Goal: Task Accomplishment & Management: Manage account settings

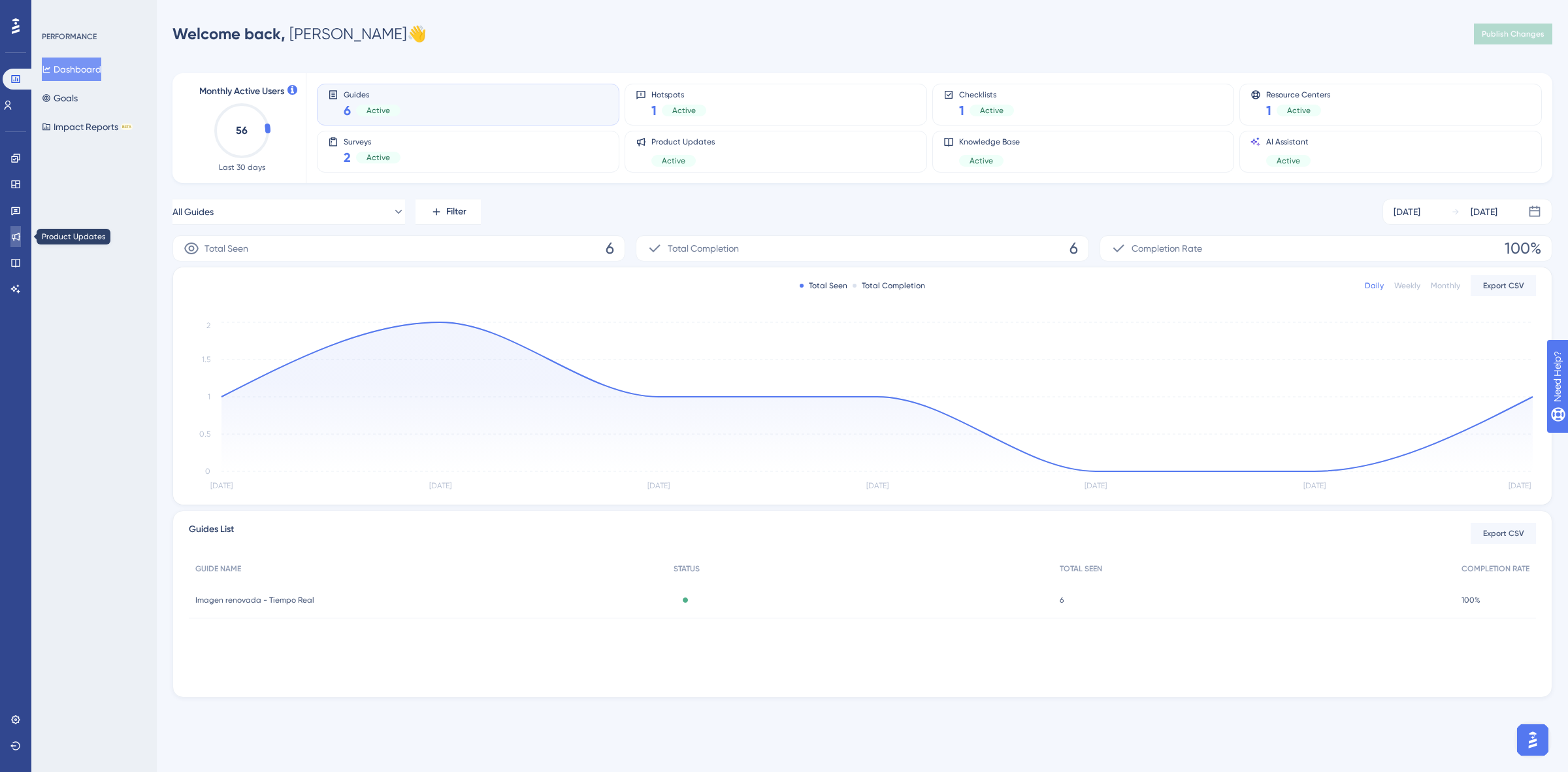
click at [21, 239] on link at bounding box center [15, 237] width 10 height 21
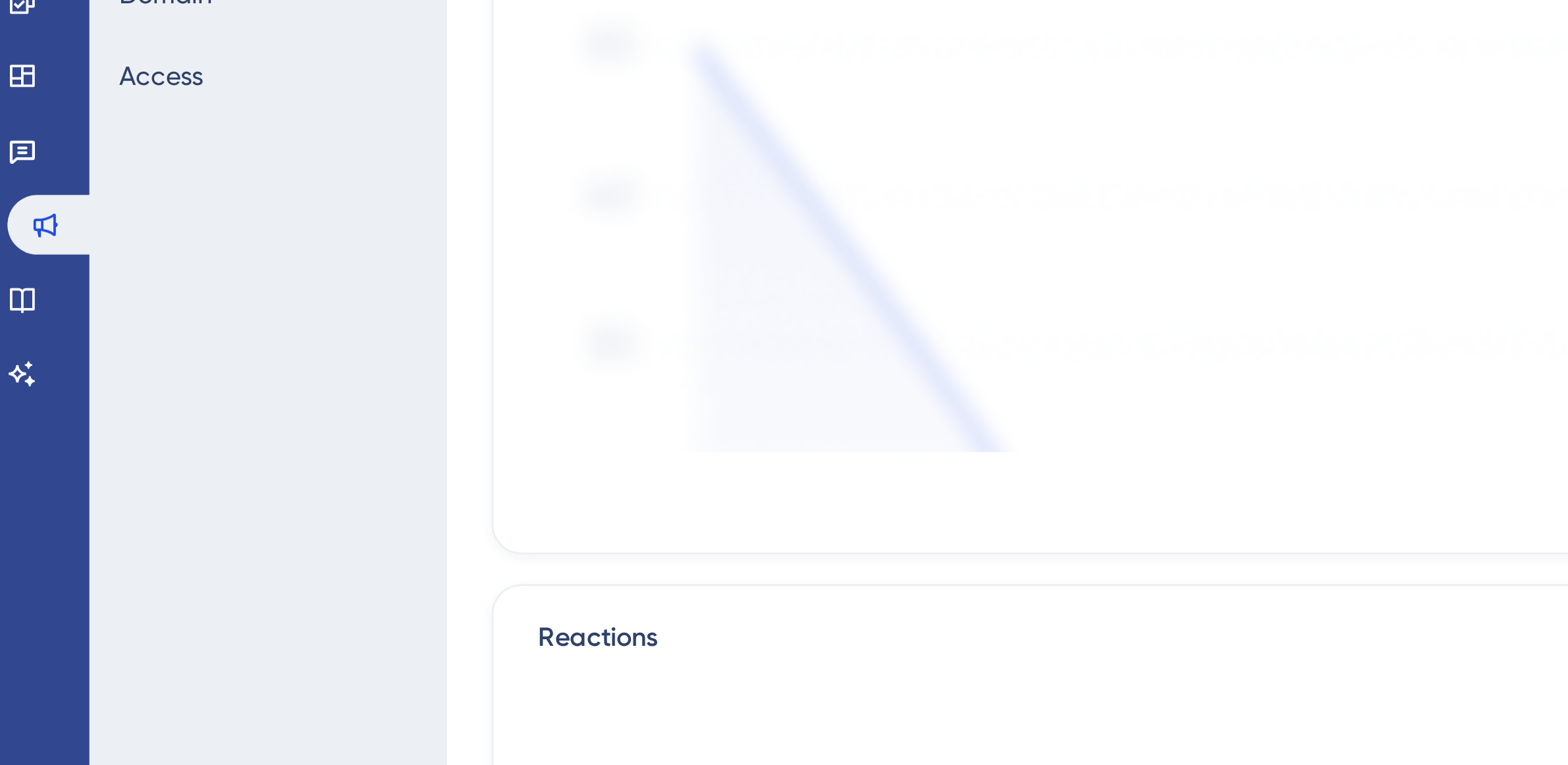
scroll to position [8, 0]
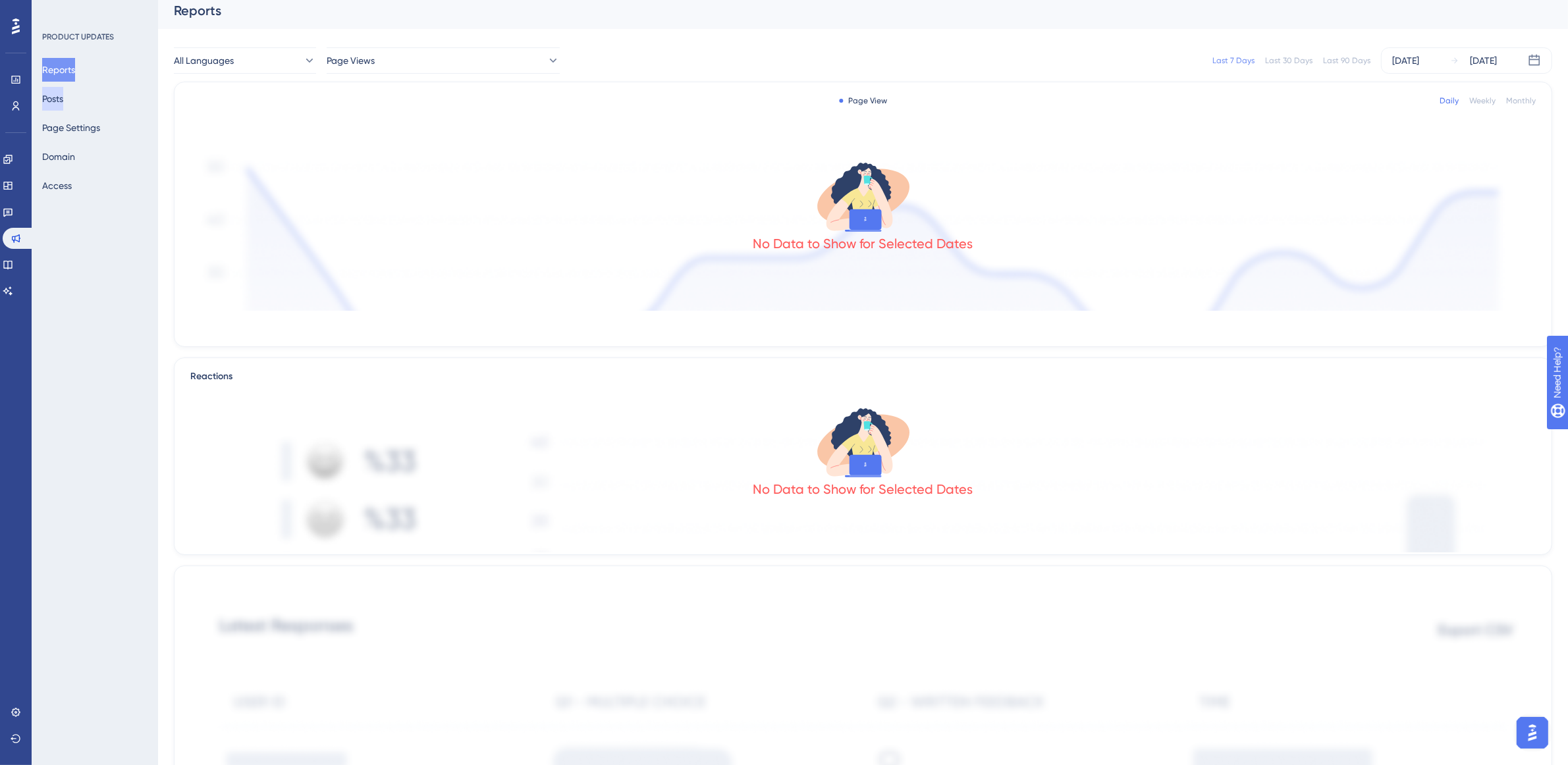
click at [63, 91] on button "Posts" at bounding box center [53, 98] width 21 height 24
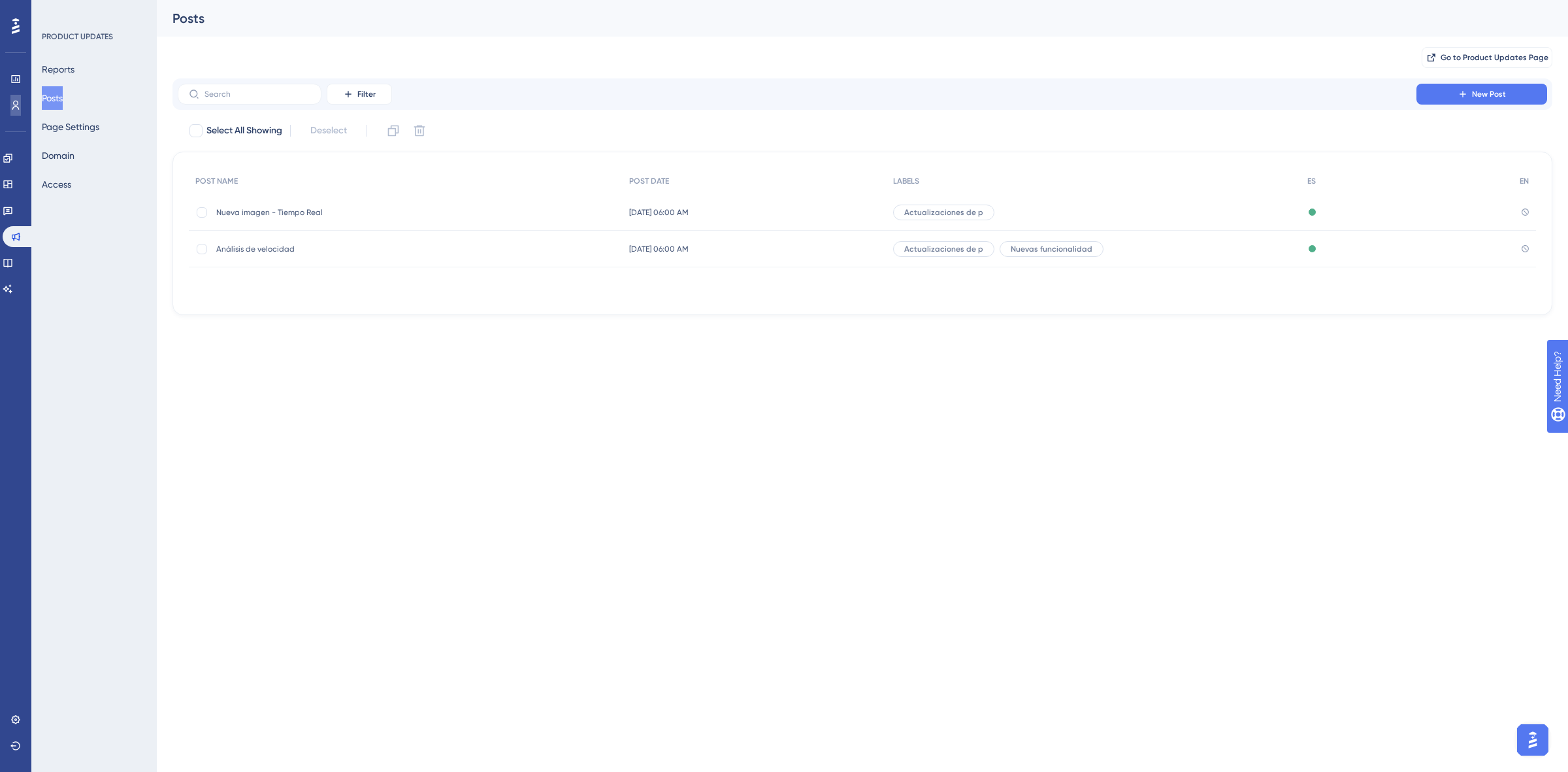
click at [19, 106] on icon at bounding box center [15, 105] width 10 height 10
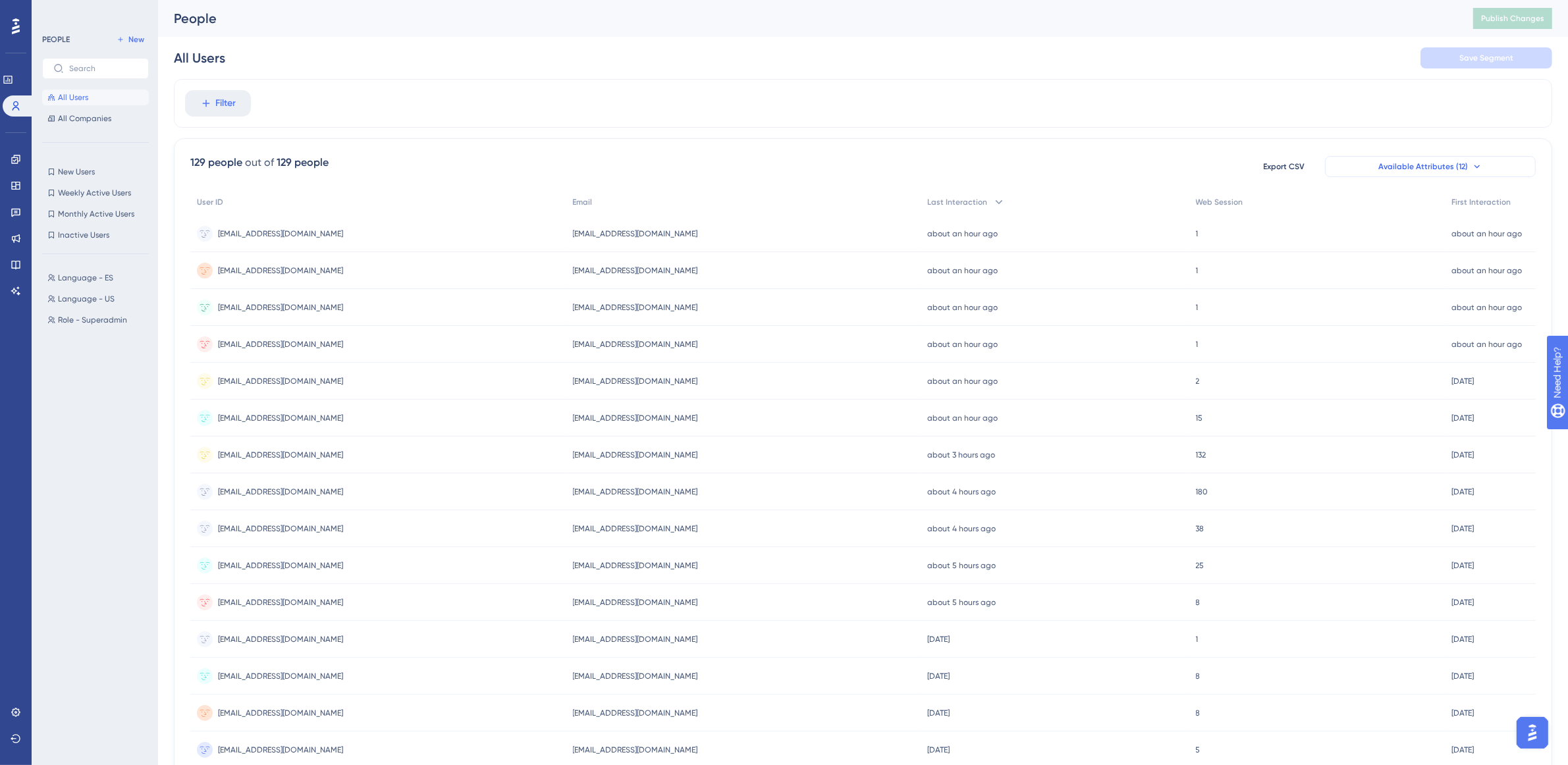
click at [1467, 157] on button "Available Attributes (12)" at bounding box center [1430, 166] width 210 height 21
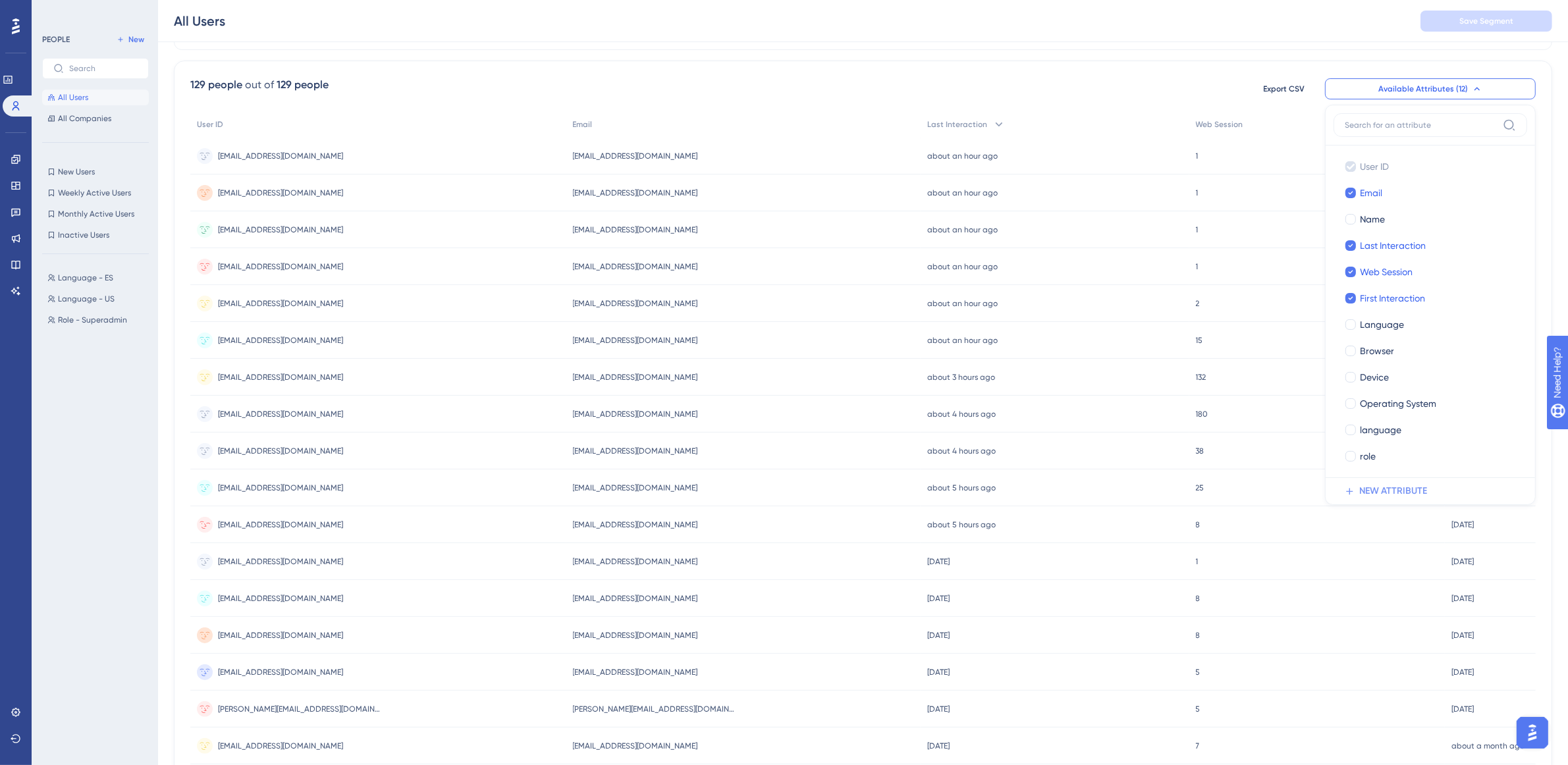
scroll to position [247, 0]
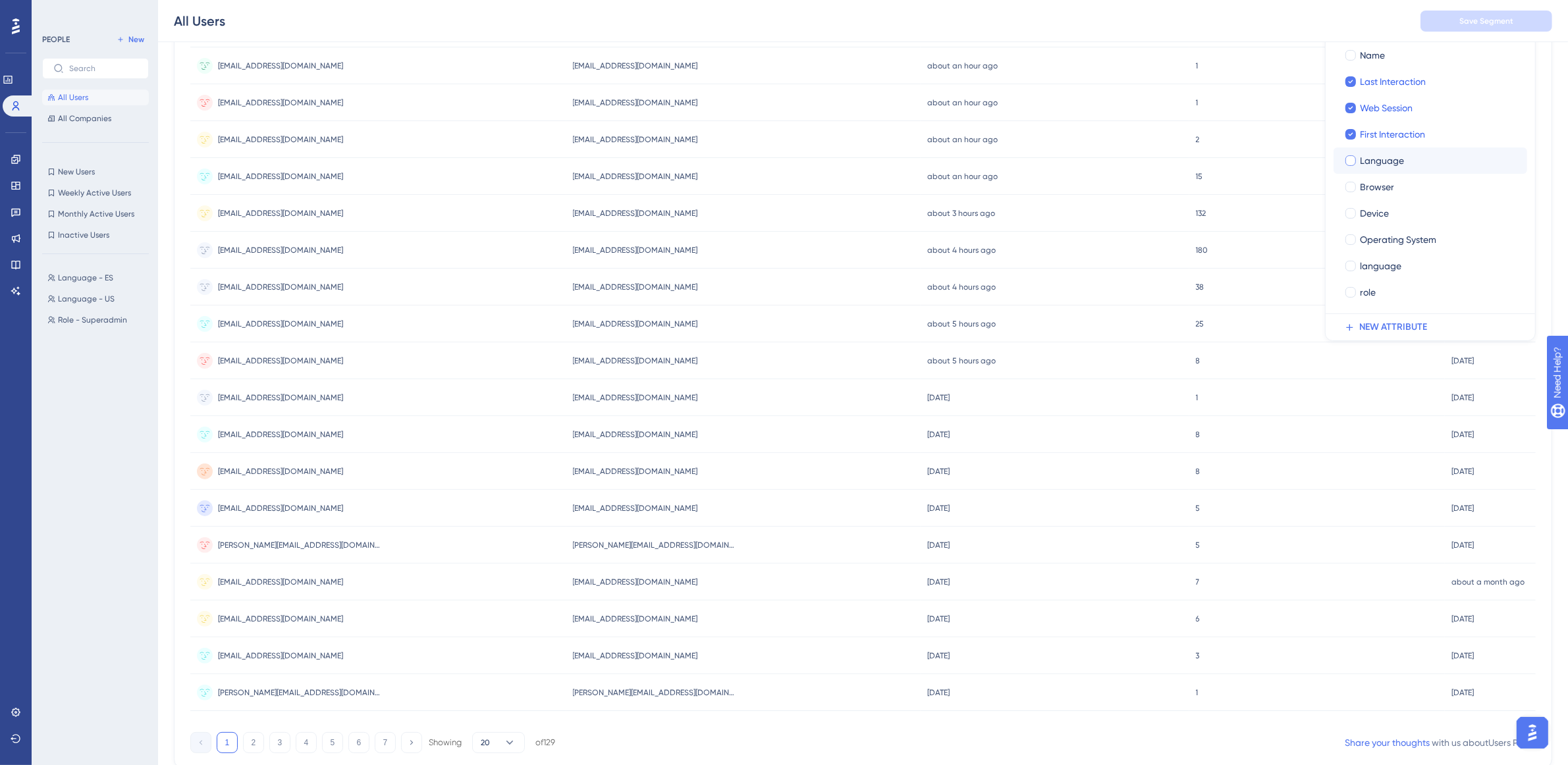
click at [1358, 157] on label "Language" at bounding box center [1430, 160] width 172 height 15
checkbox input "true"
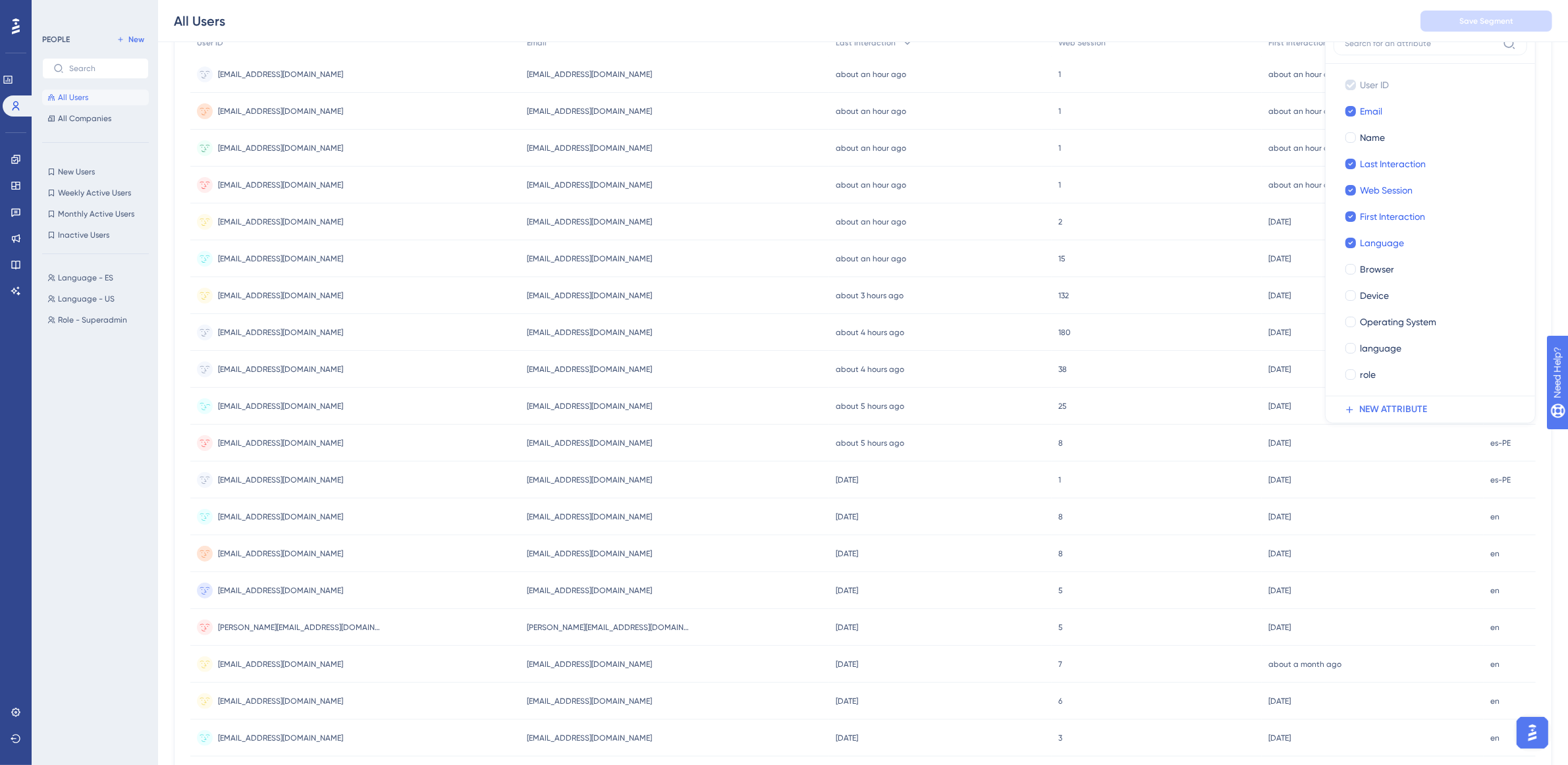
scroll to position [294, 0]
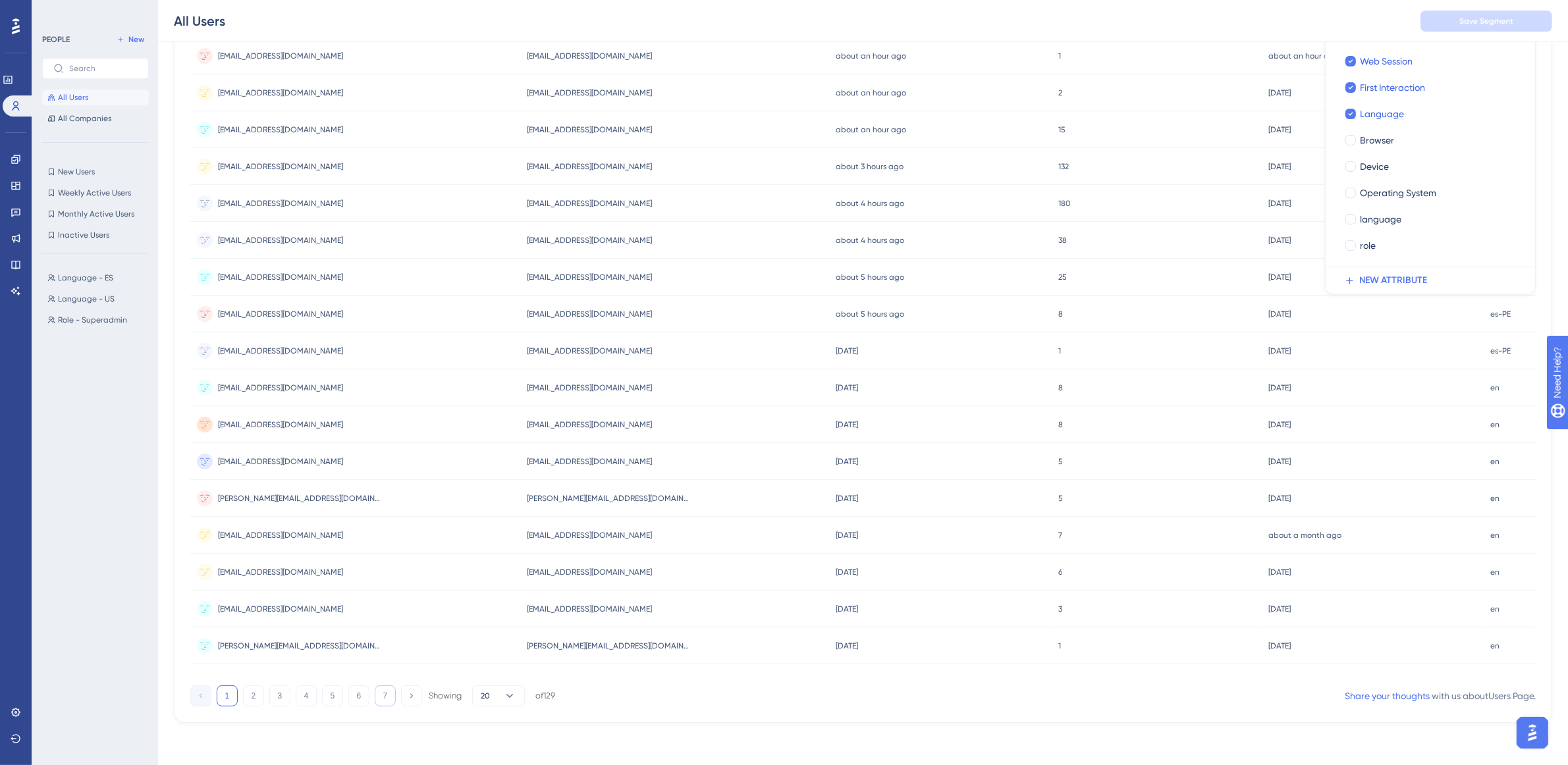
click at [387, 697] on button "7" at bounding box center [385, 696] width 21 height 21
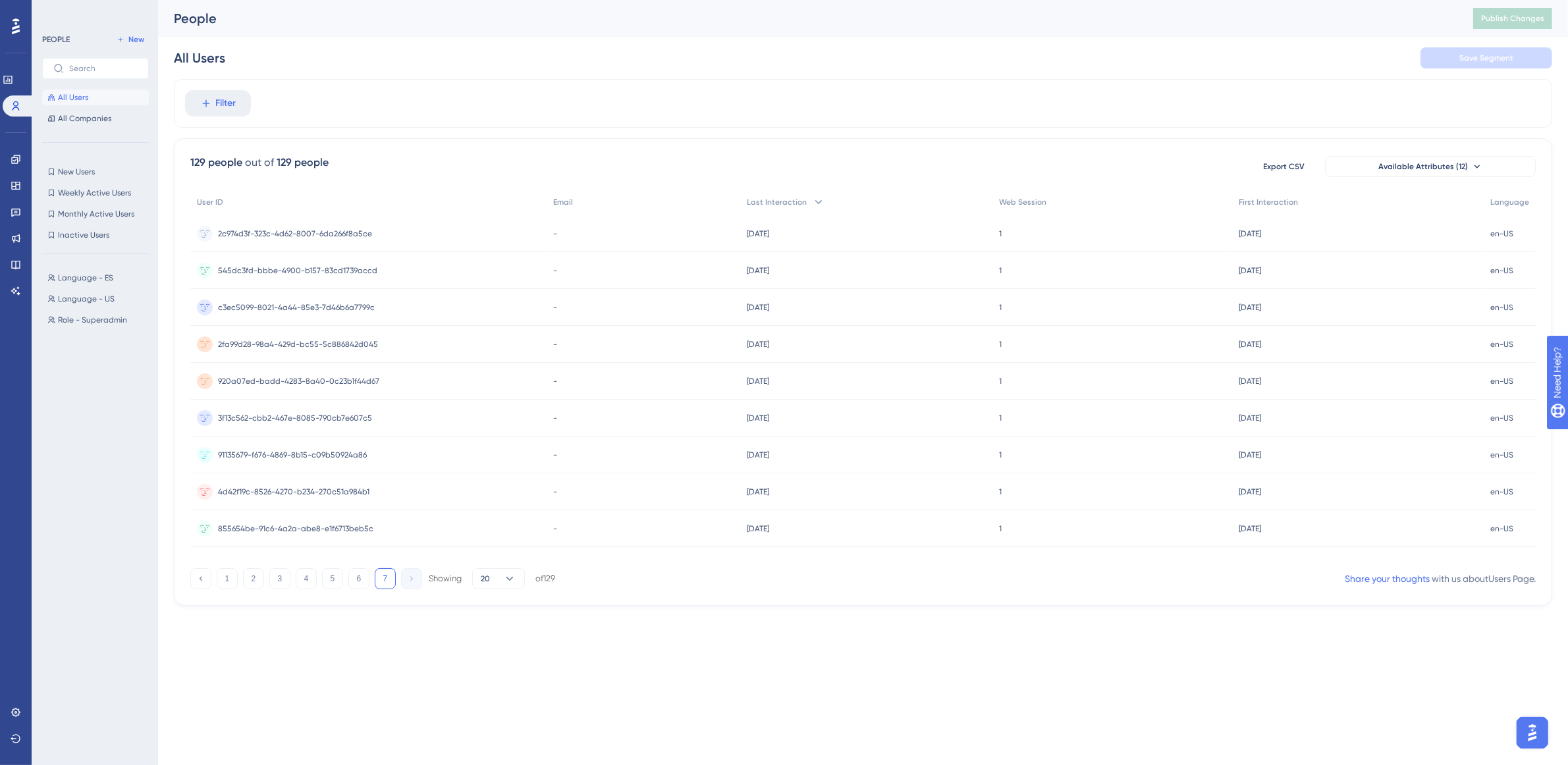
scroll to position [0, 0]
click at [353, 572] on button "6" at bounding box center [359, 579] width 21 height 21
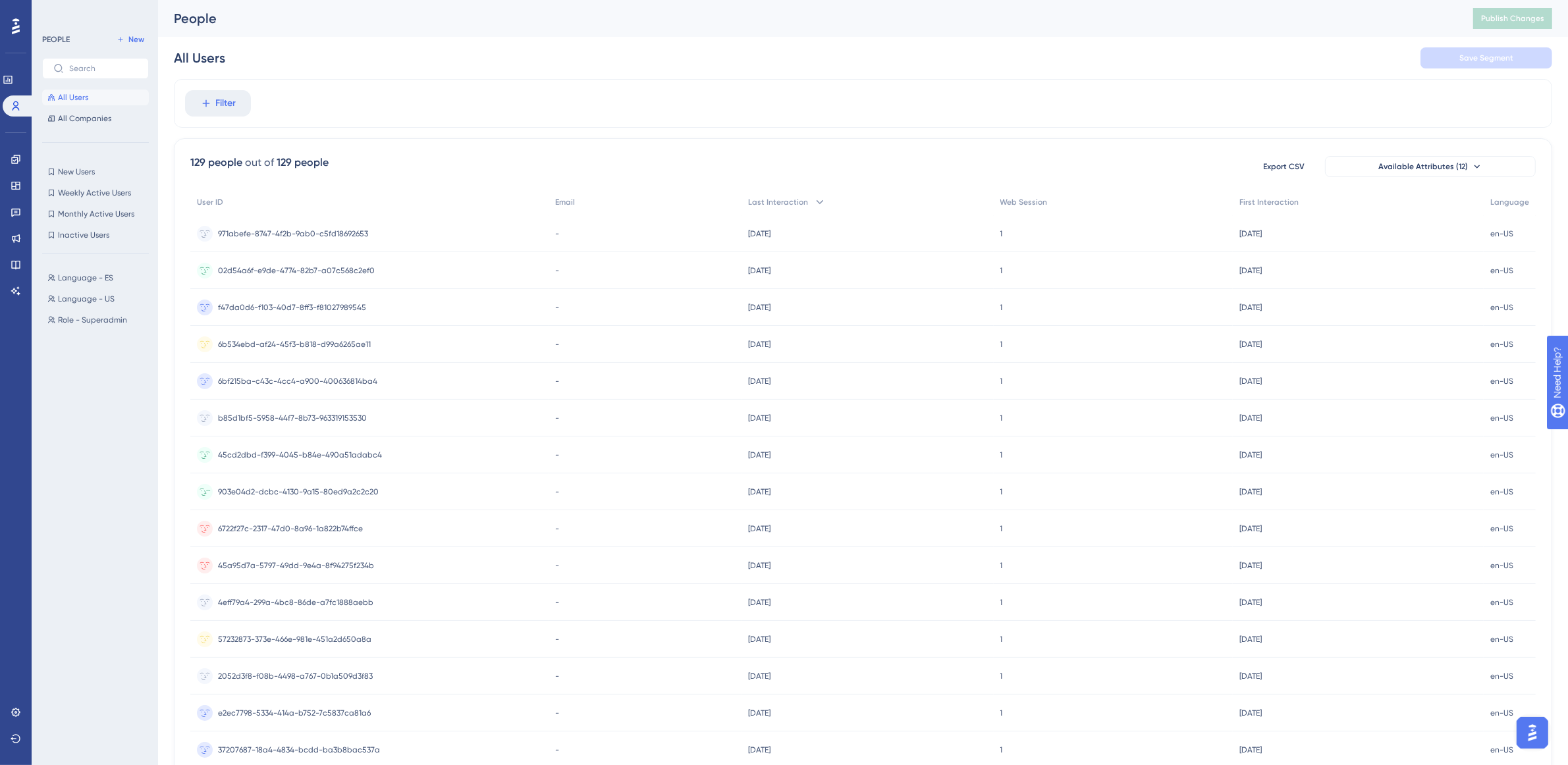
scroll to position [288, 0]
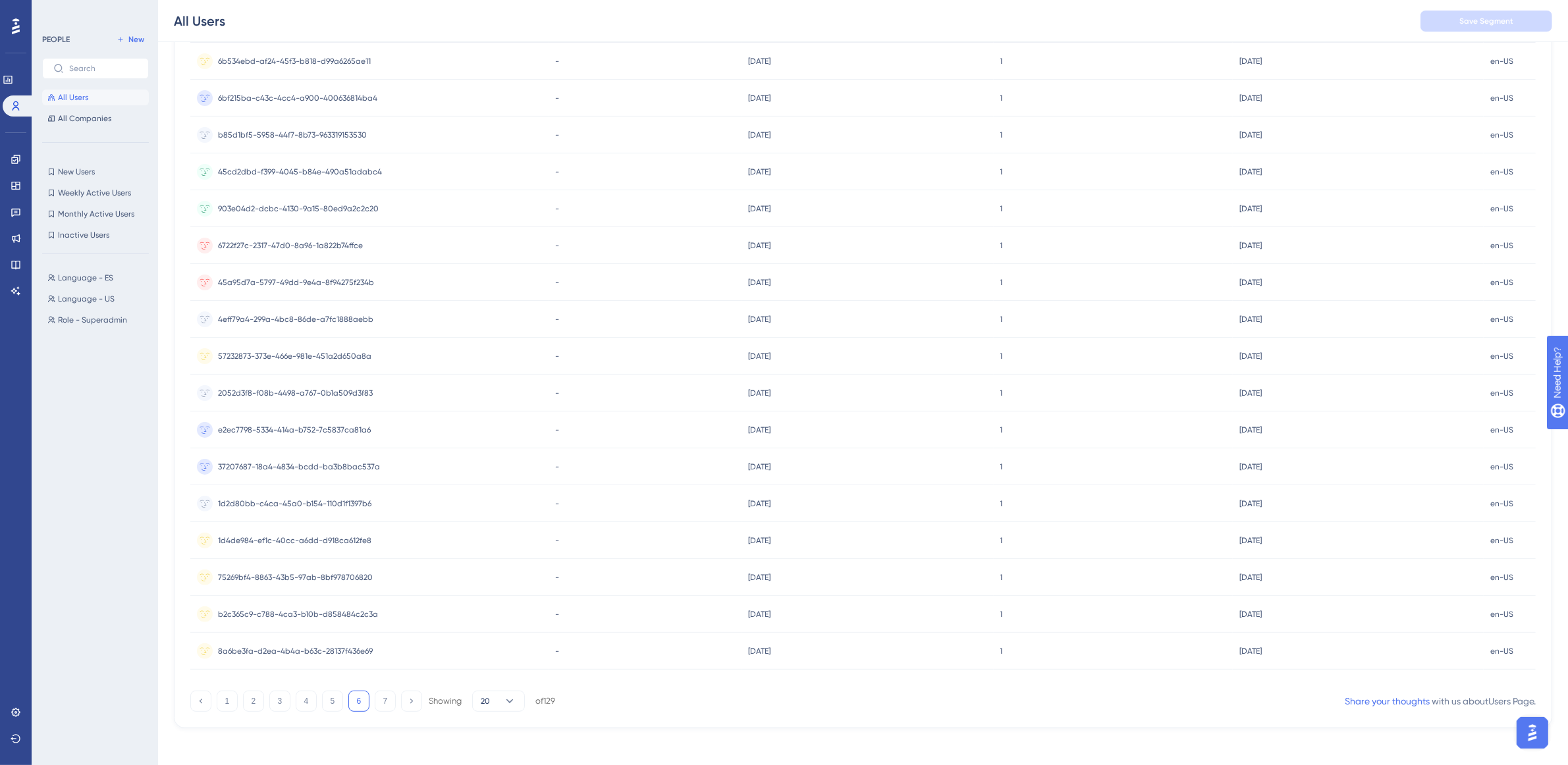
click at [321, 709] on div "1 2 3 4 5 6 7 Showing 20 of 129" at bounding box center [372, 702] width 365 height 21
click at [323, 706] on button "5" at bounding box center [333, 702] width 21 height 21
click at [272, 696] on button "3" at bounding box center [280, 702] width 21 height 21
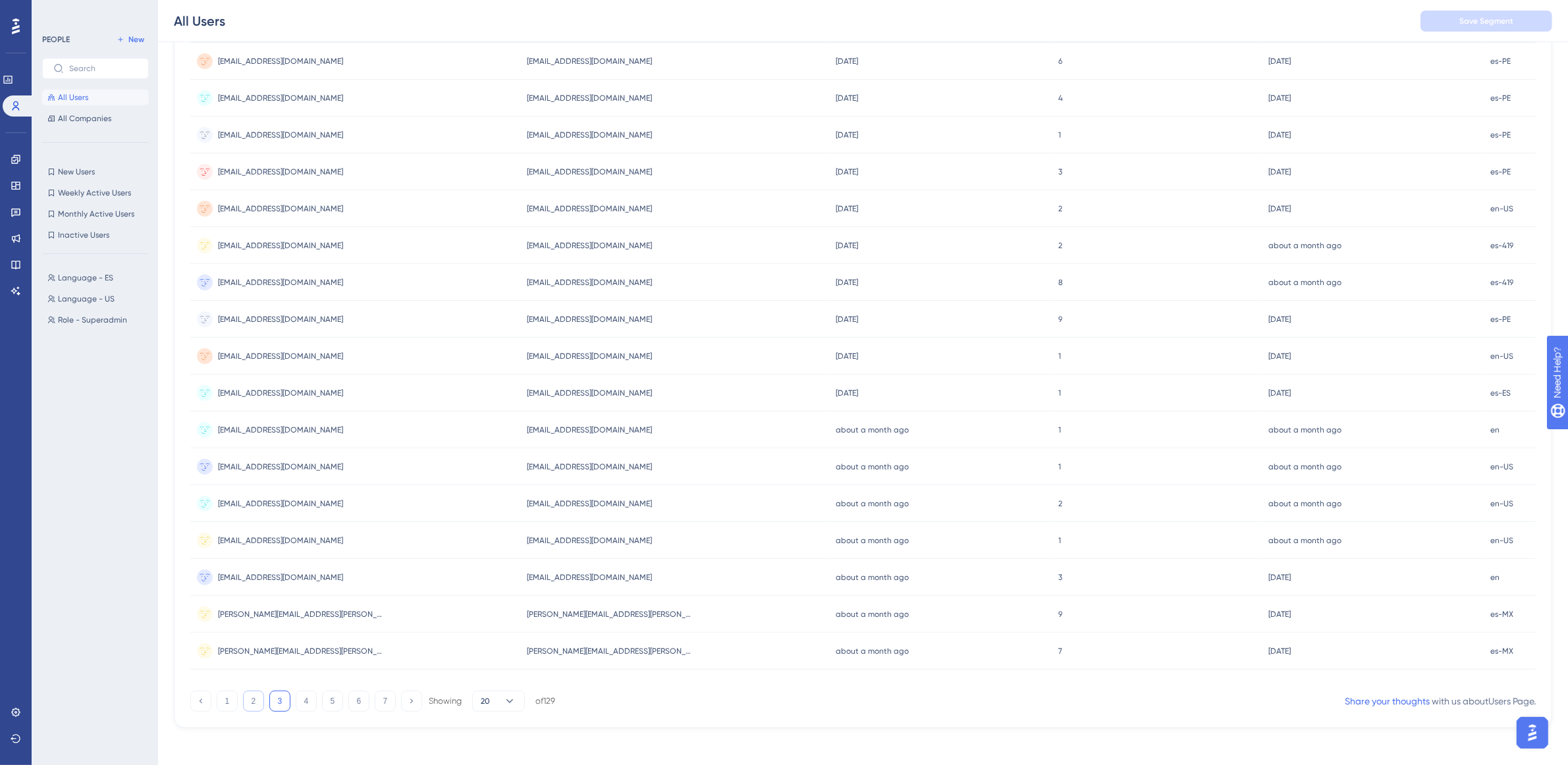
click at [259, 698] on button "2" at bounding box center [253, 702] width 21 height 21
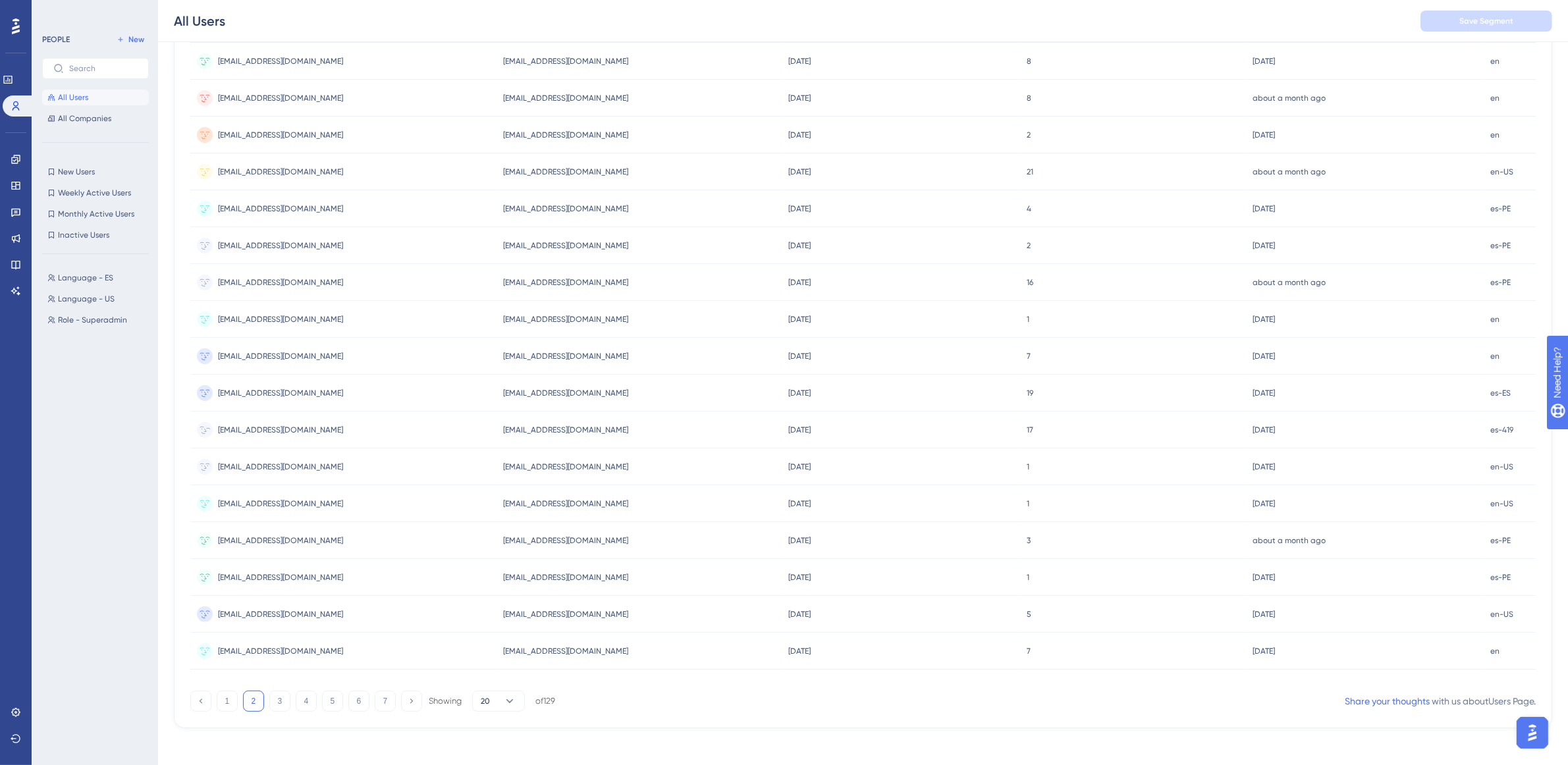
scroll to position [0, 12]
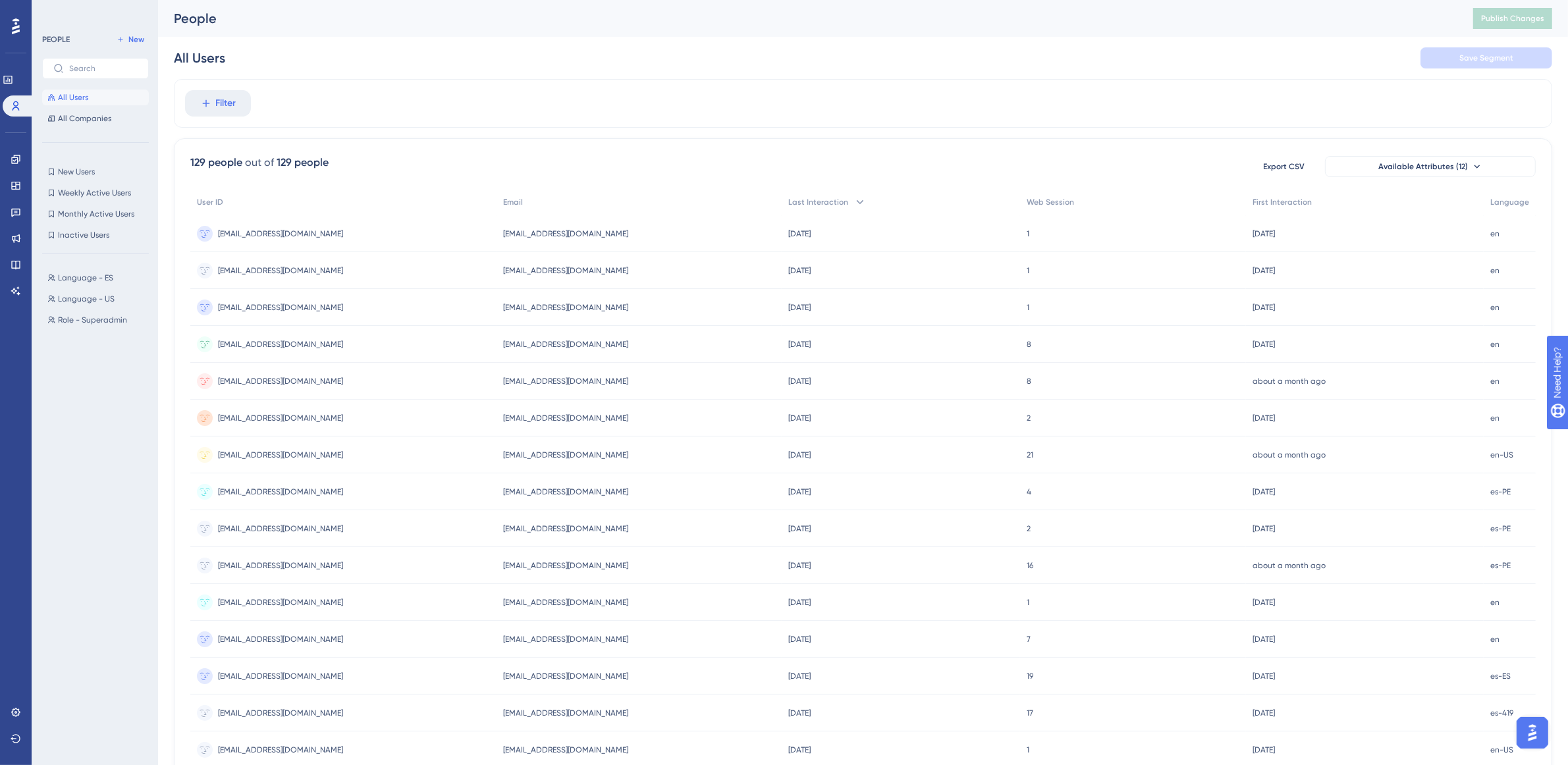
click at [1486, 183] on div "129 people out of 129 people Export CSV Available Attributes (12) User ID Email…" at bounding box center [862, 574] width 1378 height 873
click at [1486, 172] on button "Available Attributes (12)" at bounding box center [1430, 166] width 210 height 21
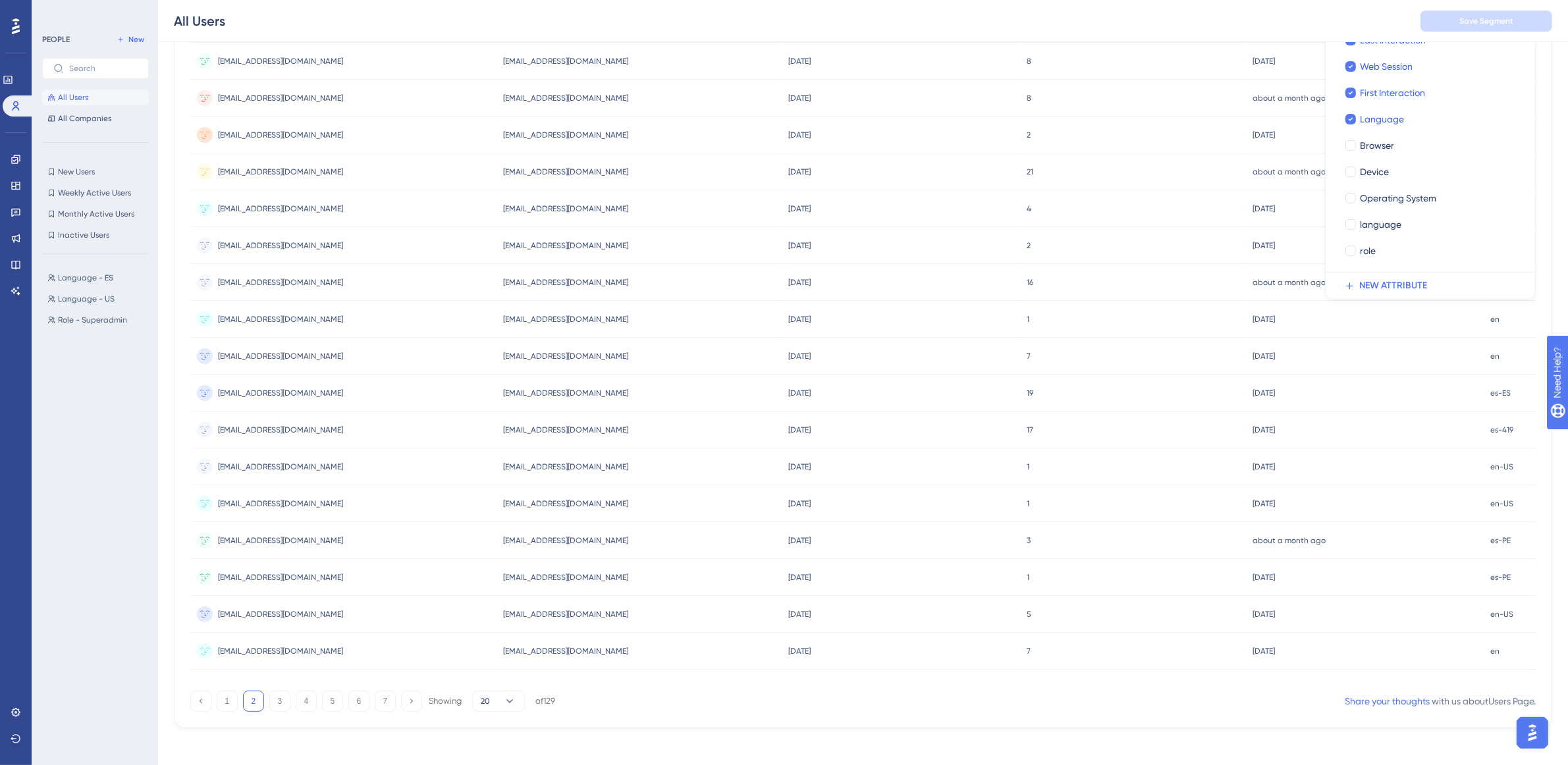
scroll to position [41, 12]
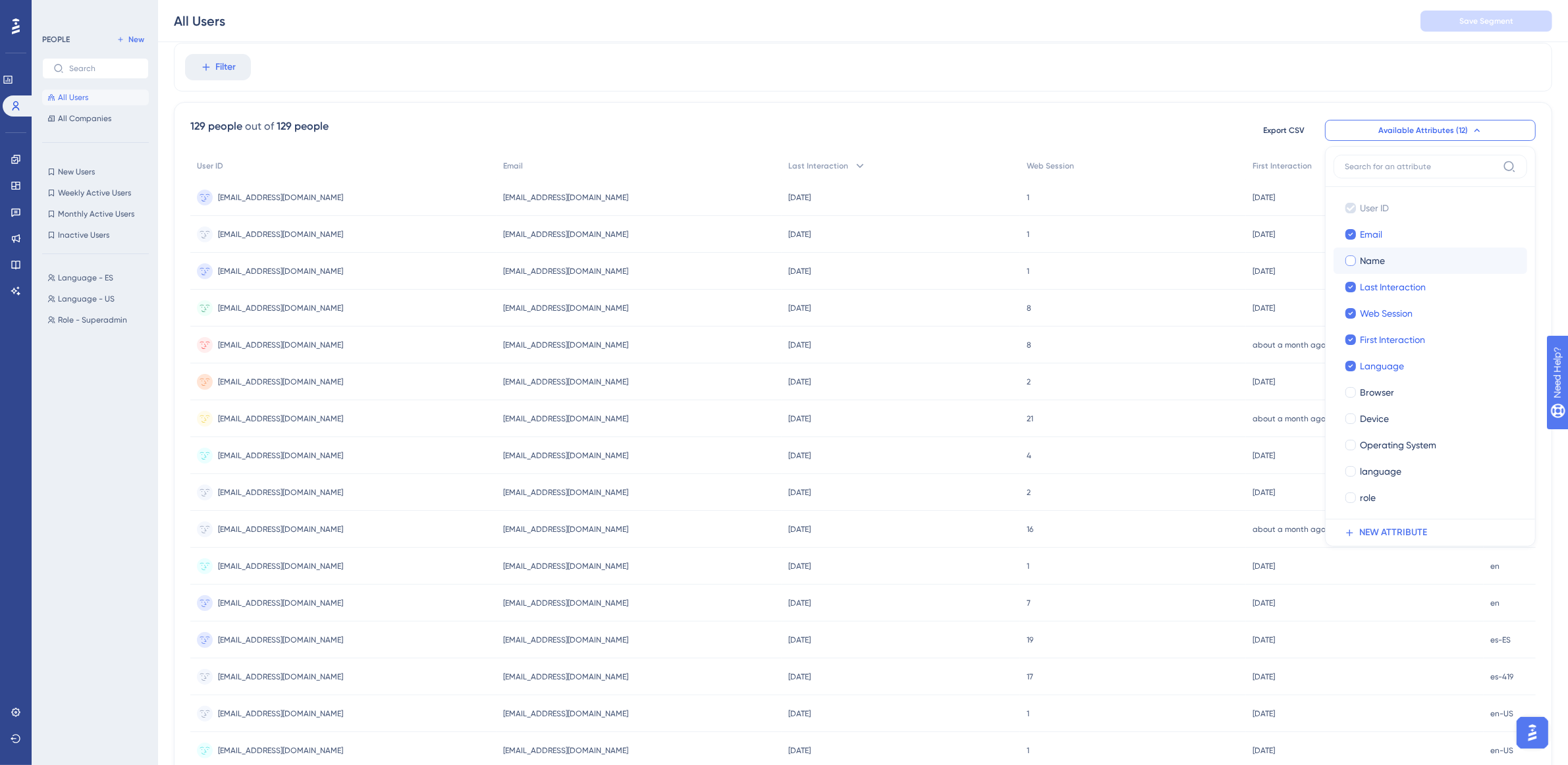
click at [1346, 260] on div at bounding box center [1350, 261] width 11 height 11
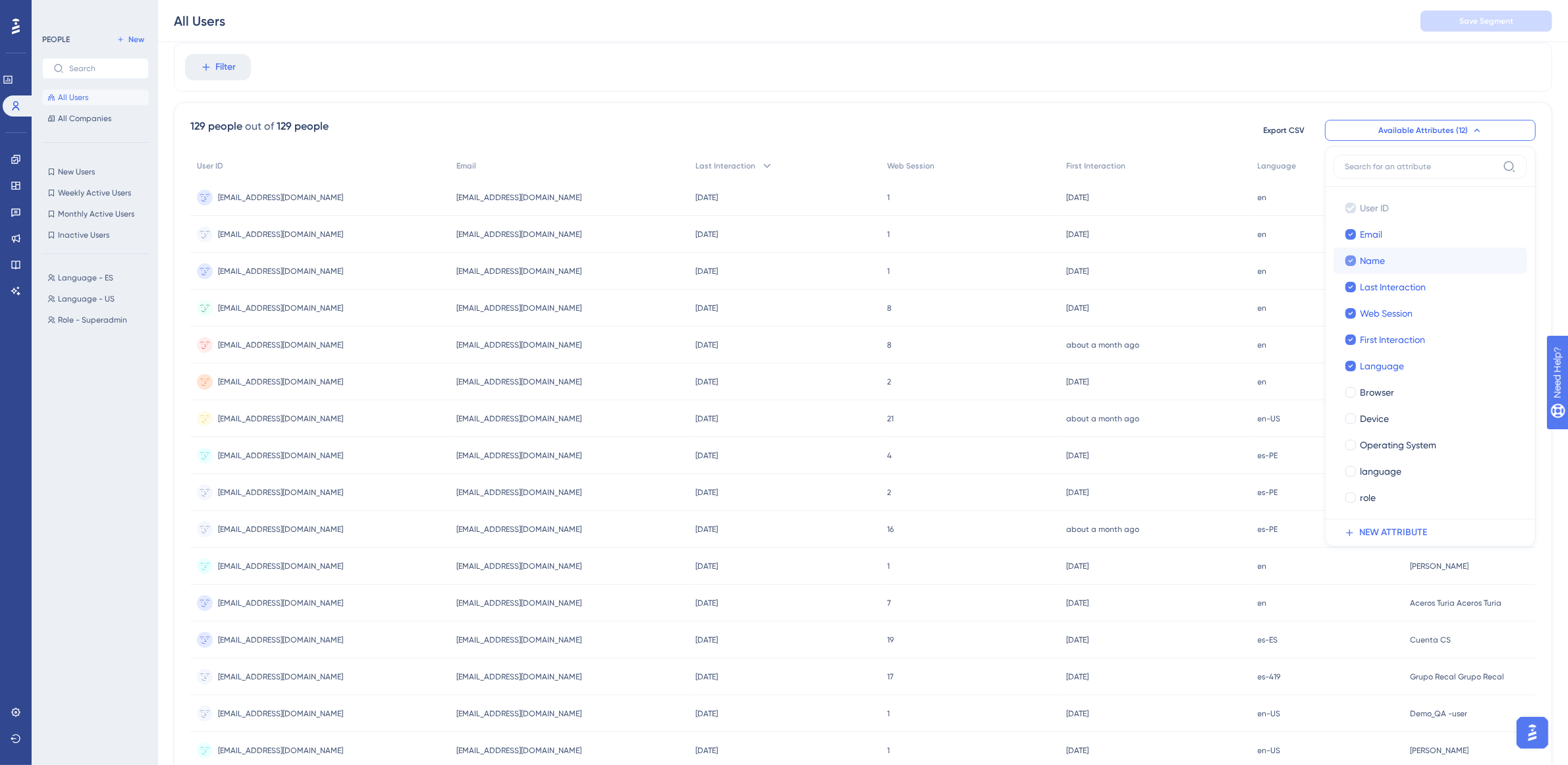
click at [1348, 263] on icon at bounding box center [1350, 260] width 5 height 9
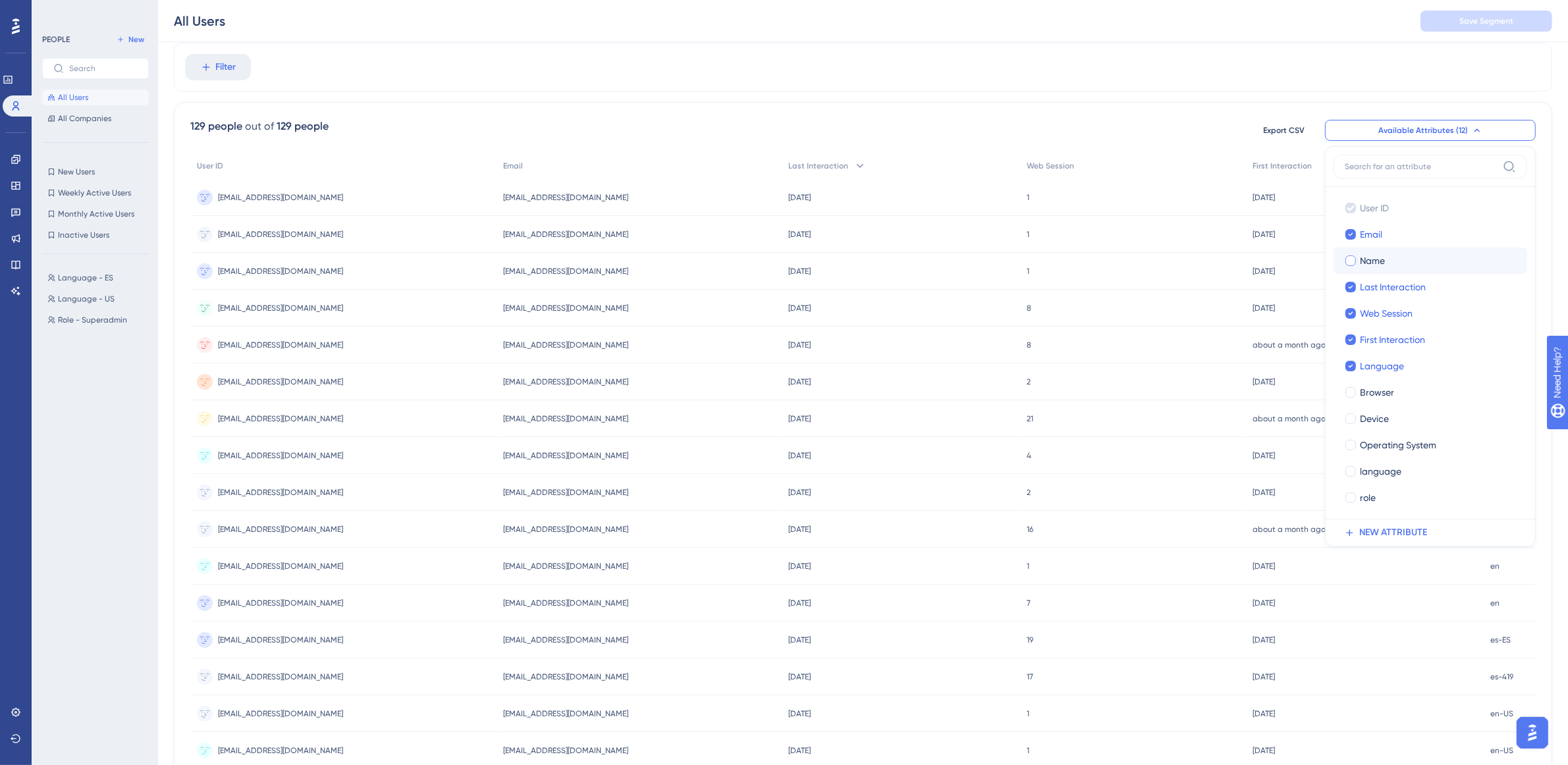
click at [1344, 264] on div at bounding box center [1350, 261] width 13 height 13
checkbox input "true"
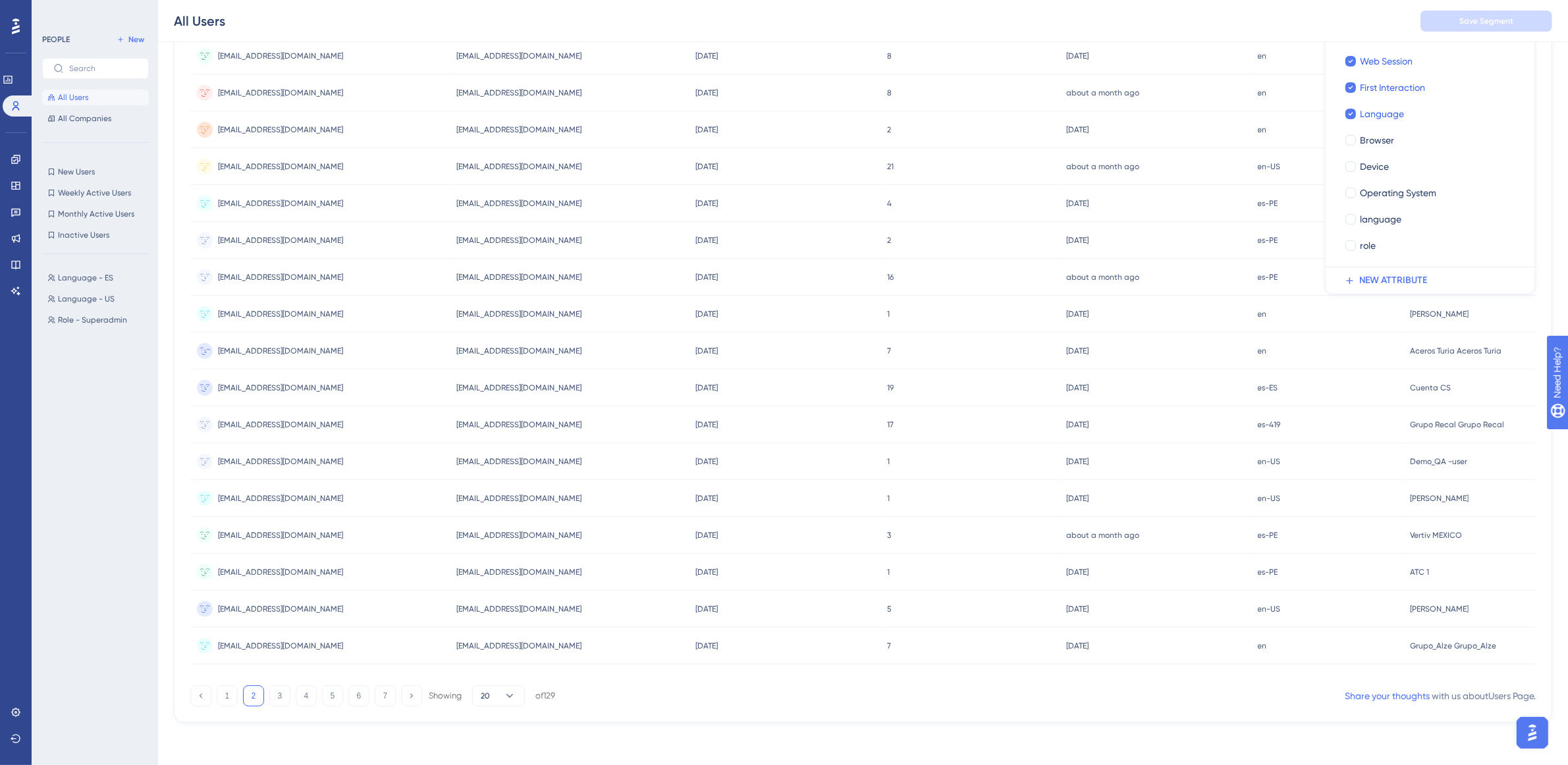
scroll to position [0, 12]
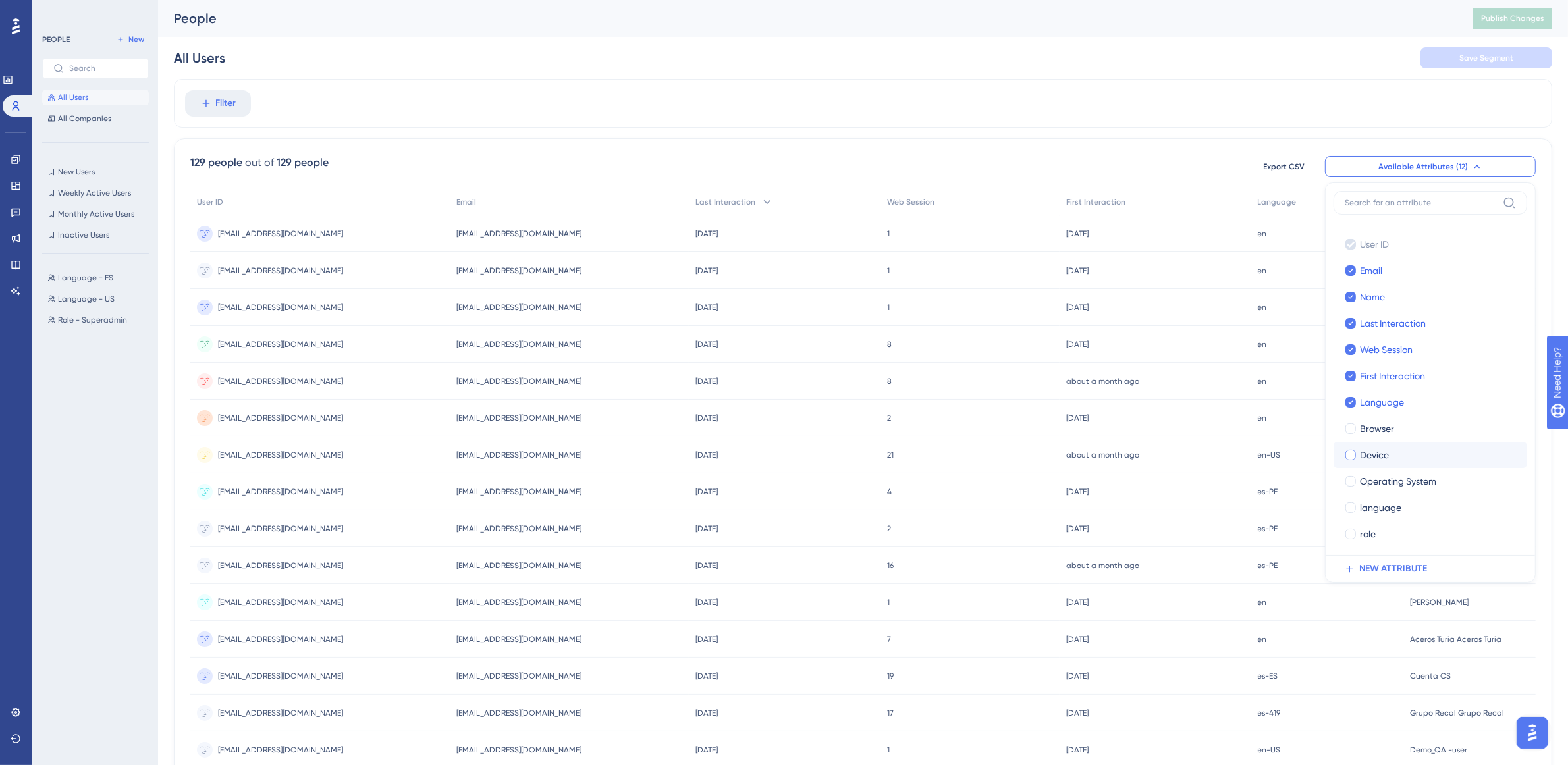
click at [1346, 458] on div at bounding box center [1350, 455] width 11 height 11
checkbox input "true"
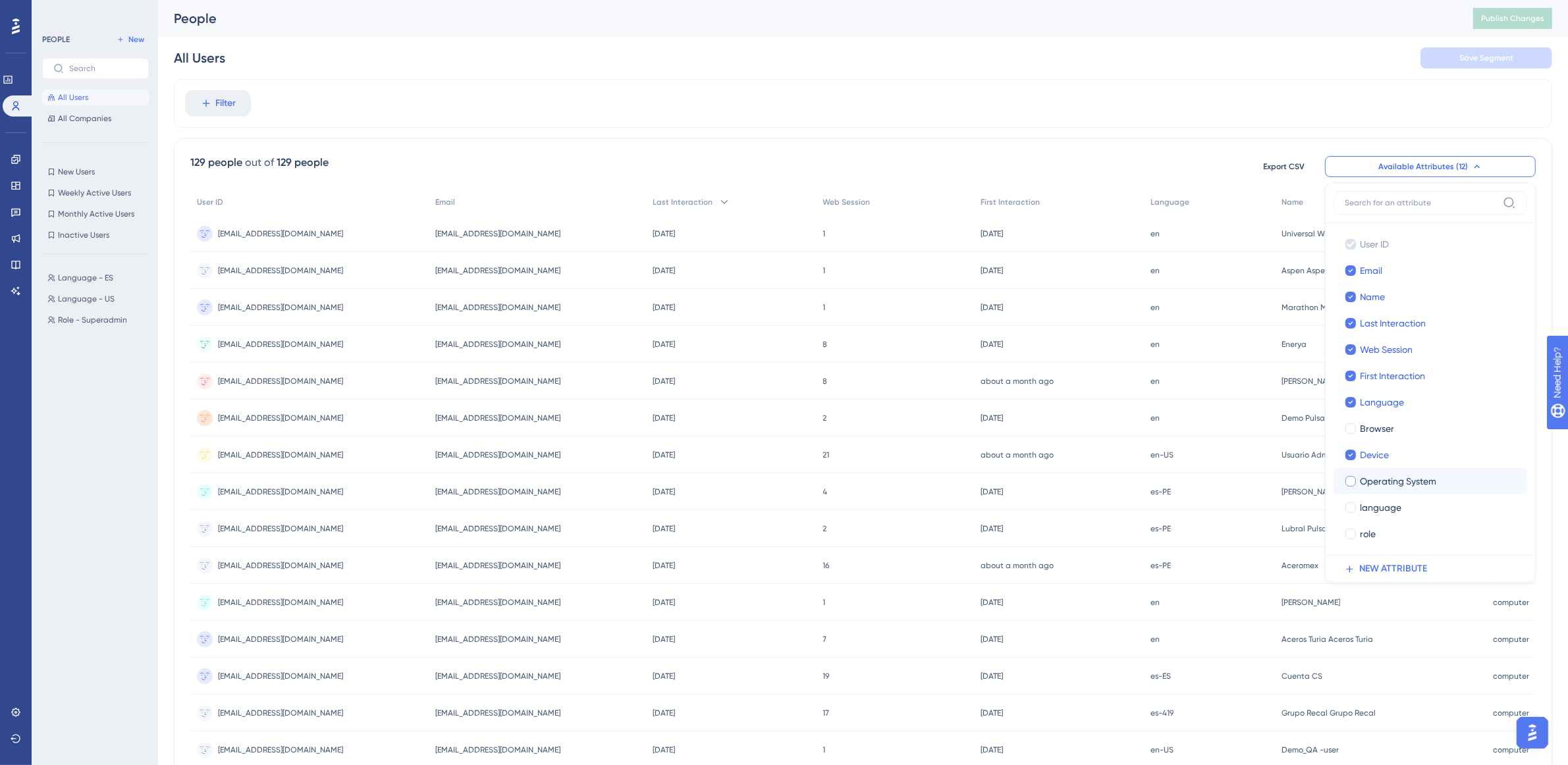
click at [1333, 481] on label "Operating System Operating System" at bounding box center [1430, 482] width 193 height 26
click at [1350, 482] on input "Operating System" at bounding box center [1350, 482] width 1 height 1
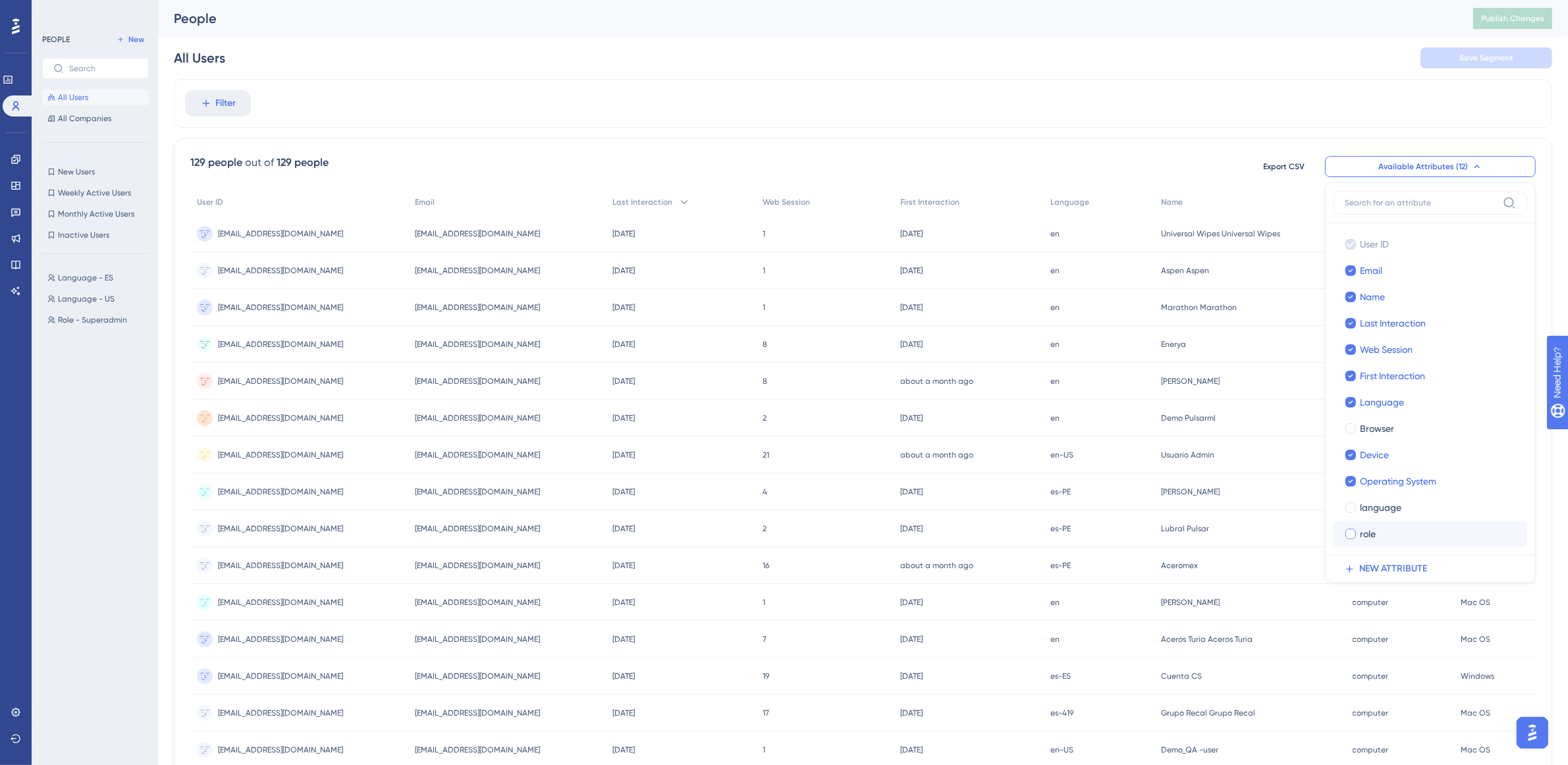
drag, startPoint x: 1335, startPoint y: 503, endPoint x: 1339, endPoint y: 538, distance: 35.2
click at [1344, 502] on div at bounding box center [1350, 508] width 13 height 13
checkbox input "true"
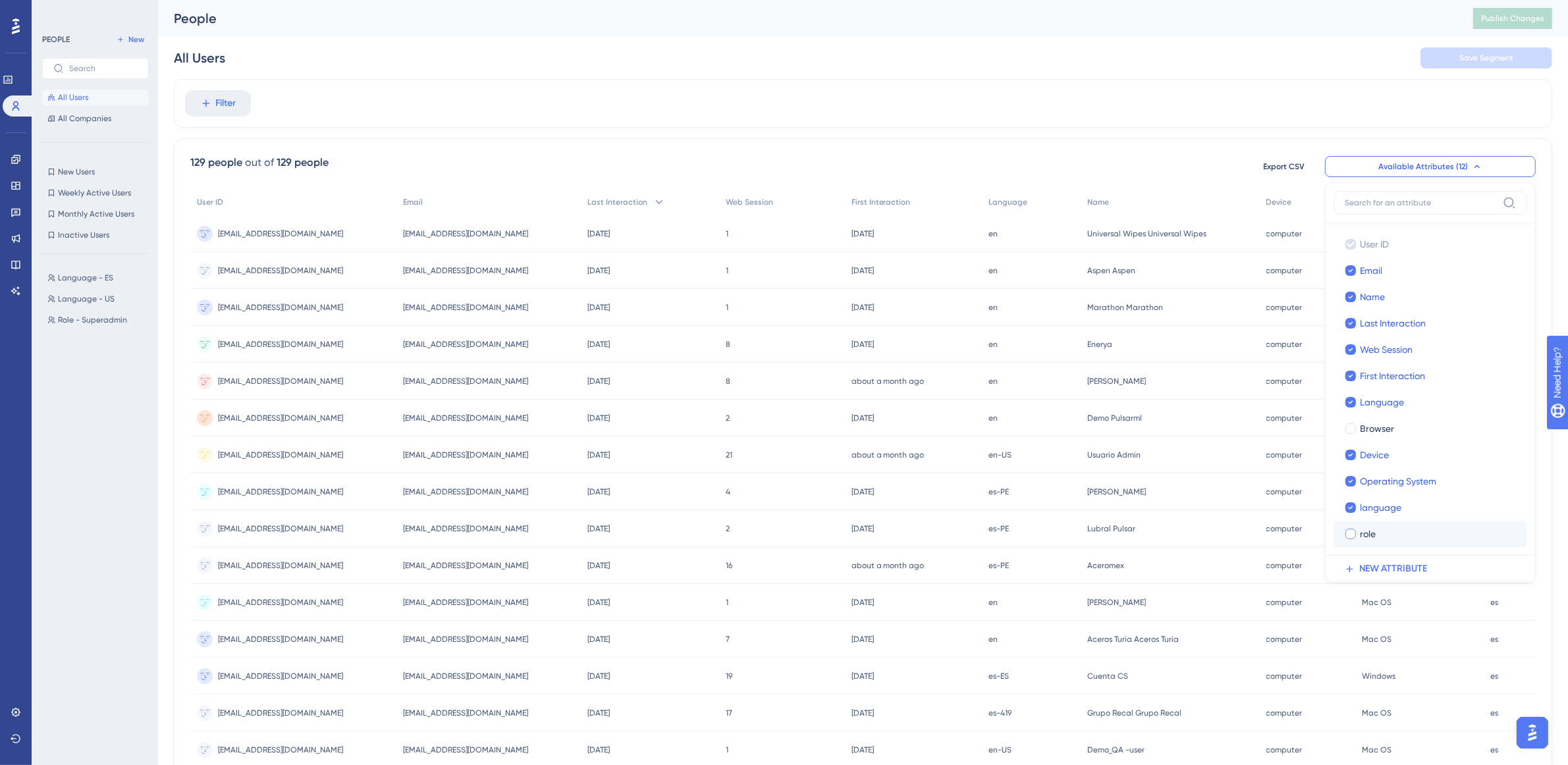
click at [1346, 534] on div at bounding box center [1350, 534] width 11 height 11
checkbox input "true"
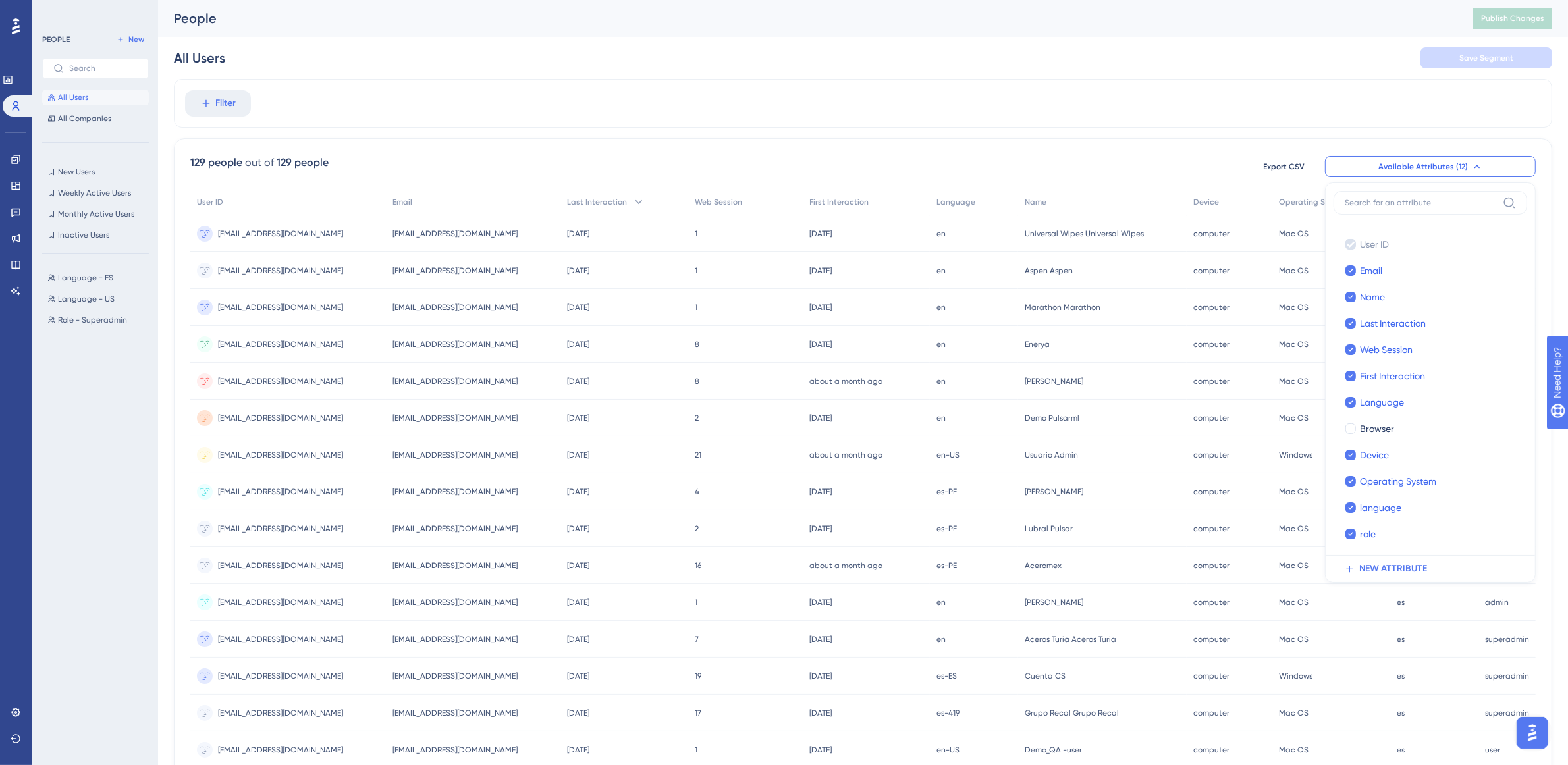
click at [1043, 136] on div "Filter 129 people out of 129 people Export CSV Available Attributes (12) User I…" at bounding box center [862, 545] width 1378 height 932
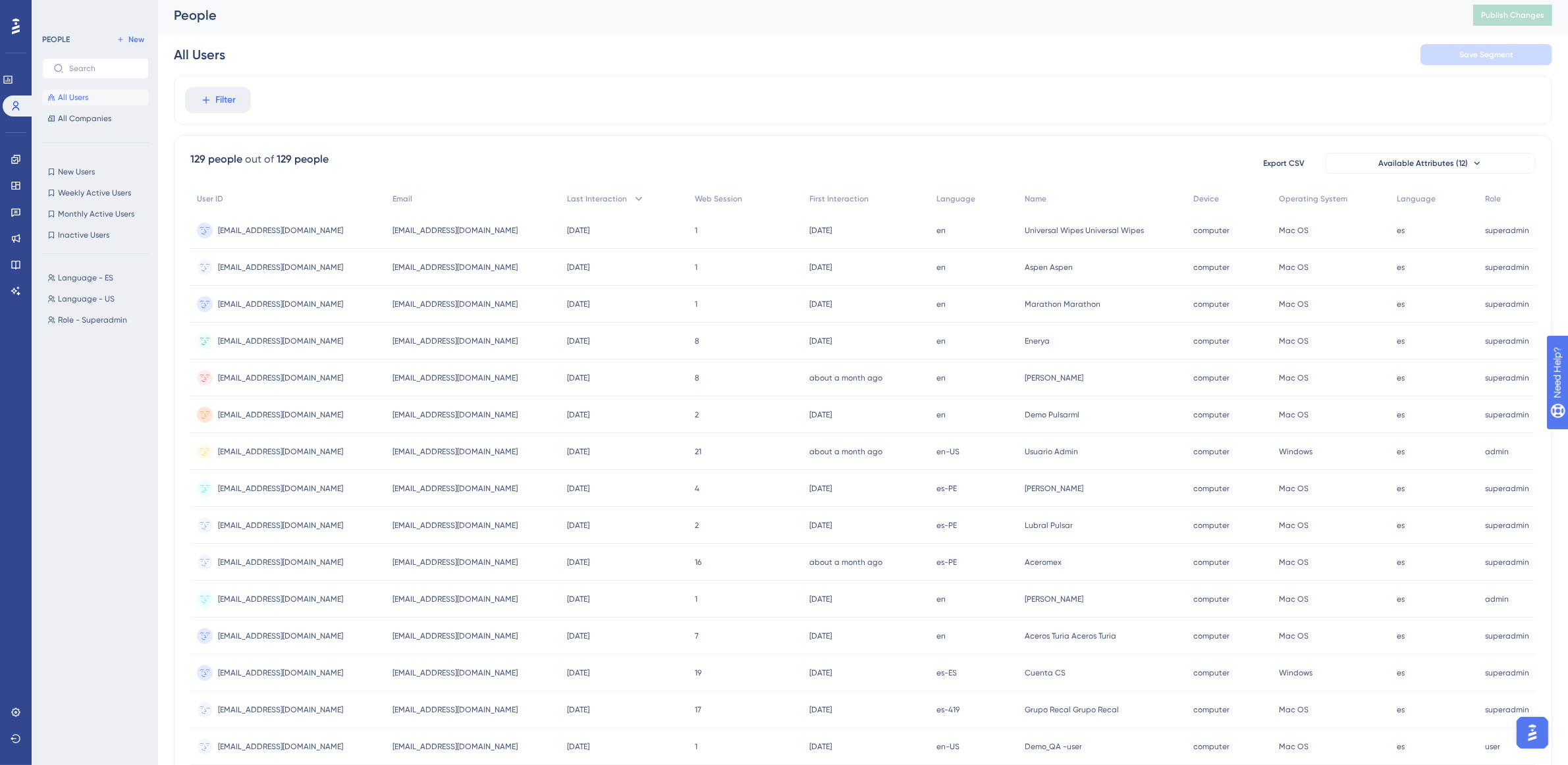
scroll to position [288, 12]
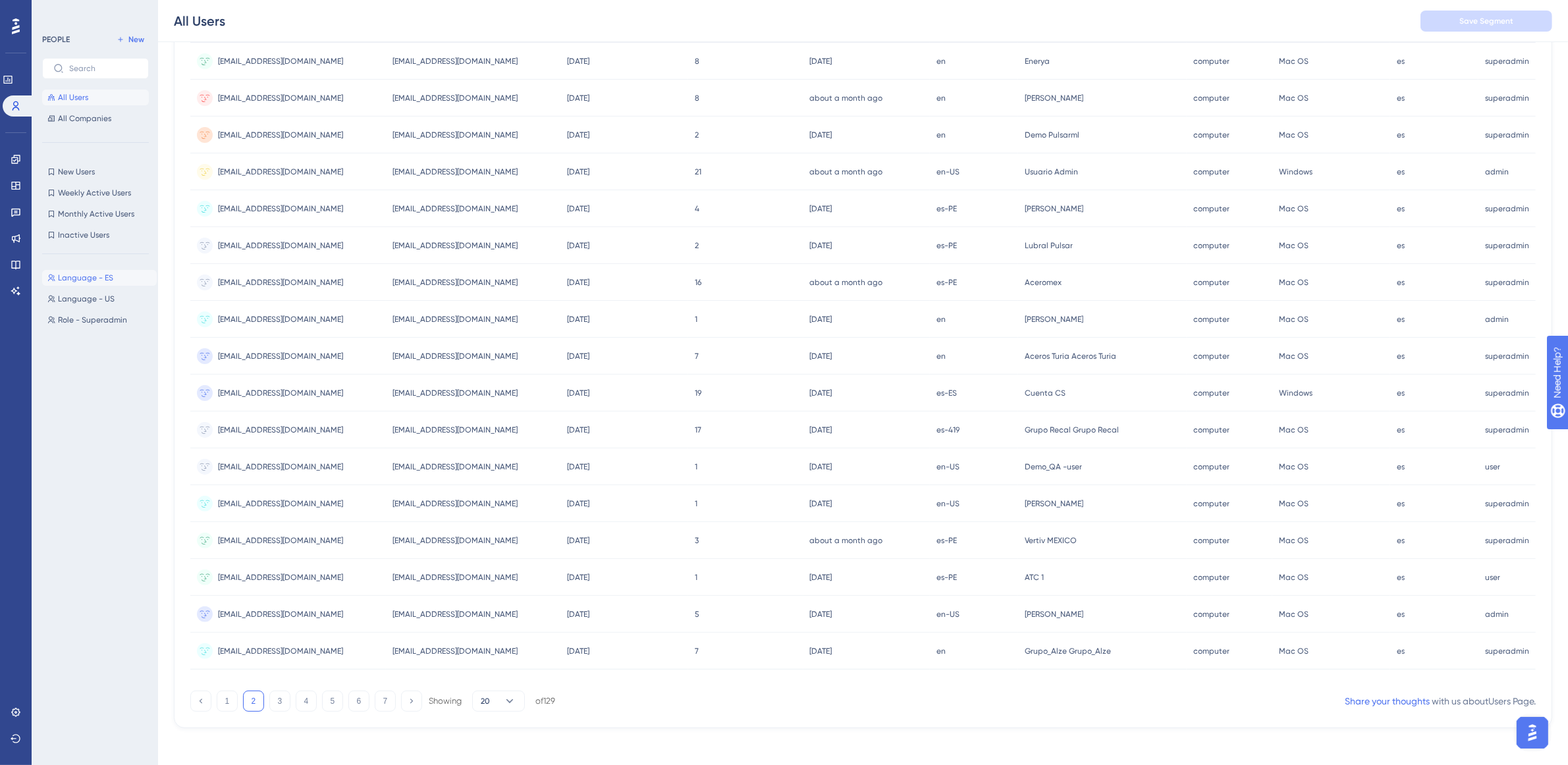
click at [83, 284] on button "Language - ES Language - ES" at bounding box center [99, 277] width 114 height 15
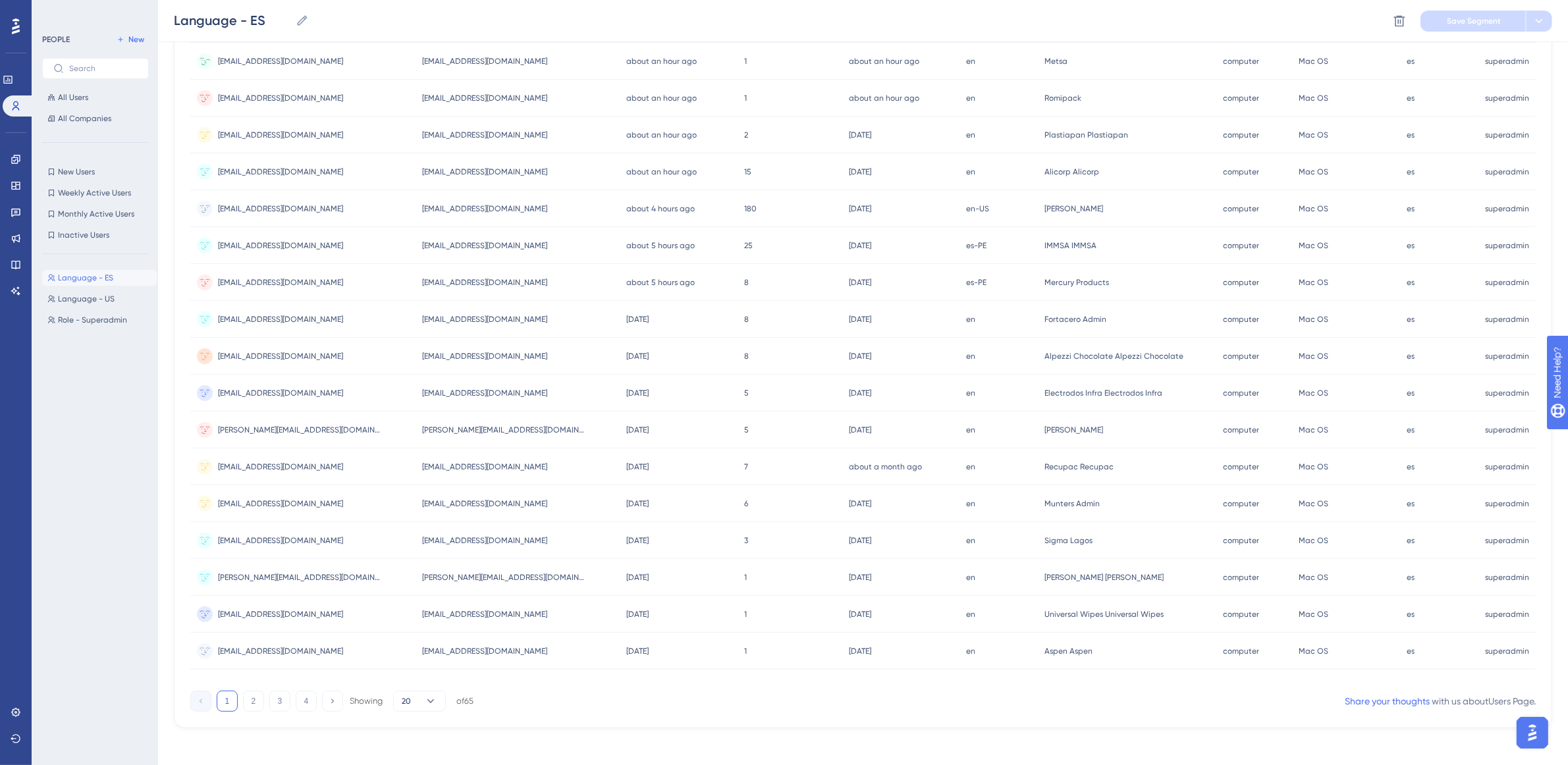
scroll to position [0, 12]
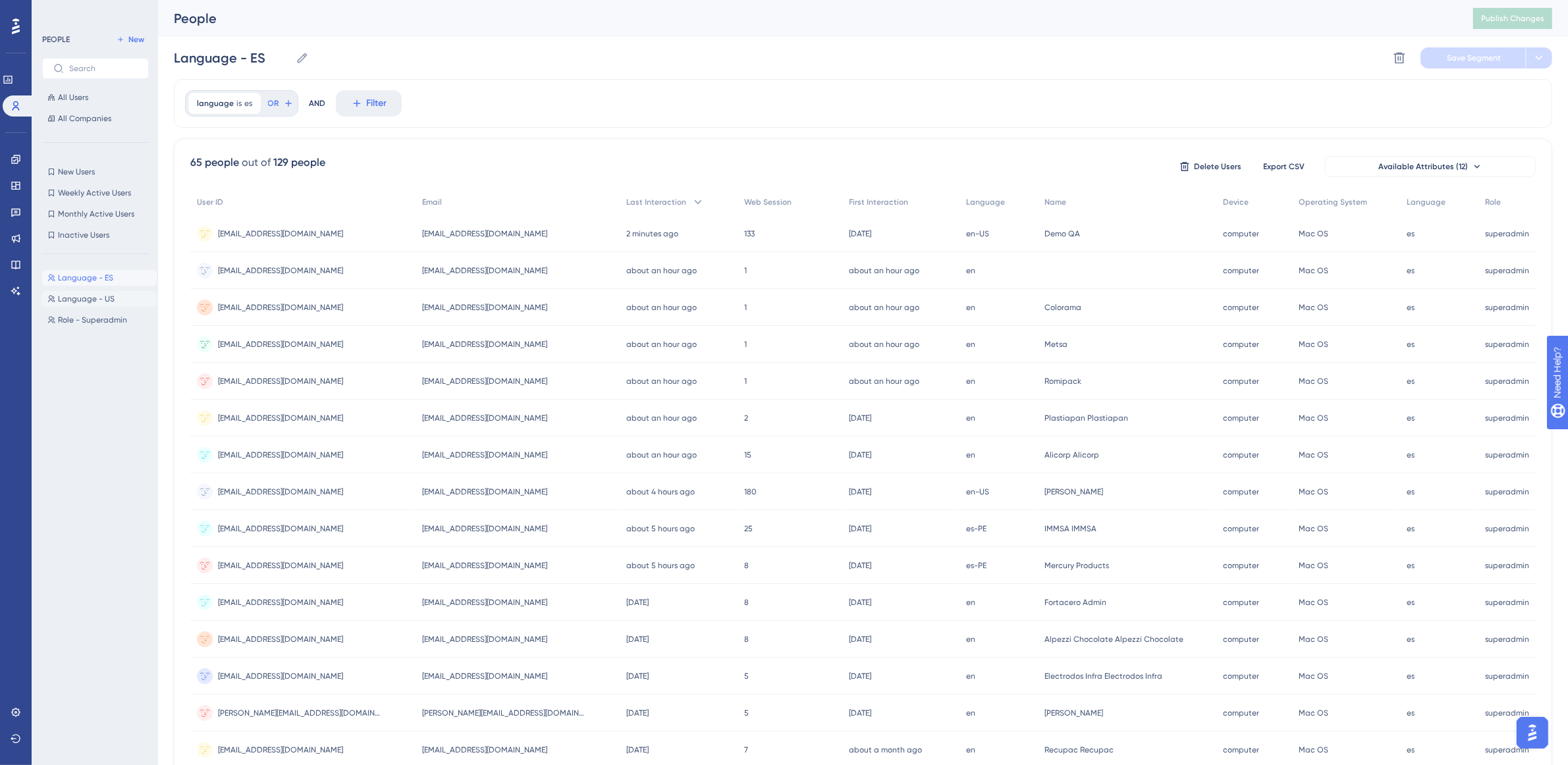
click at [85, 295] on span "Language - US" at bounding box center [86, 299] width 57 height 11
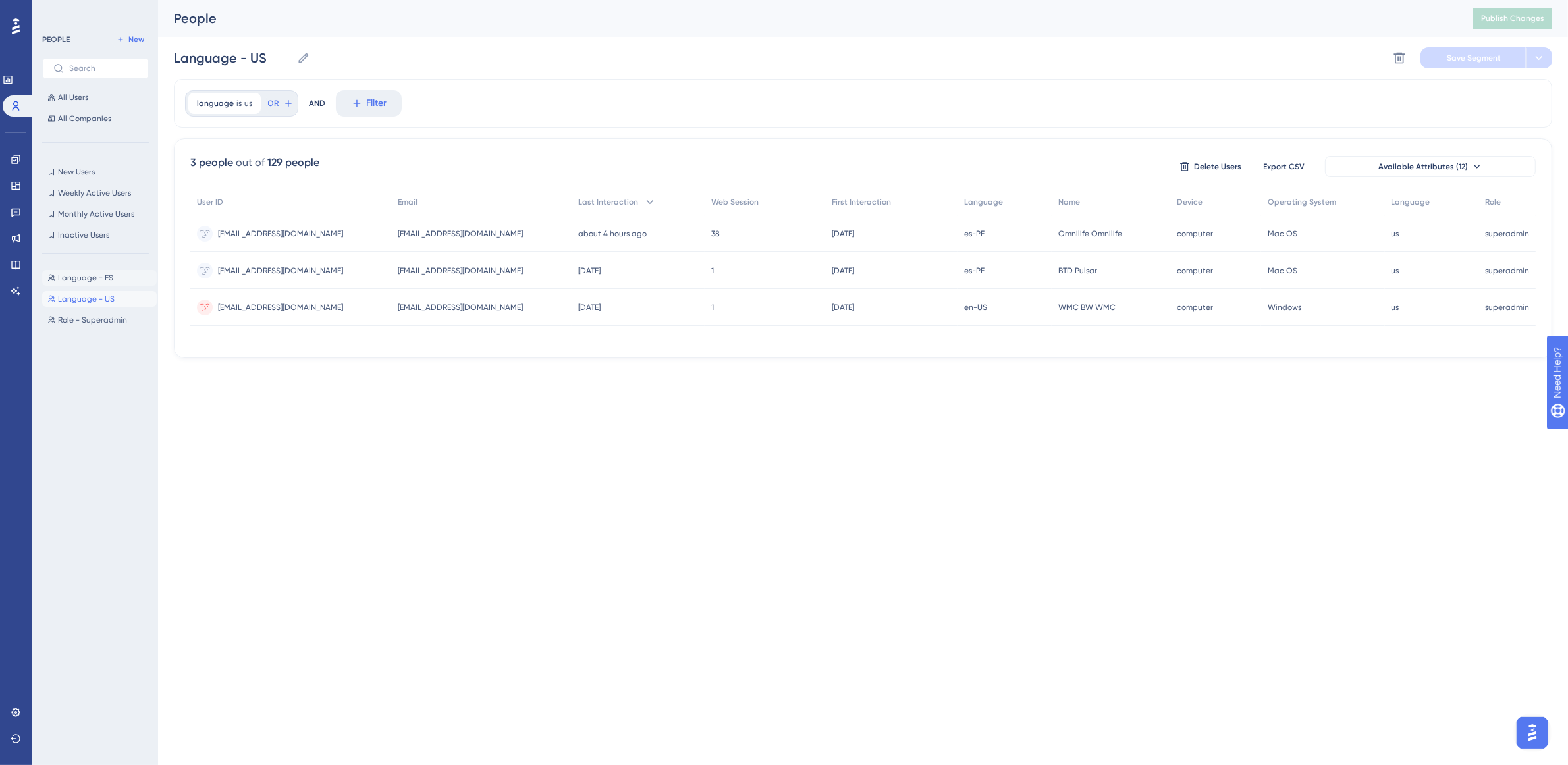
scroll to position [0, 0]
click at [93, 322] on span "Role - Superadmin" at bounding box center [92, 320] width 69 height 11
type input "Role - Superadmin"
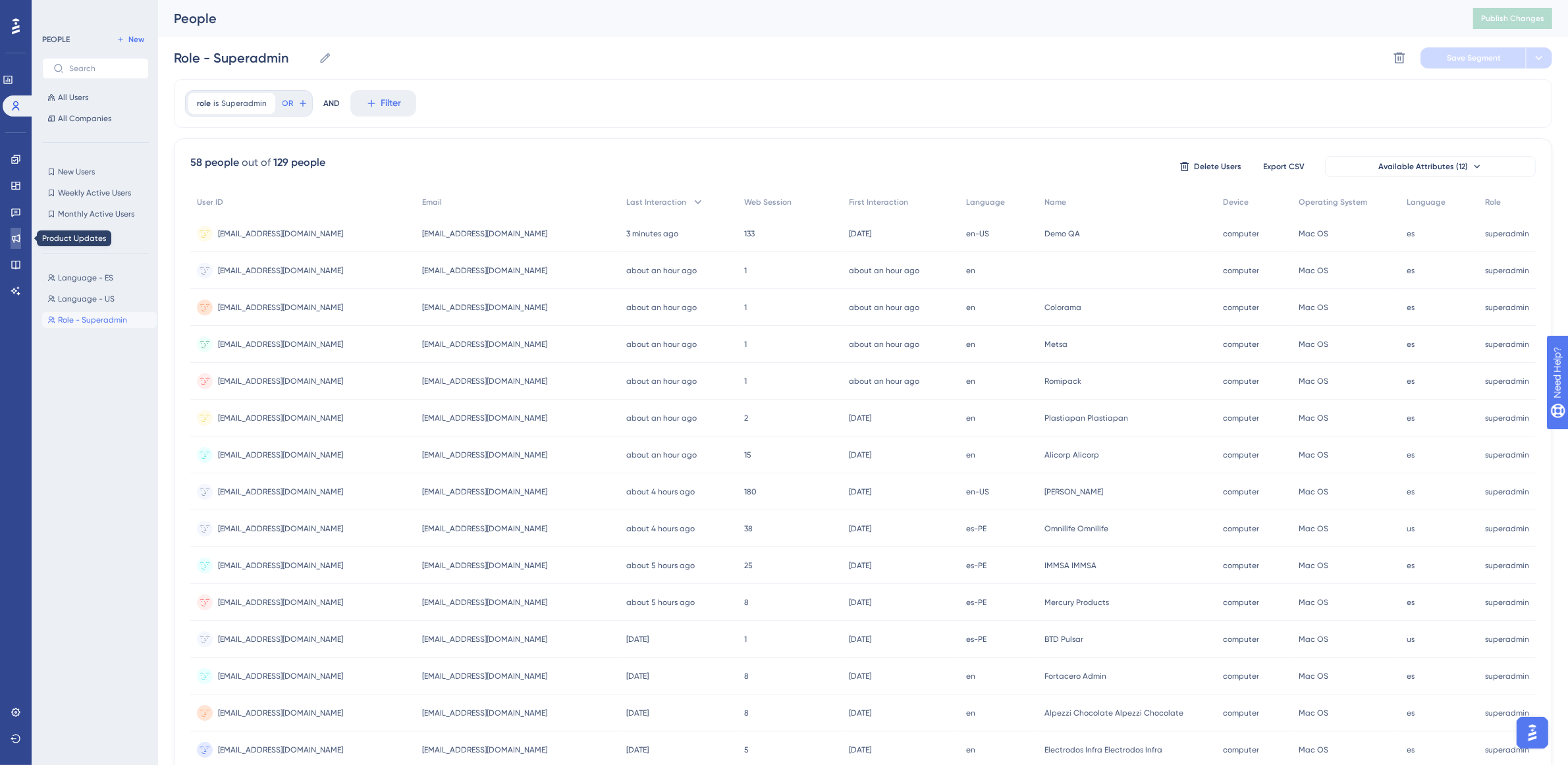
click at [16, 236] on icon at bounding box center [16, 239] width 9 height 9
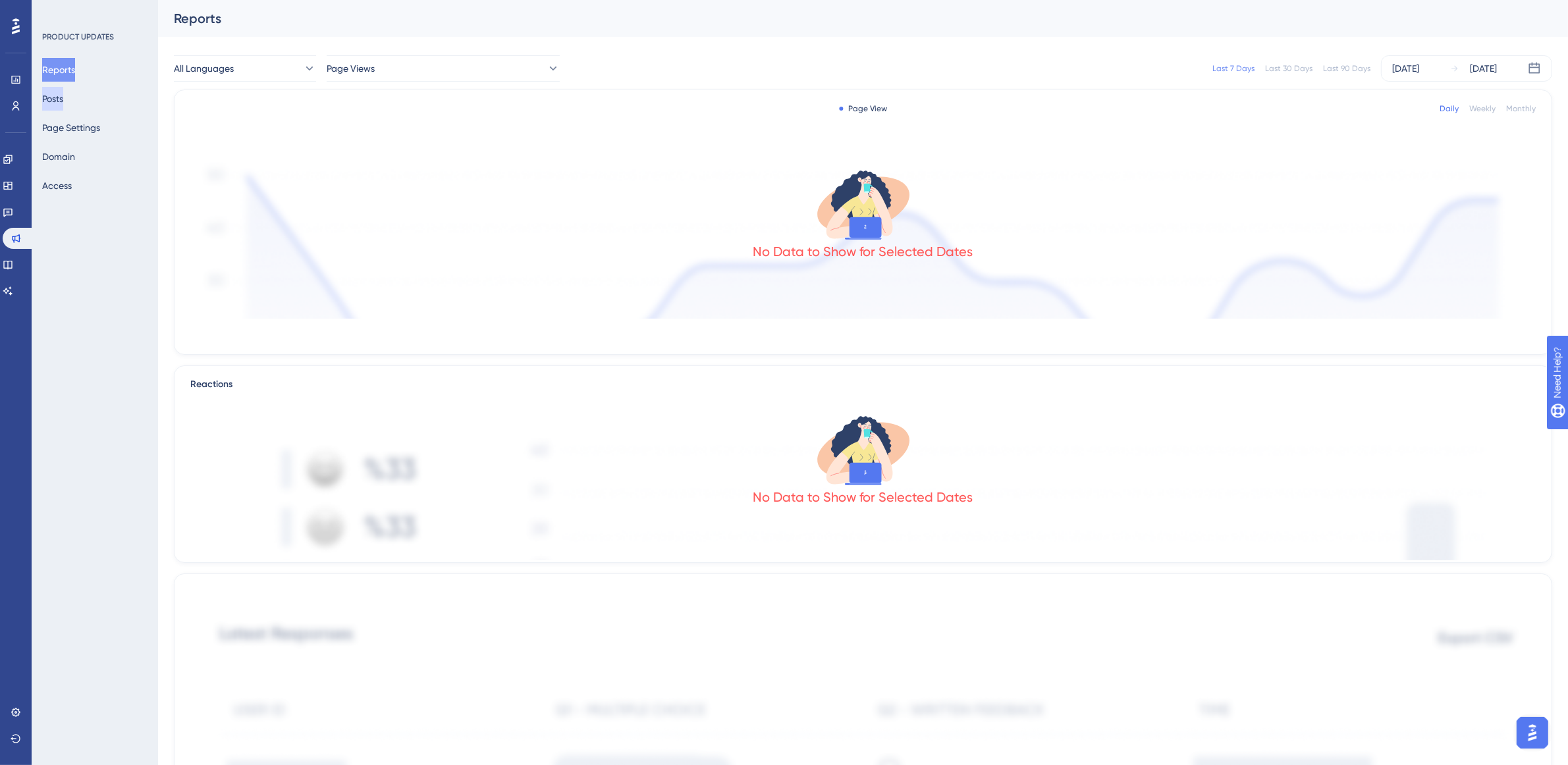
click at [63, 97] on button "Posts" at bounding box center [53, 98] width 21 height 24
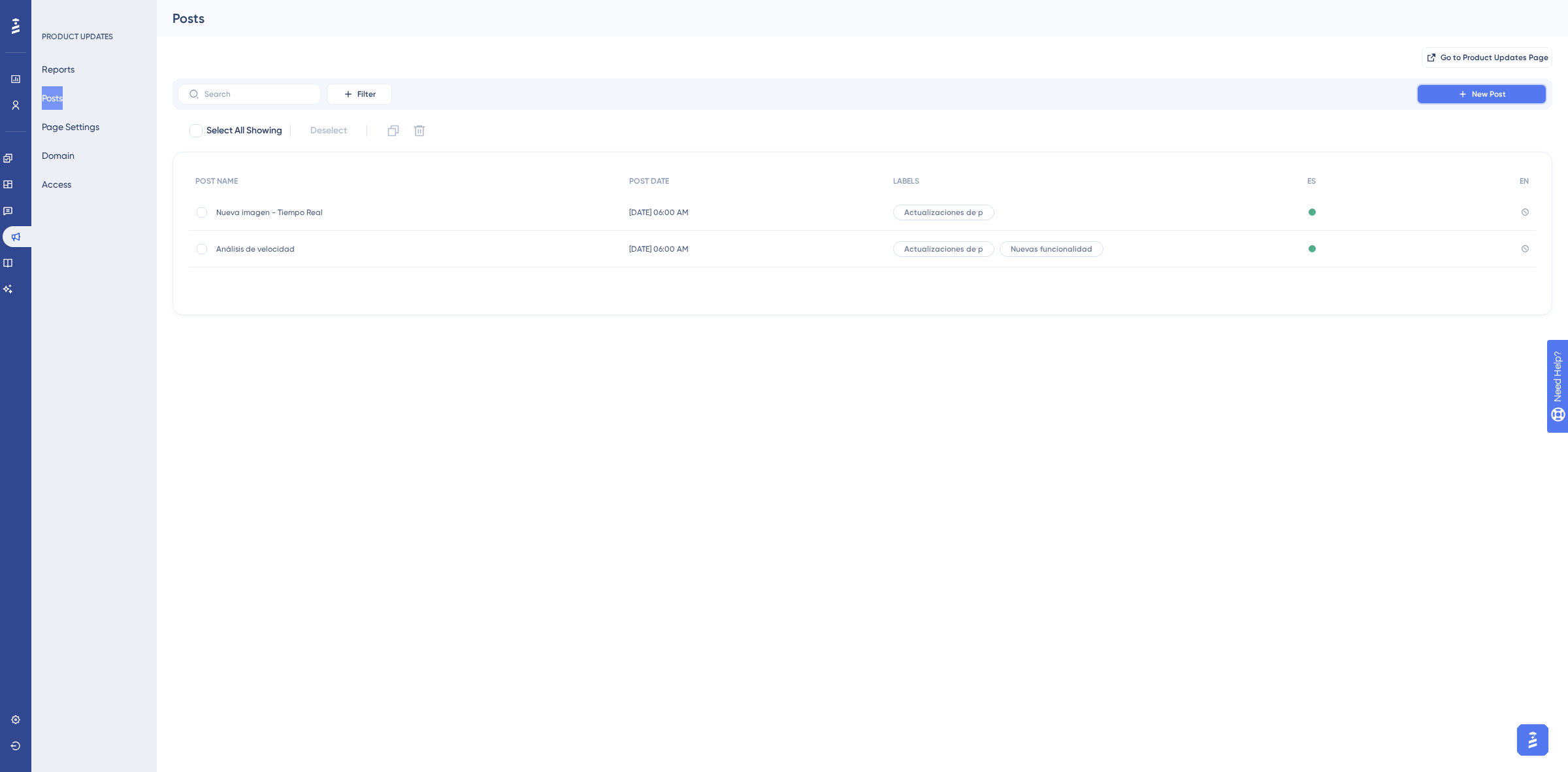
click at [1487, 90] on span "New Post" at bounding box center [1489, 93] width 34 height 10
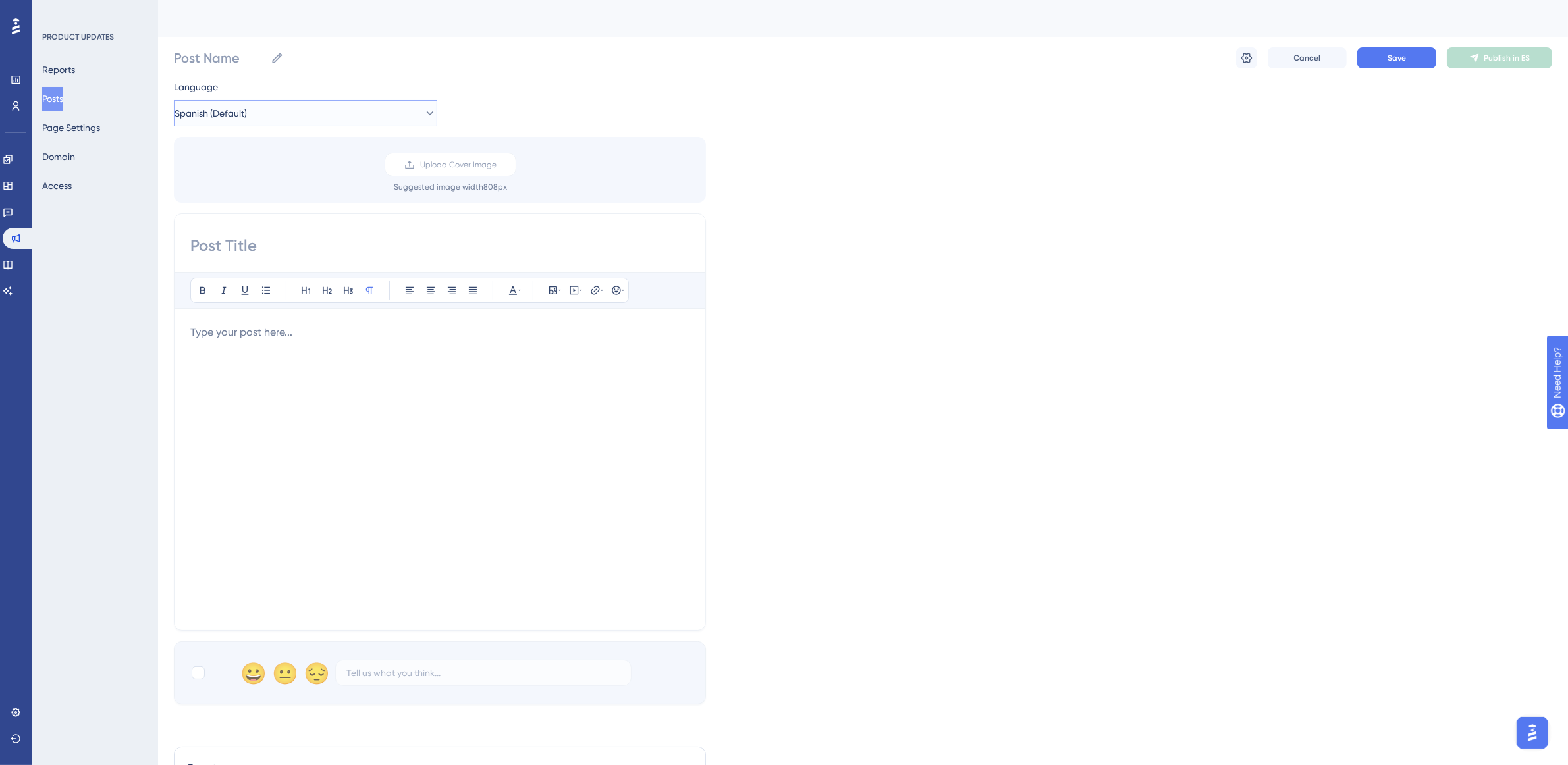
click at [214, 114] on span "Spanish (Default)" at bounding box center [210, 113] width 72 height 15
click at [731, 106] on div "Language Spanish (Default) Spanish (Default) Spanish (Default) No translation E…" at bounding box center [862, 391] width 1378 height 625
click at [306, 107] on button "Spanish (Default)" at bounding box center [305, 113] width 263 height 26
click at [503, 94] on div "Language Spanish (Default) Spanish (Default) Spanish (Default) No translation E…" at bounding box center [862, 391] width 1378 height 625
click at [63, 96] on button "Posts" at bounding box center [53, 98] width 21 height 24
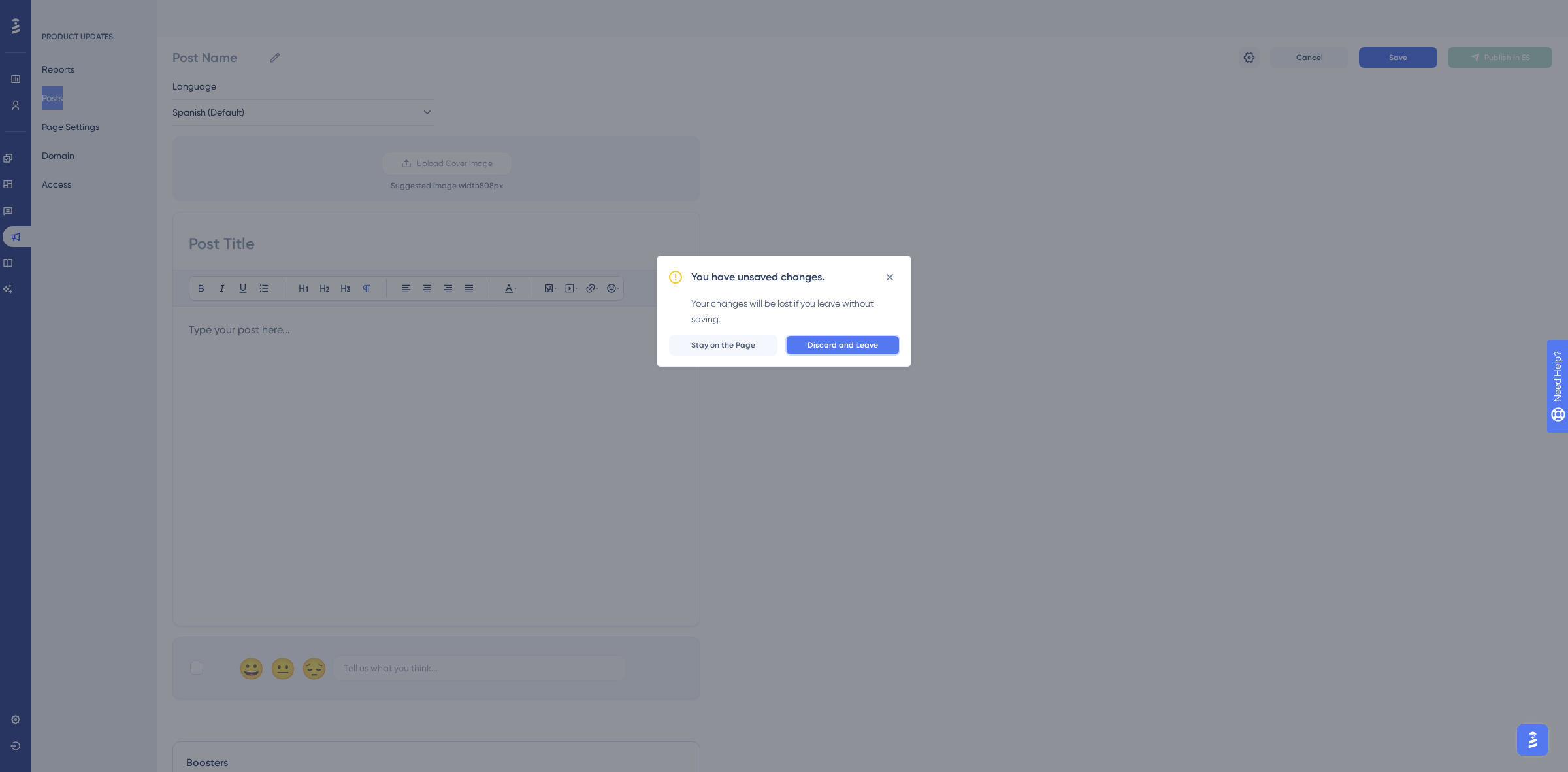
drag, startPoint x: 817, startPoint y: 351, endPoint x: 818, endPoint y: 364, distance: 13.0
click at [817, 350] on button "Discard and Leave" at bounding box center [843, 345] width 115 height 21
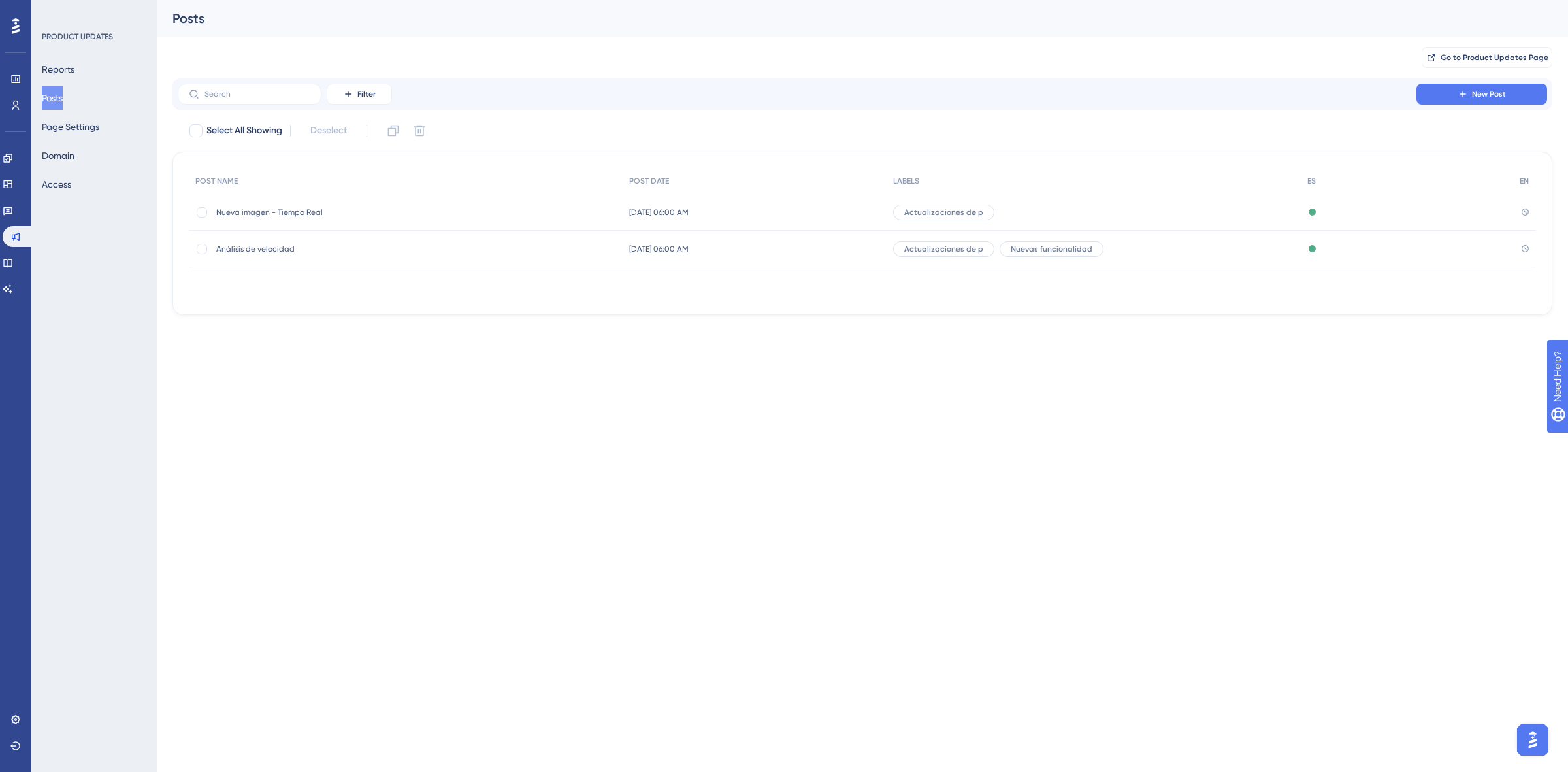
click at [235, 214] on span "Nueva imagen - Tiempo Real" at bounding box center [320, 212] width 209 height 10
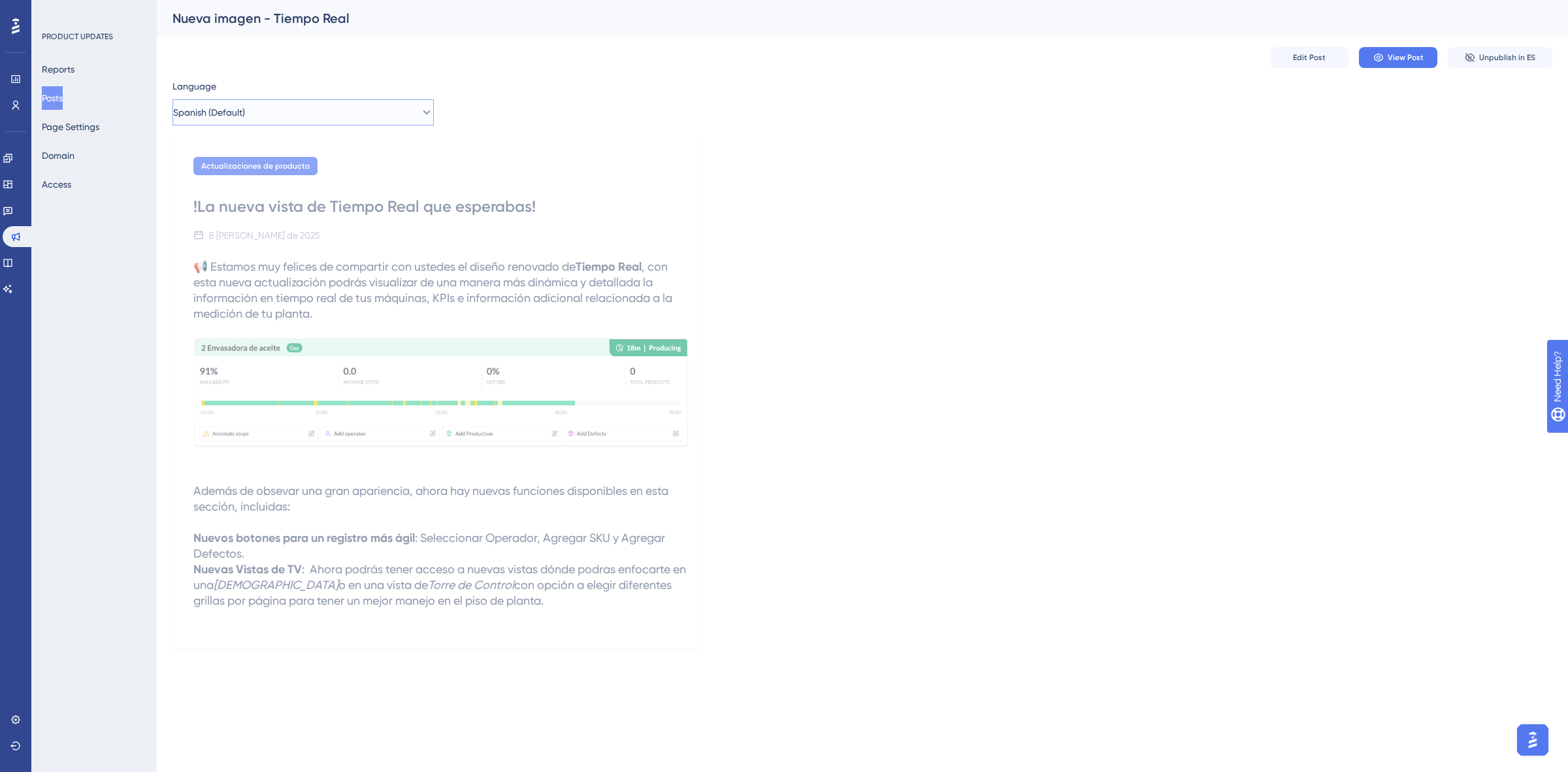
click at [302, 102] on button "Spanish (Default)" at bounding box center [303, 112] width 261 height 26
click at [288, 172] on button "English English No translation" at bounding box center [303, 178] width 244 height 26
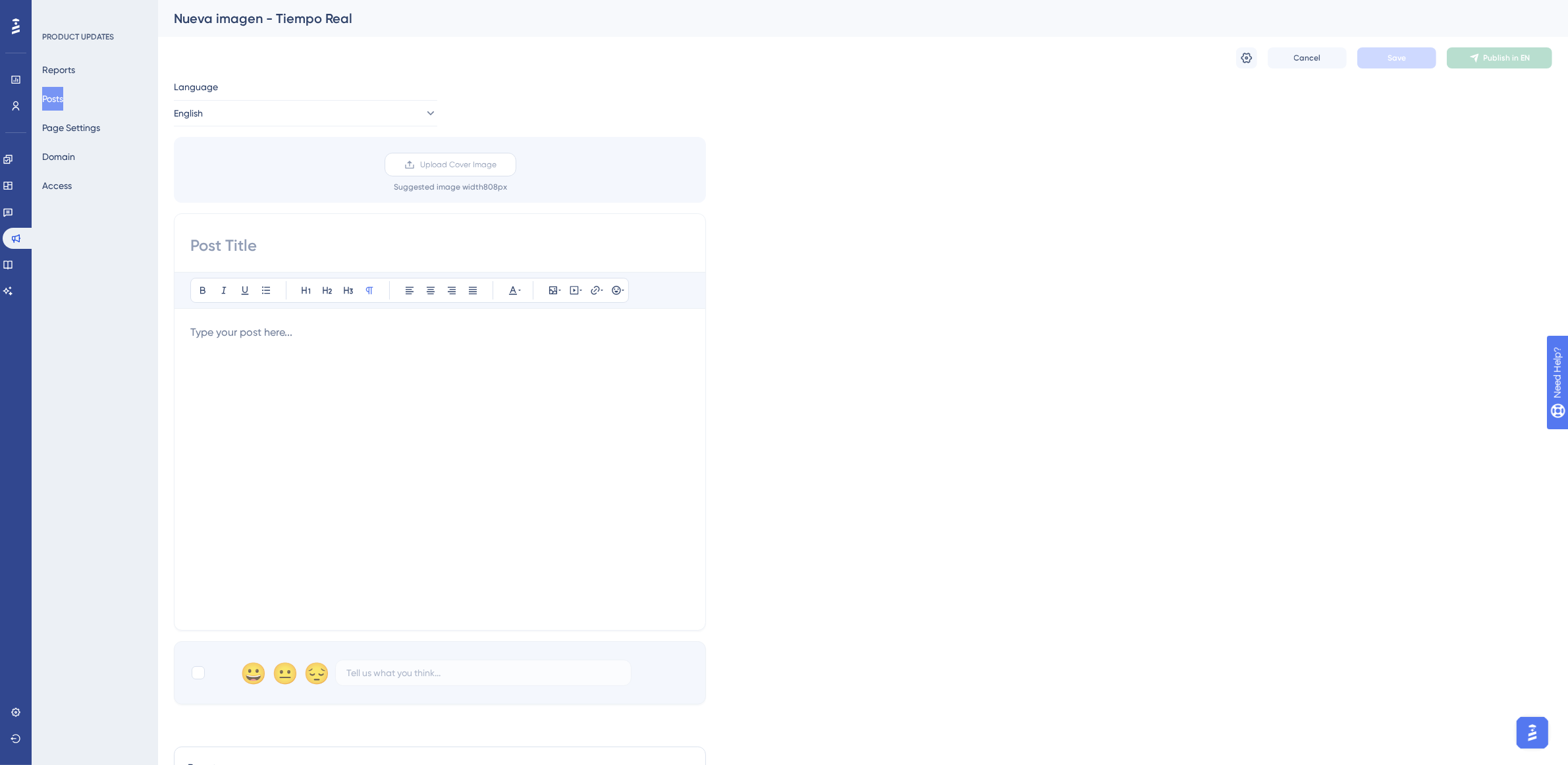
click at [420, 162] on label "Upload Cover Image" at bounding box center [451, 164] width 132 height 24
click at [496, 165] on input "Upload Cover Image" at bounding box center [496, 165] width 0 height 0
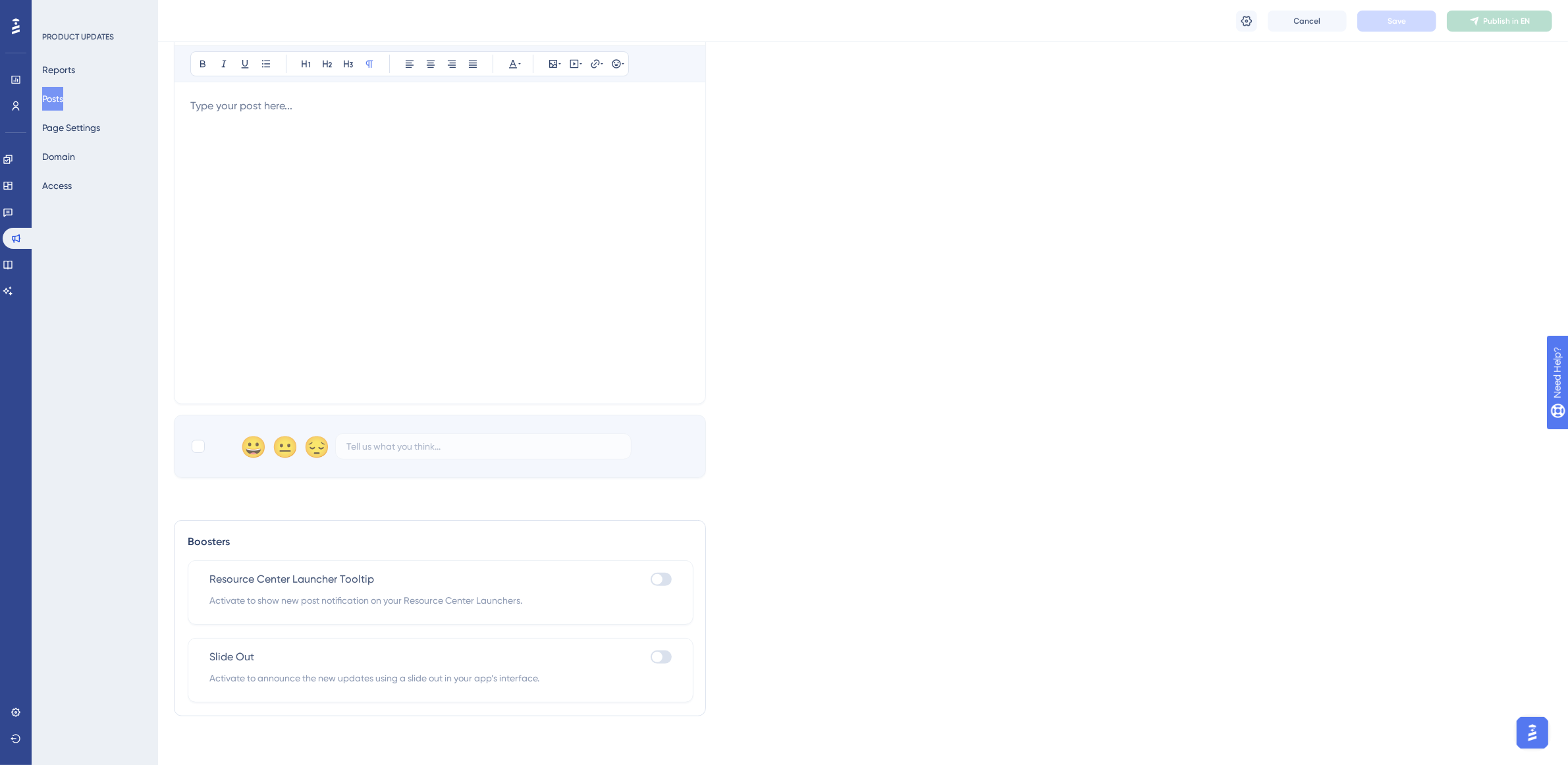
scroll to position [237, 0]
drag, startPoint x: 205, startPoint y: 577, endPoint x: 378, endPoint y: 574, distance: 173.0
click at [387, 573] on div "Resource Center Launcher Tooltip Activate to show new post notification on your…" at bounding box center [440, 588] width 506 height 64
click at [305, 577] on span "Resource Center Launcher Tooltip" at bounding box center [292, 575] width 165 height 15
drag, startPoint x: 212, startPoint y: 573, endPoint x: 292, endPoint y: 580, distance: 80.3
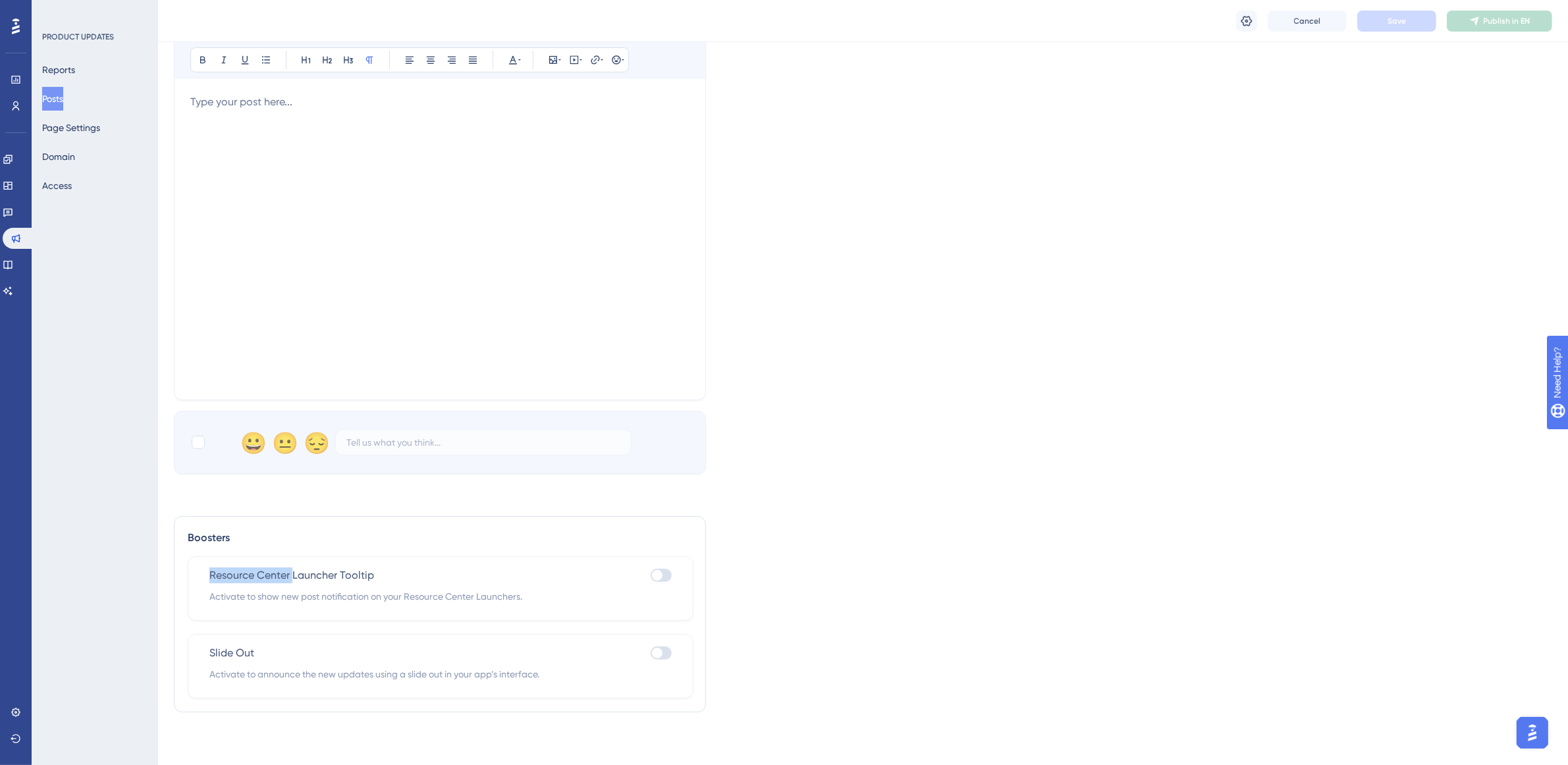
click at [292, 580] on span "Resource Center Launcher Tooltip" at bounding box center [292, 575] width 165 height 15
click at [213, 652] on span "Slide Out" at bounding box center [231, 653] width 45 height 15
drag, startPoint x: 210, startPoint y: 650, endPoint x: 245, endPoint y: 653, distance: 35.1
click at [245, 653] on div "Slide Out Activate to announce the new updates using a slide out in your app’s …" at bounding box center [440, 666] width 506 height 64
click at [364, 675] on span "Activate to announce the new updates using a slide out in your app’s interface." at bounding box center [440, 674] width 462 height 15
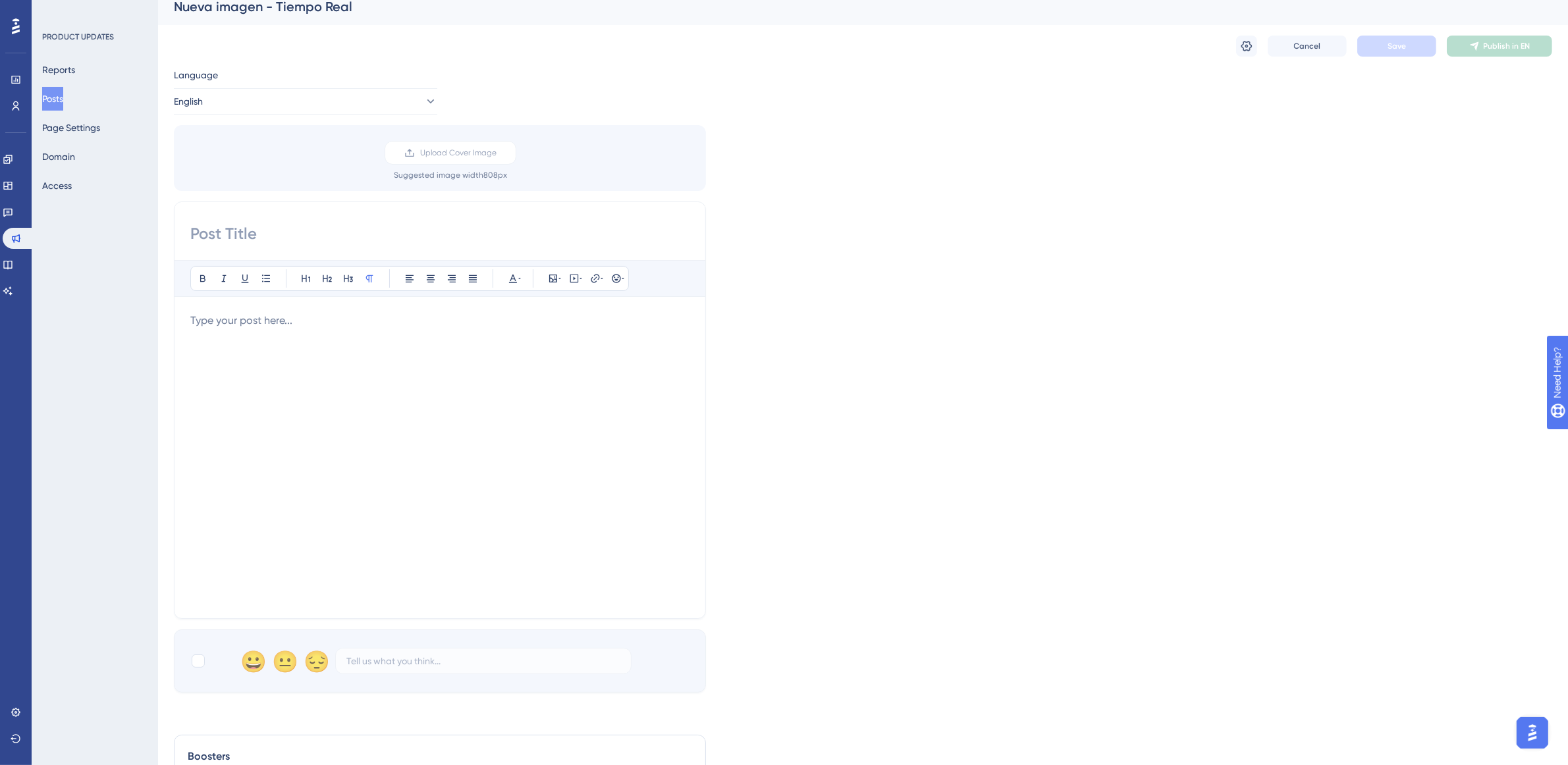
scroll to position [0, 0]
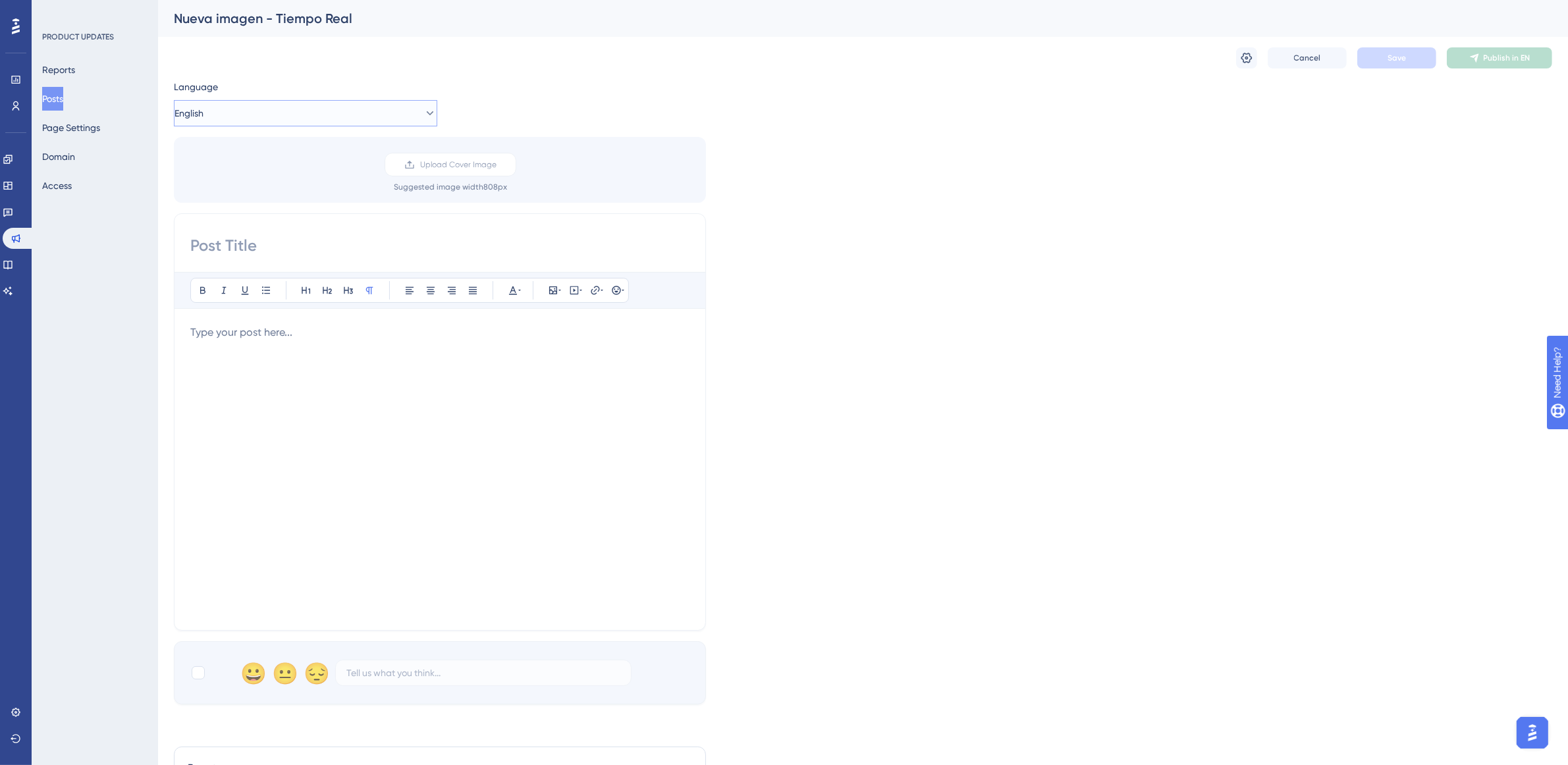
click at [335, 104] on button "English" at bounding box center [305, 113] width 263 height 26
click at [245, 155] on span "Spanish (Default)" at bounding box center [229, 153] width 72 height 15
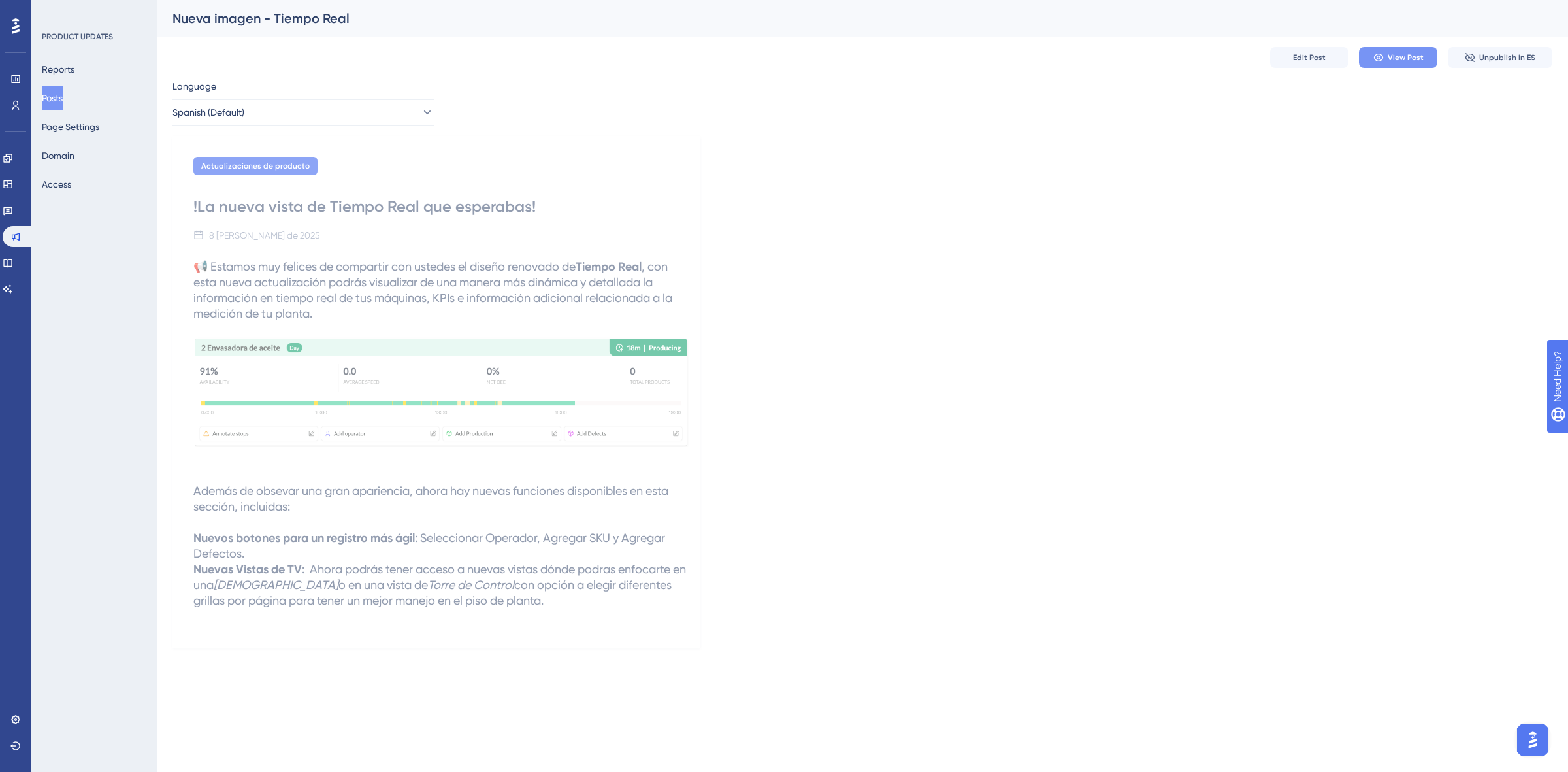
click at [1422, 50] on button "View Post" at bounding box center [1398, 57] width 78 height 21
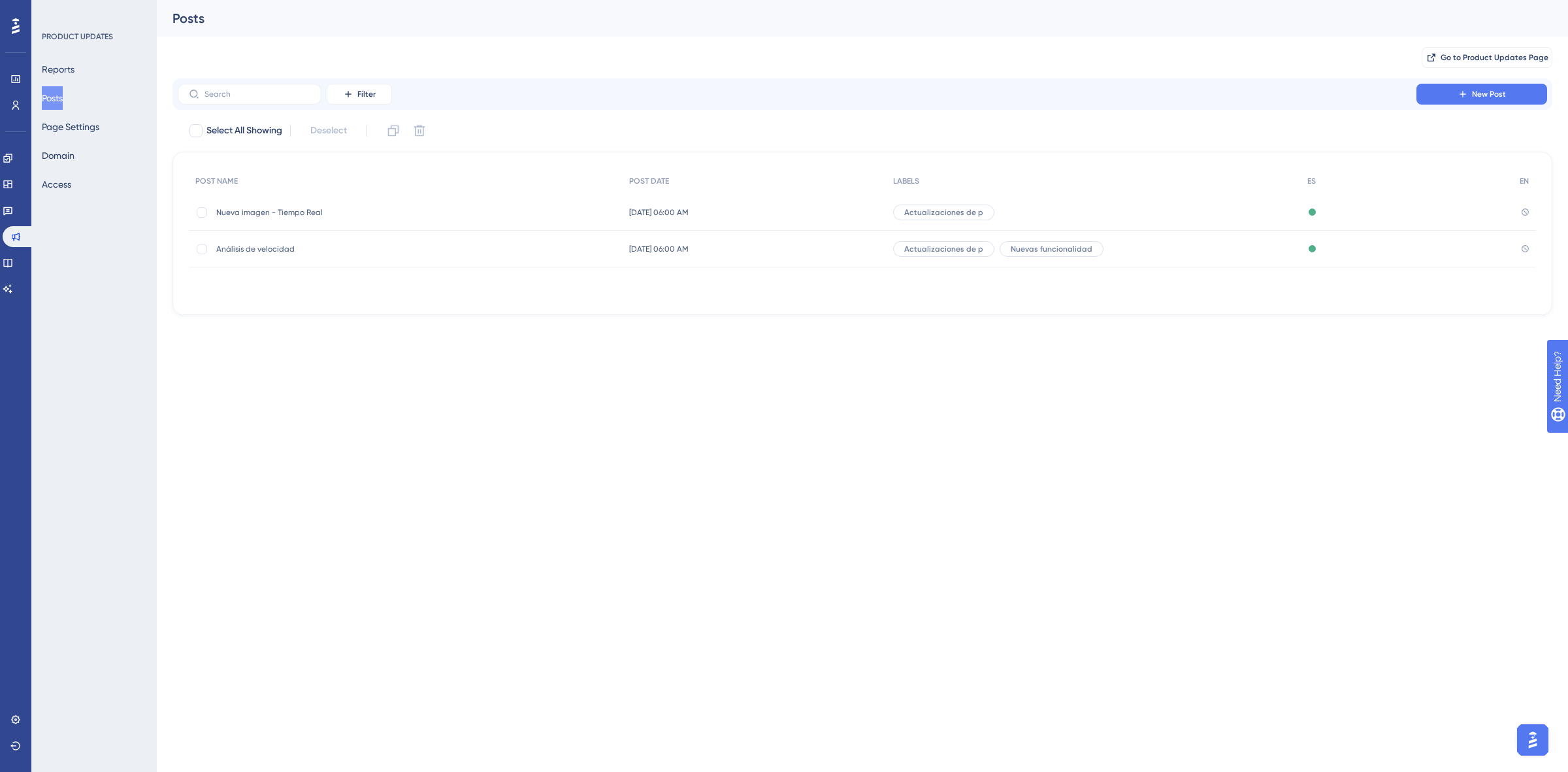
click at [633, 209] on span "[DATE] 06:00 AM" at bounding box center [659, 212] width 60 height 10
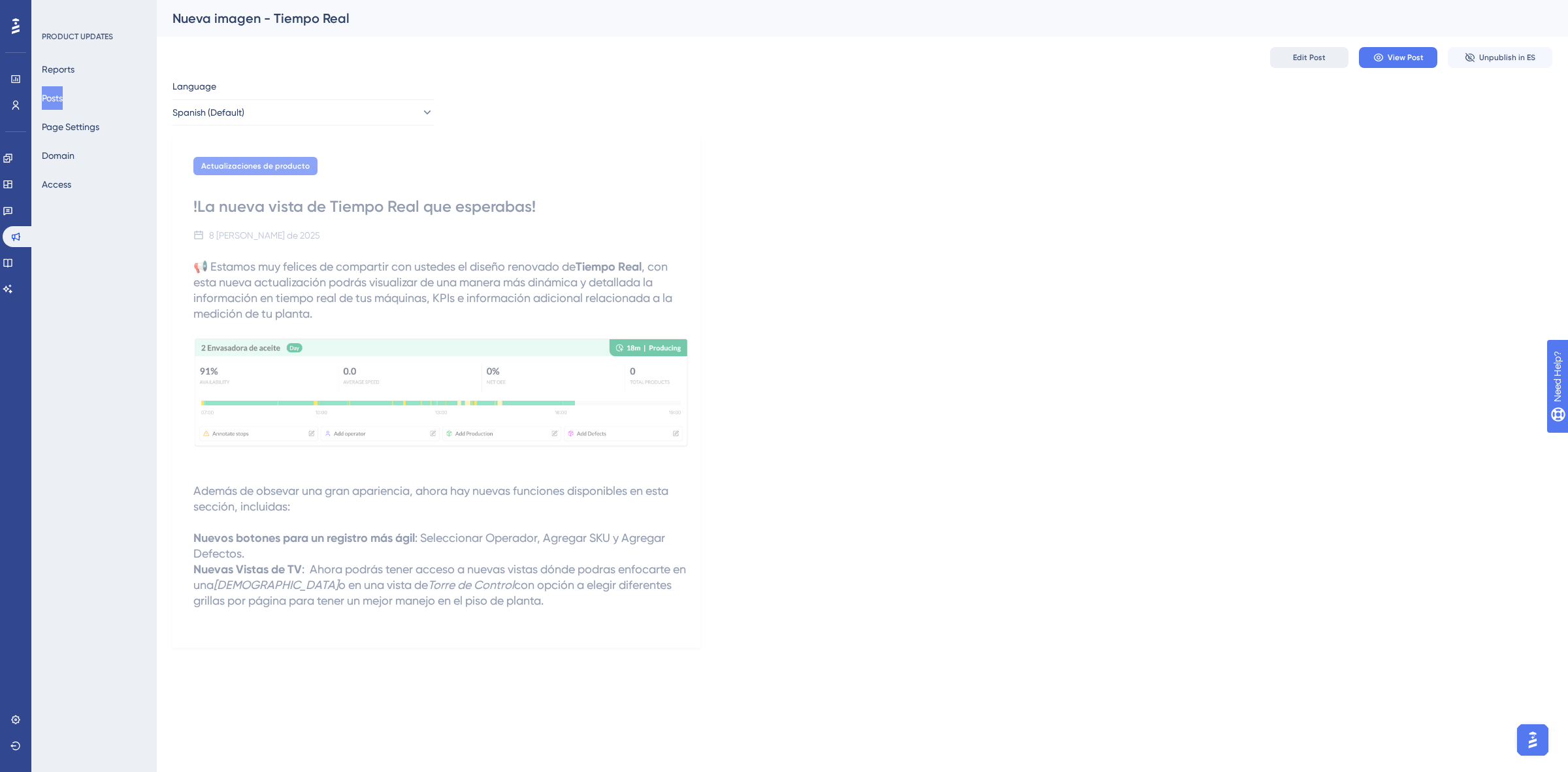
click at [1315, 52] on span "Edit Post" at bounding box center [1309, 57] width 33 height 10
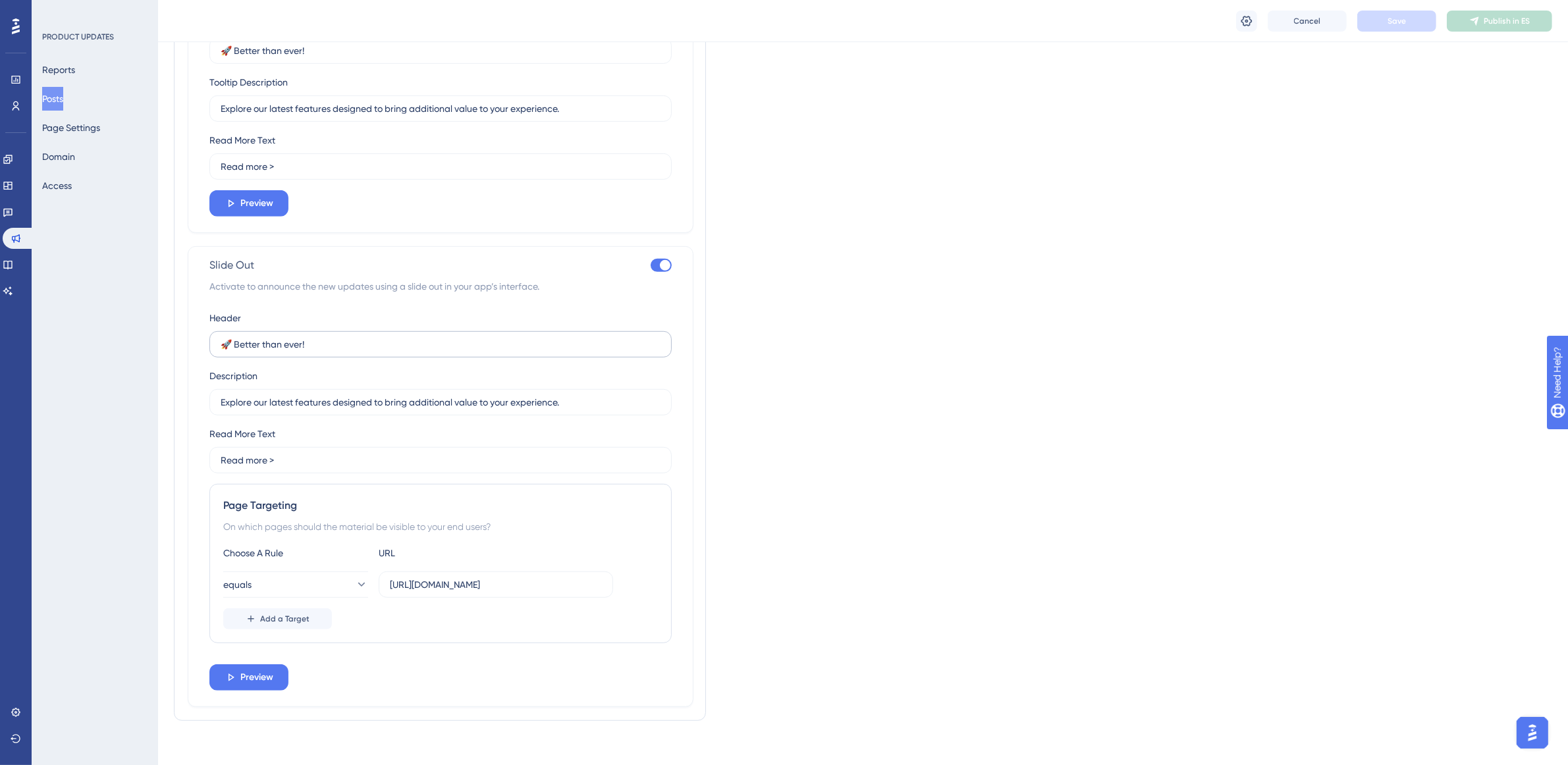
scroll to position [912, 0]
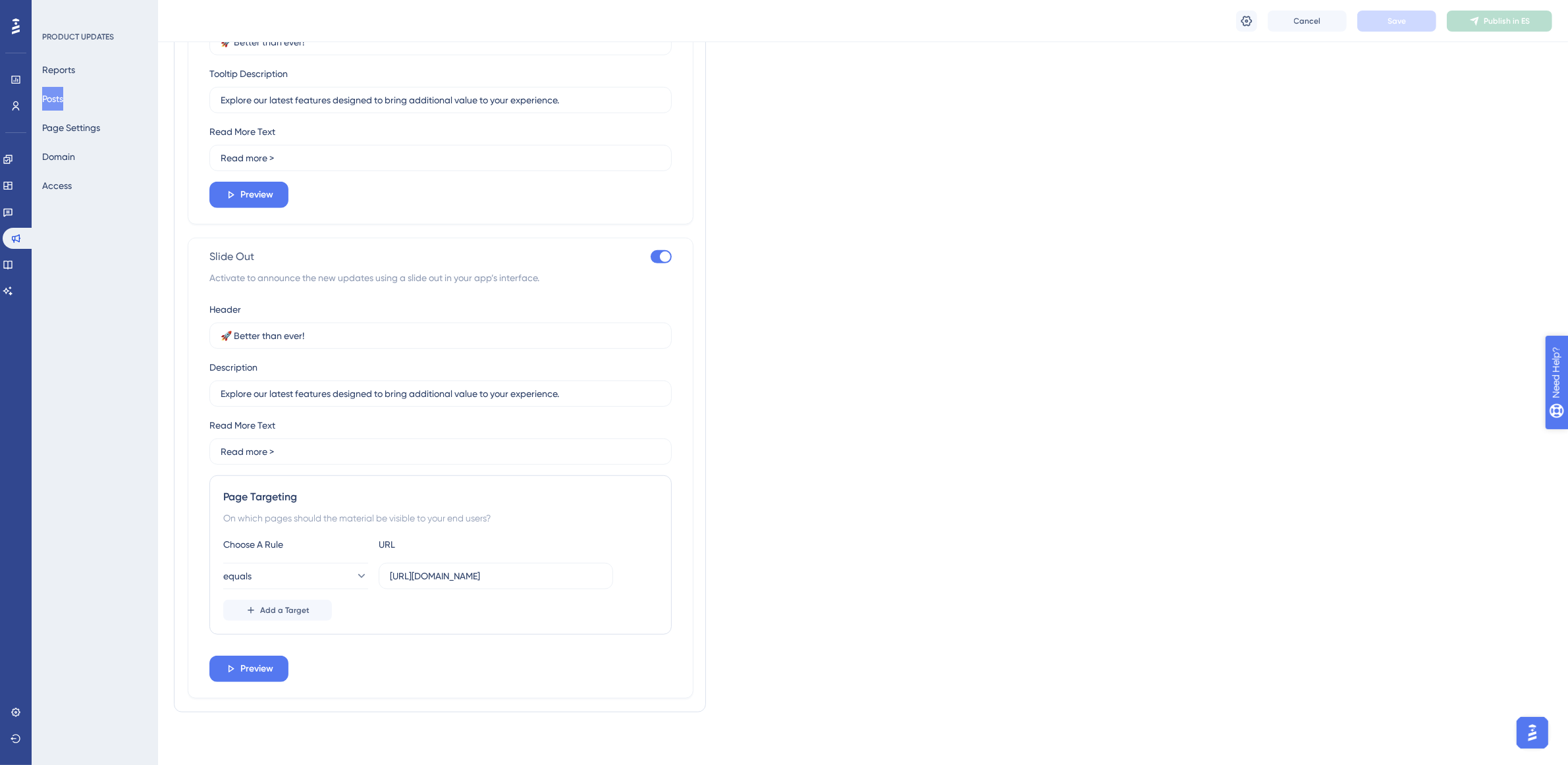
drag, startPoint x: 1606, startPoint y: 443, endPoint x: 2876, endPoint y: 858, distance: 1336.1
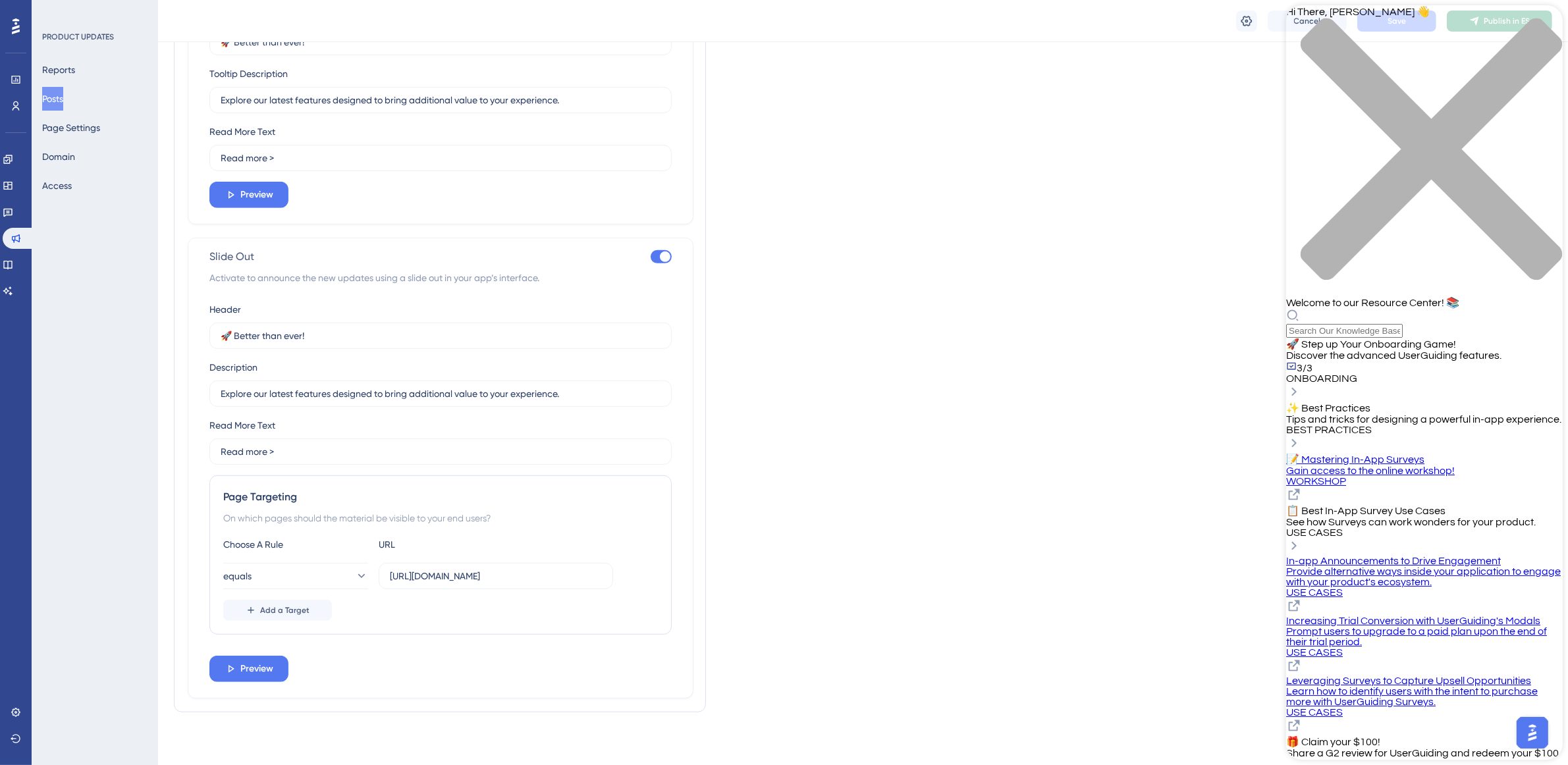
scroll to position [119, 0]
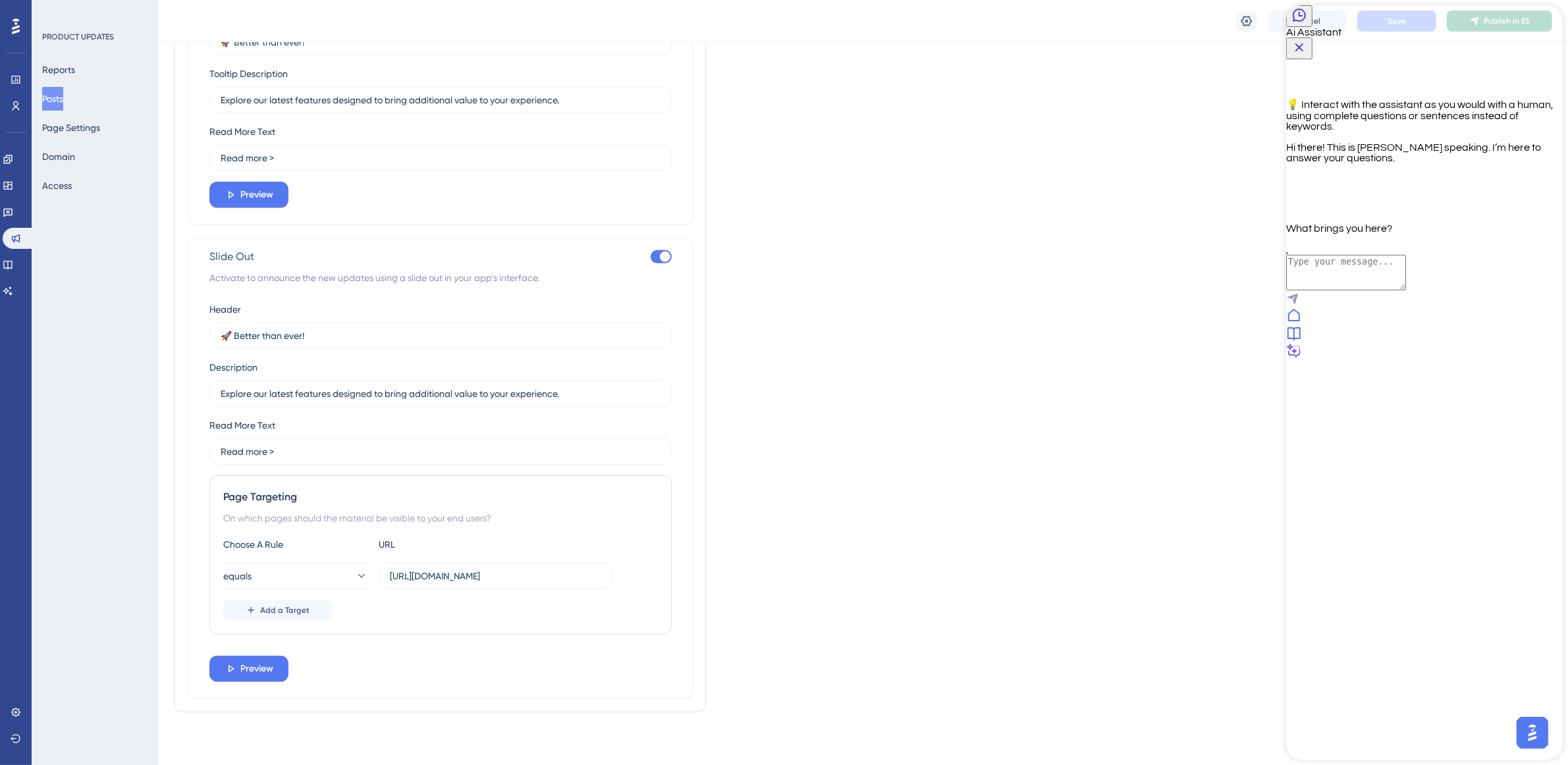
click at [1301, 323] on icon at bounding box center [1293, 315] width 15 height 15
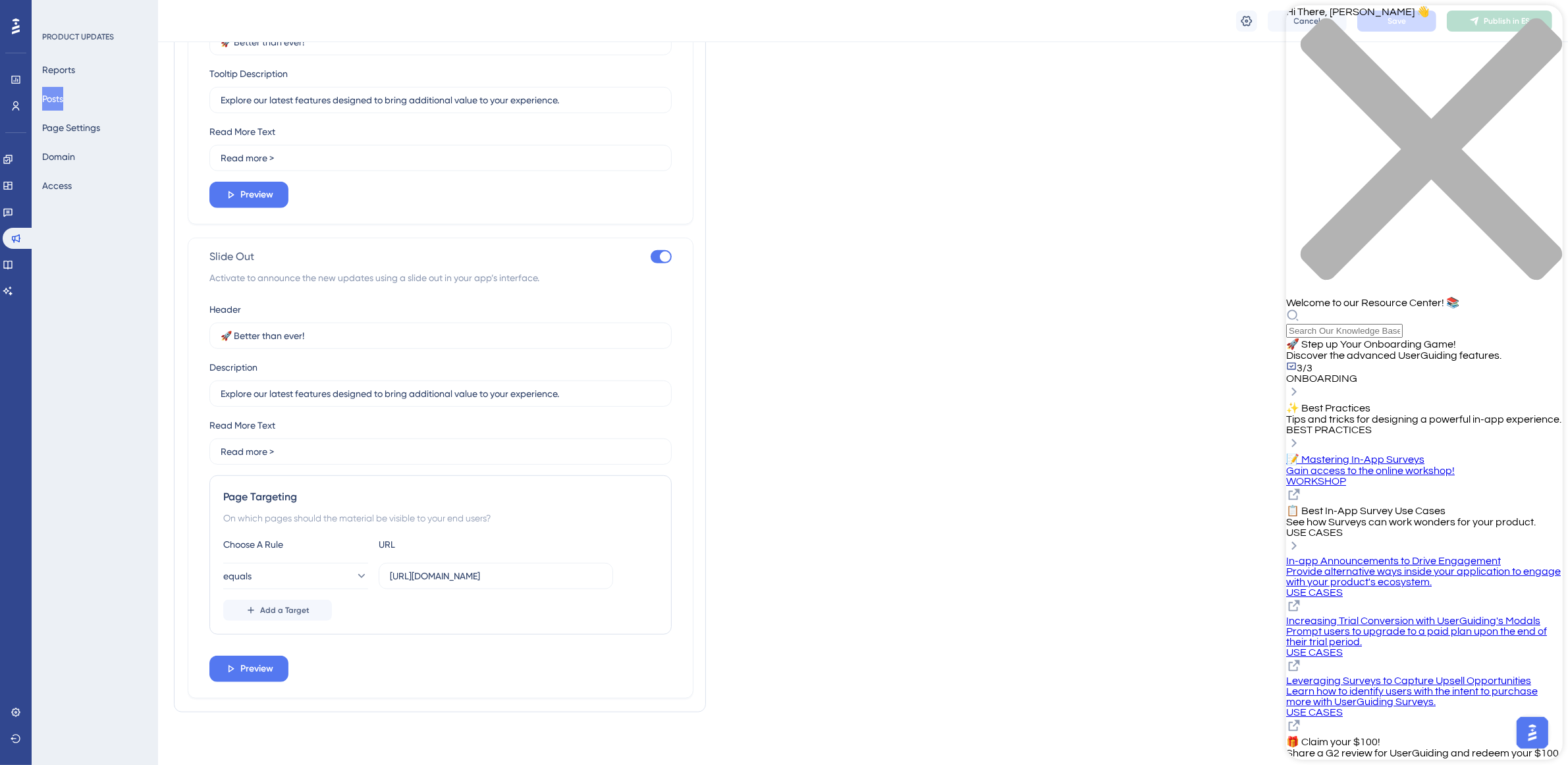
drag, startPoint x: 1548, startPoint y: 27, endPoint x: 2084, endPoint y: 131, distance: 546.0
click at [1548, 27] on div "close resource center" at bounding box center [1423, 157] width 277 height 279
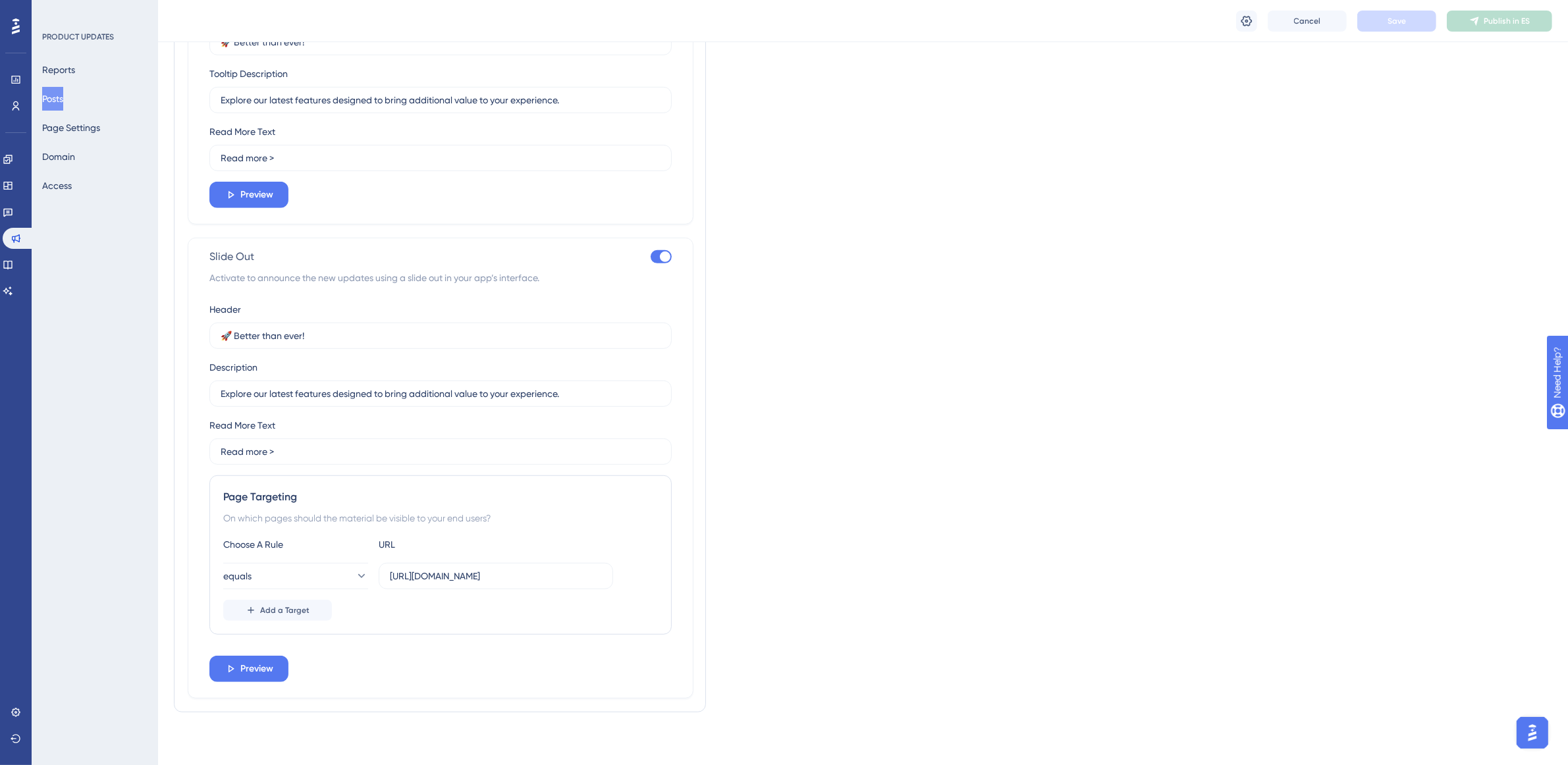
scroll to position [500, 0]
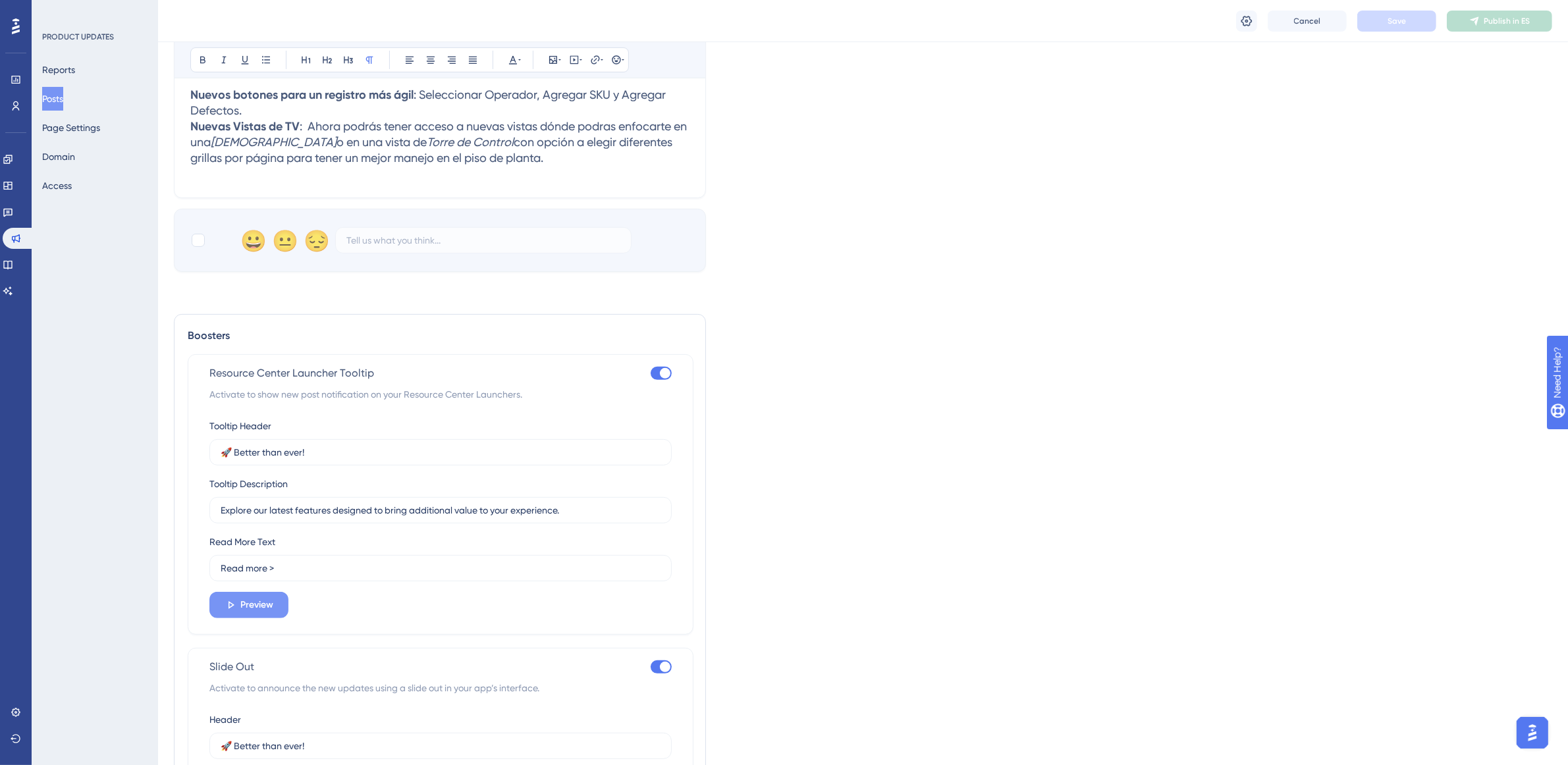
click at [275, 601] on button "Preview" at bounding box center [248, 605] width 79 height 26
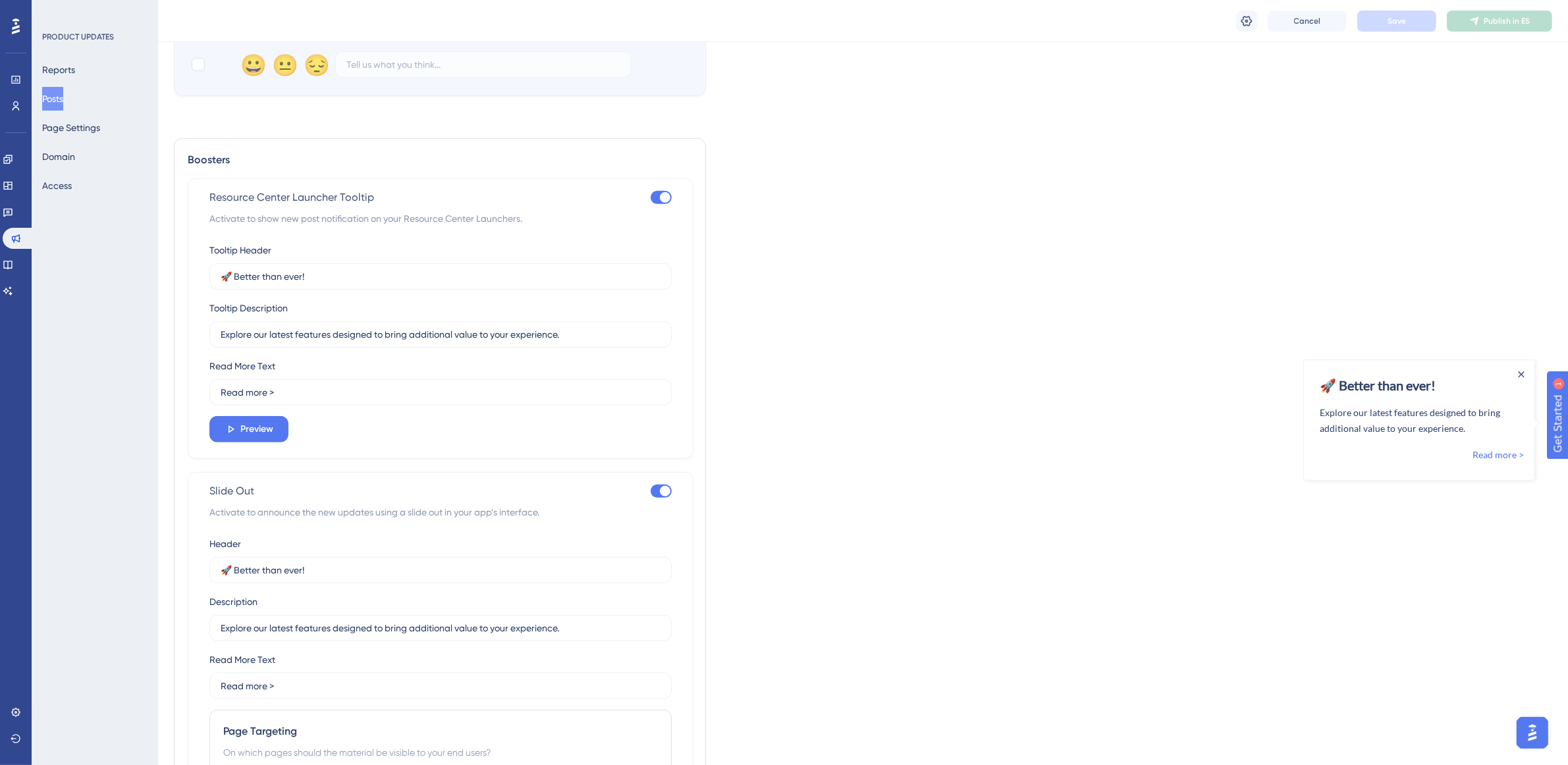
scroll to position [912, 0]
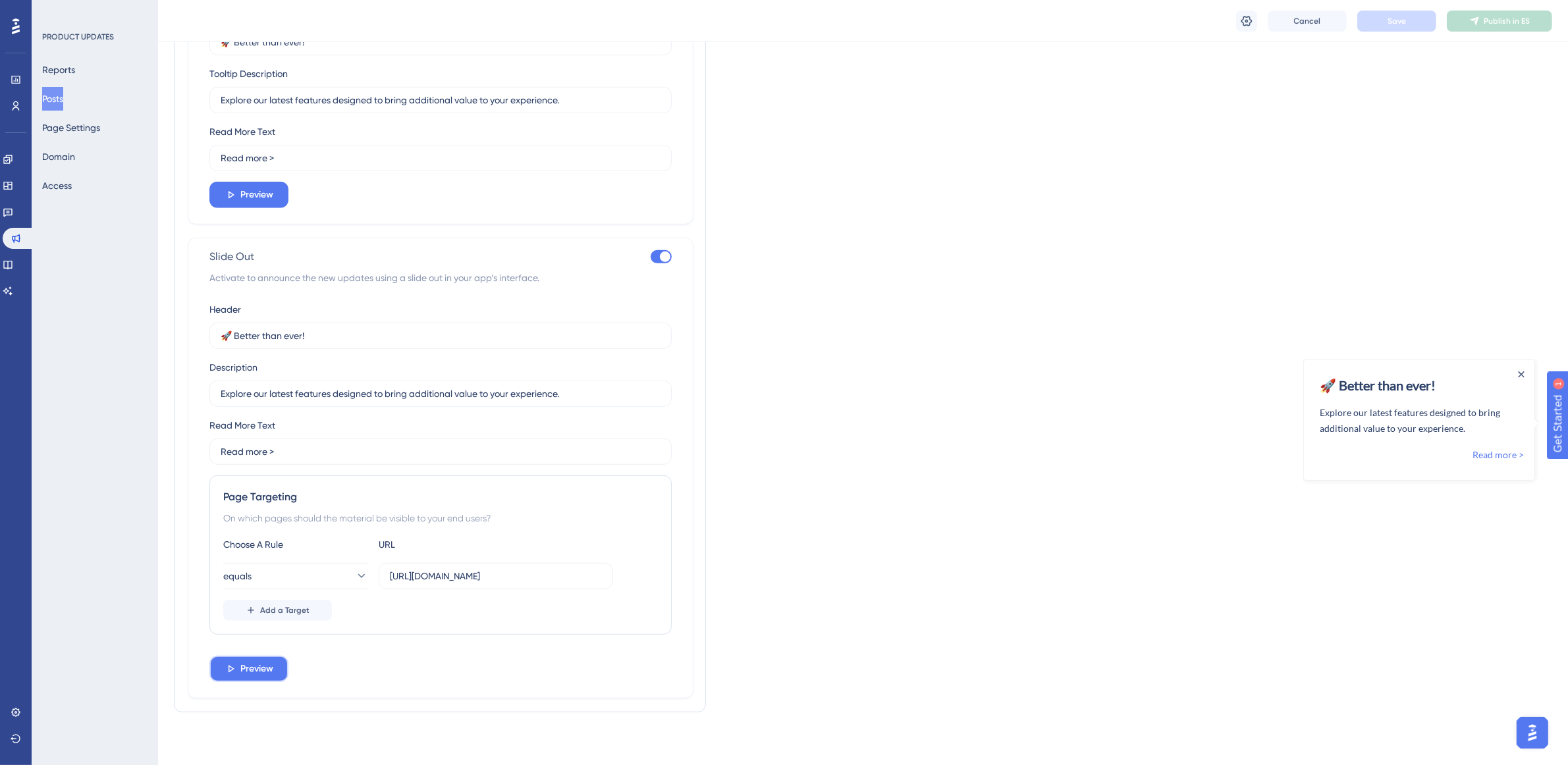
click at [255, 666] on span "Preview" at bounding box center [257, 668] width 33 height 15
click at [1515, 372] on div at bounding box center [1520, 372] width 11 height 11
click at [1517, 374] on div at bounding box center [1520, 372] width 11 height 11
click at [1520, 371] on icon "Close Announcement" at bounding box center [1520, 374] width 6 height 6
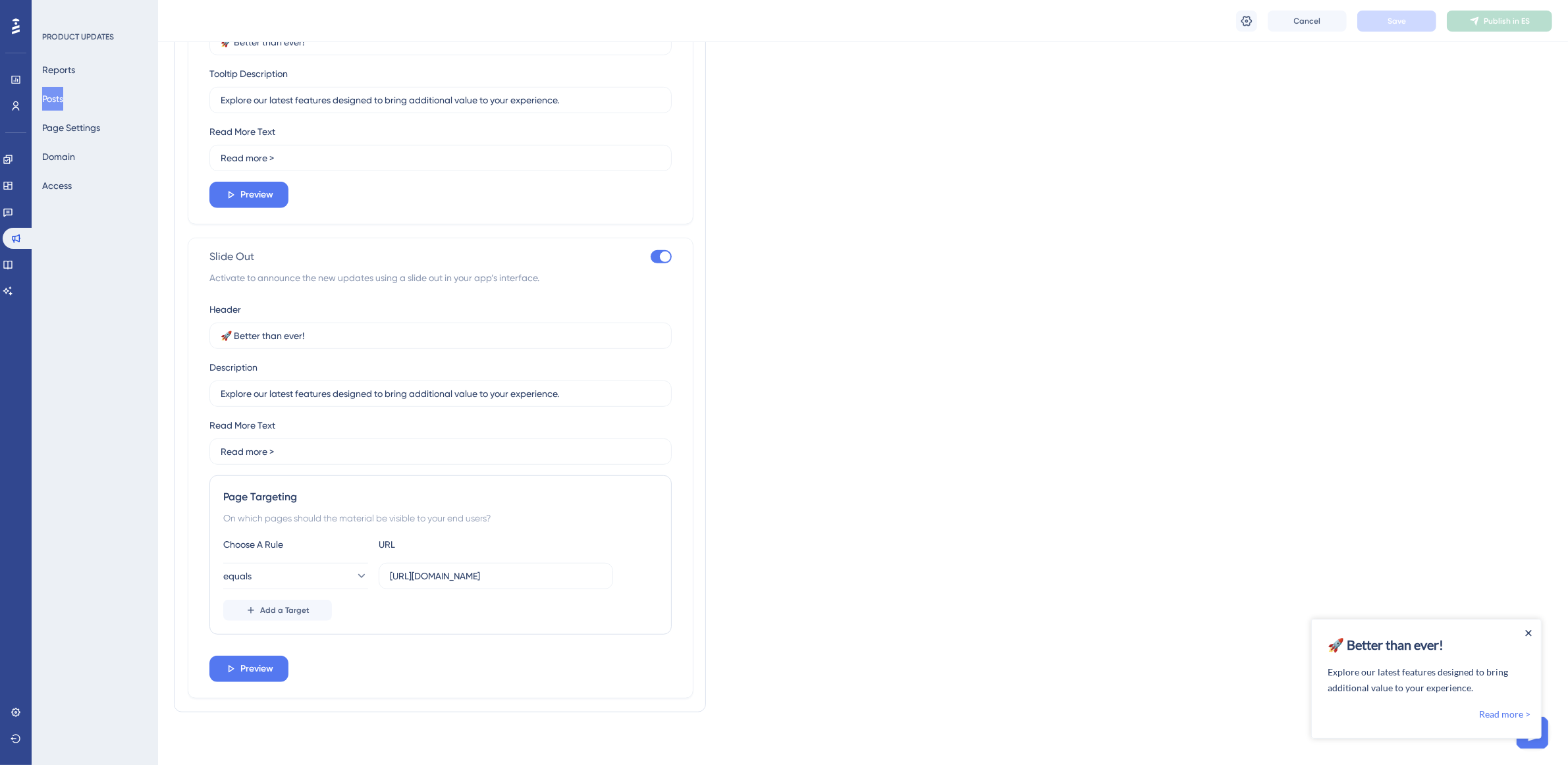
click at [1530, 633] on icon "Close Announcement" at bounding box center [1527, 633] width 6 height 6
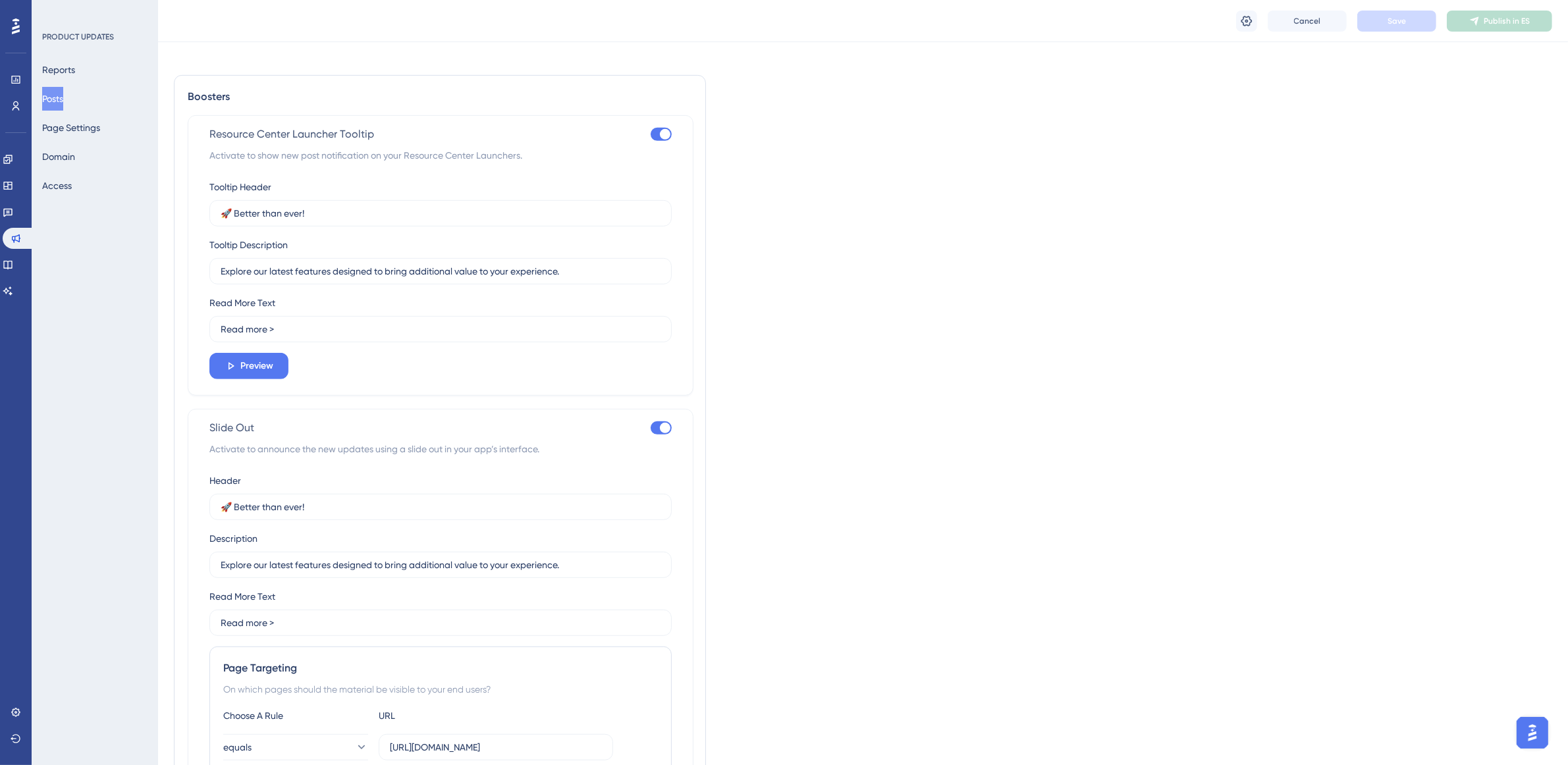
scroll to position [912, 0]
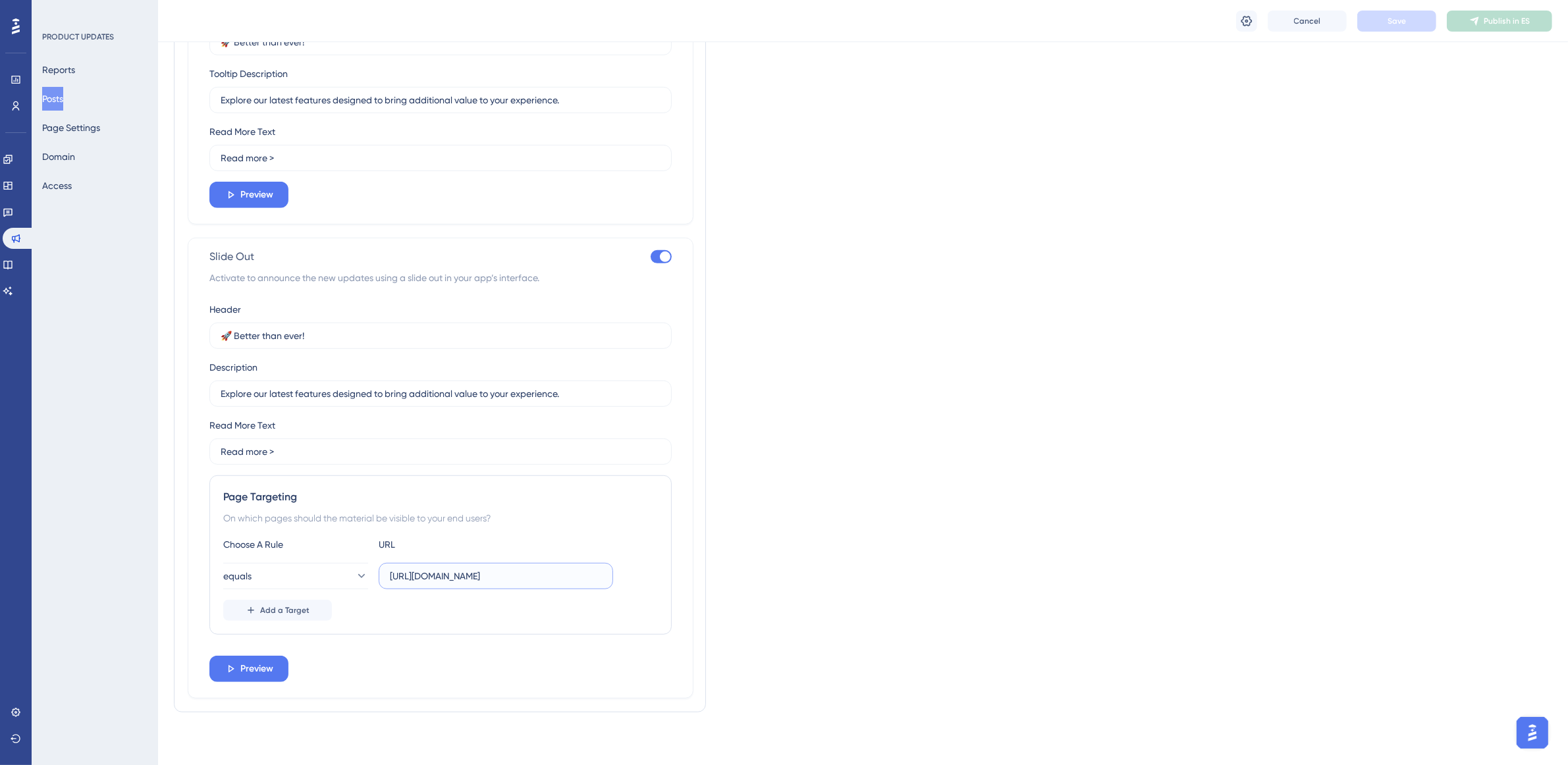
drag, startPoint x: 584, startPoint y: 573, endPoint x: 347, endPoint y: 544, distance: 238.8
click at [347, 544] on div "Choose A Rule URL equals [URL][DOMAIN_NAME] Add a Target" at bounding box center [440, 579] width 434 height 84
click at [491, 570] on input "http" at bounding box center [495, 577] width 212 height 15
type input "[URL][DOMAIN_NAME]"
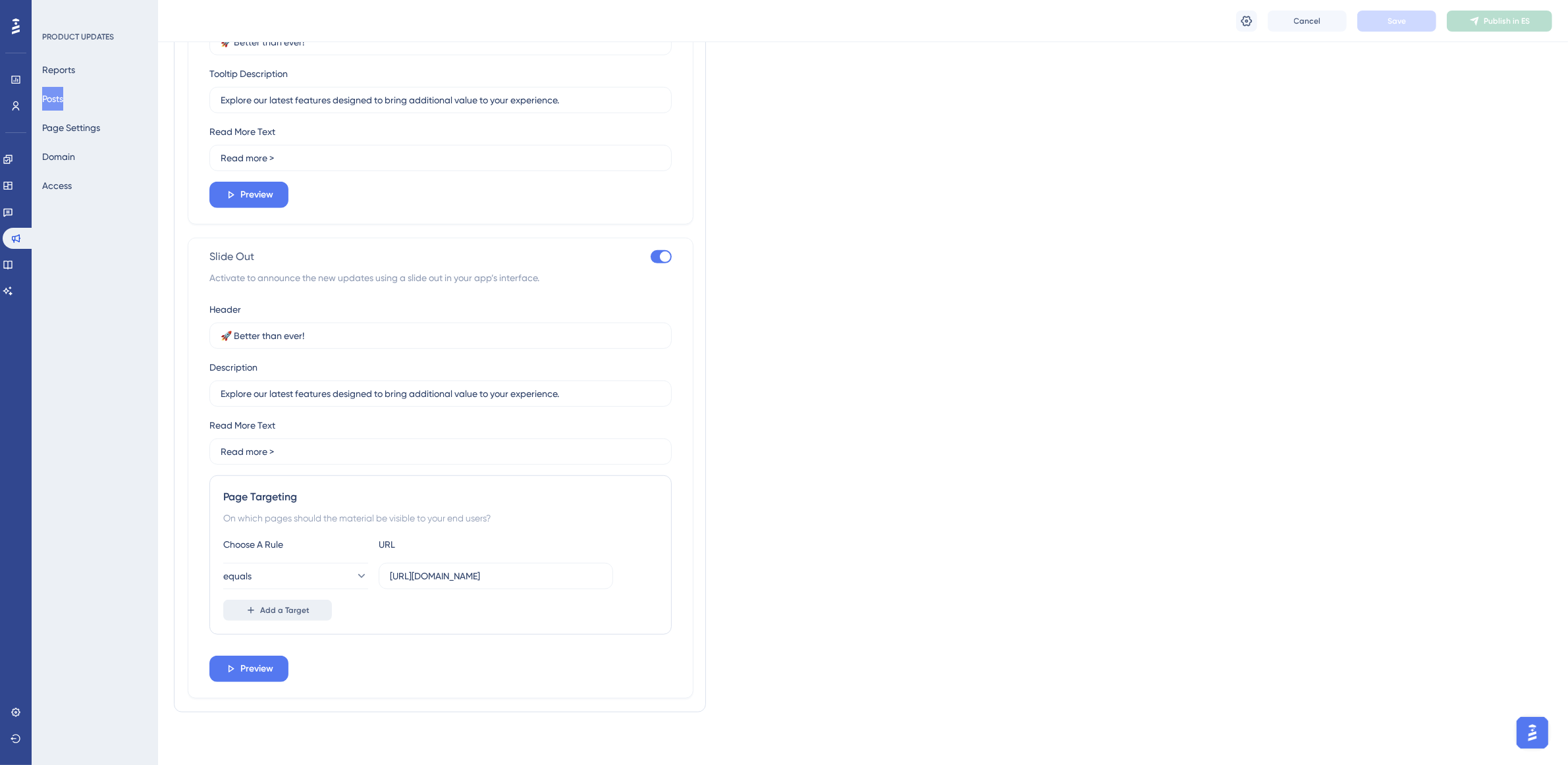
click at [305, 617] on button "Add a Target" at bounding box center [278, 611] width 109 height 21
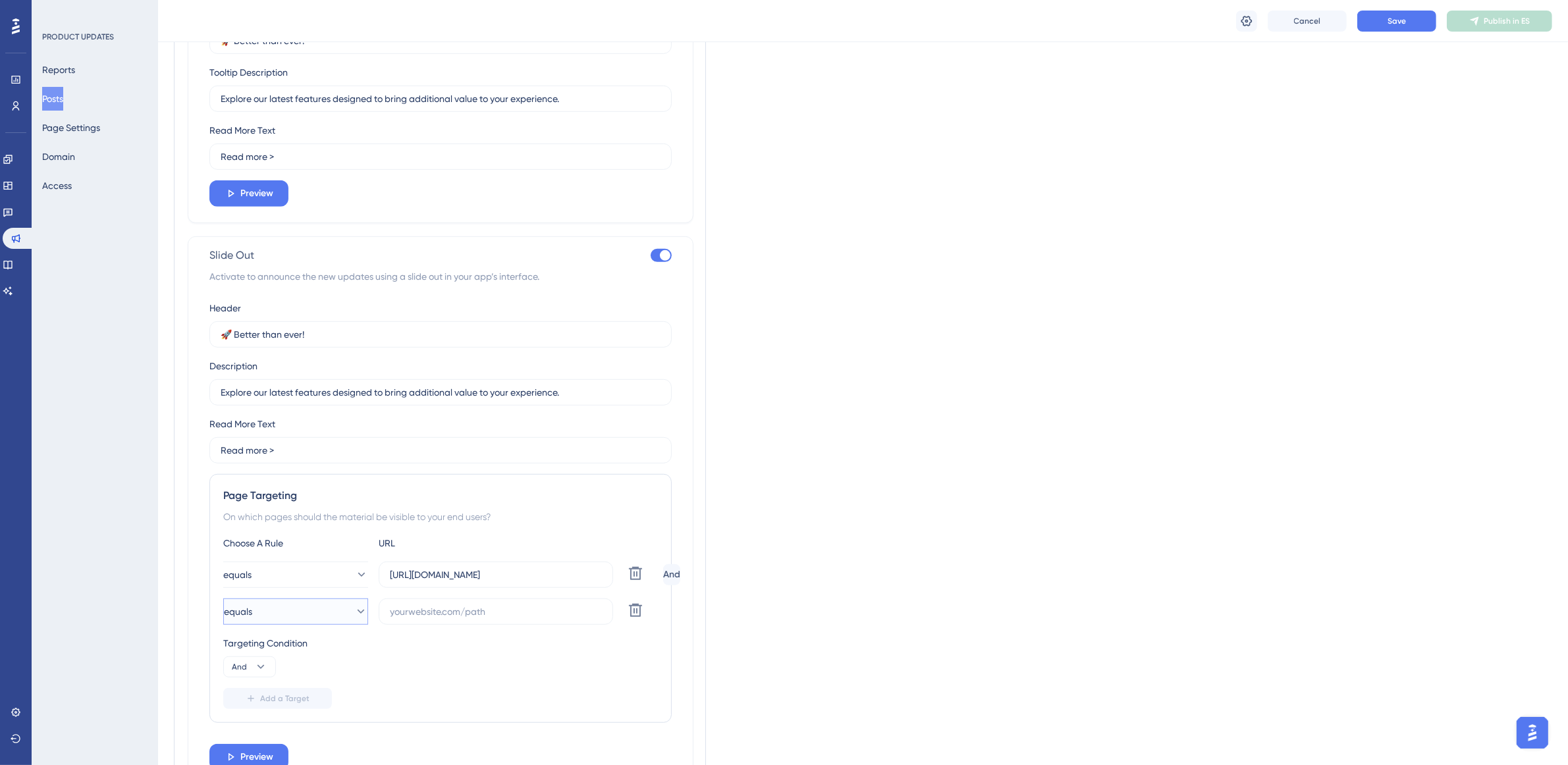
drag, startPoint x: 317, startPoint y: 612, endPoint x: 389, endPoint y: 636, distance: 75.9
click at [318, 612] on button "equals" at bounding box center [296, 612] width 145 height 26
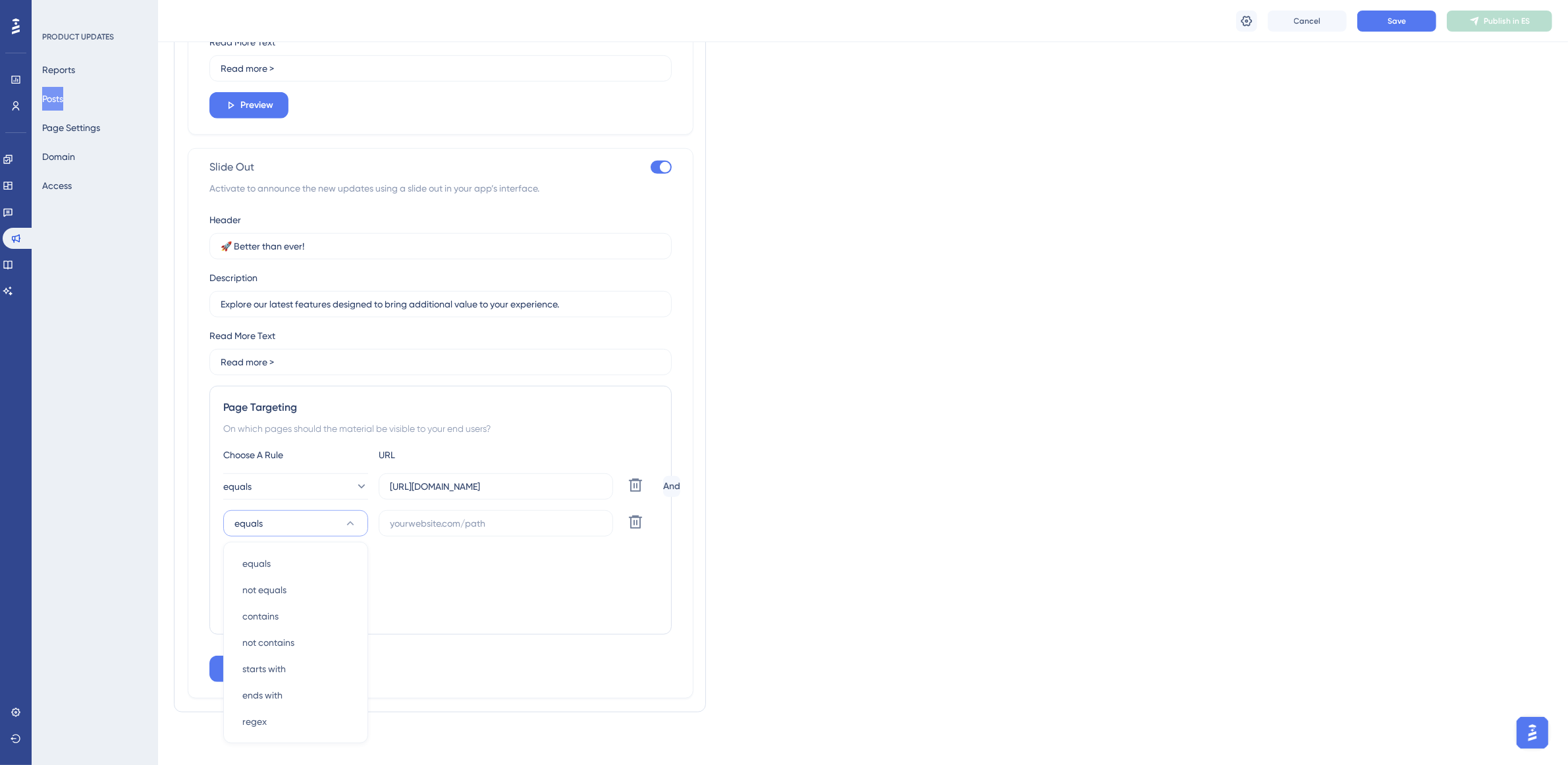
click at [630, 525] on icon at bounding box center [635, 521] width 15 height 15
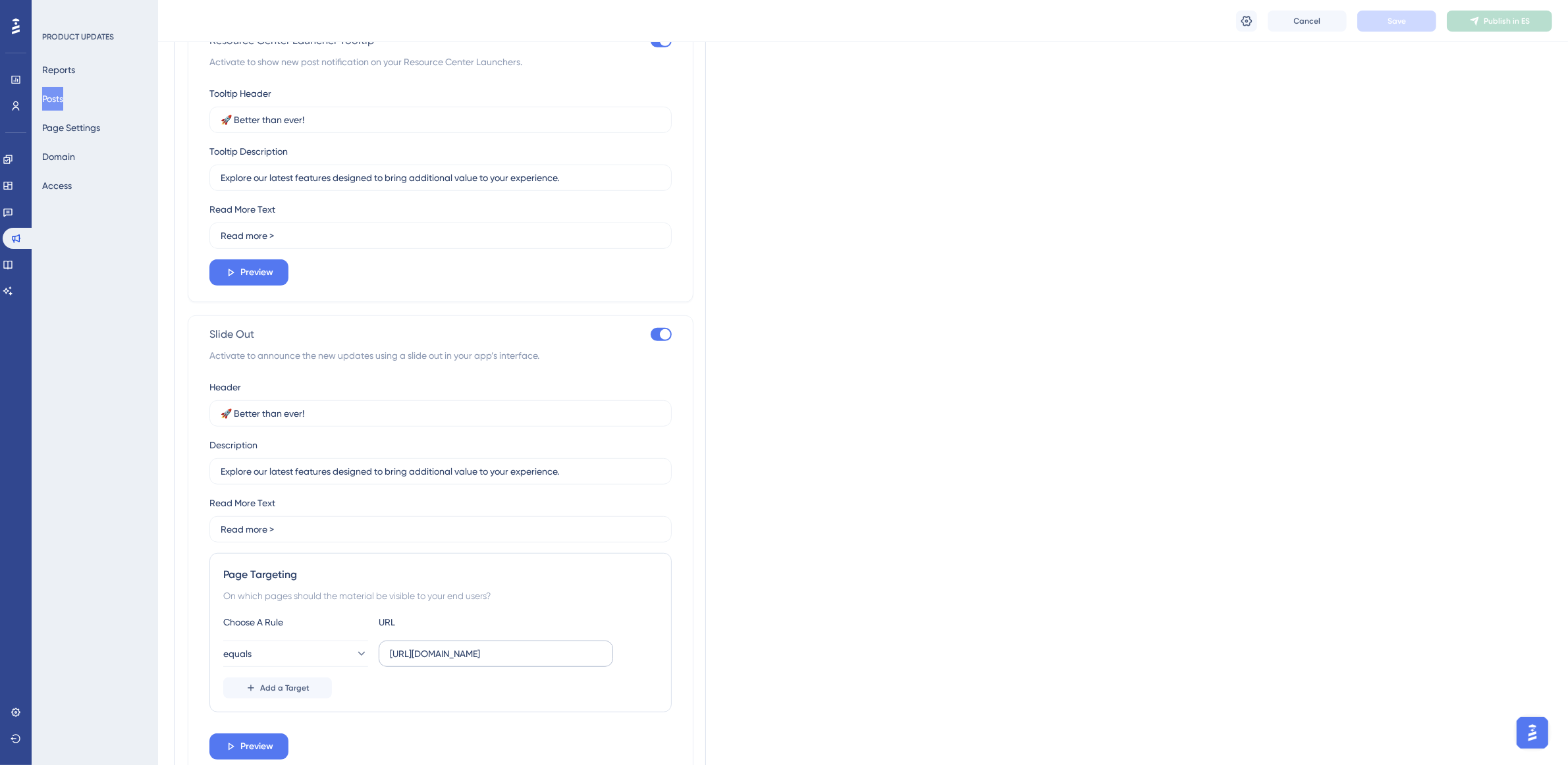
scroll to position [912, 0]
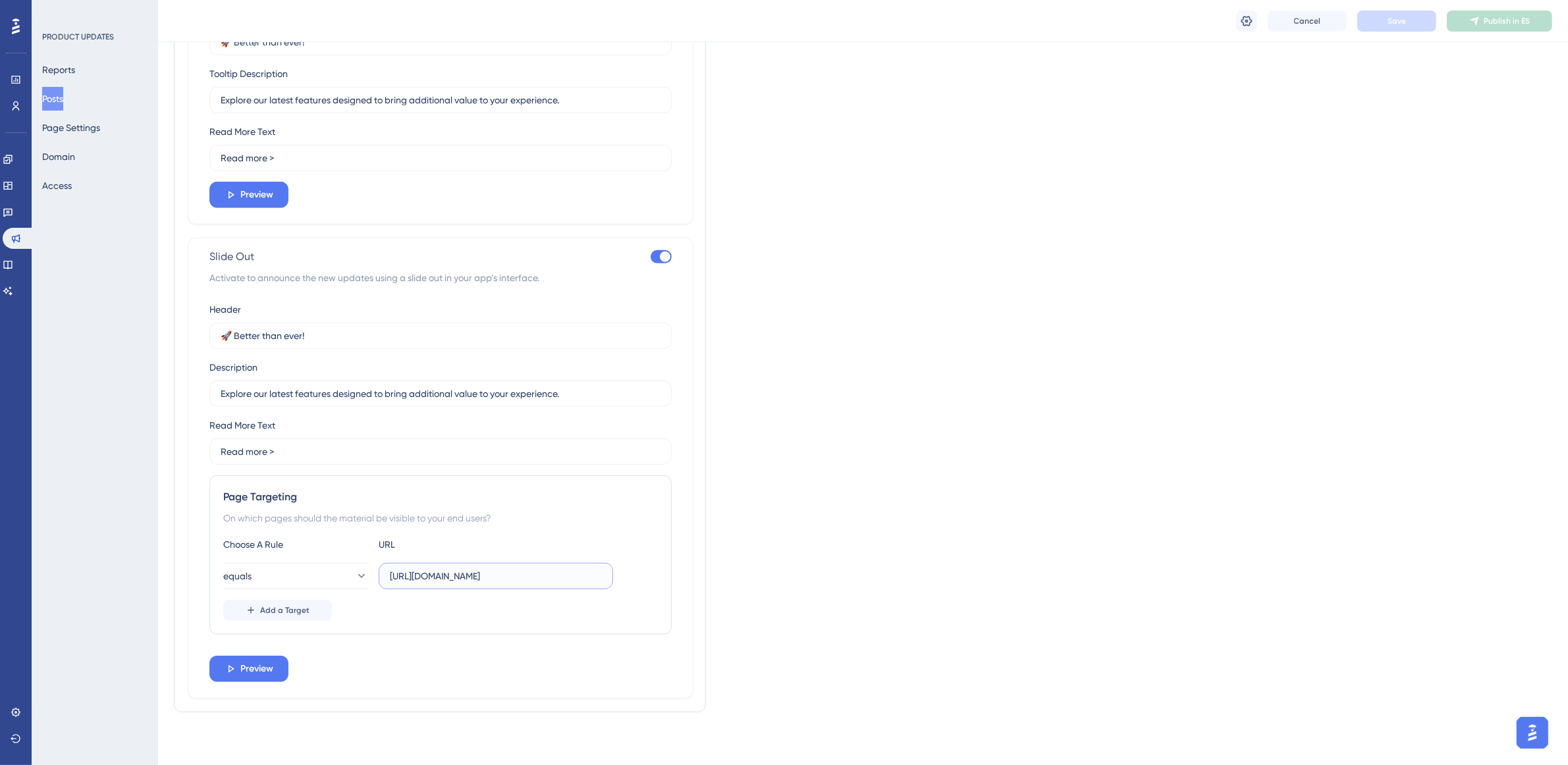
drag, startPoint x: 587, startPoint y: 580, endPoint x: 479, endPoint y: 583, distance: 108.0
click at [379, 570] on label "[URL][DOMAIN_NAME]" at bounding box center [495, 576] width 235 height 26
click at [524, 583] on input "[URL][DOMAIN_NAME]" at bounding box center [495, 577] width 212 height 15
drag, startPoint x: 521, startPoint y: 581, endPoint x: 573, endPoint y: 586, distance: 52.2
click at [573, 586] on label "[URL][DOMAIN_NAME]" at bounding box center [495, 576] width 235 height 26
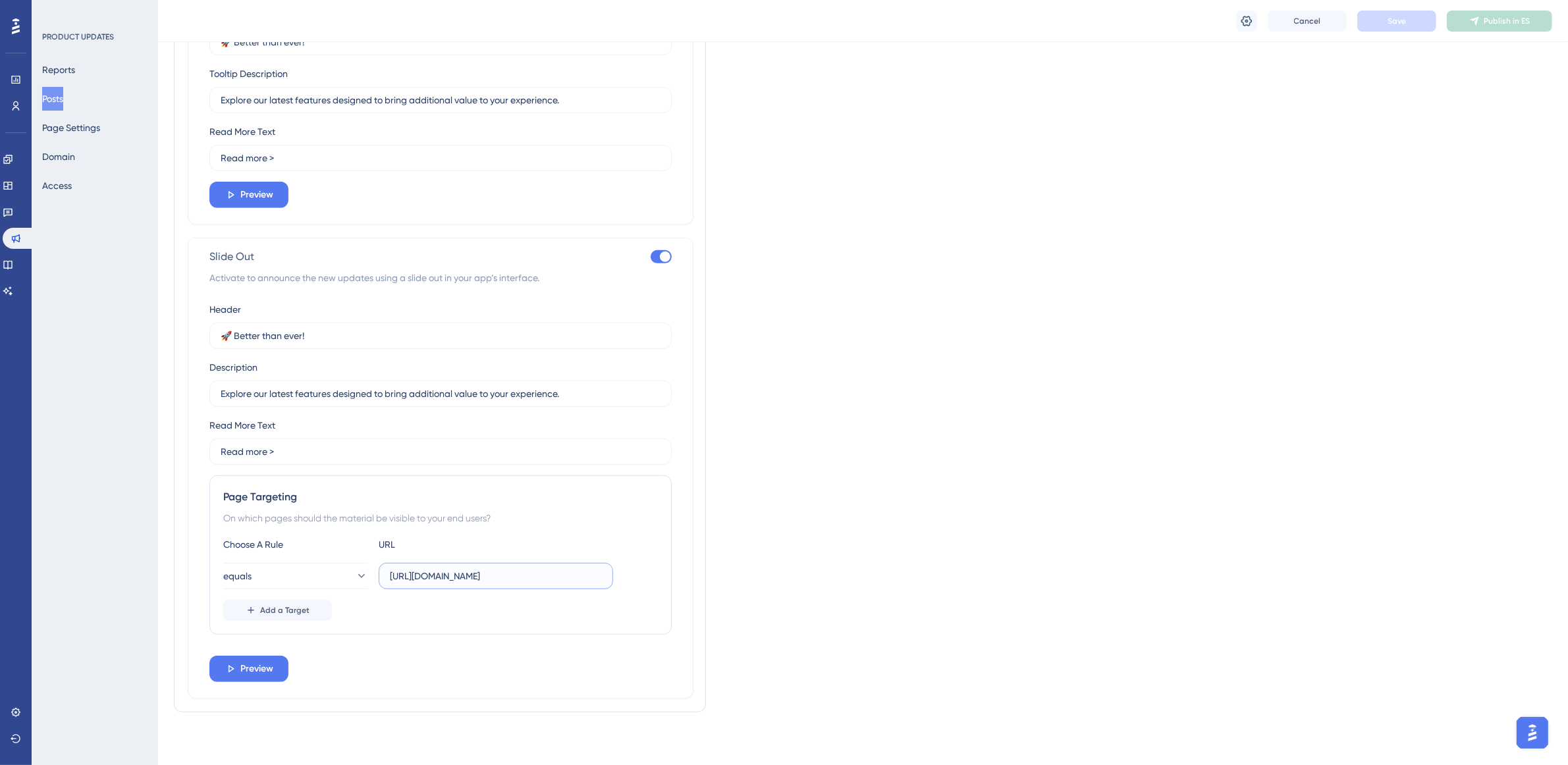
click at [580, 578] on input "[URL][DOMAIN_NAME]" at bounding box center [495, 577] width 212 height 15
drag, startPoint x: 525, startPoint y: 574, endPoint x: 545, endPoint y: 581, distance: 21.2
click at [527, 574] on input "[URL][DOMAIN_NAME]" at bounding box center [495, 577] width 212 height 15
click at [586, 578] on input "[URL][DOMAIN_NAME]" at bounding box center [495, 577] width 212 height 15
drag, startPoint x: 231, startPoint y: 499, endPoint x: 597, endPoint y: 607, distance: 381.6
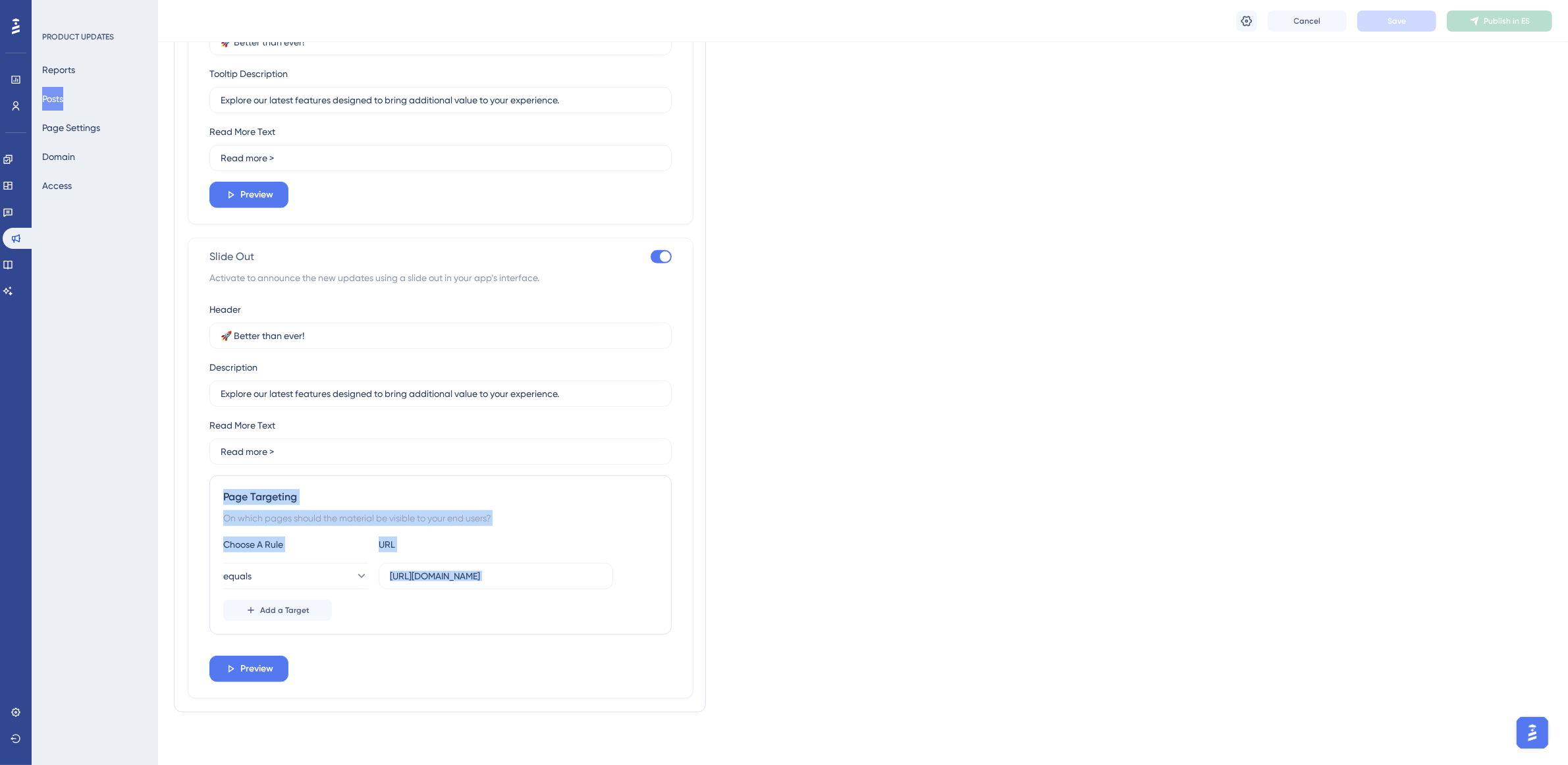
click at [597, 607] on div "Page Targeting On which pages should the material be visible to your end users?…" at bounding box center [440, 555] width 462 height 159
click at [303, 607] on span "Add a Target" at bounding box center [284, 610] width 50 height 11
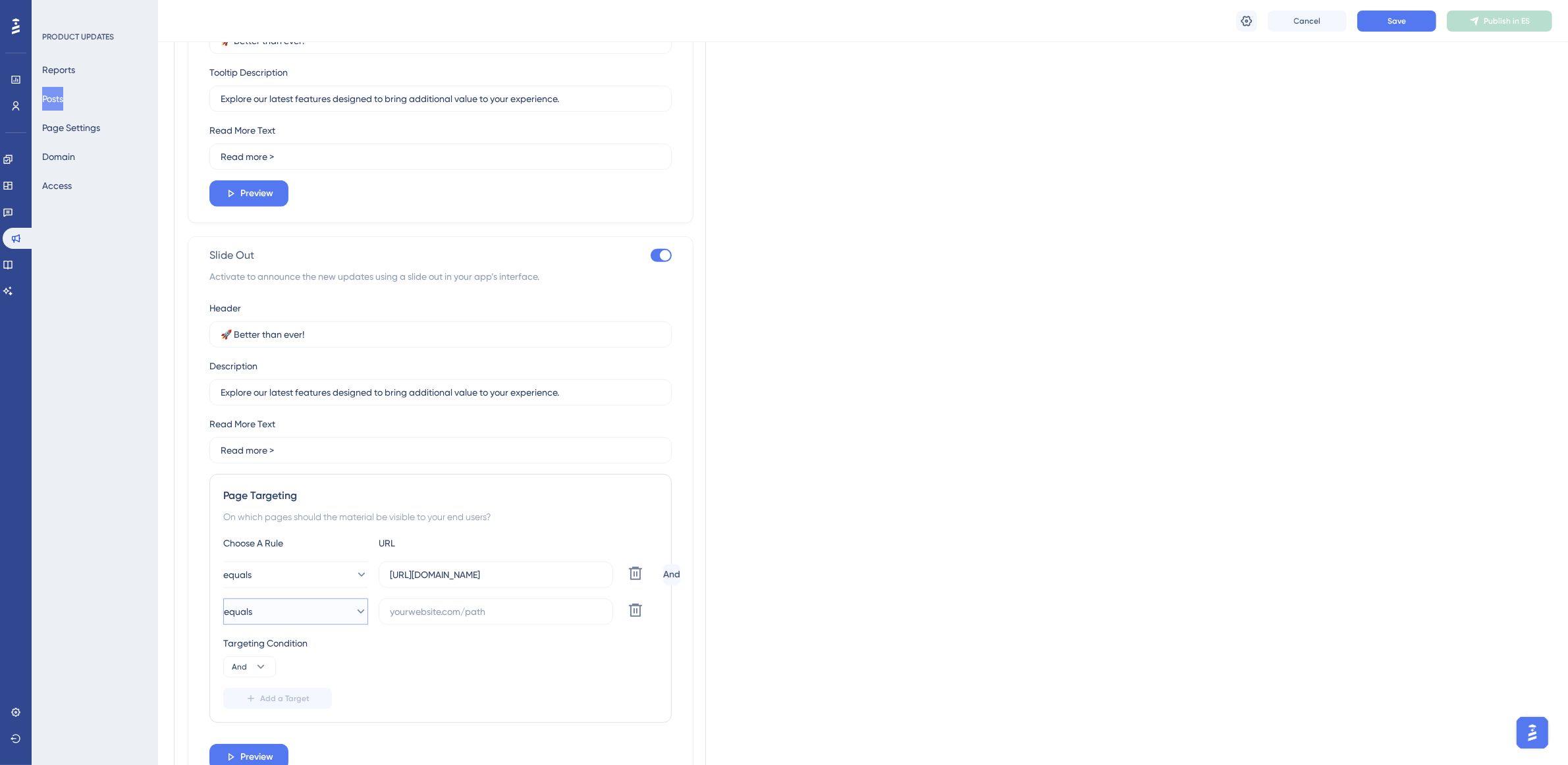
click at [326, 620] on button "equals" at bounding box center [296, 612] width 145 height 26
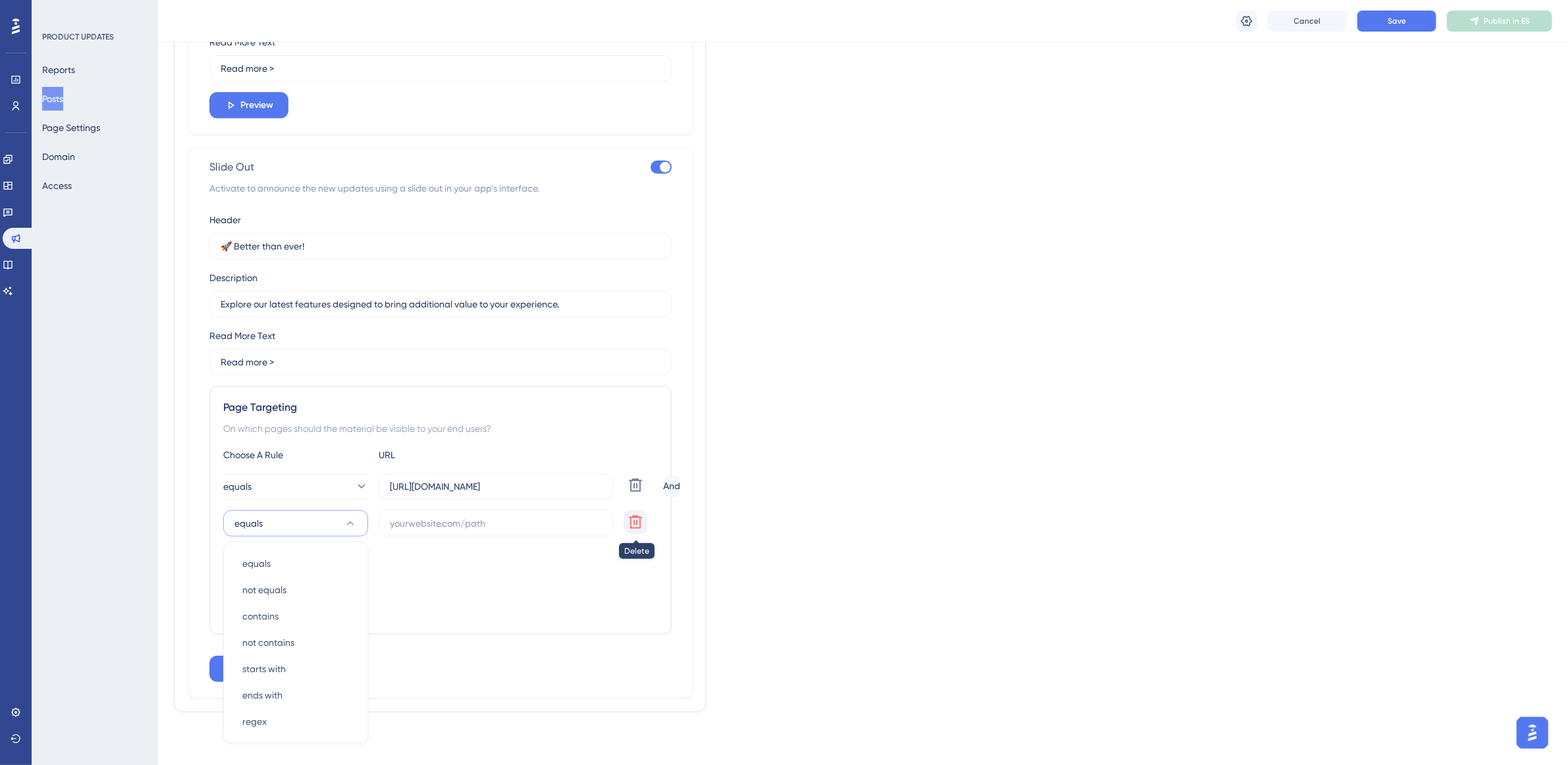
click at [646, 521] on button at bounding box center [635, 521] width 24 height 24
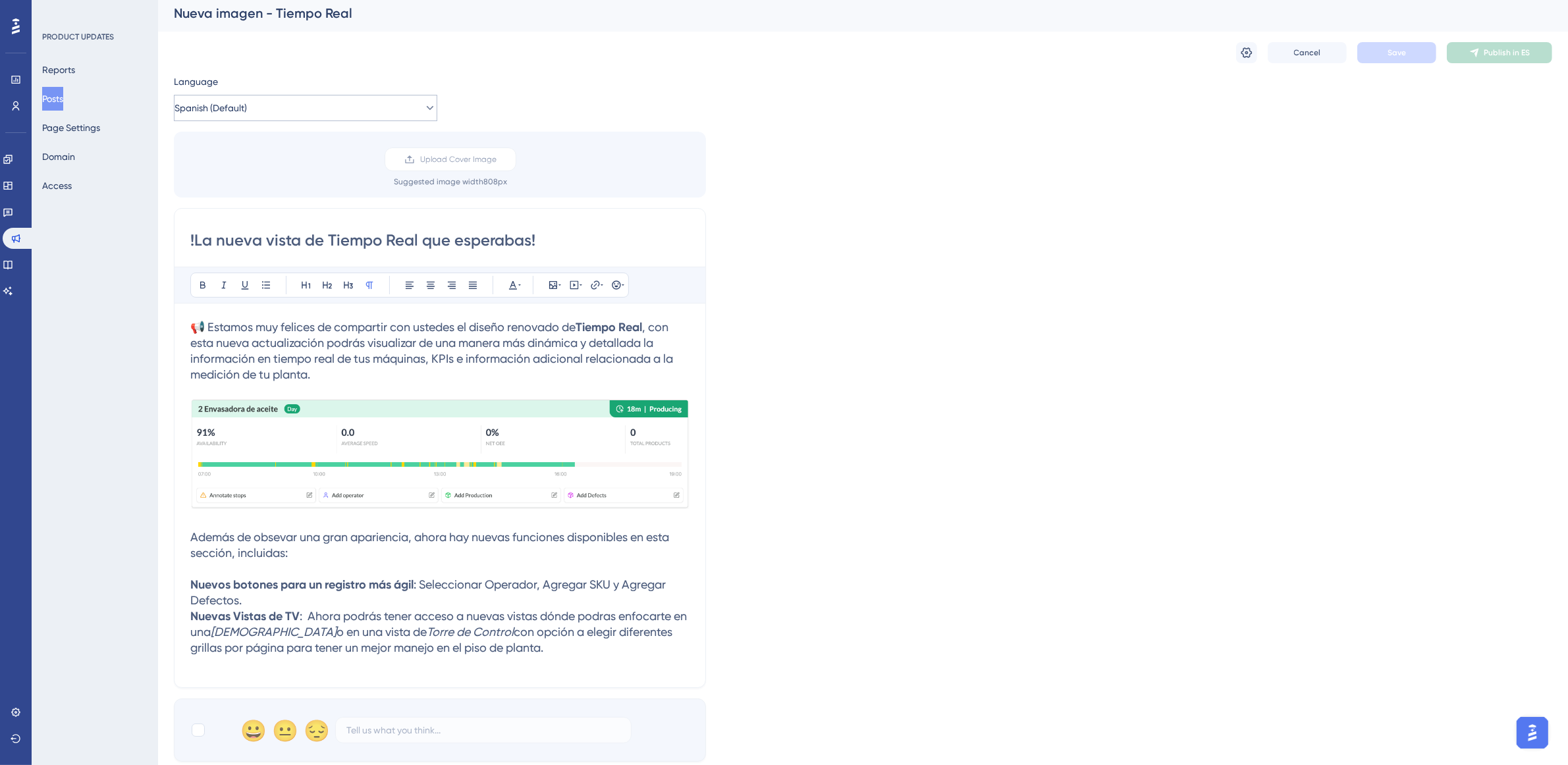
scroll to position [0, 0]
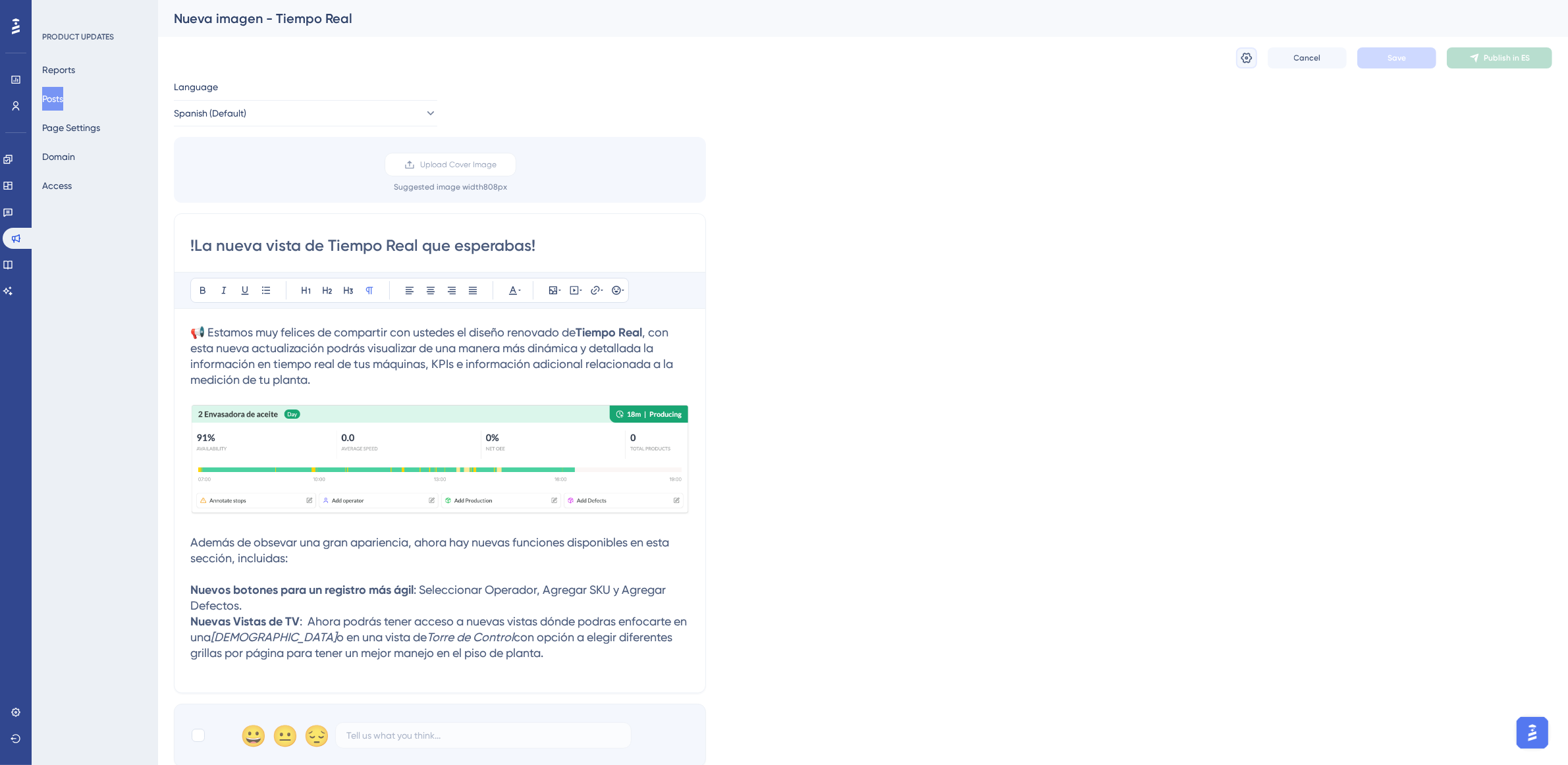
click at [1252, 54] on icon at bounding box center [1246, 58] width 13 height 13
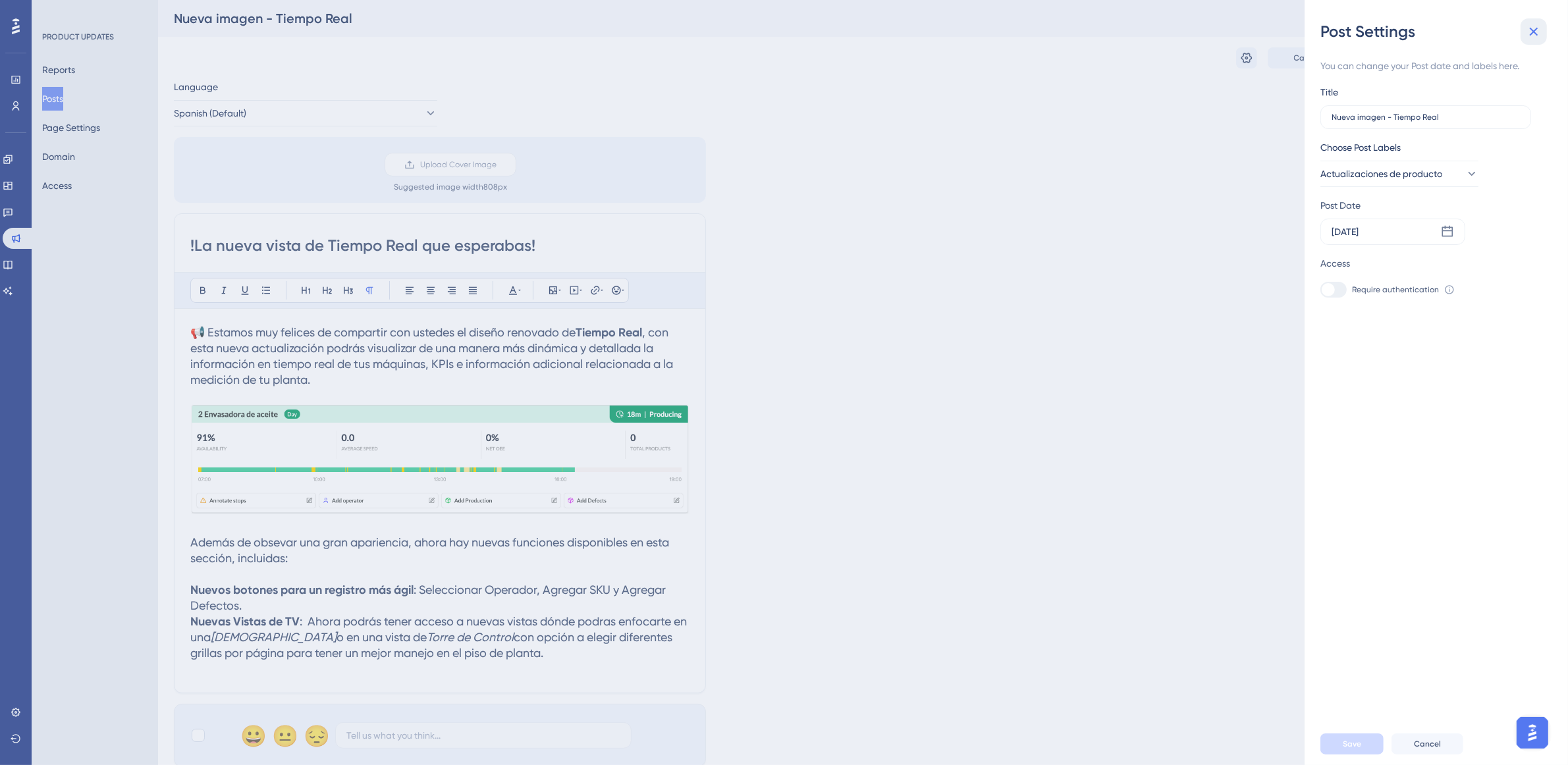
drag, startPoint x: 1532, startPoint y: 38, endPoint x: 1510, endPoint y: 59, distance: 30.4
click at [1532, 37] on icon at bounding box center [1533, 31] width 15 height 15
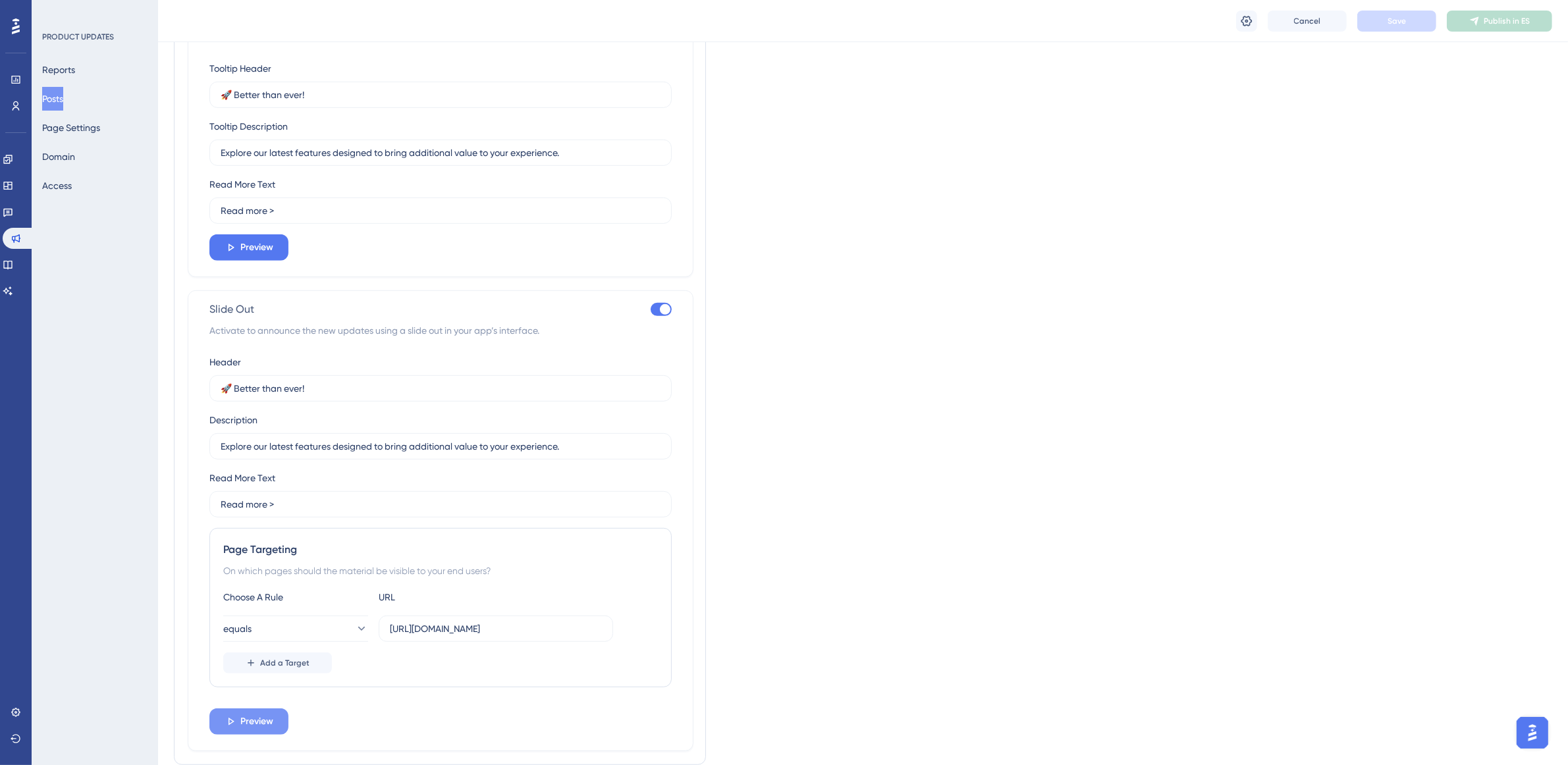
scroll to position [912, 0]
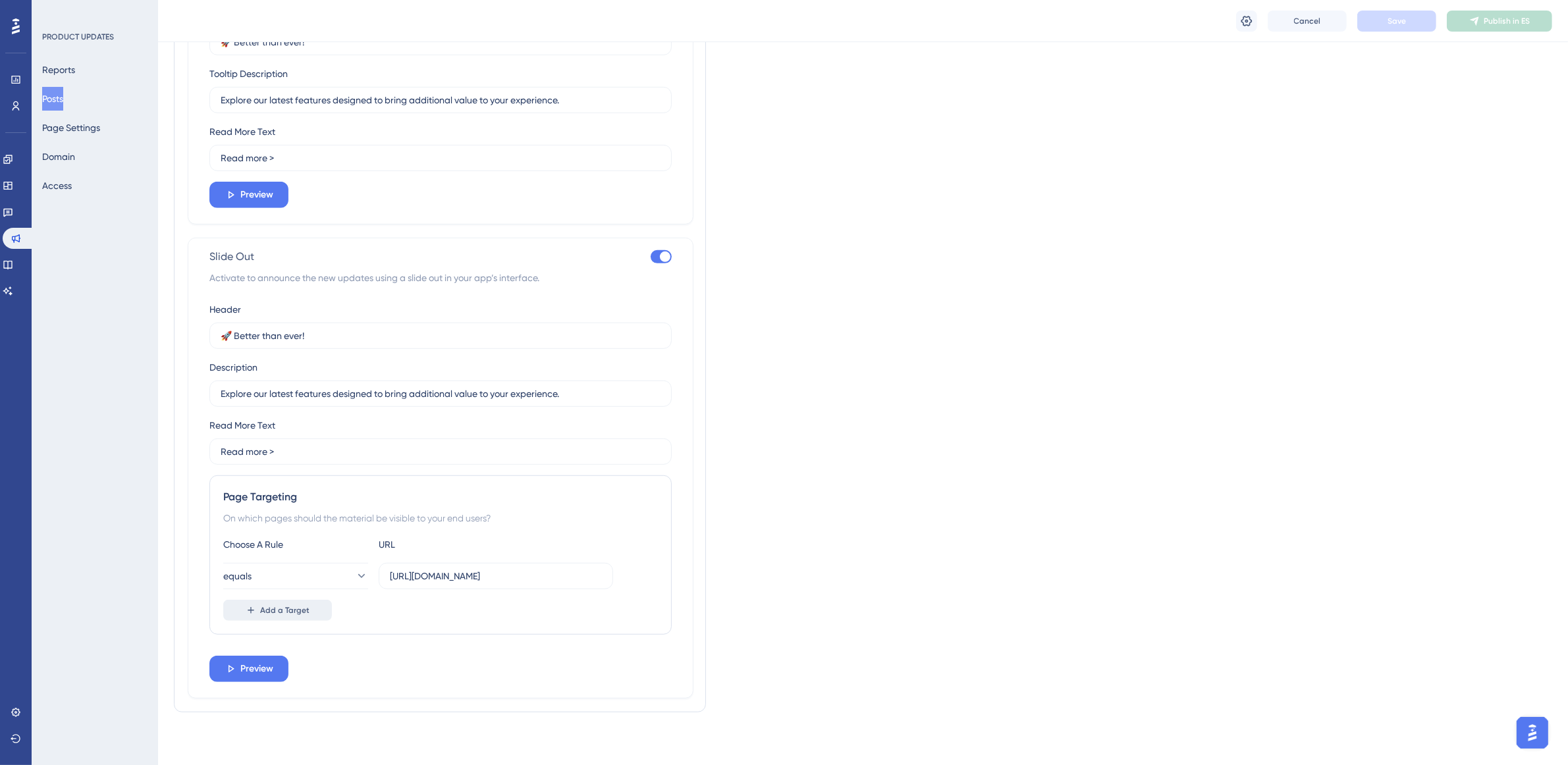
click at [284, 616] on button "Add a Target" at bounding box center [278, 611] width 109 height 21
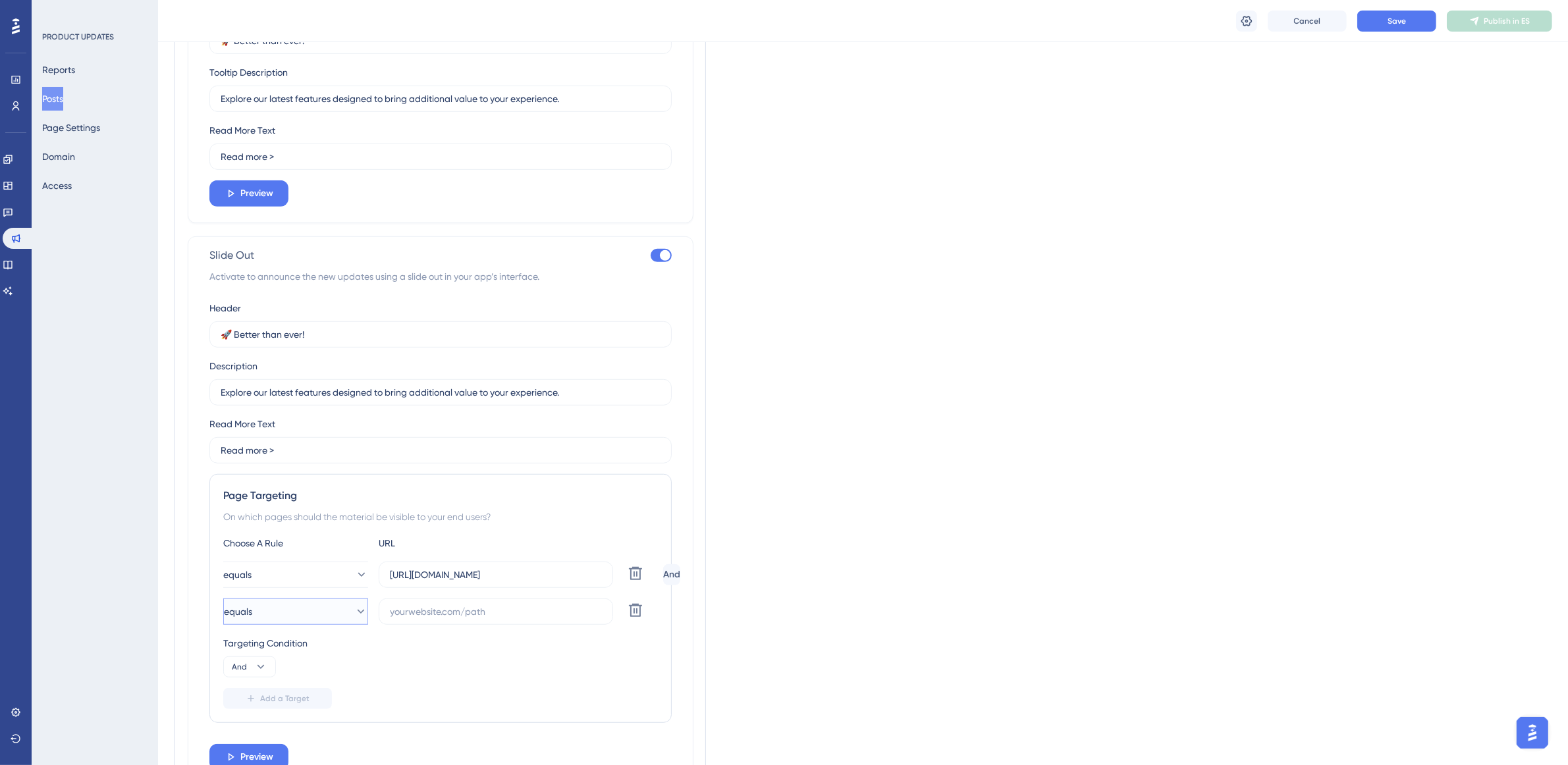
click at [319, 607] on button "equals" at bounding box center [296, 612] width 145 height 26
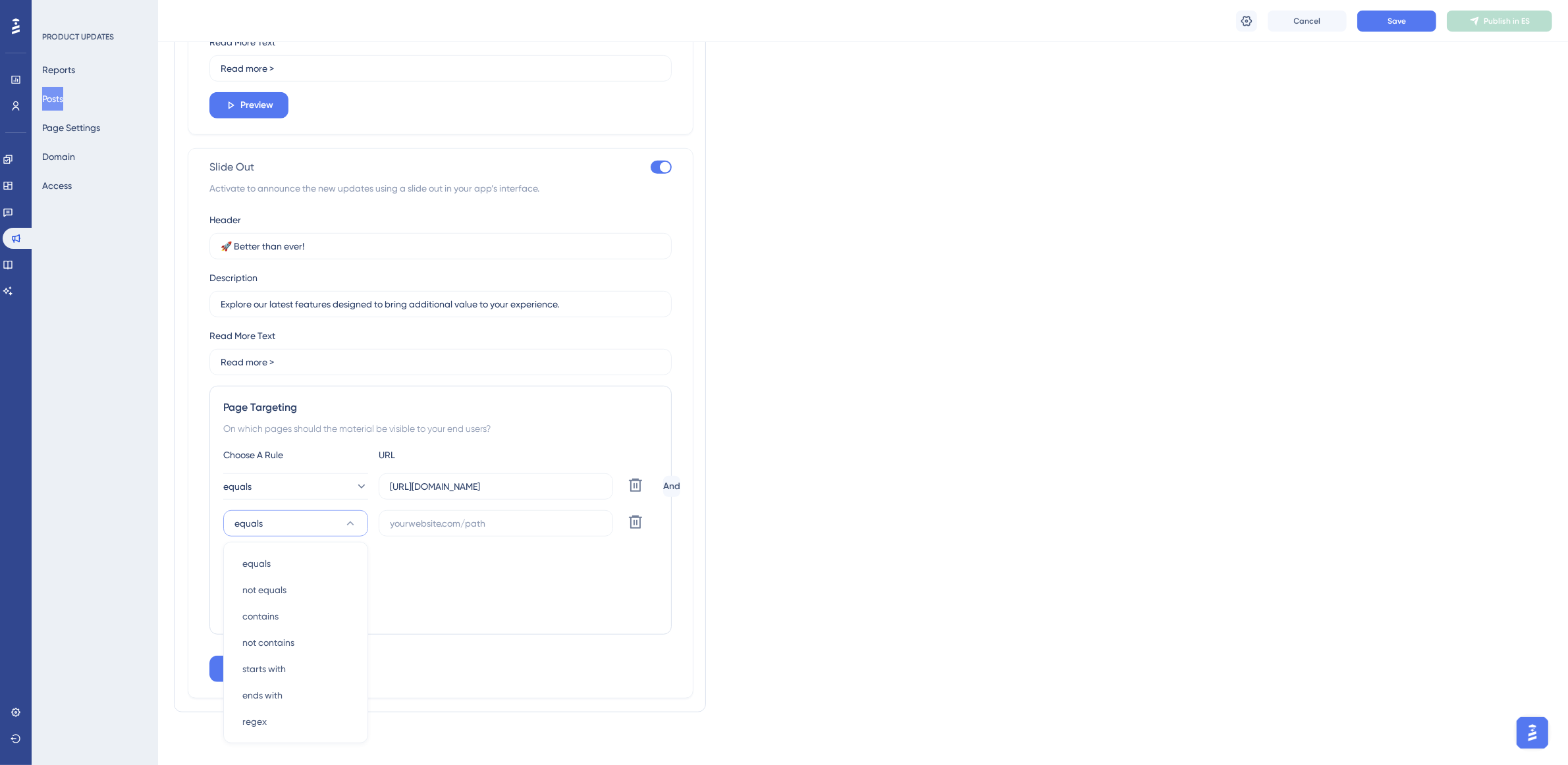
click at [474, 568] on div "Targeting Condition And" at bounding box center [440, 568] width 434 height 42
click at [631, 517] on icon at bounding box center [635, 522] width 13 height 13
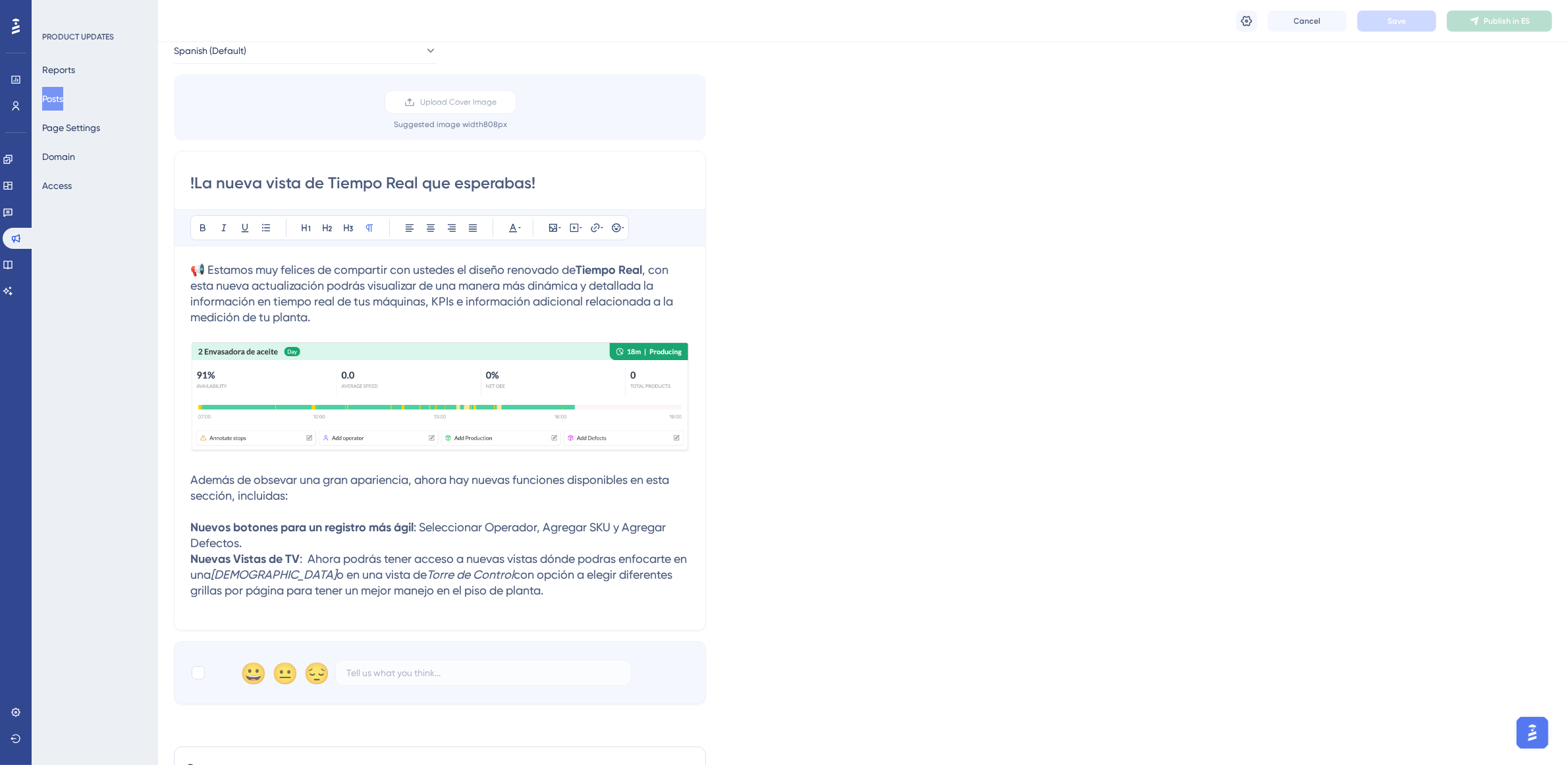
scroll to position [0, 0]
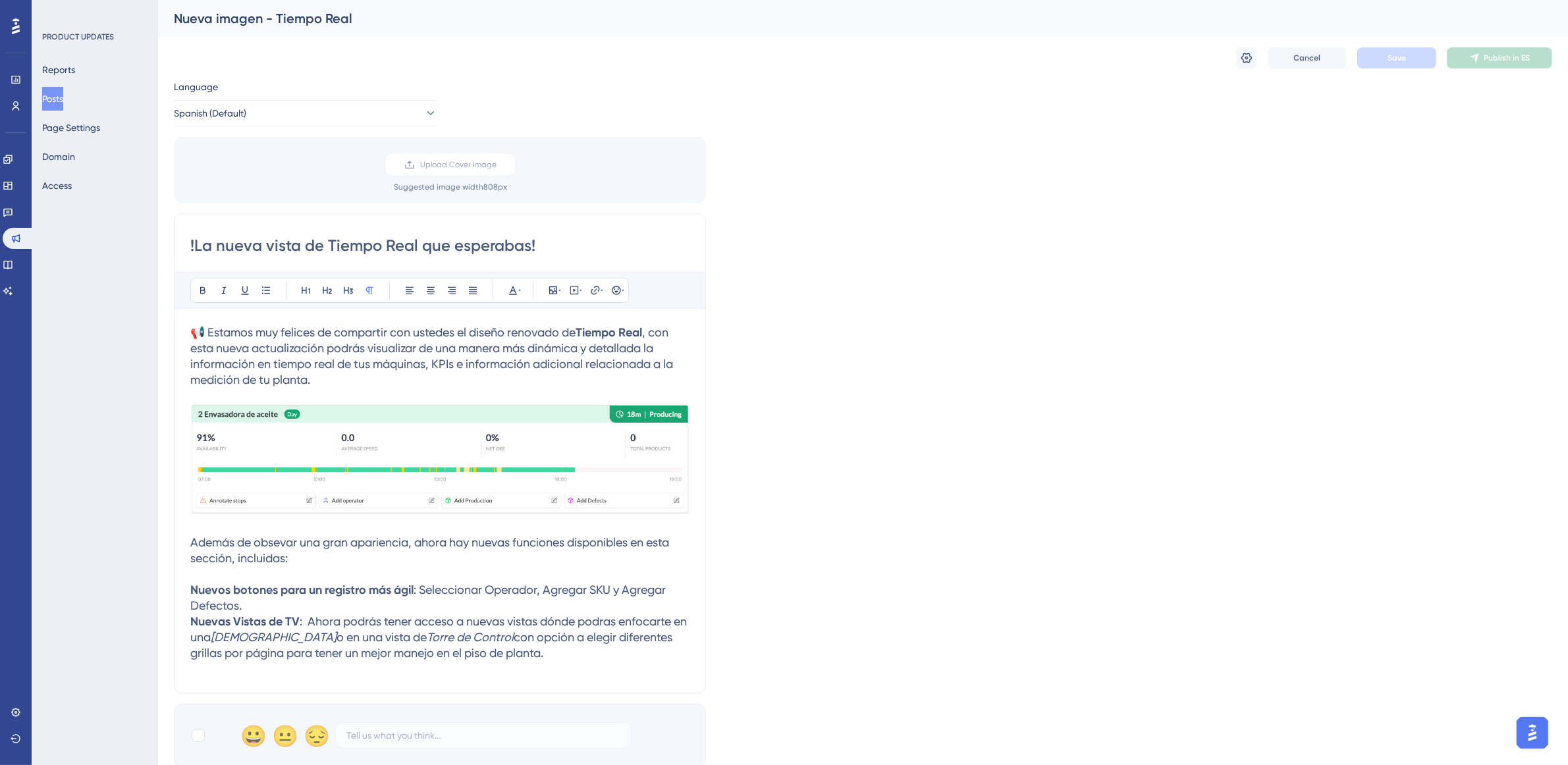
click at [63, 90] on button "Posts" at bounding box center [53, 98] width 21 height 24
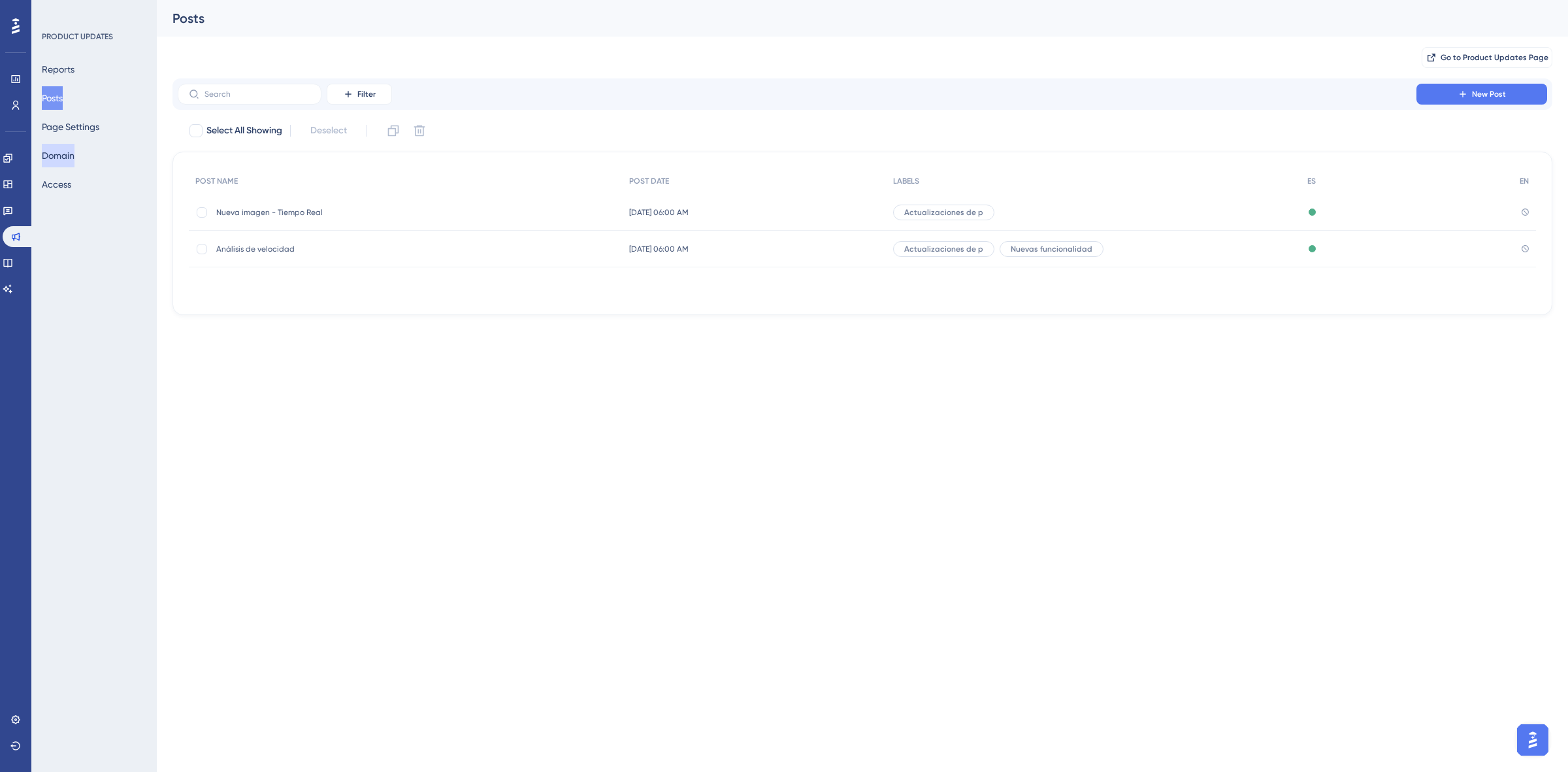
click at [74, 151] on button "Domain" at bounding box center [58, 155] width 33 height 23
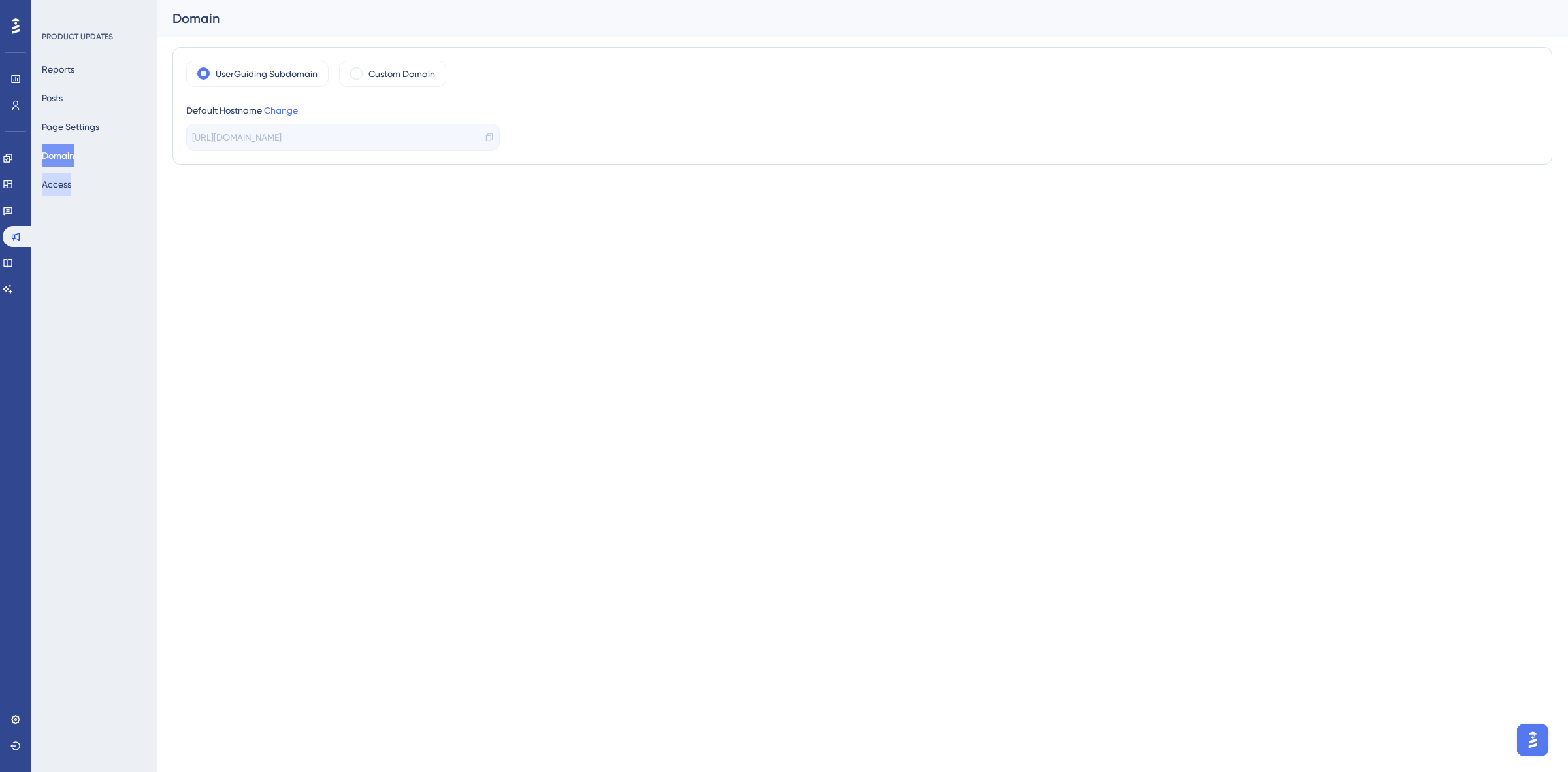
click at [68, 185] on button "Access" at bounding box center [56, 184] width 29 height 23
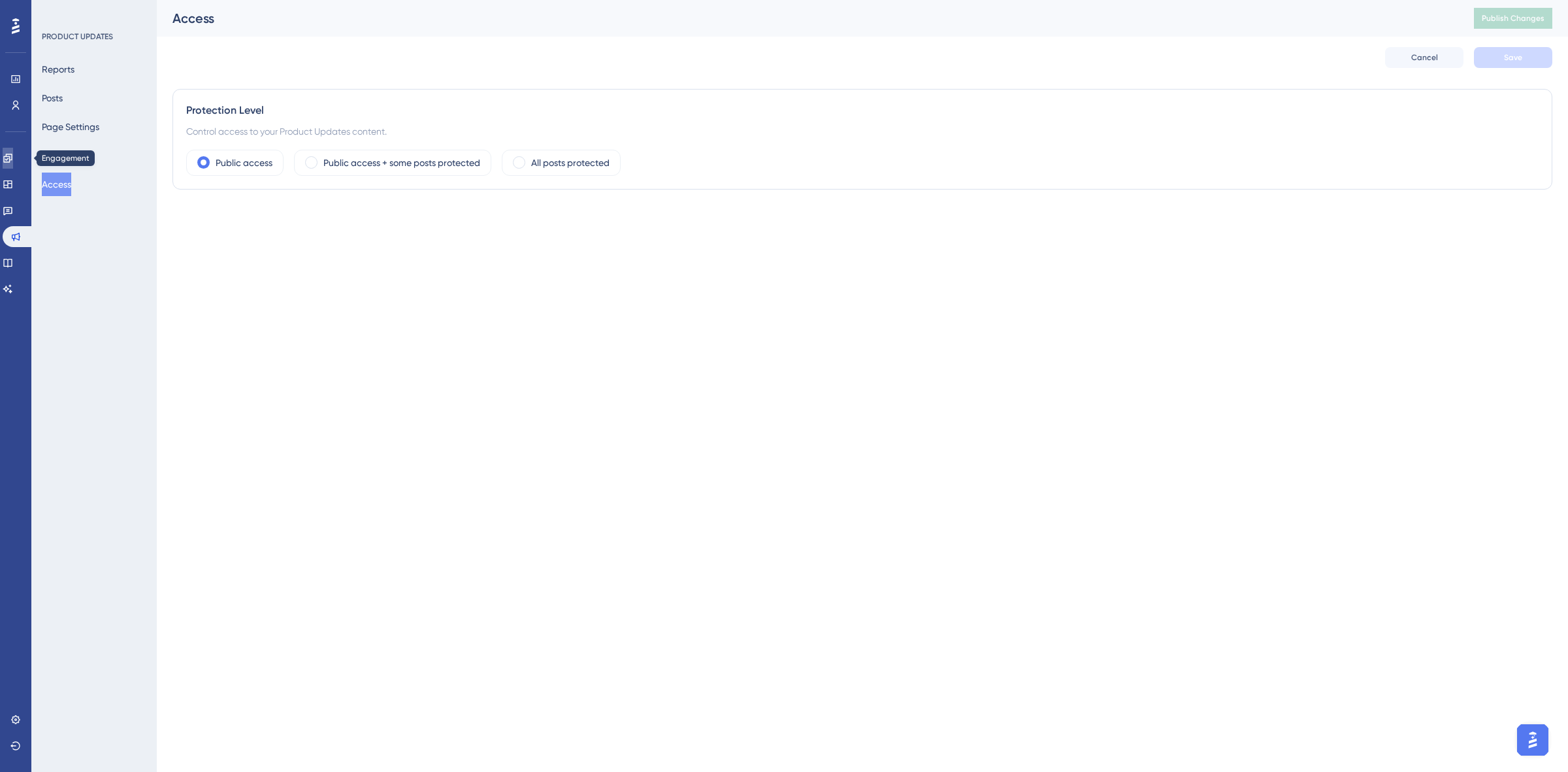
drag, startPoint x: 19, startPoint y: 158, endPoint x: 351, endPoint y: 255, distance: 345.9
click at [12, 158] on icon at bounding box center [7, 158] width 9 height 9
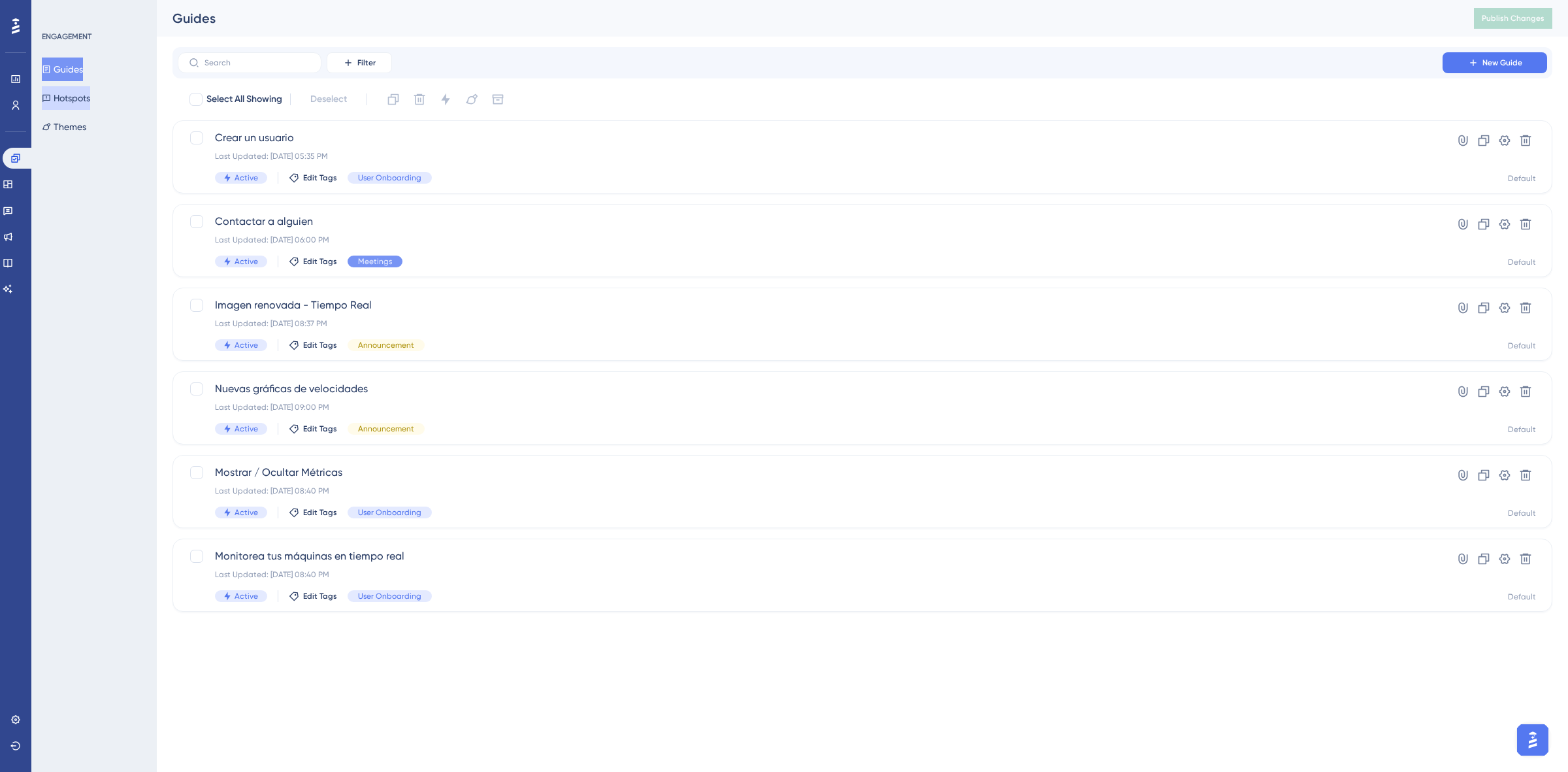
click at [90, 92] on button "Hotspots" at bounding box center [66, 98] width 48 height 23
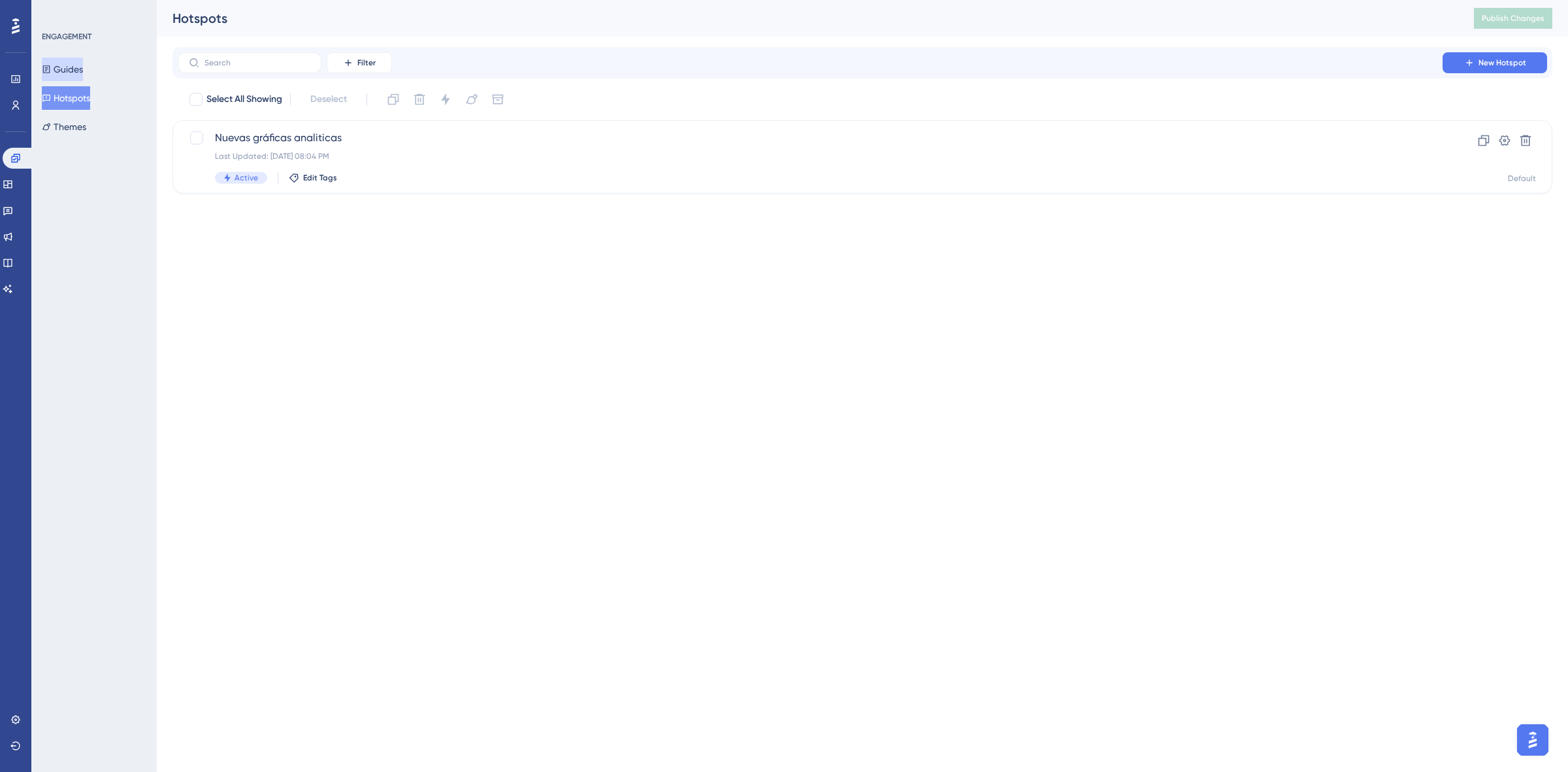
click at [74, 65] on button "Guides" at bounding box center [62, 68] width 41 height 23
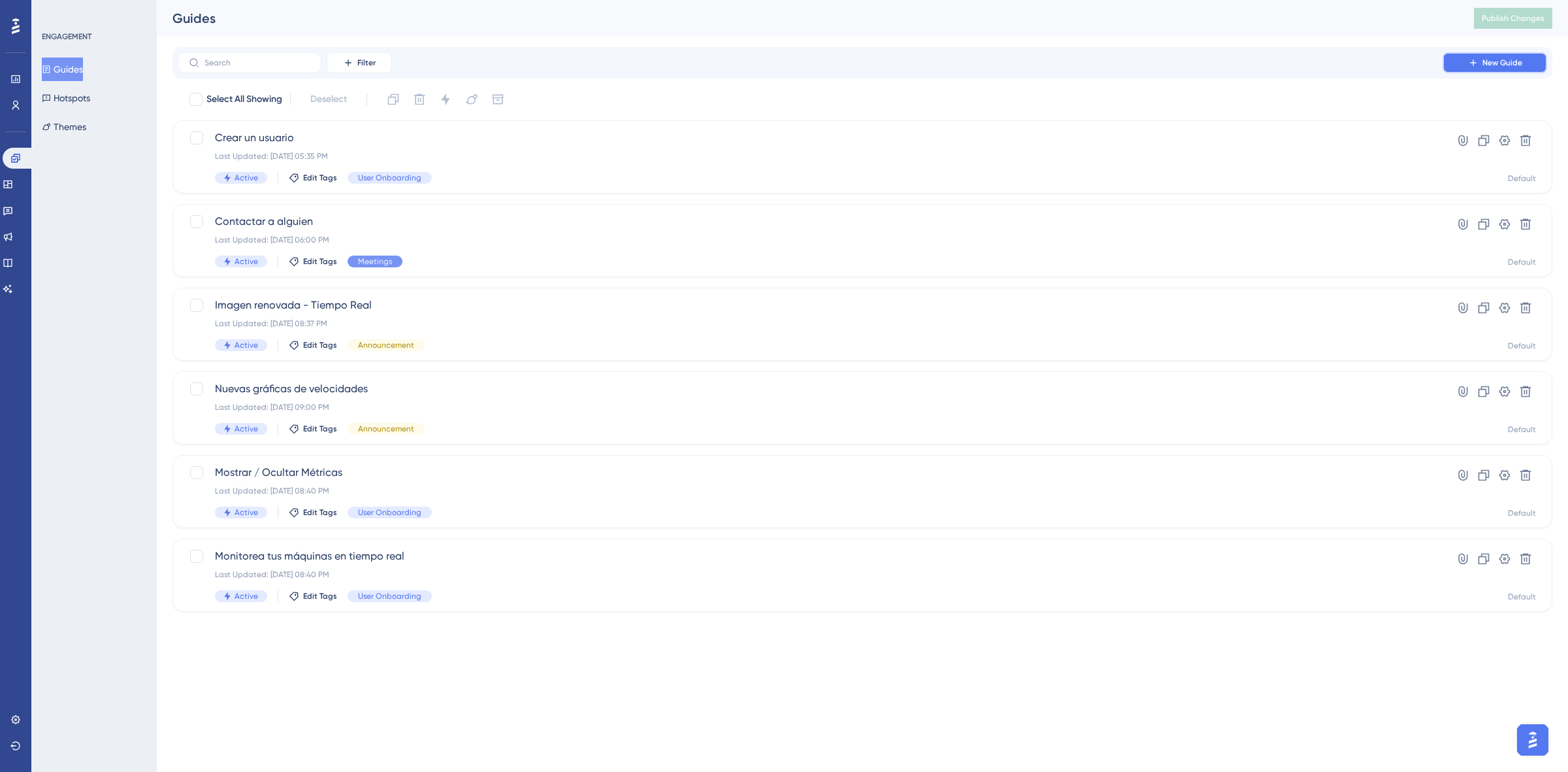
click at [1477, 56] on button "New Guide" at bounding box center [1495, 63] width 105 height 21
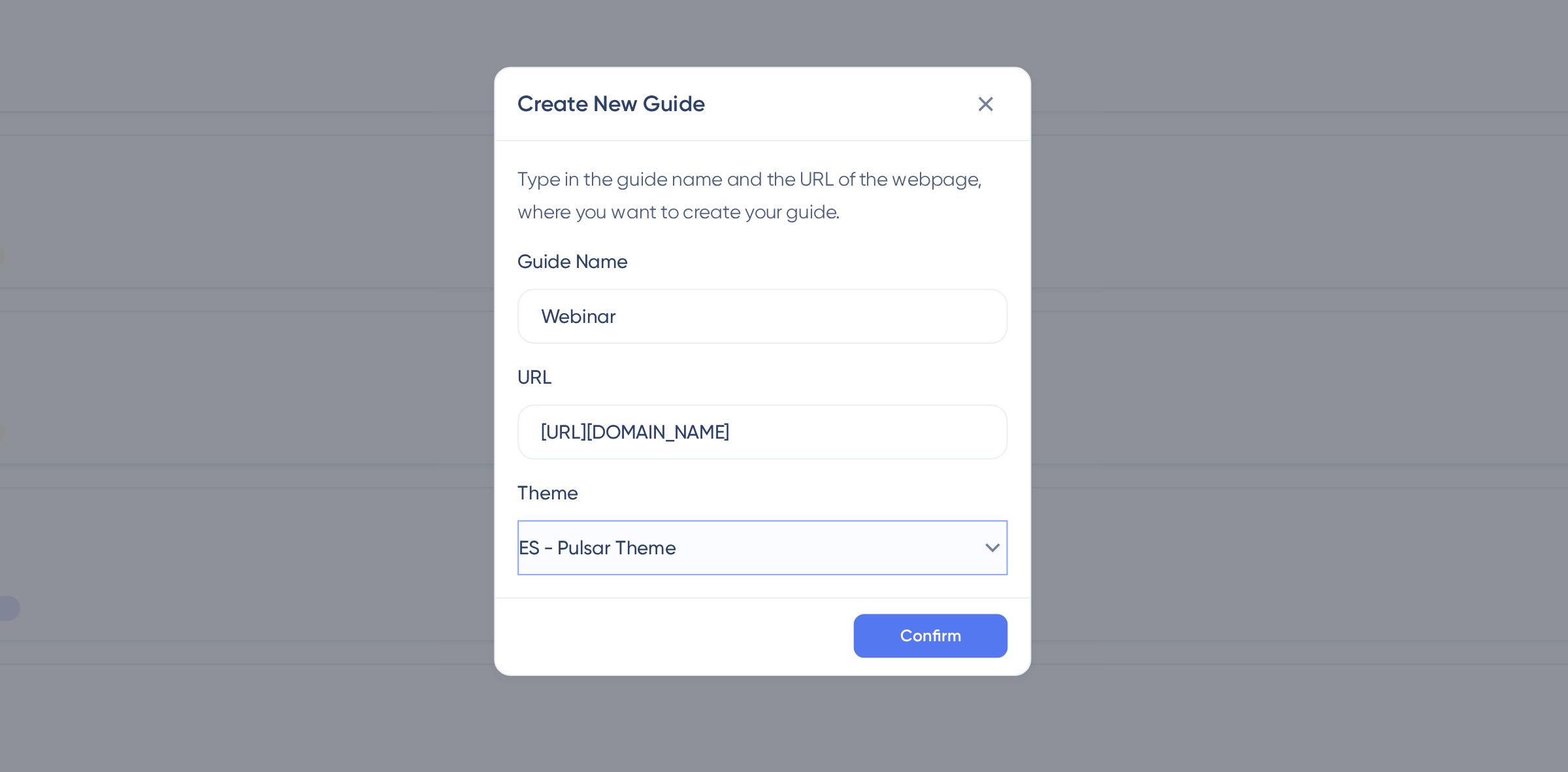
click at [761, 478] on button "ES - Pulsar Theme" at bounding box center [784, 484] width 233 height 26
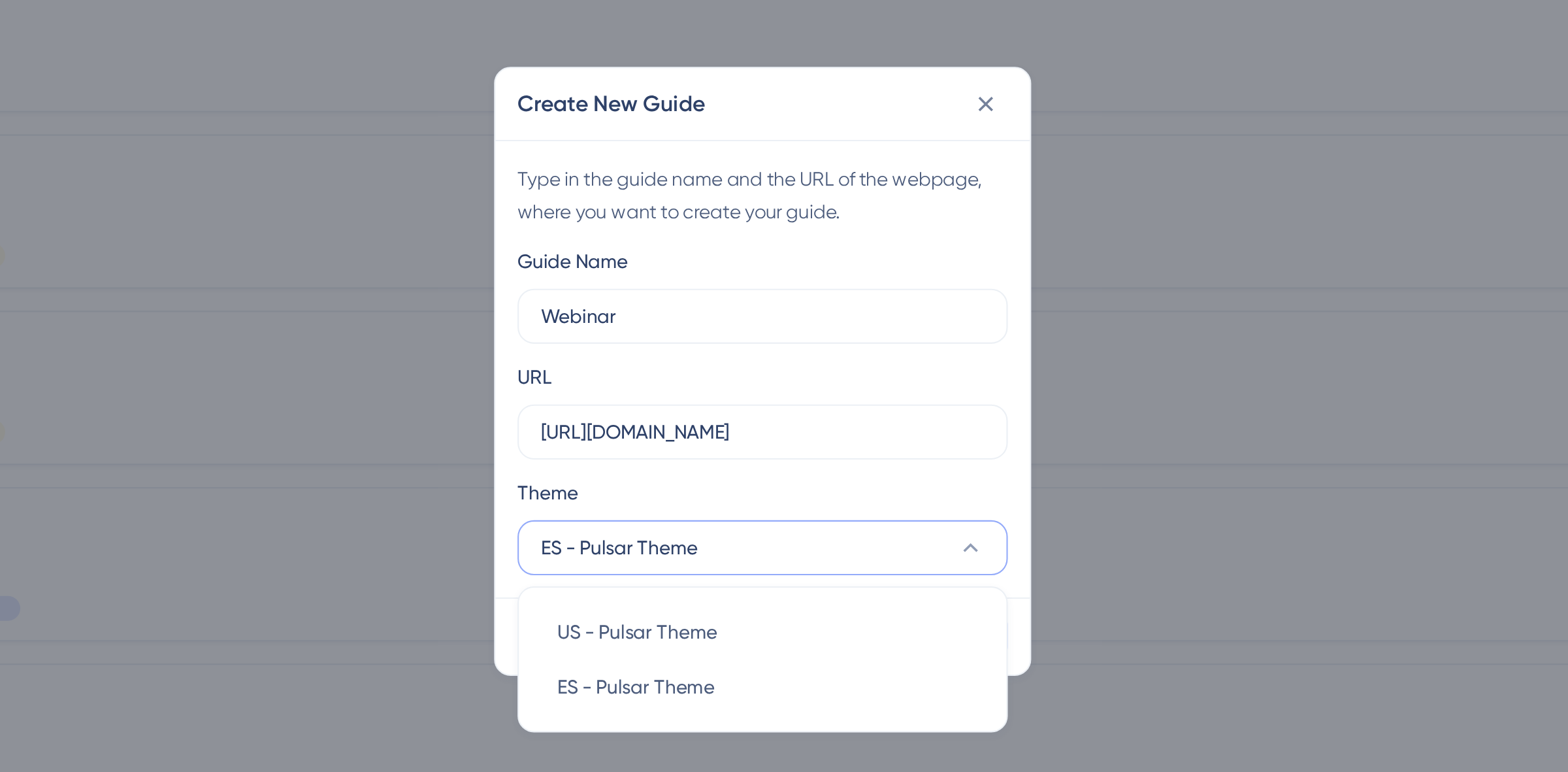
click at [745, 450] on div "Theme" at bounding box center [784, 460] width 233 height 21
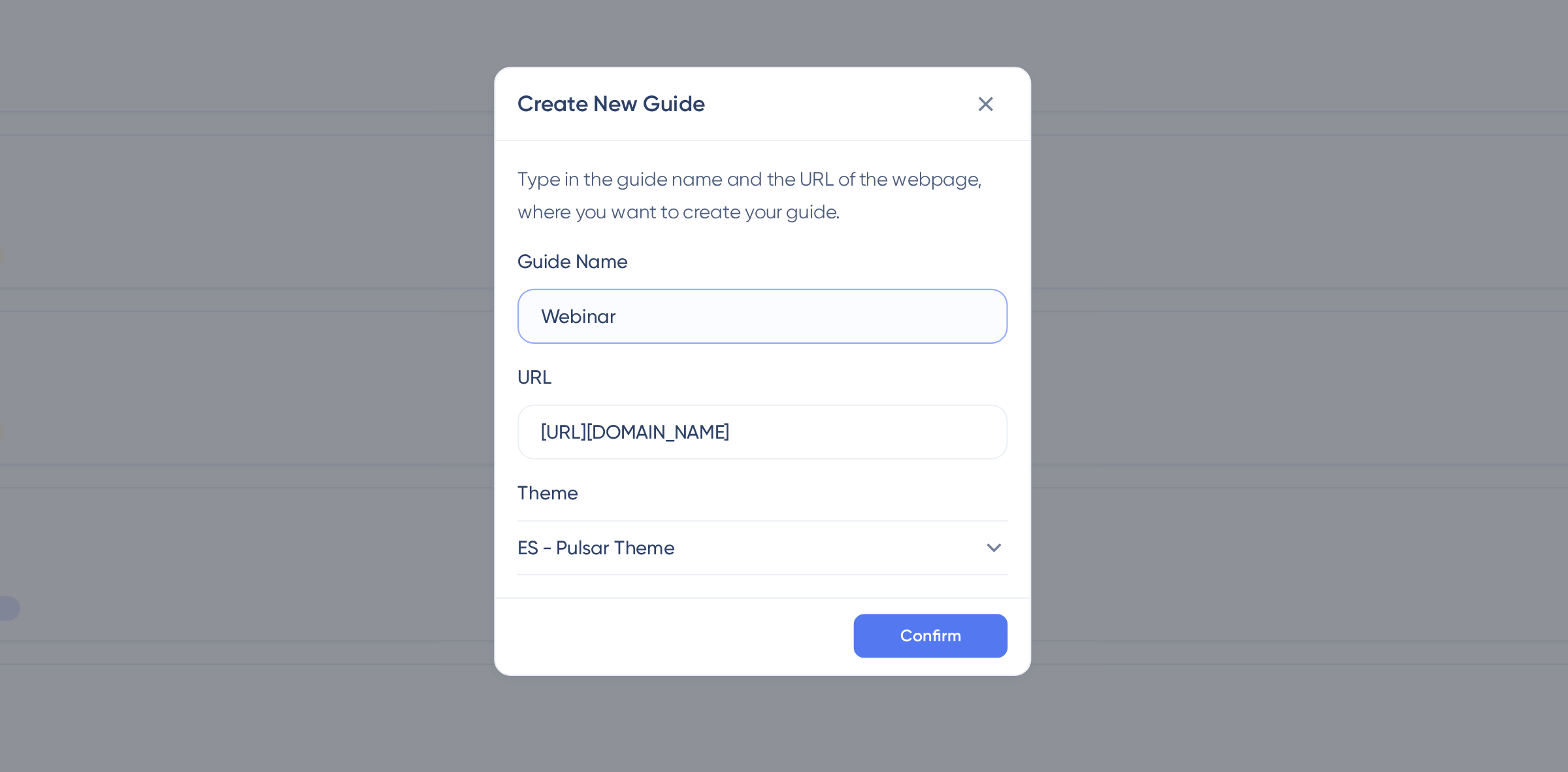
click at [737, 370] on input "Webinar" at bounding box center [784, 374] width 210 height 15
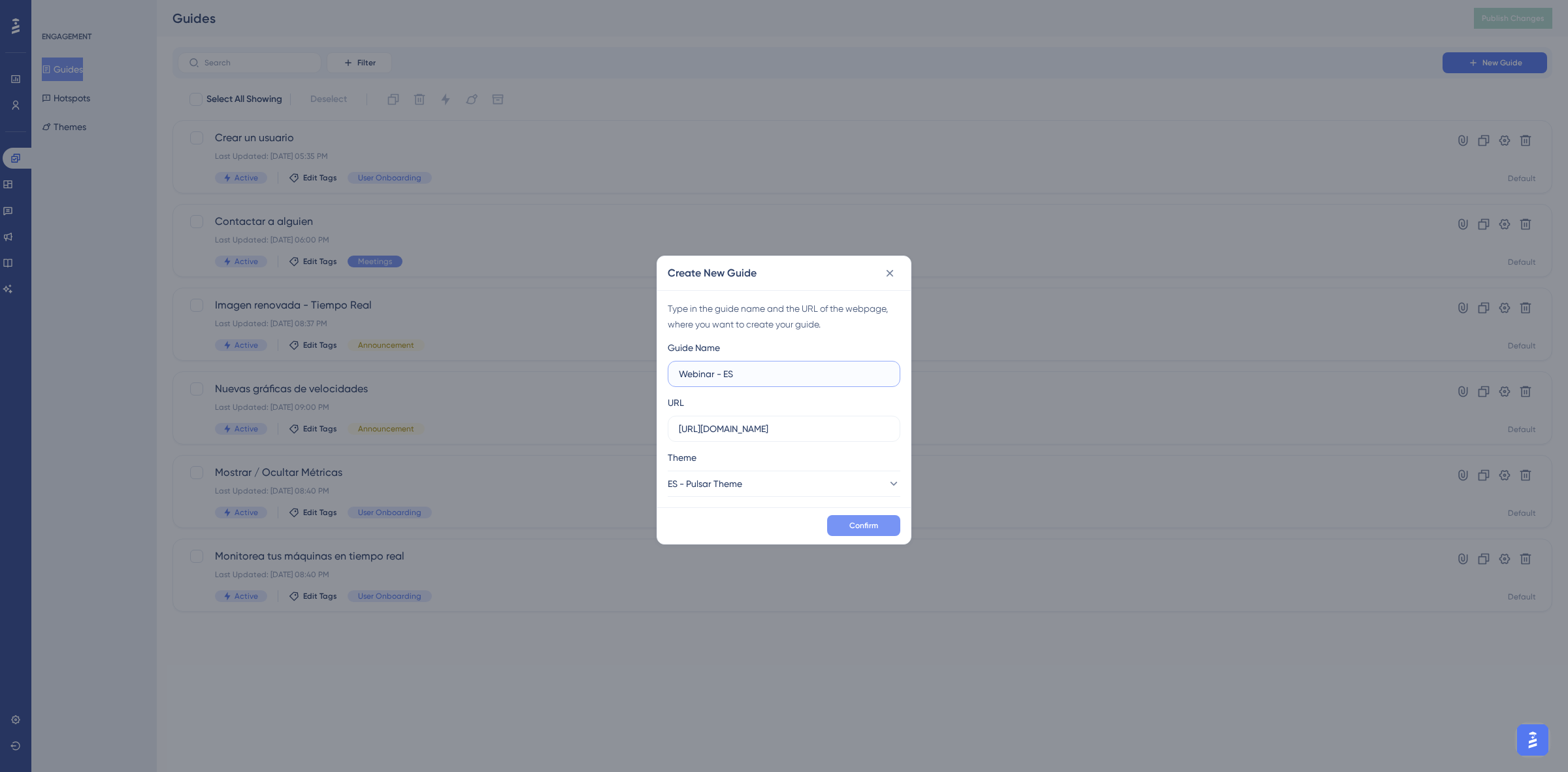
type input "Webinar - ES"
click at [886, 530] on button "Confirm" at bounding box center [864, 525] width 73 height 21
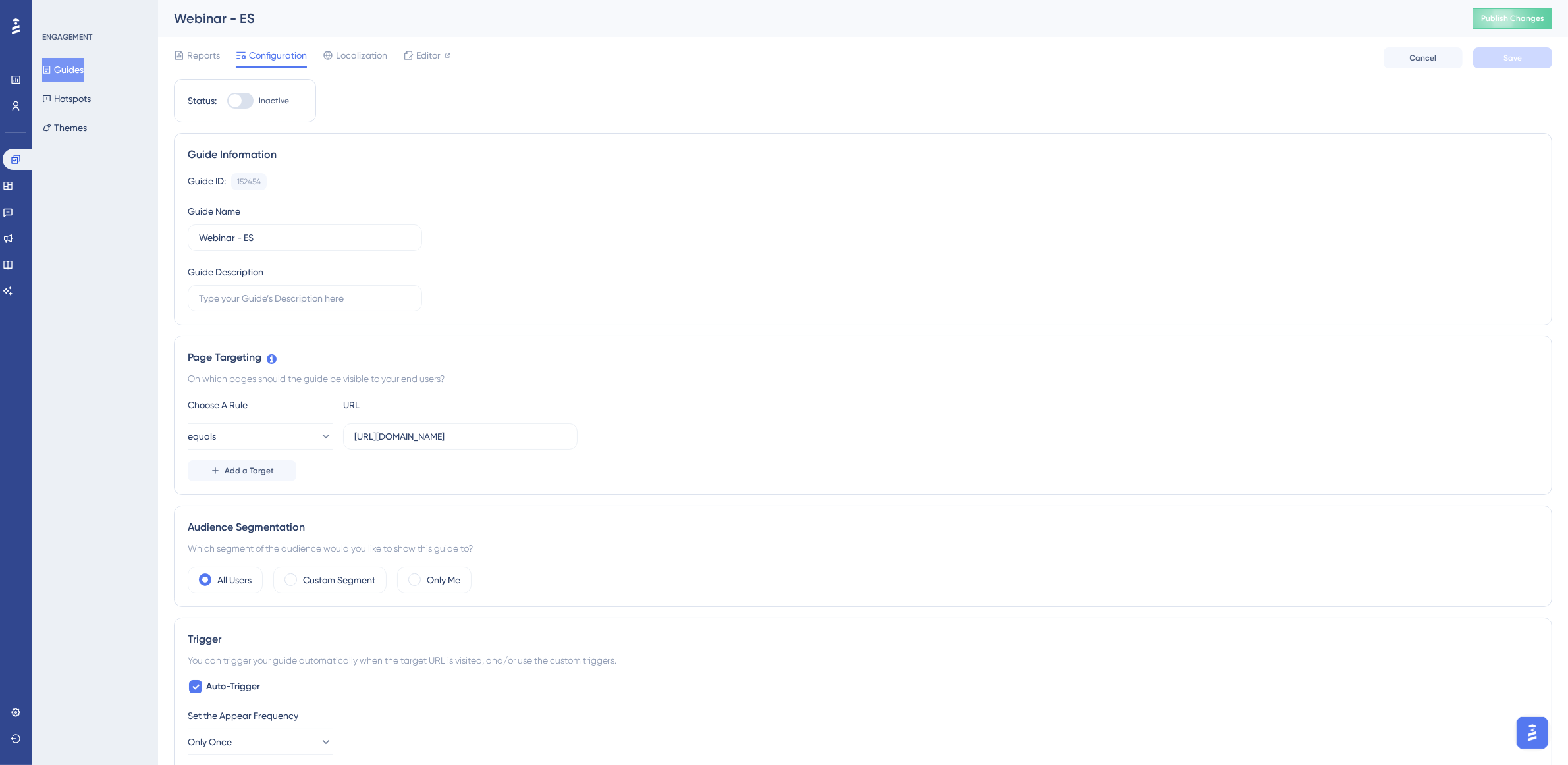
click at [237, 100] on div at bounding box center [235, 101] width 13 height 13
click at [227, 101] on input "Inactive" at bounding box center [227, 101] width 1 height 1
checkbox input "true"
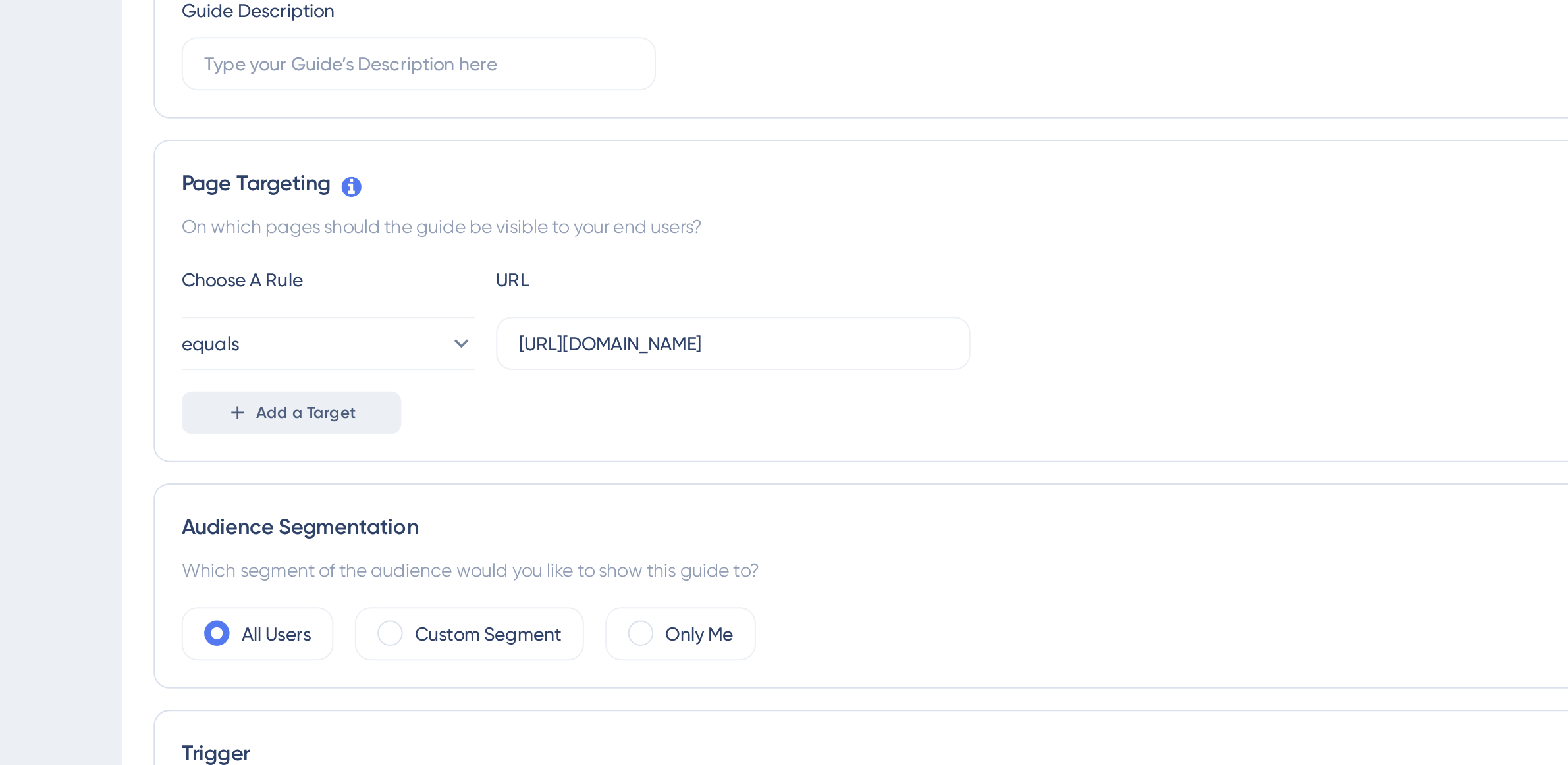
click at [270, 469] on span "Add a Target" at bounding box center [249, 470] width 50 height 11
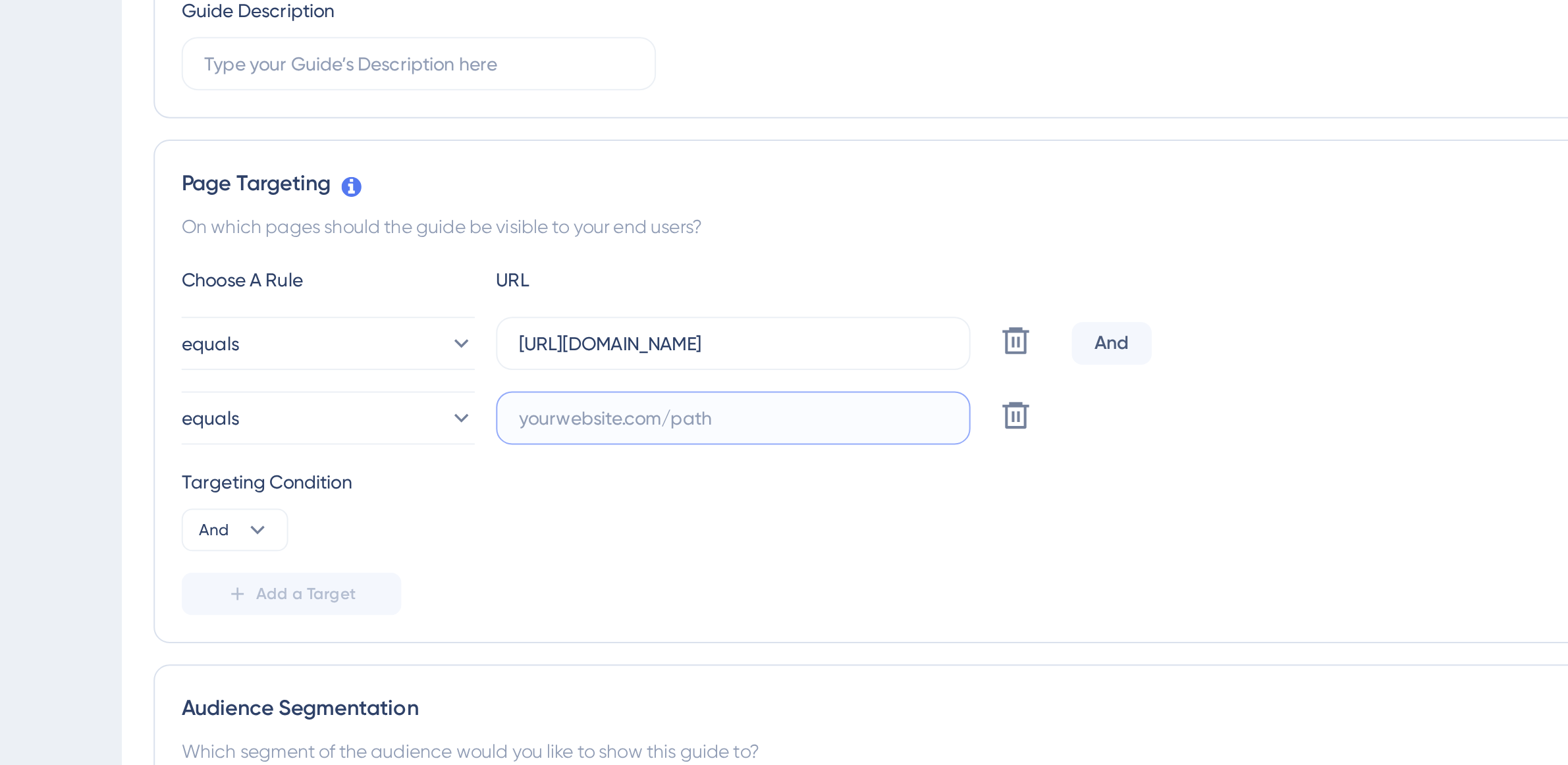
click at [430, 476] on input "text" at bounding box center [460, 473] width 212 height 15
click at [574, 352] on div "Page Targeting" at bounding box center [862, 357] width 1350 height 15
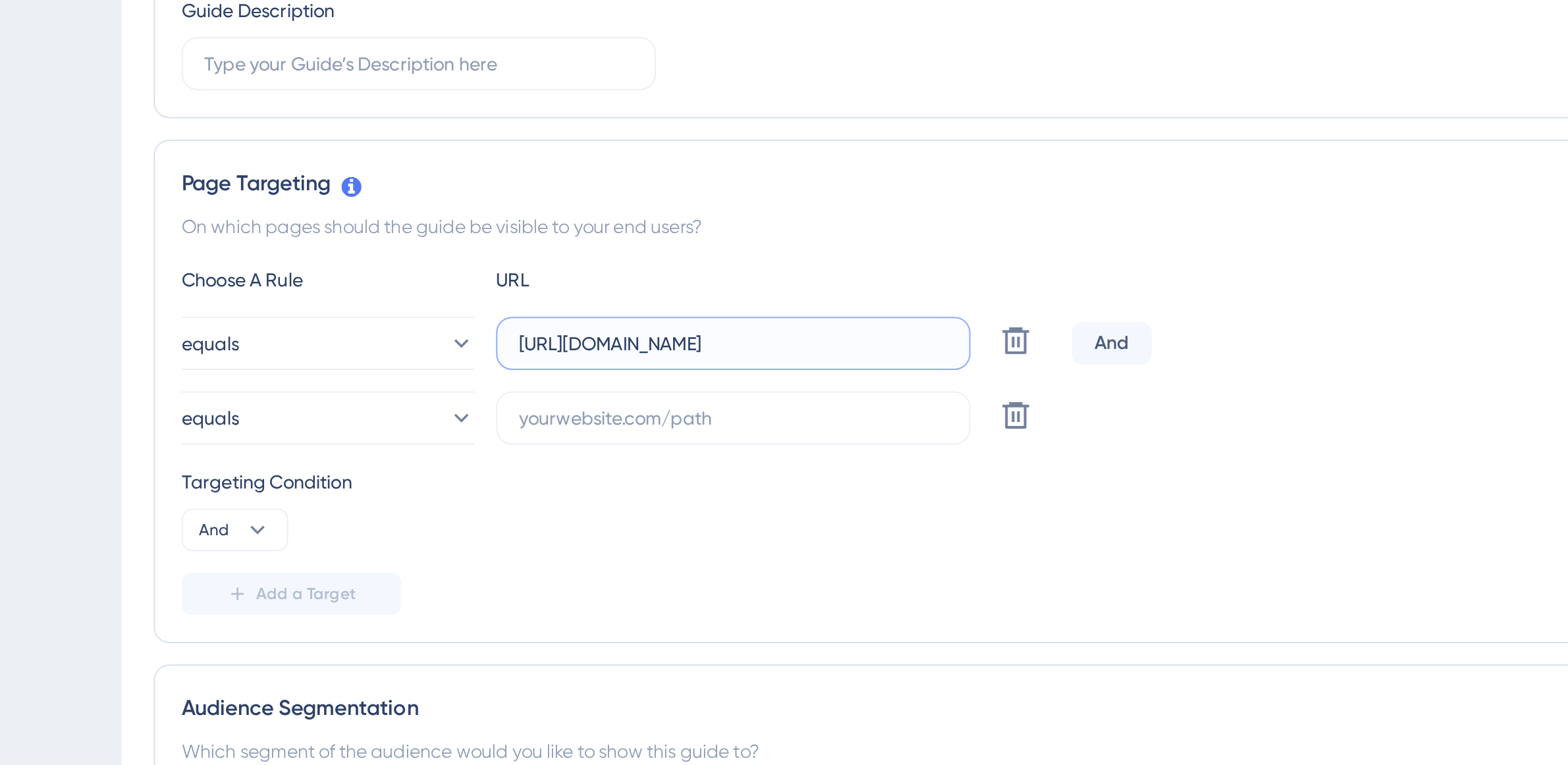
drag, startPoint x: 442, startPoint y: 440, endPoint x: 517, endPoint y: 441, distance: 75.0
click at [517, 441] on input "[URL][DOMAIN_NAME]" at bounding box center [460, 437] width 212 height 15
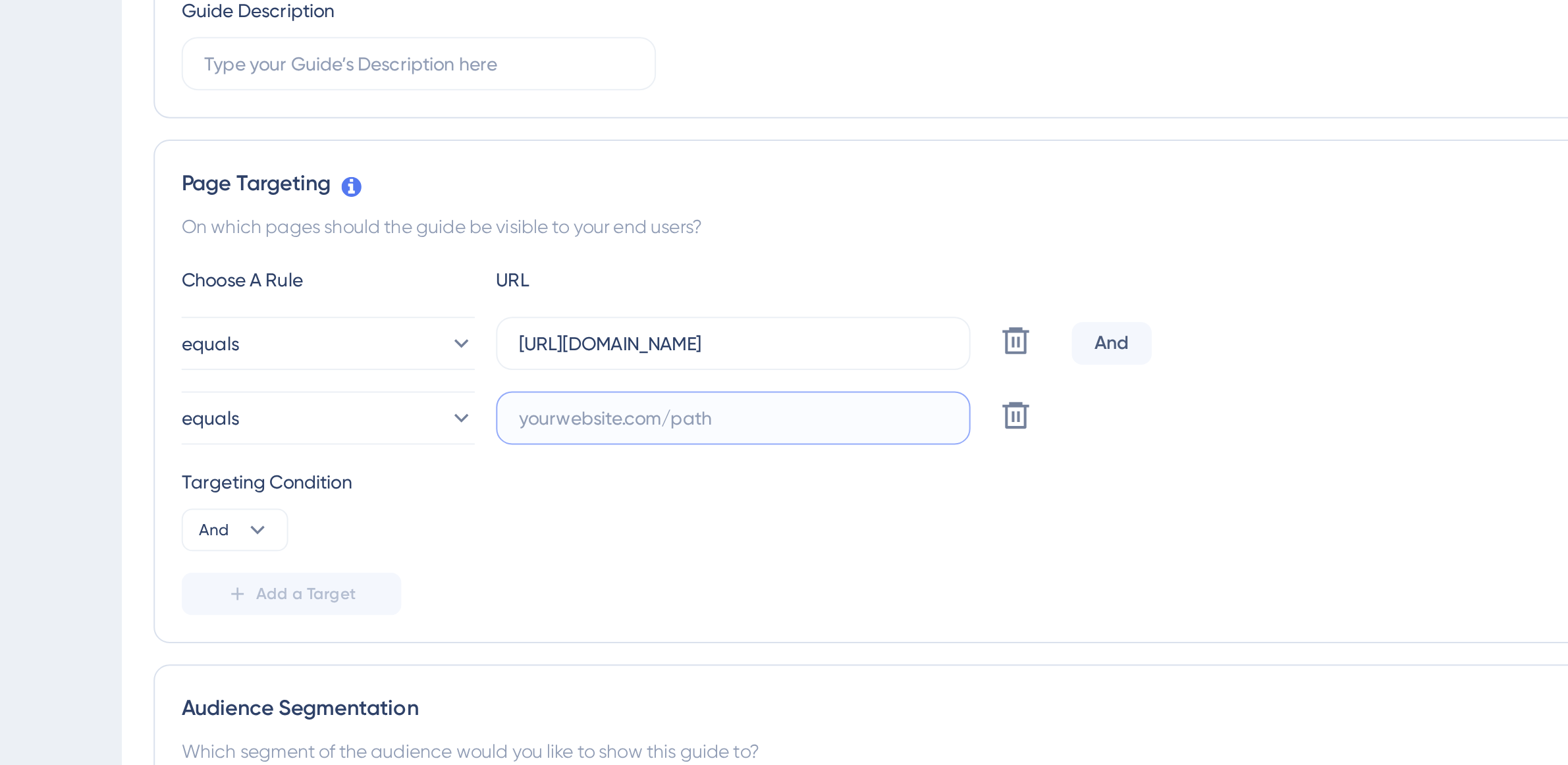
click at [456, 480] on input "text" at bounding box center [460, 473] width 212 height 15
click at [607, 472] on icon at bounding box center [599, 472] width 15 height 15
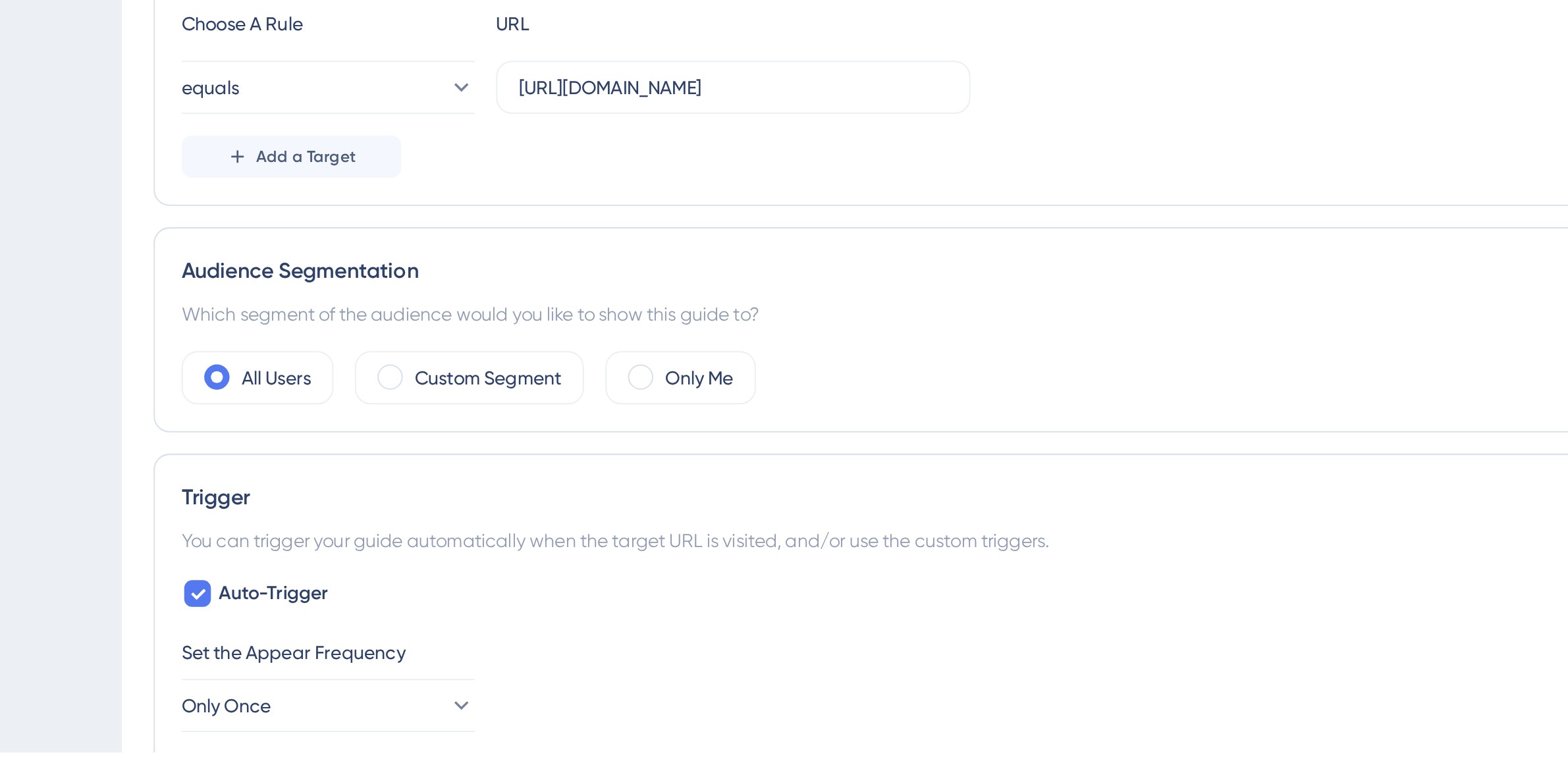
drag, startPoint x: 305, startPoint y: 581, endPoint x: 313, endPoint y: 603, distance: 23.4
click at [305, 581] on label "Custom Segment" at bounding box center [339, 580] width 72 height 15
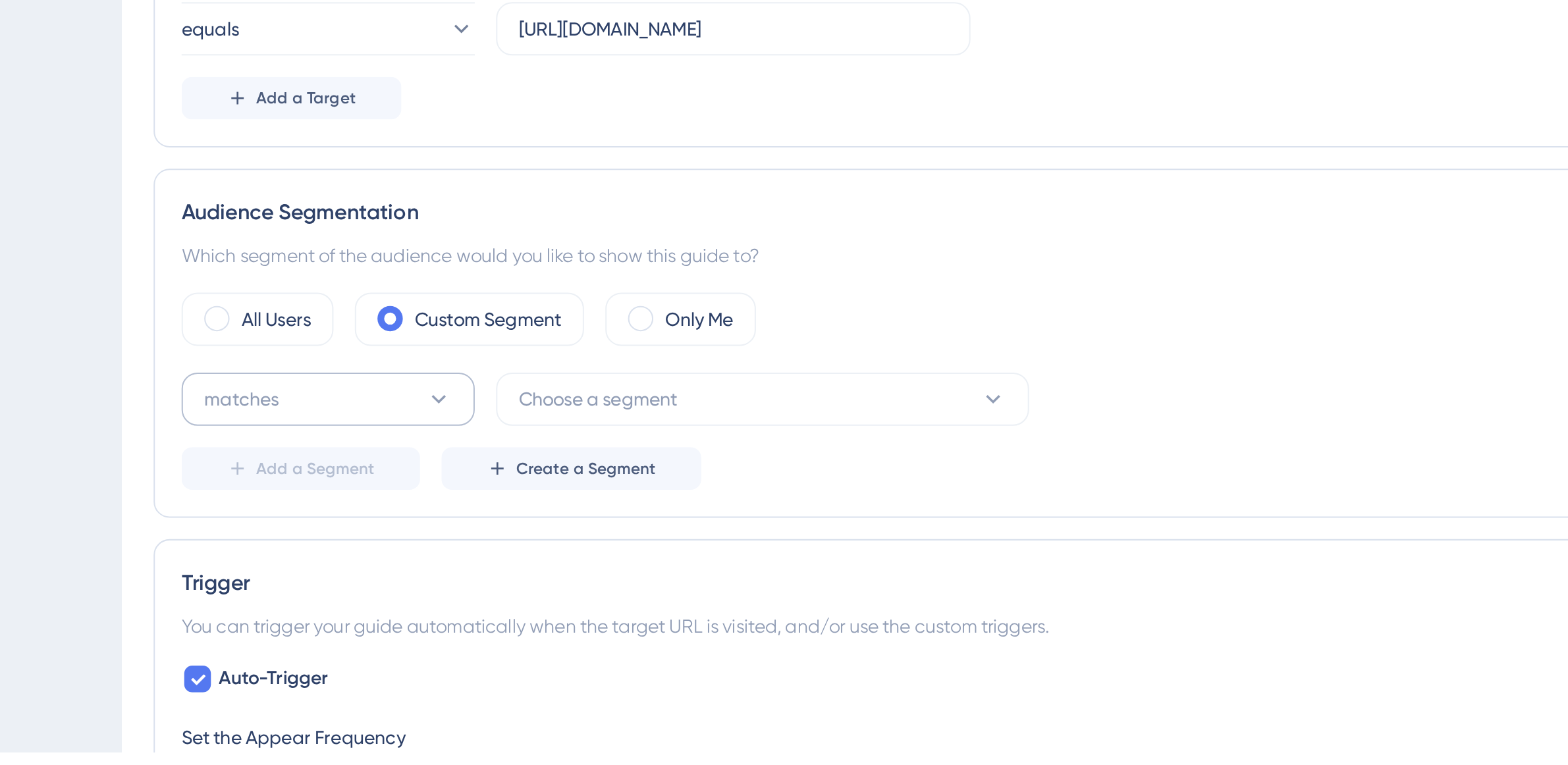
scroll to position [81, 0]
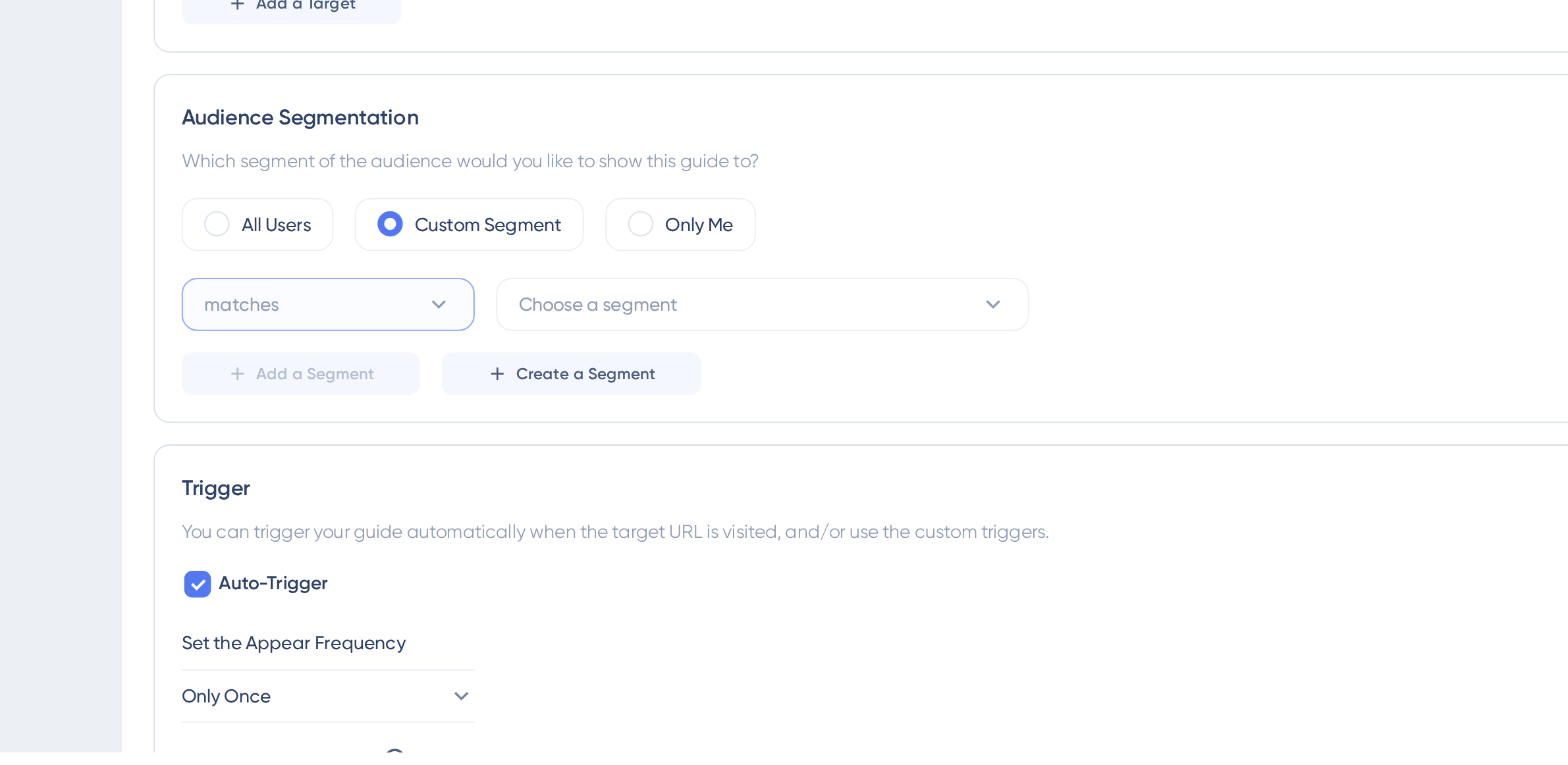
click at [309, 536] on button "matches" at bounding box center [260, 544] width 145 height 26
drag, startPoint x: 301, startPoint y: 584, endPoint x: 341, endPoint y: 564, distance: 44.7
click at [301, 583] on div "matches matches" at bounding box center [260, 584] width 106 height 26
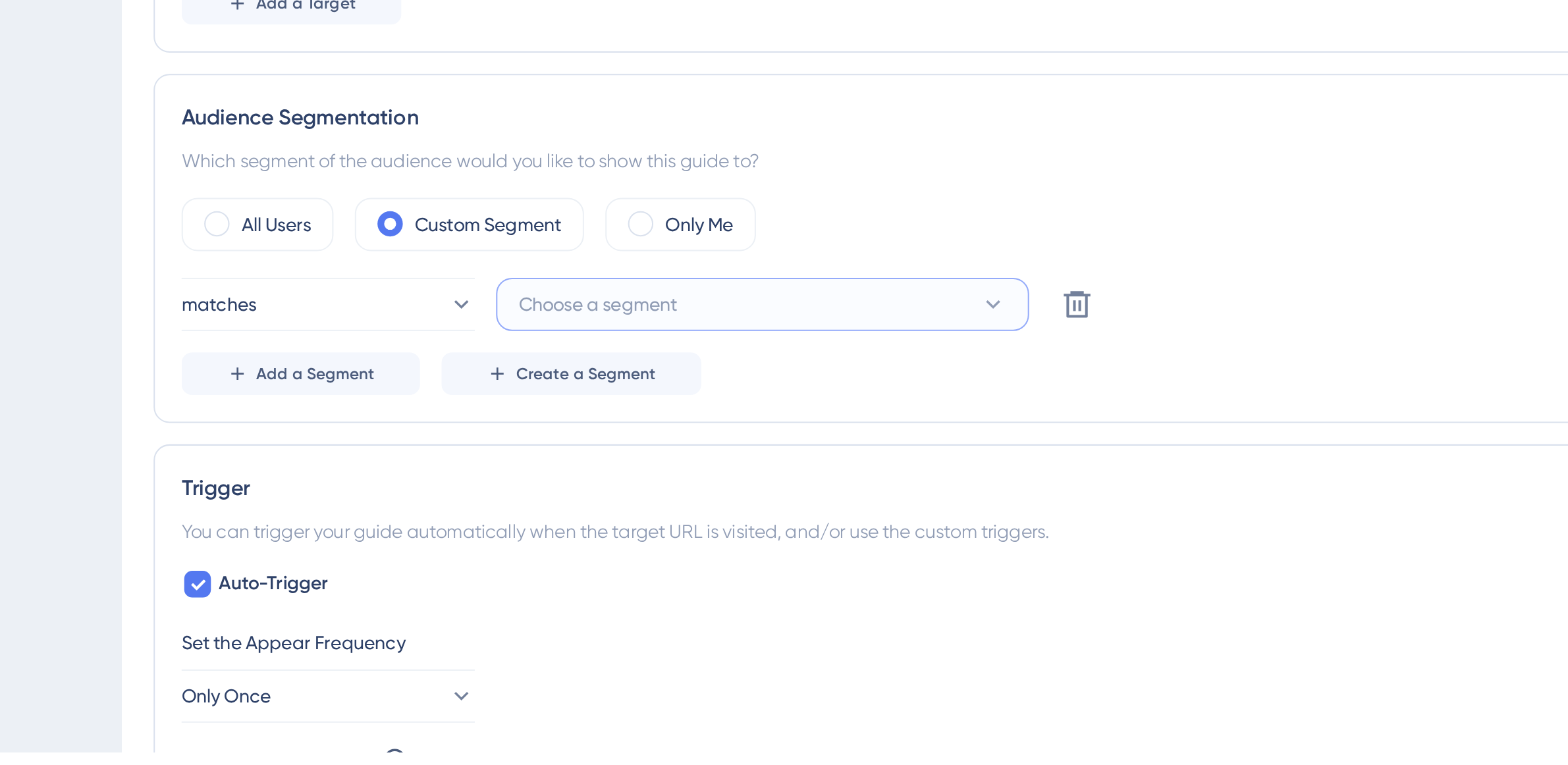
click at [429, 548] on span "Choose a segment" at bounding box center [393, 543] width 79 height 15
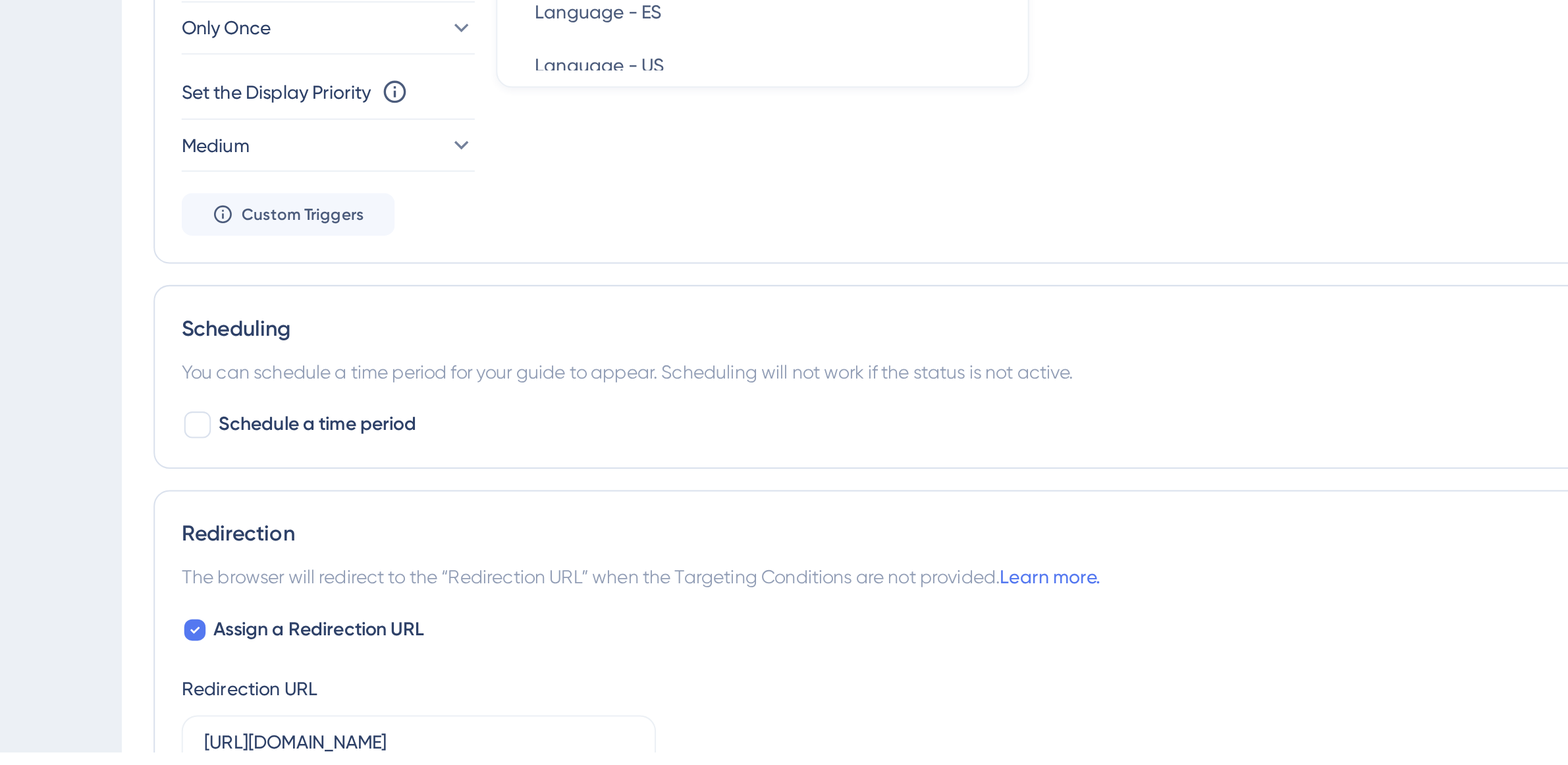
scroll to position [409, 0]
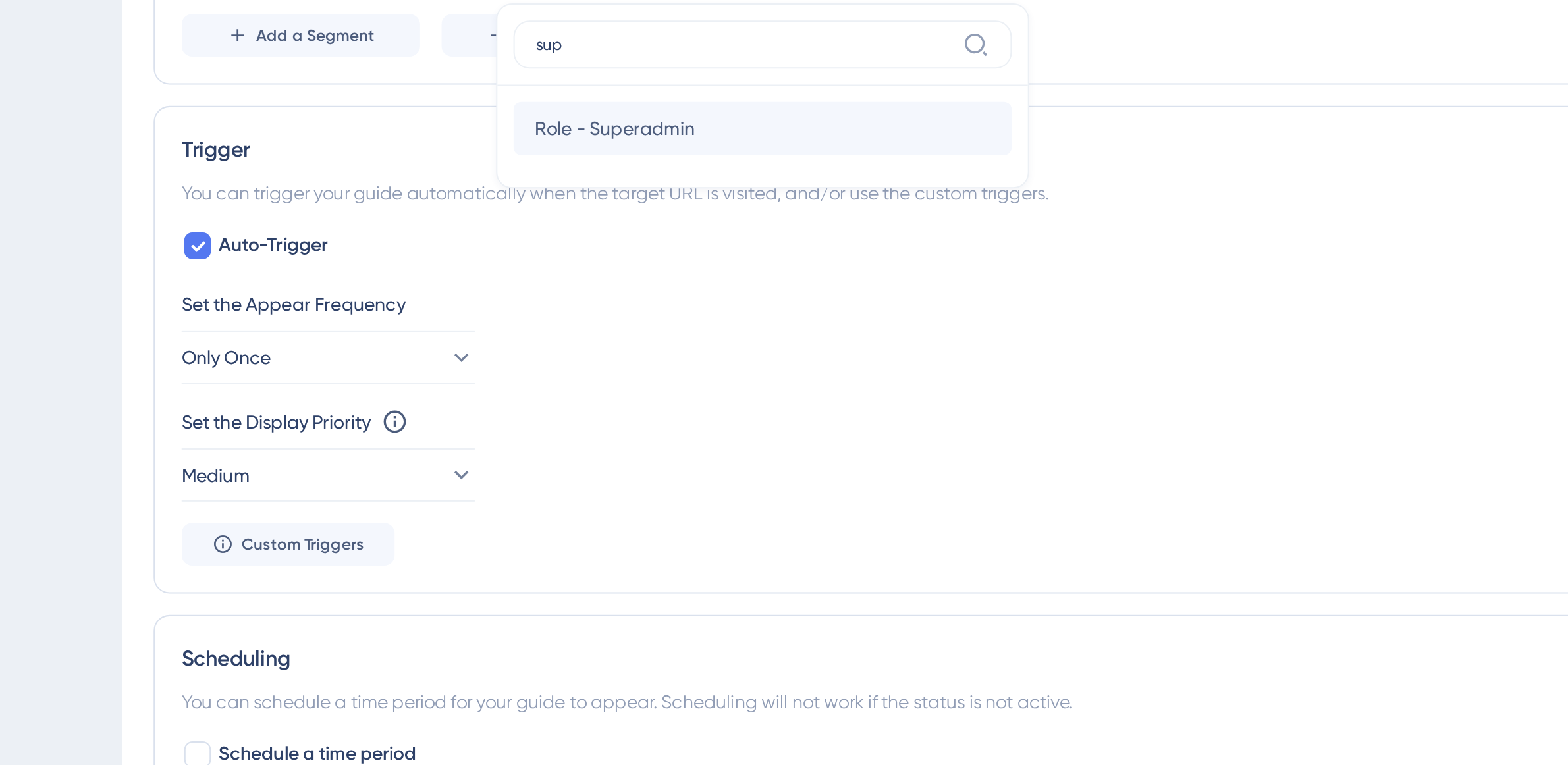
type input "sup"
click at [434, 294] on span "Role - Superadmin" at bounding box center [401, 295] width 79 height 15
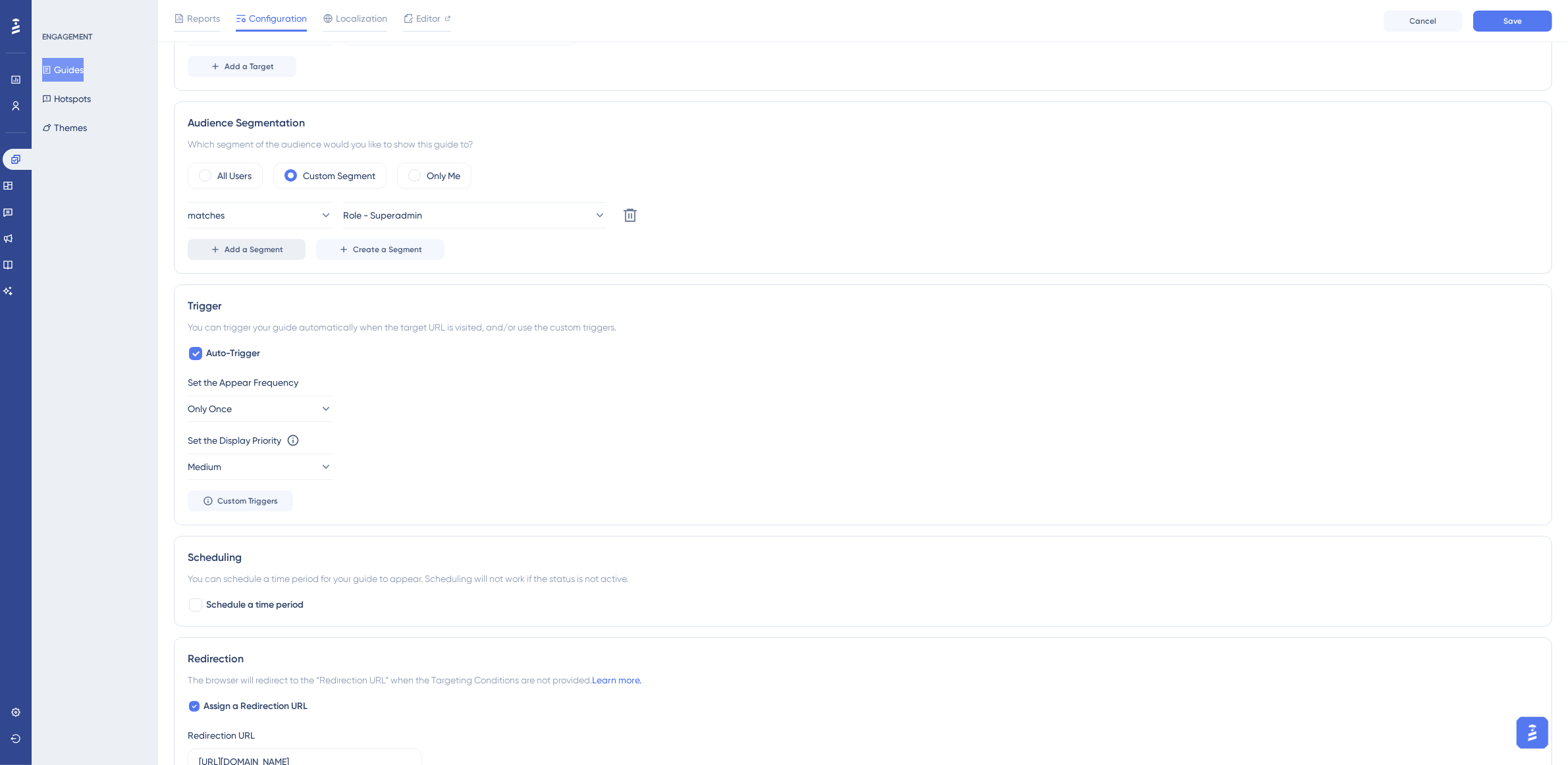
click at [269, 250] on span "Add a Segment" at bounding box center [254, 249] width 58 height 11
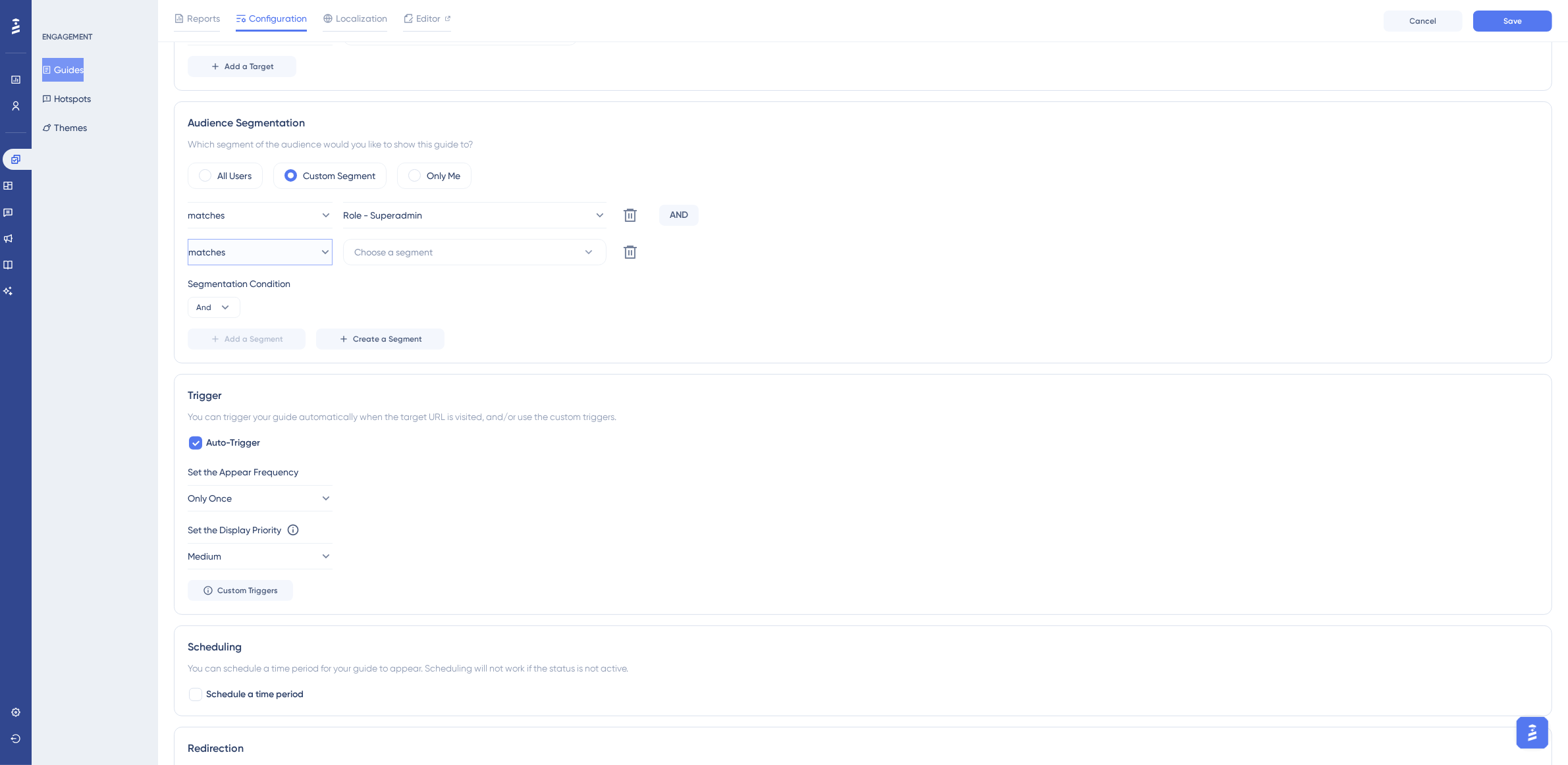
click at [287, 253] on button "matches" at bounding box center [260, 252] width 145 height 26
click at [413, 257] on span "Choose a segment" at bounding box center [393, 252] width 79 height 15
click at [455, 430] on div "Language - ES Language - ES" at bounding box center [474, 438] width 225 height 26
click at [857, 303] on div "Segmentation Condition And" at bounding box center [862, 297] width 1350 height 42
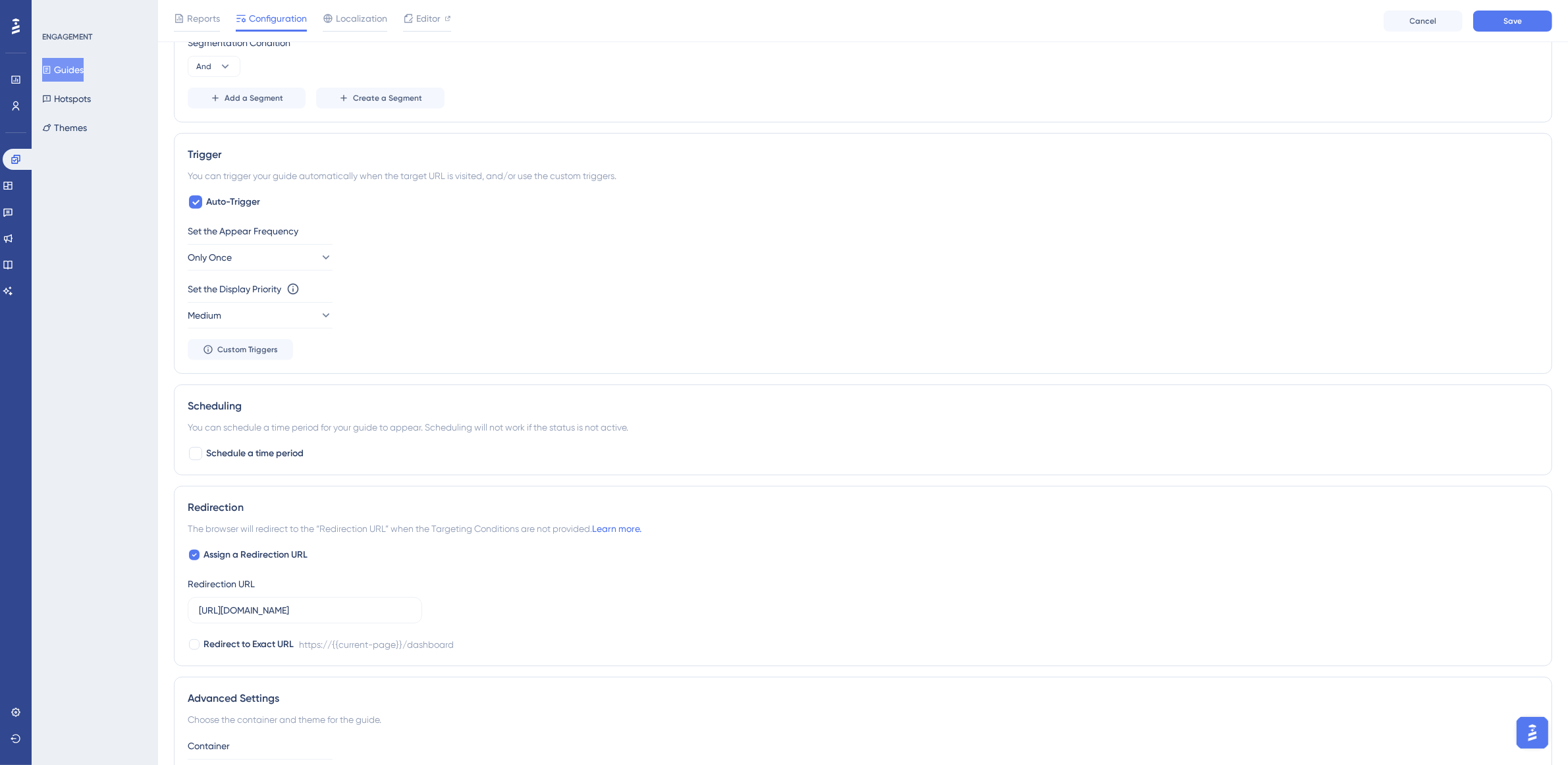
scroll to position [659, 0]
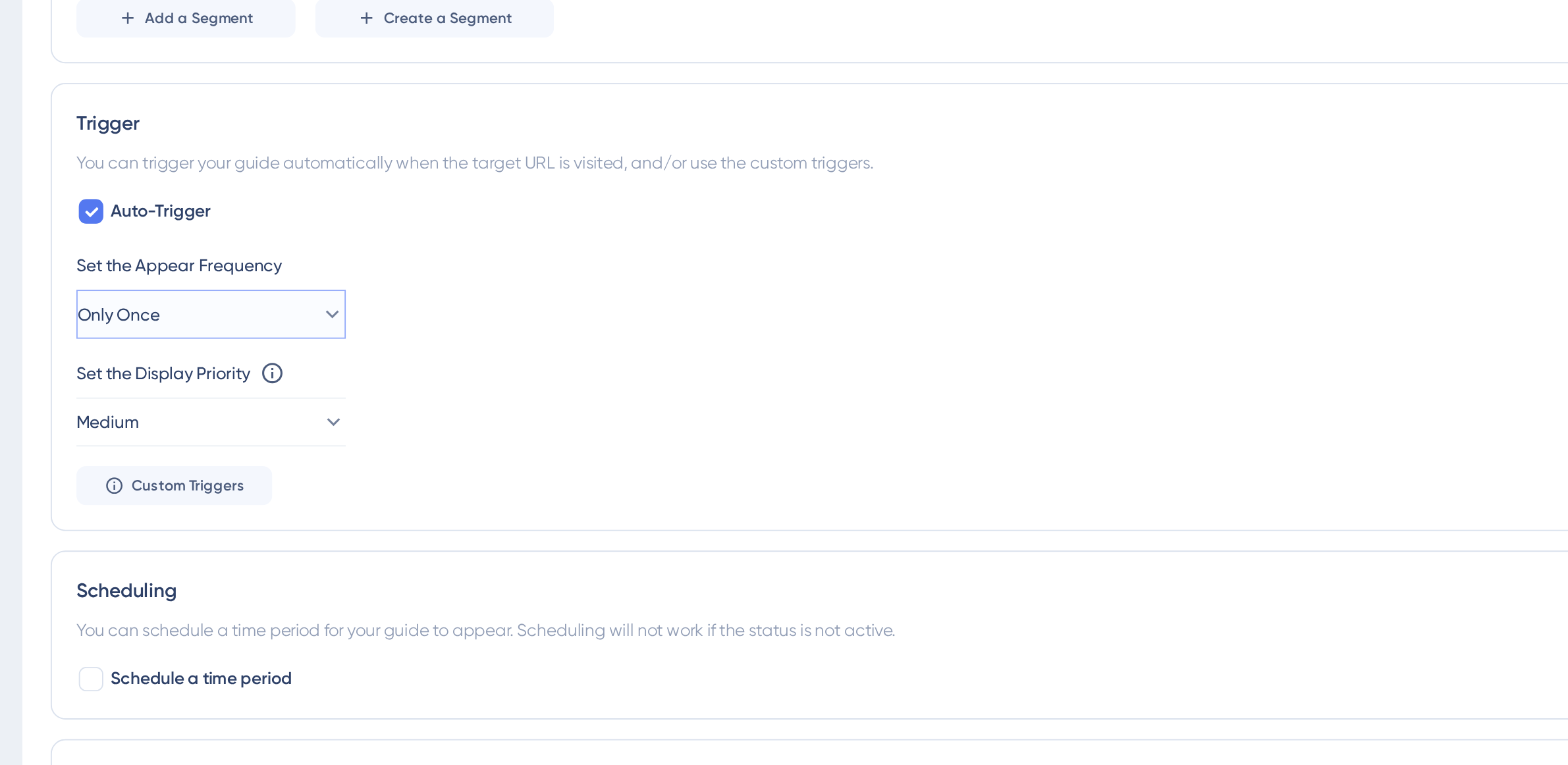
click at [274, 251] on button "Only Once" at bounding box center [260, 249] width 145 height 26
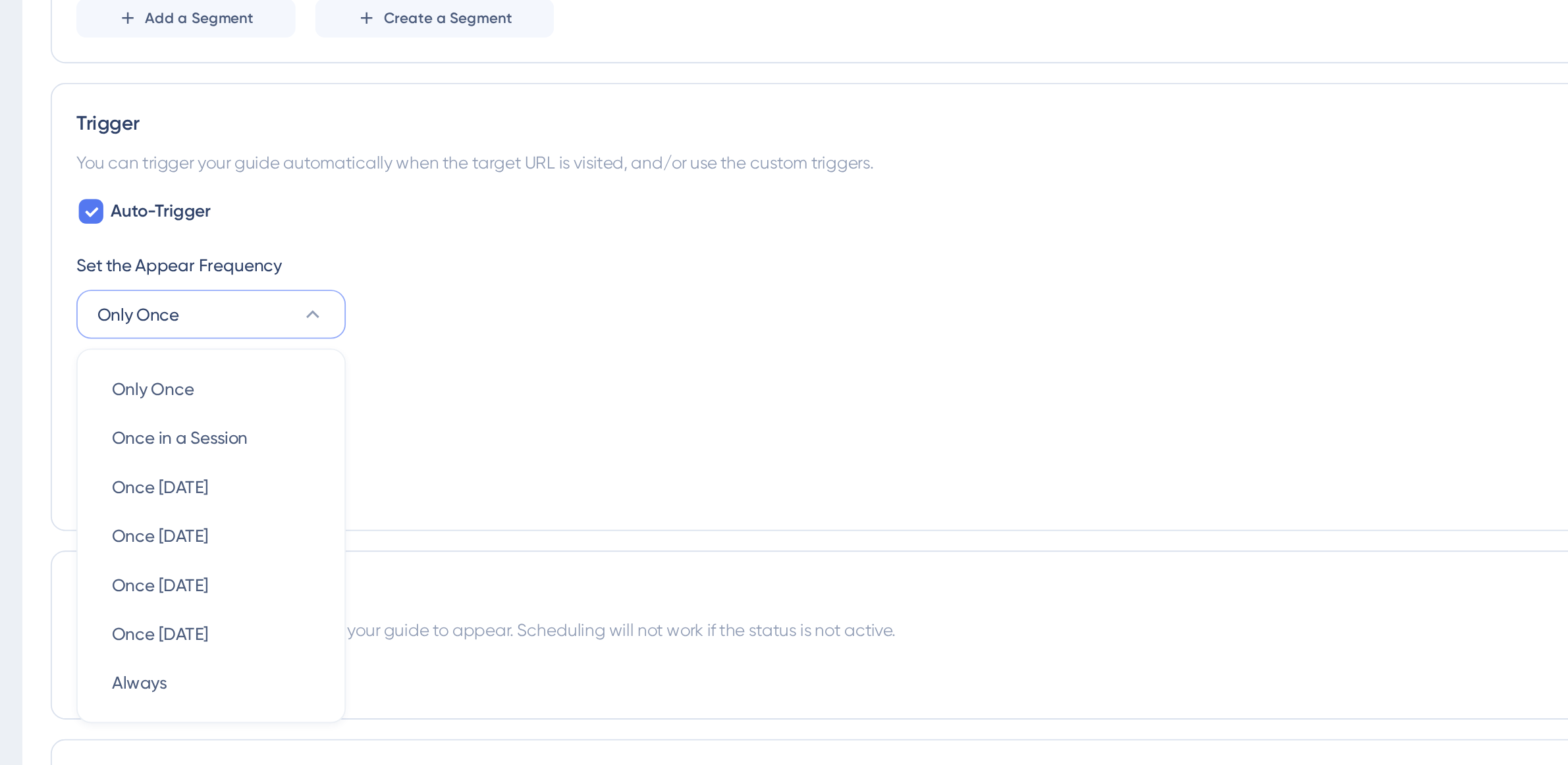
click at [427, 289] on div "Set the Display Priority This option will set the display priority between auto…" at bounding box center [862, 281] width 1350 height 15
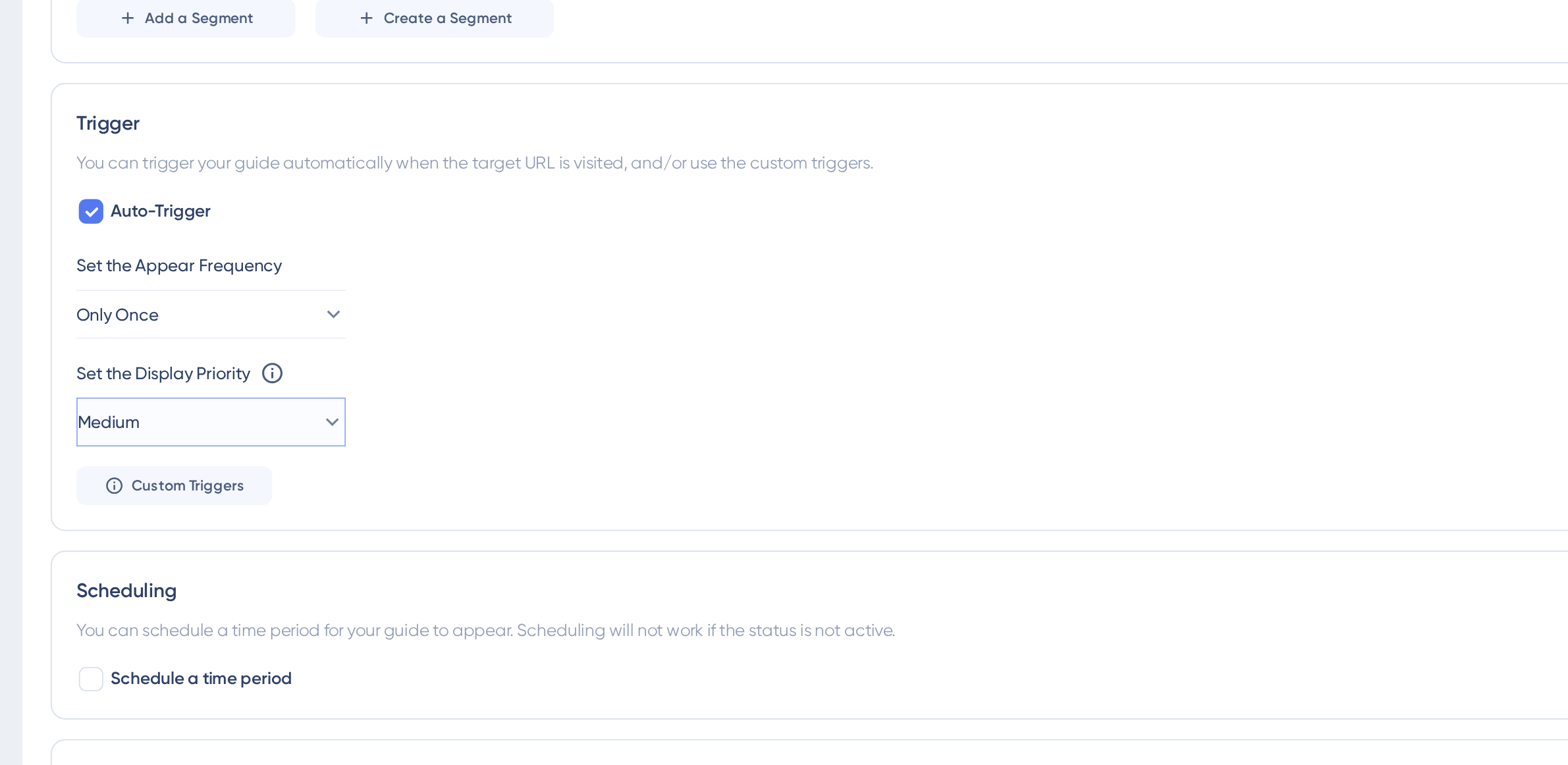
click at [288, 301] on button "Medium" at bounding box center [260, 307] width 145 height 26
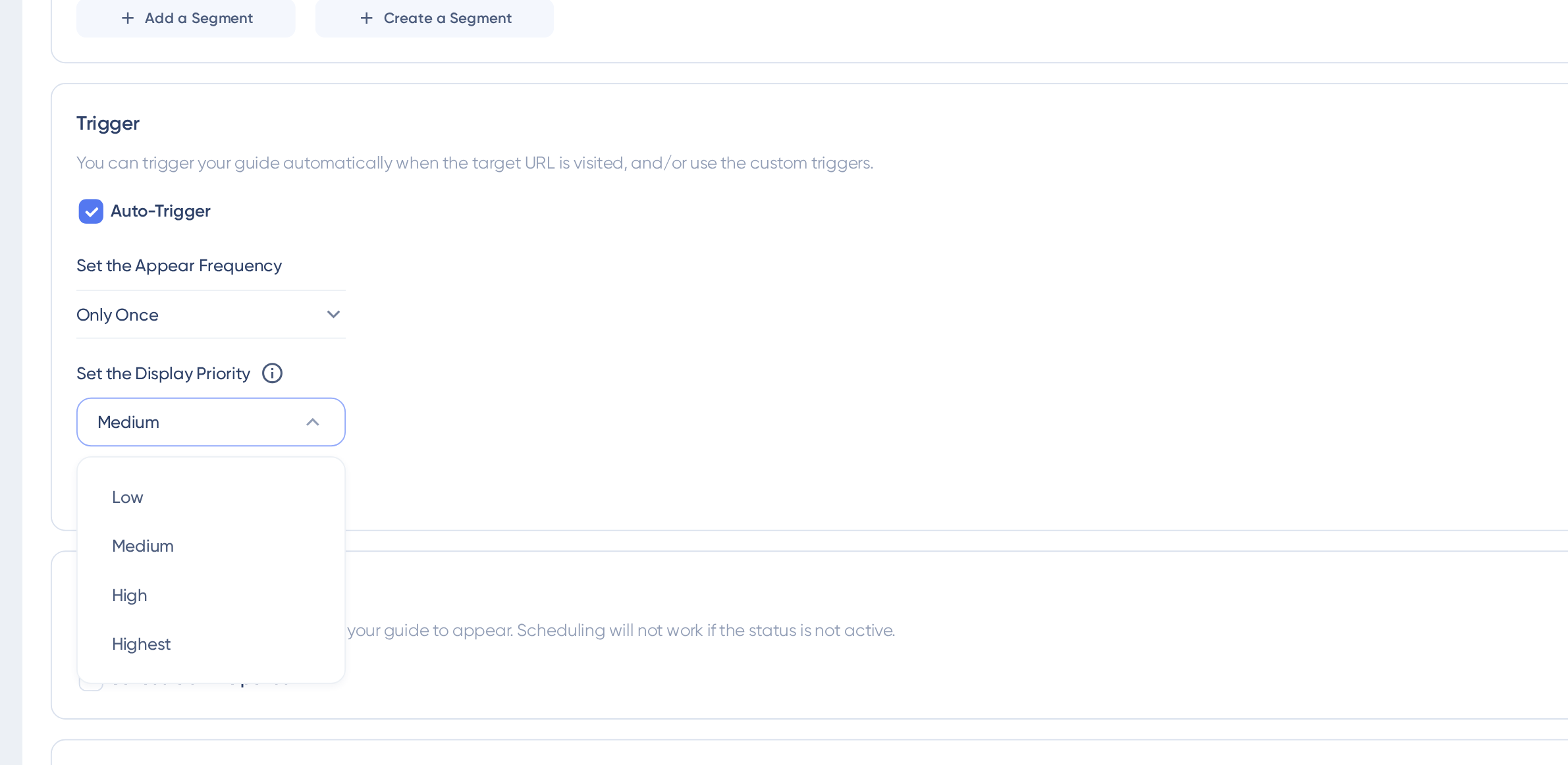
click at [365, 236] on div "Set the Appear Frequency Only Once" at bounding box center [862, 239] width 1350 height 47
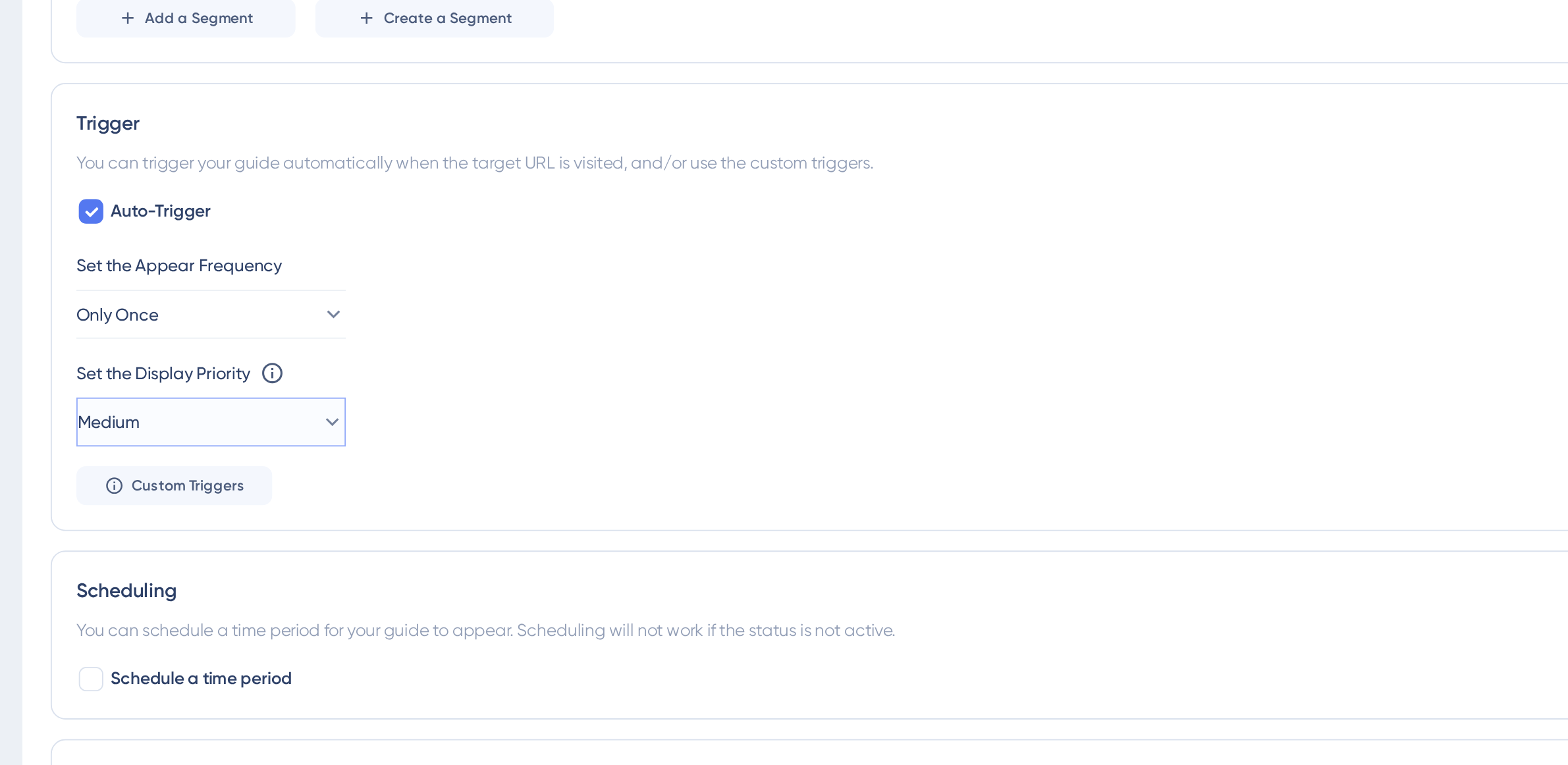
click at [317, 299] on button "Medium" at bounding box center [260, 307] width 145 height 26
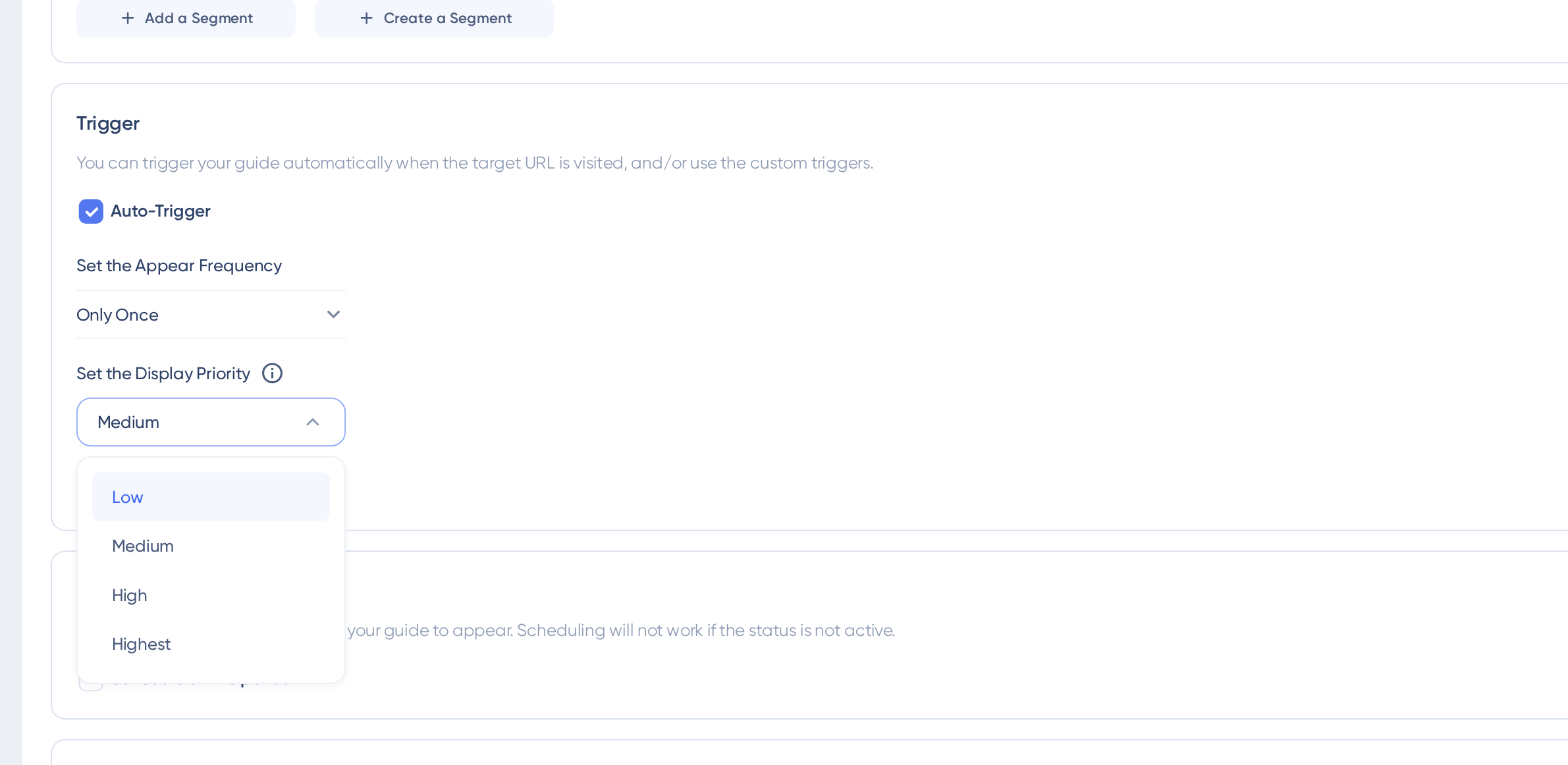
click at [271, 336] on div "Low Low" at bounding box center [260, 348] width 106 height 26
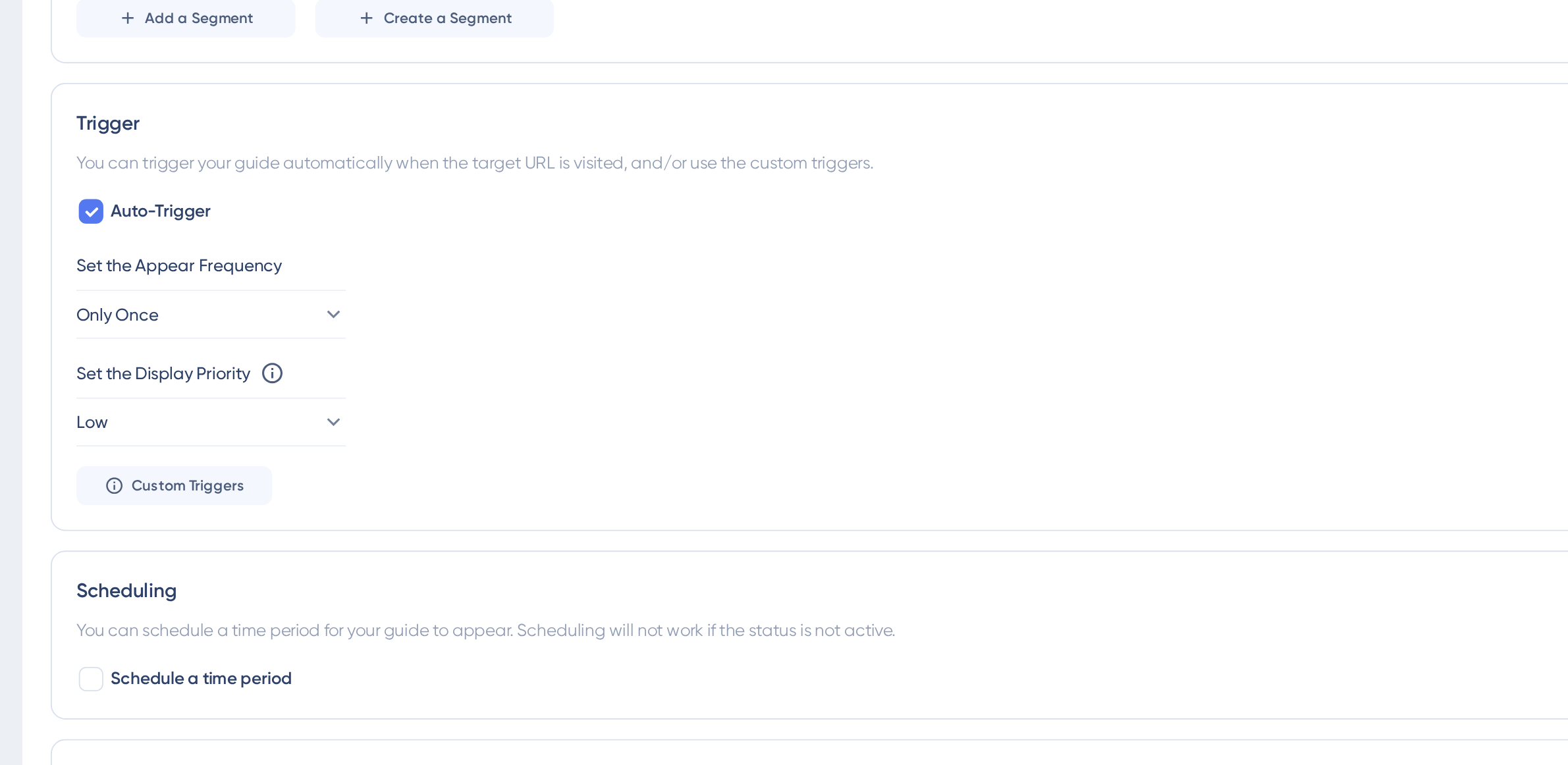
click at [426, 266] on div "Set the Appear Frequency Only Once Set the Display Priority This option will se…" at bounding box center [862, 283] width 1350 height 137
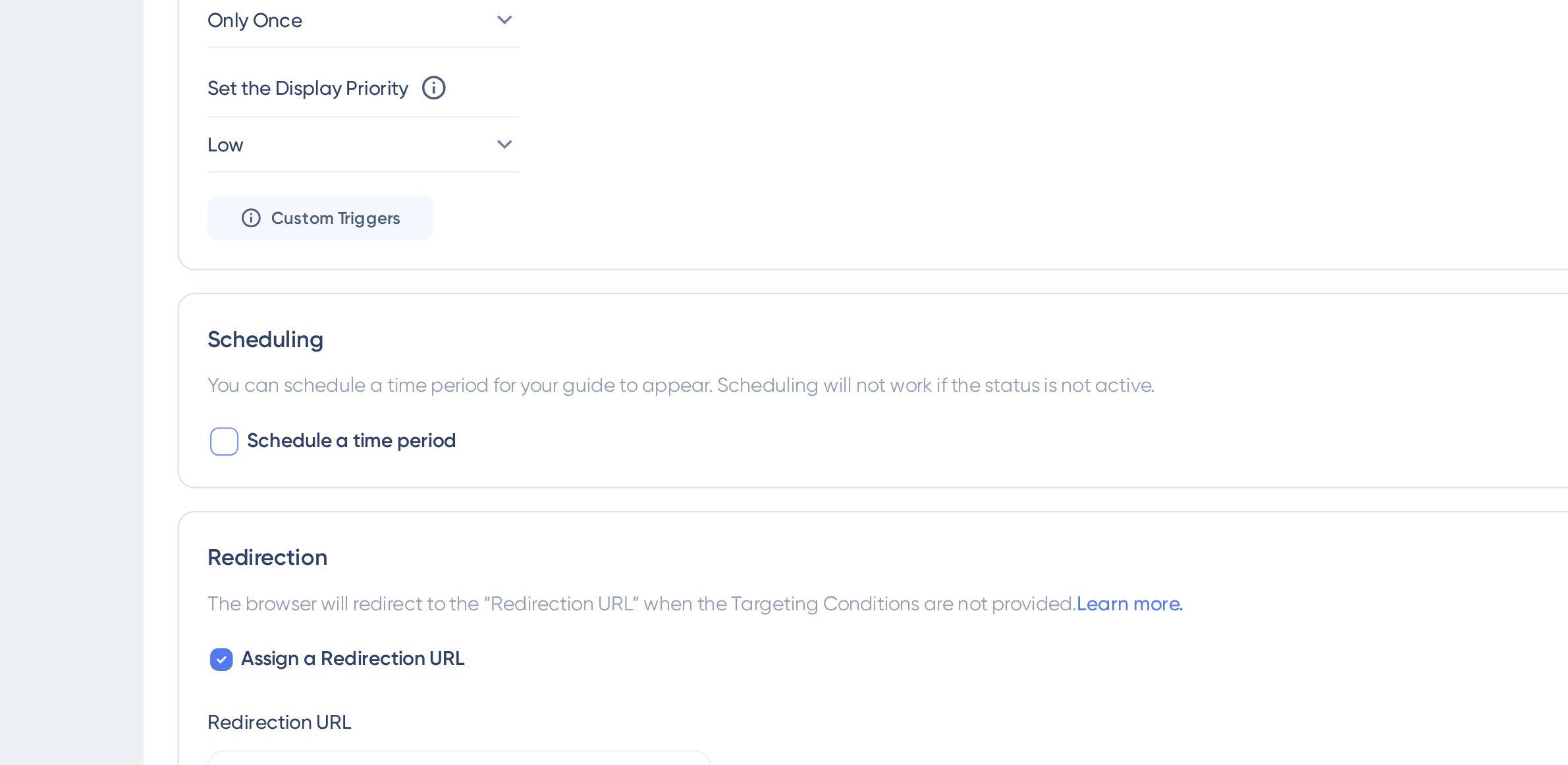
click at [190, 446] on div at bounding box center [196, 446] width 13 height 13
checkbox input "true"
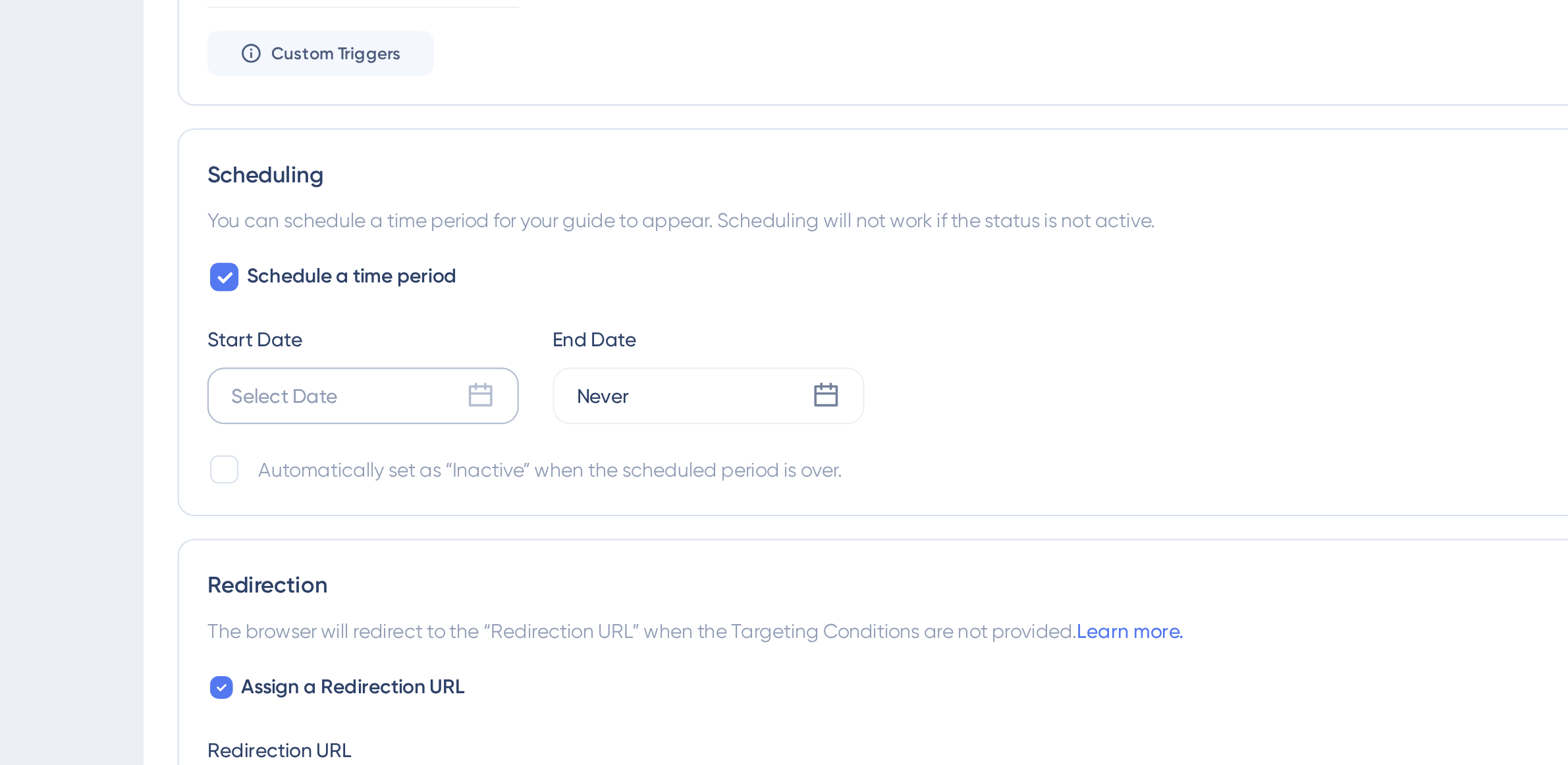
click at [315, 499] on icon at bounding box center [315, 501] width 13 height 13
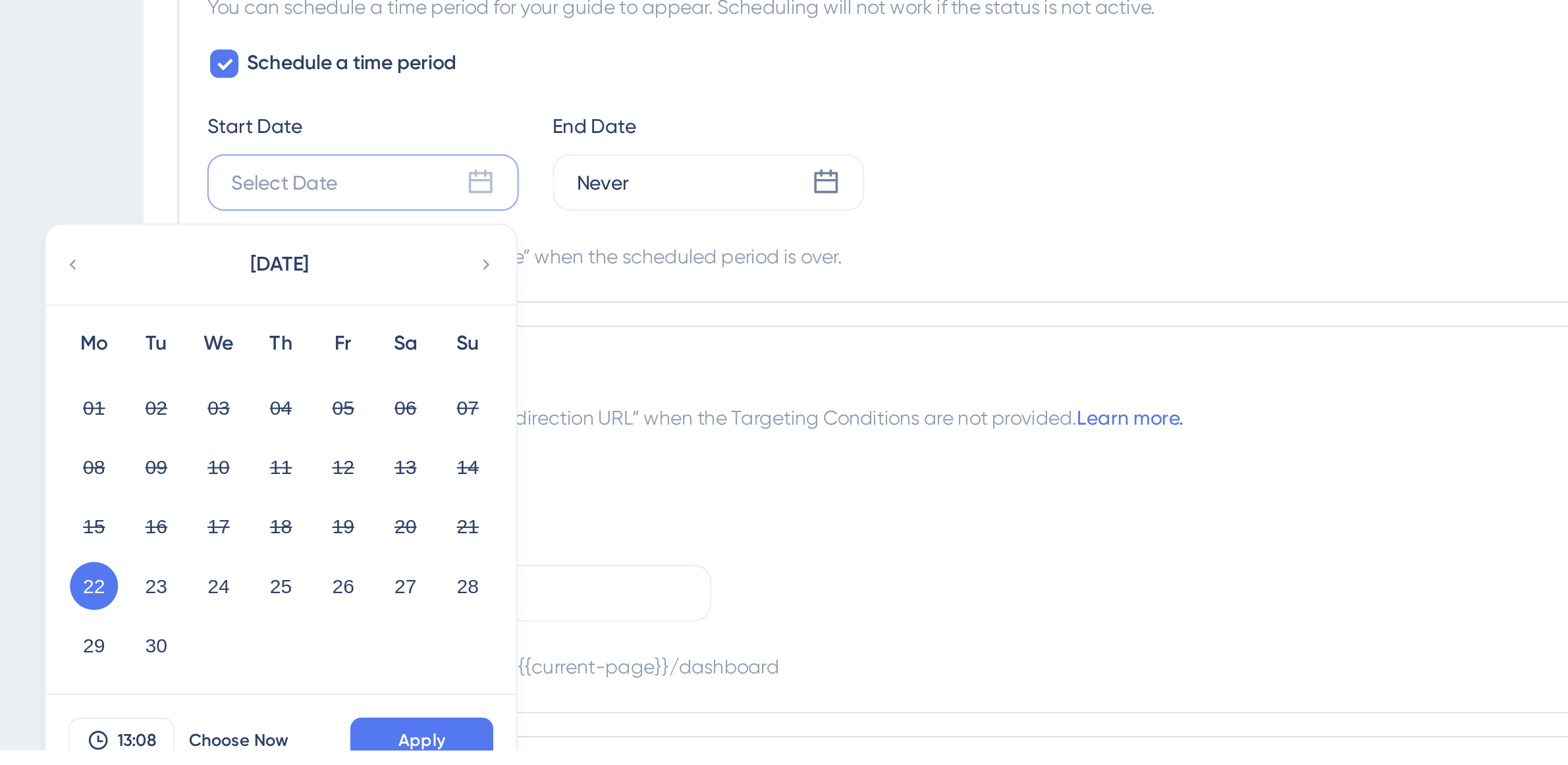
scroll to position [658, 0]
click at [322, 546] on icon at bounding box center [317, 540] width 9 height 12
click at [193, 607] on button "01" at bounding box center [193, 607] width 23 height 23
click at [281, 636] on button "11" at bounding box center [280, 634] width 23 height 23
click at [197, 603] on button "01" at bounding box center [193, 607] width 23 height 23
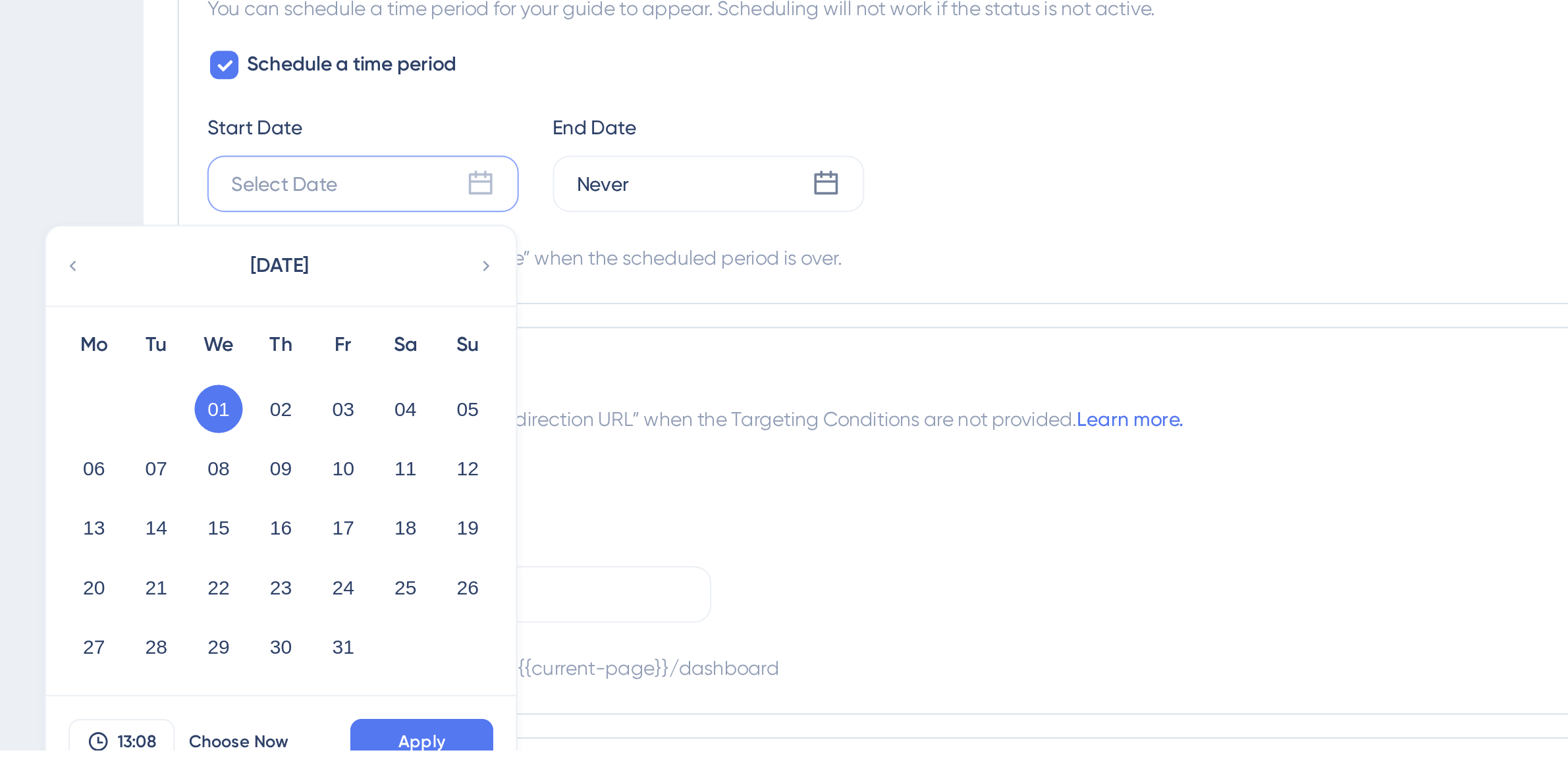
click at [298, 756] on button "Apply" at bounding box center [287, 761] width 67 height 21
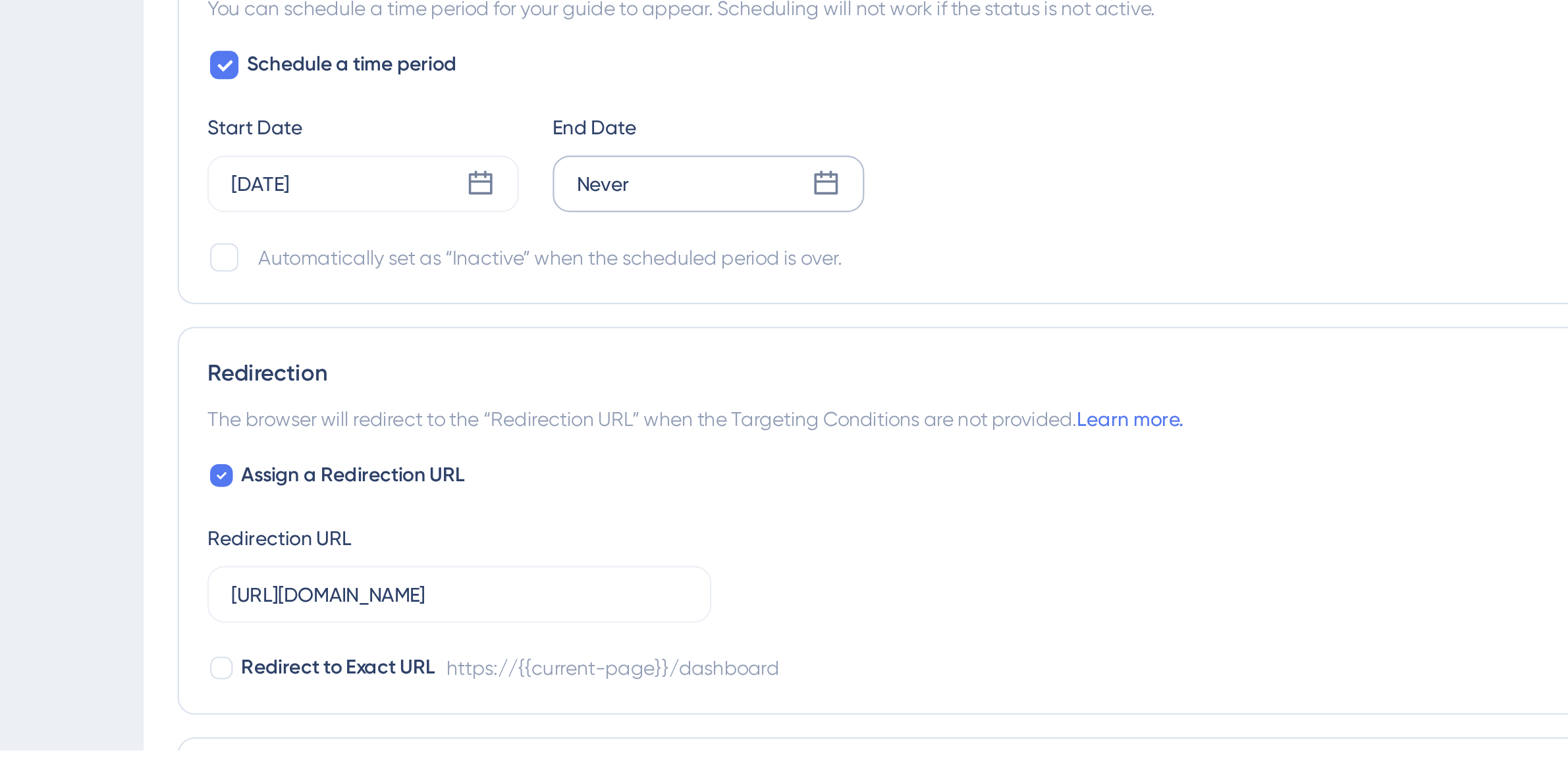
click at [471, 507] on icon at bounding box center [476, 502] width 11 height 11
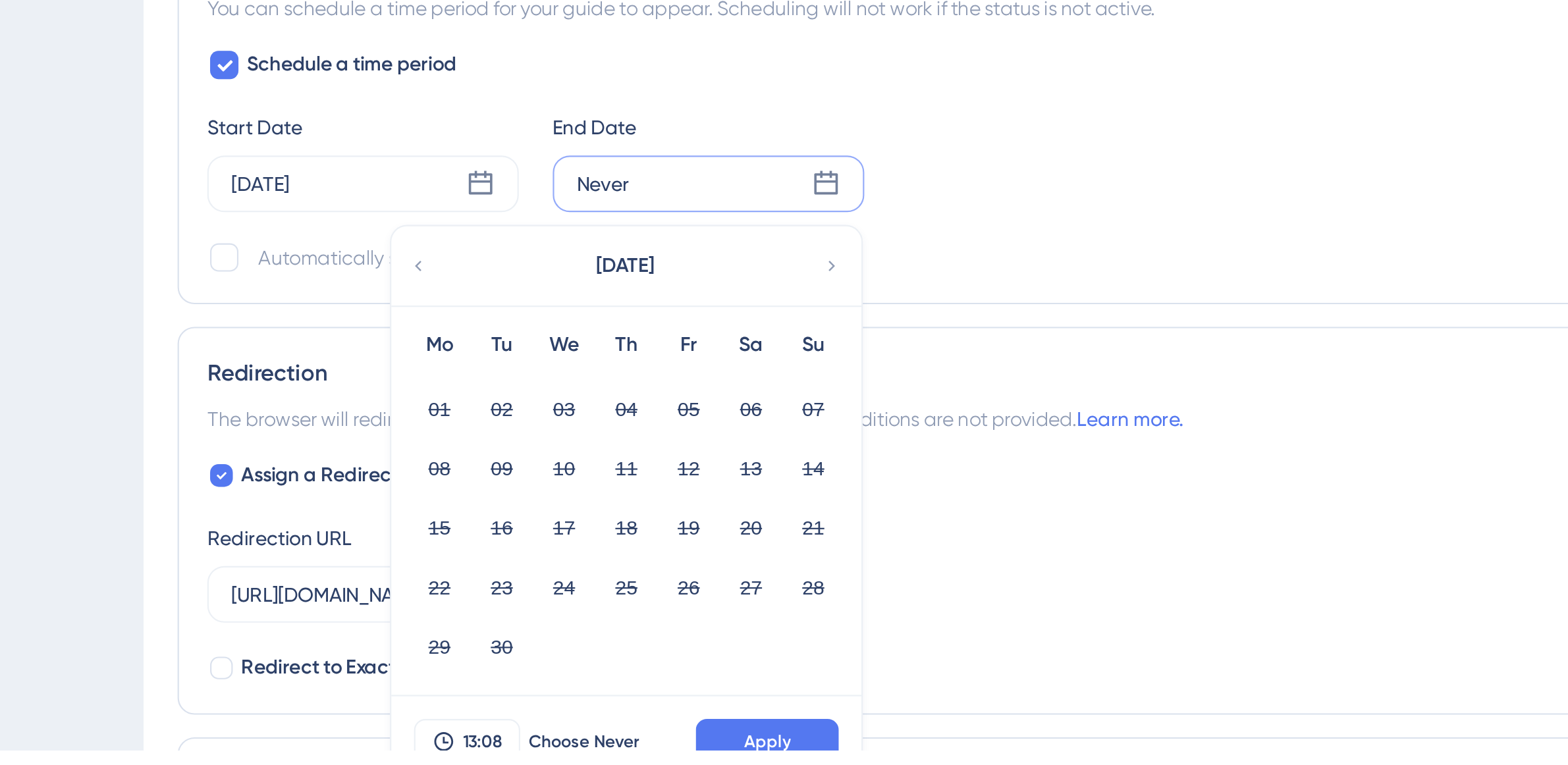
click at [477, 541] on icon at bounding box center [477, 540] width 9 height 12
click at [442, 633] on button "11" at bounding box center [441, 634] width 23 height 23
click at [469, 761] on button "Apply" at bounding box center [448, 761] width 67 height 21
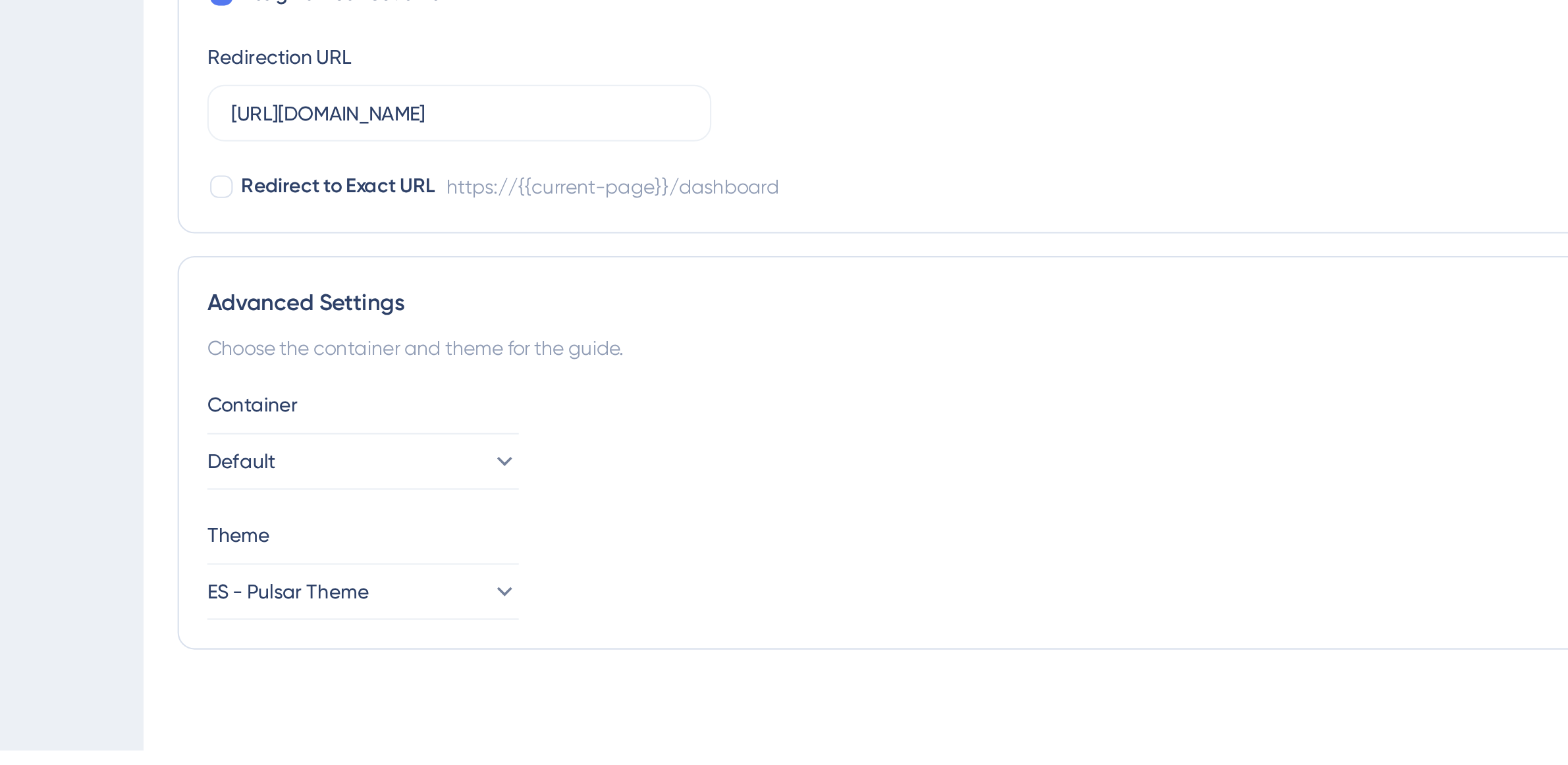
scroll to position [891, 0]
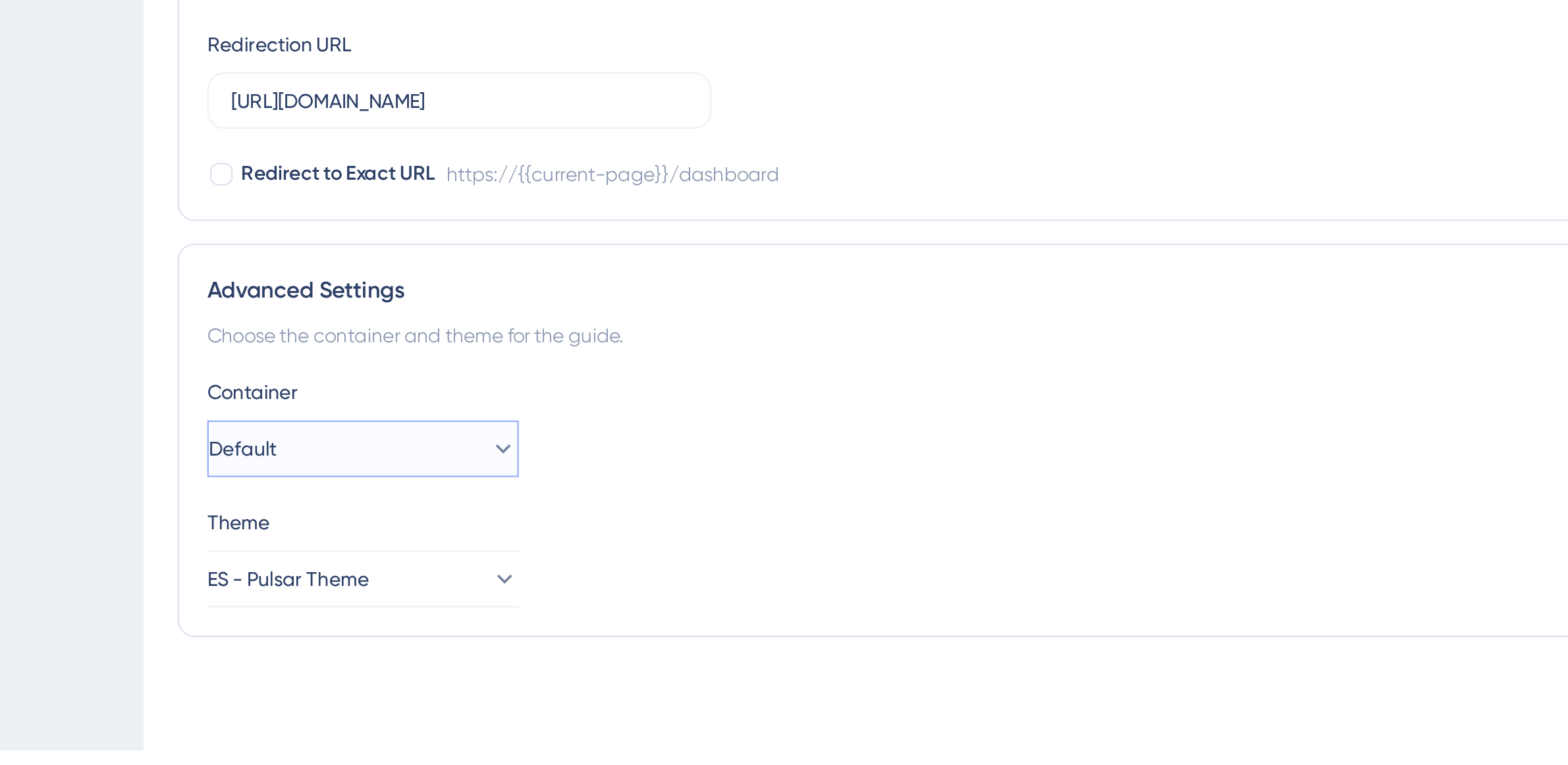
click at [220, 617] on span "Default" at bounding box center [204, 625] width 32 height 15
click at [271, 586] on div "Advanced Settings Choose the container and theme for the guide. Container Defau…" at bounding box center [862, 620] width 1378 height 183
click at [261, 677] on span "ES - Pulsar Theme" at bounding box center [226, 685] width 75 height 15
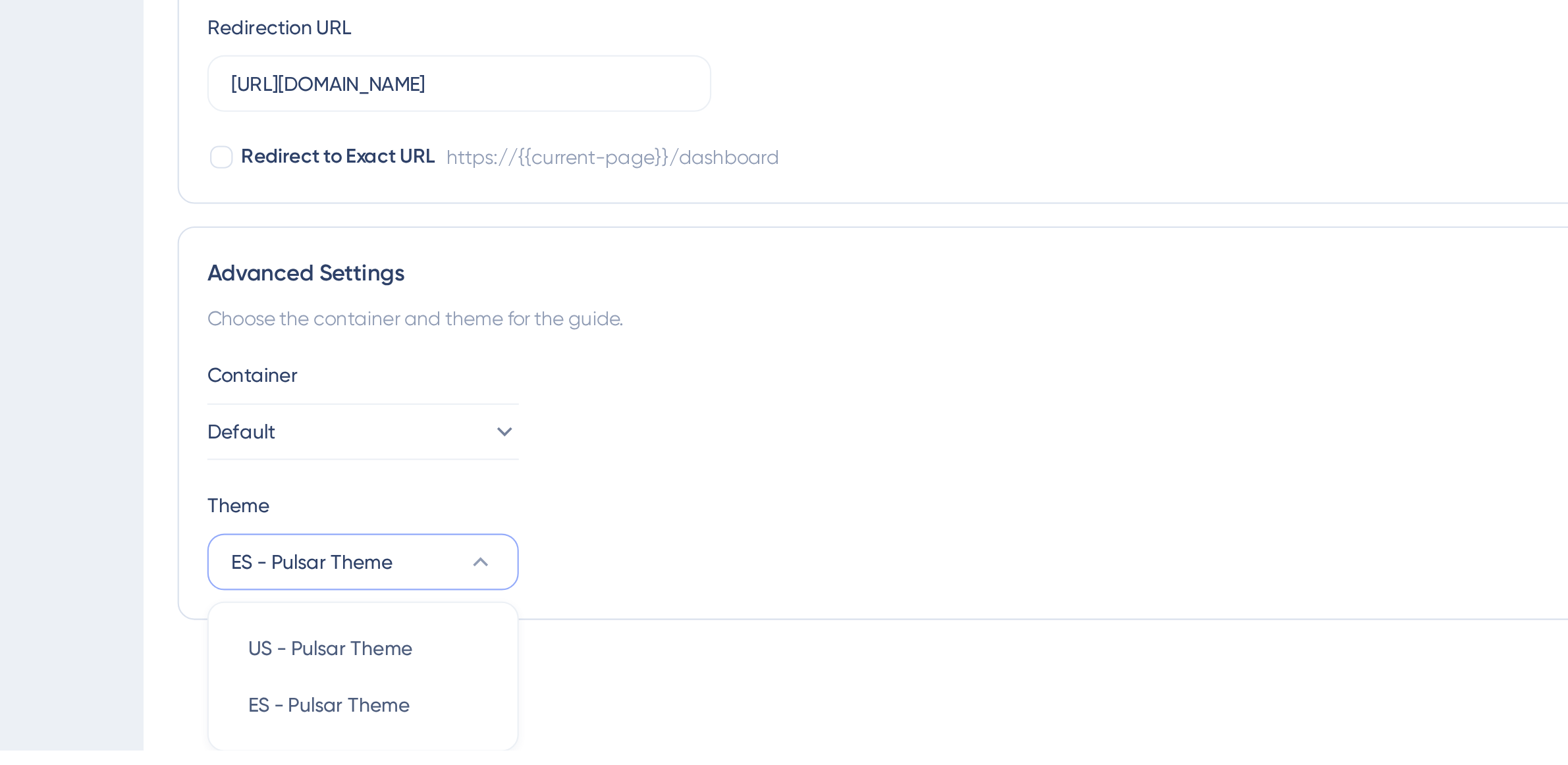
scroll to position [899, 0]
drag, startPoint x: 357, startPoint y: 655, endPoint x: 242, endPoint y: 682, distance: 118.1
click at [357, 655] on div "Theme" at bounding box center [862, 650] width 1350 height 15
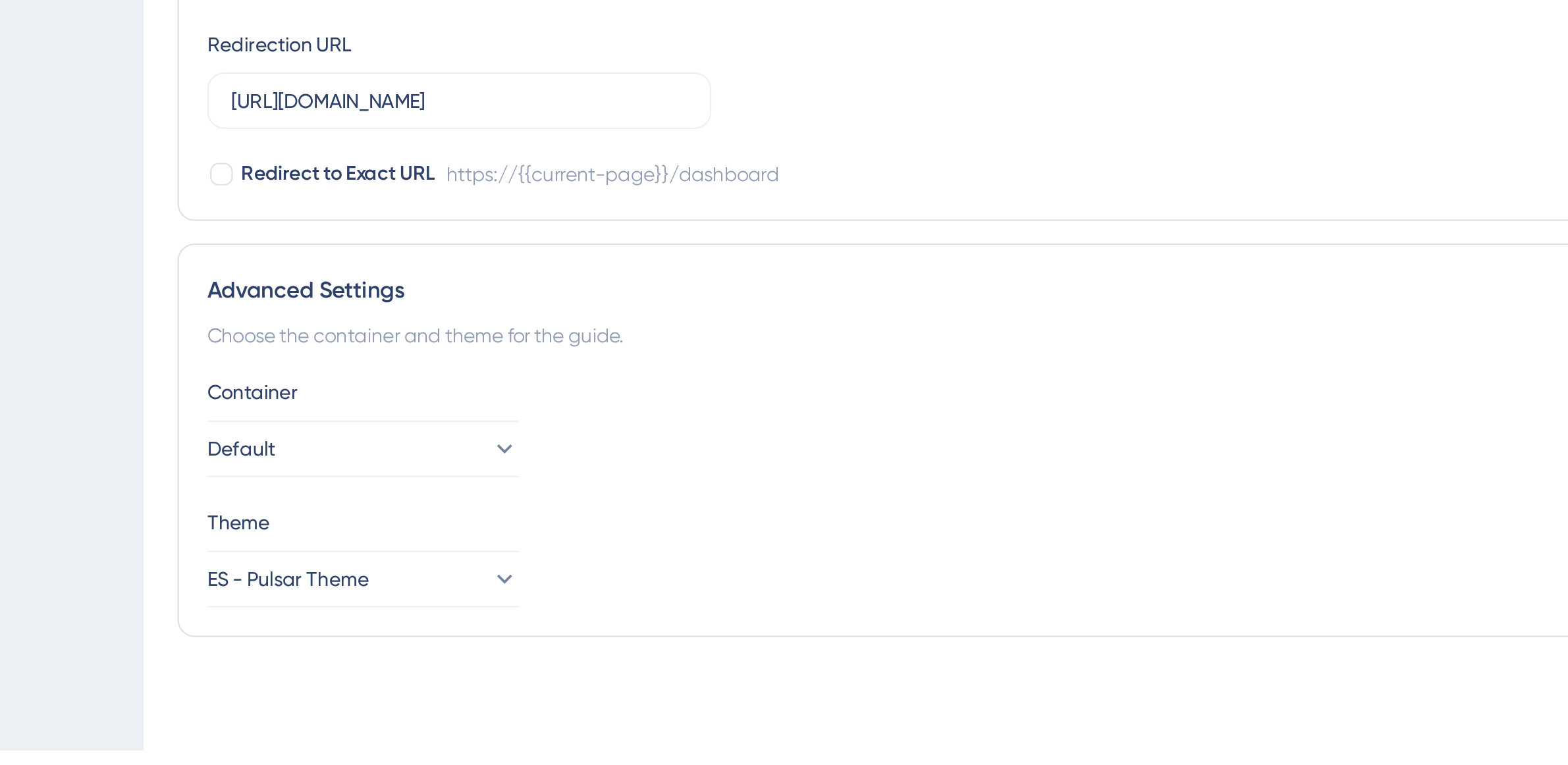
scroll to position [891, 0]
click at [301, 683] on button "ES - Pulsar Theme" at bounding box center [260, 685] width 145 height 26
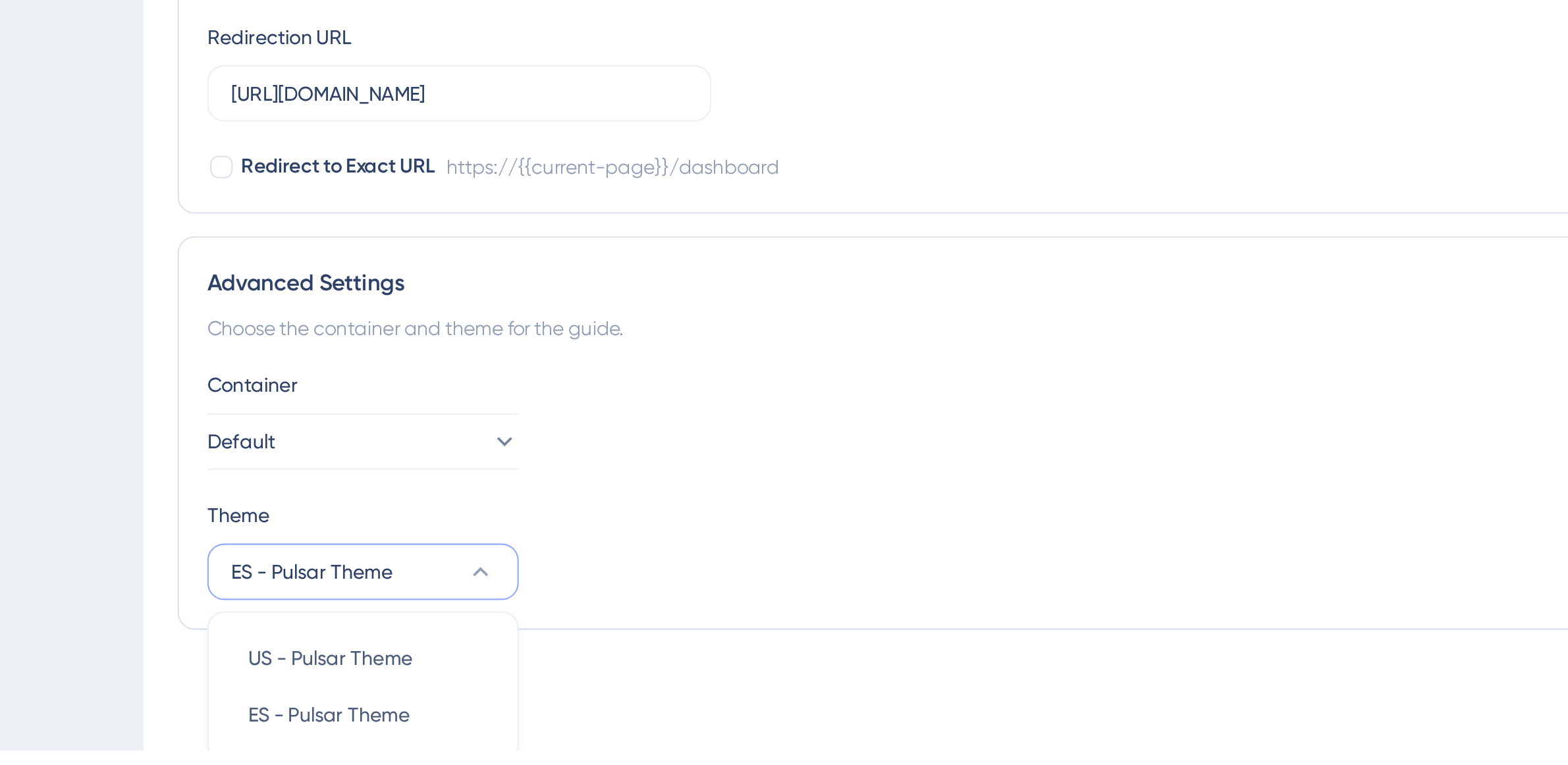
scroll to position [899, 0]
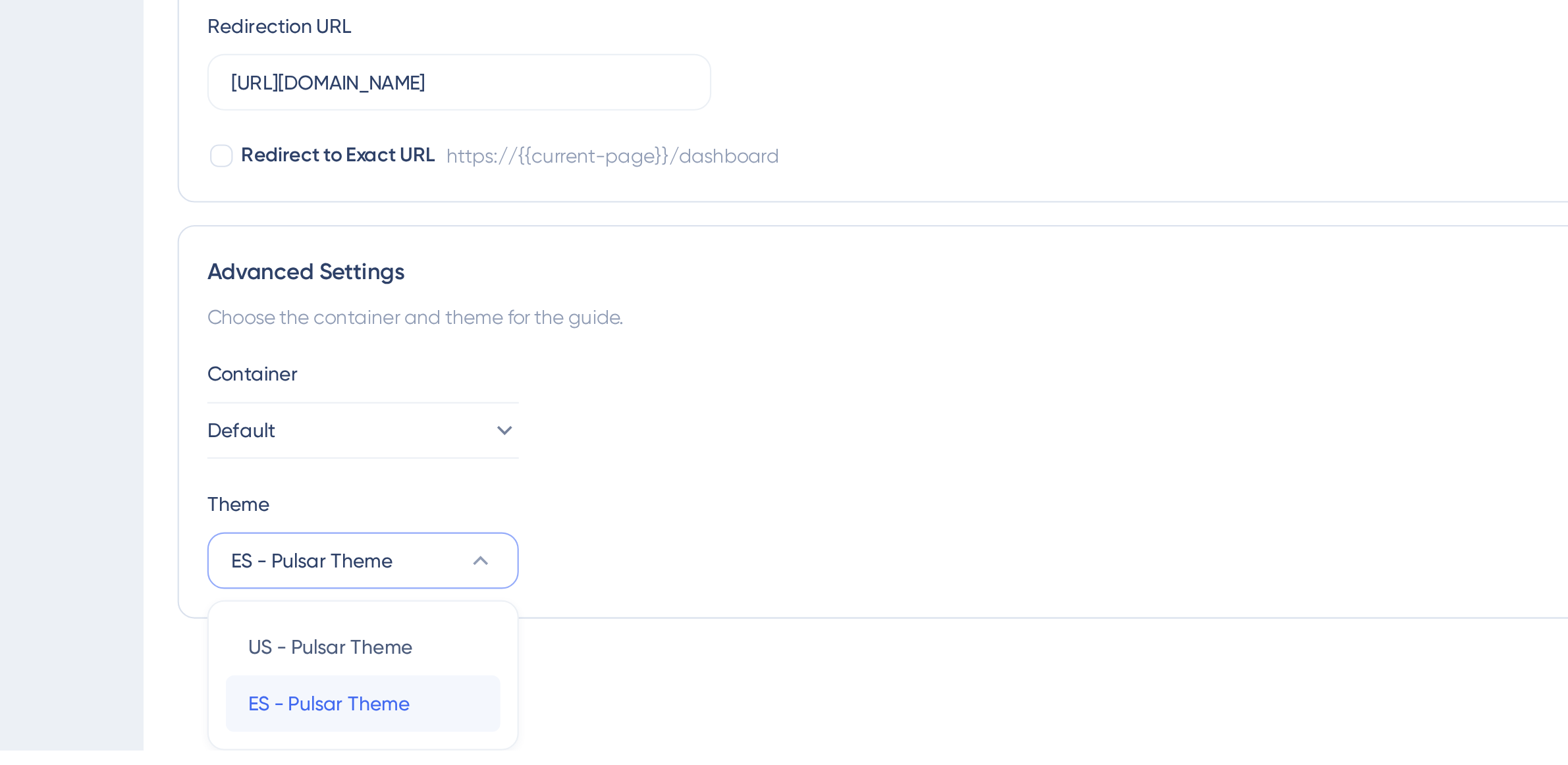
click at [260, 741] on span "ES - Pulsar Theme" at bounding box center [244, 743] width 75 height 15
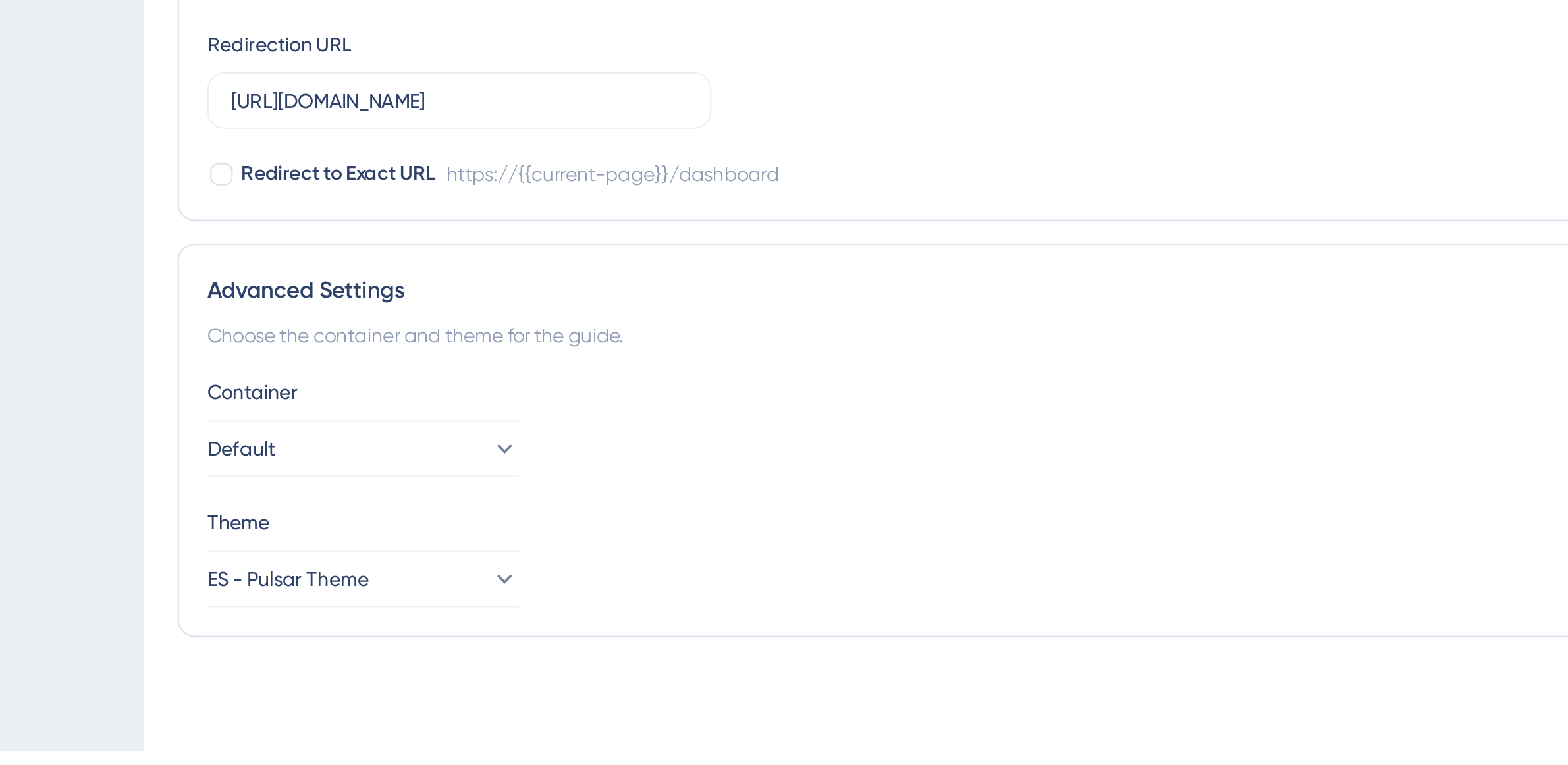
click at [420, 641] on div "Container Default Theme ES - Pulsar Theme" at bounding box center [862, 644] width 1350 height 108
click at [318, 622] on icon at bounding box center [325, 625] width 13 height 13
click at [413, 626] on div "Container Default Default Default" at bounding box center [862, 614] width 1350 height 47
click at [358, 594] on div "Container" at bounding box center [862, 598] width 1350 height 15
click at [277, 685] on button "ES - Pulsar Theme" at bounding box center [260, 685] width 145 height 26
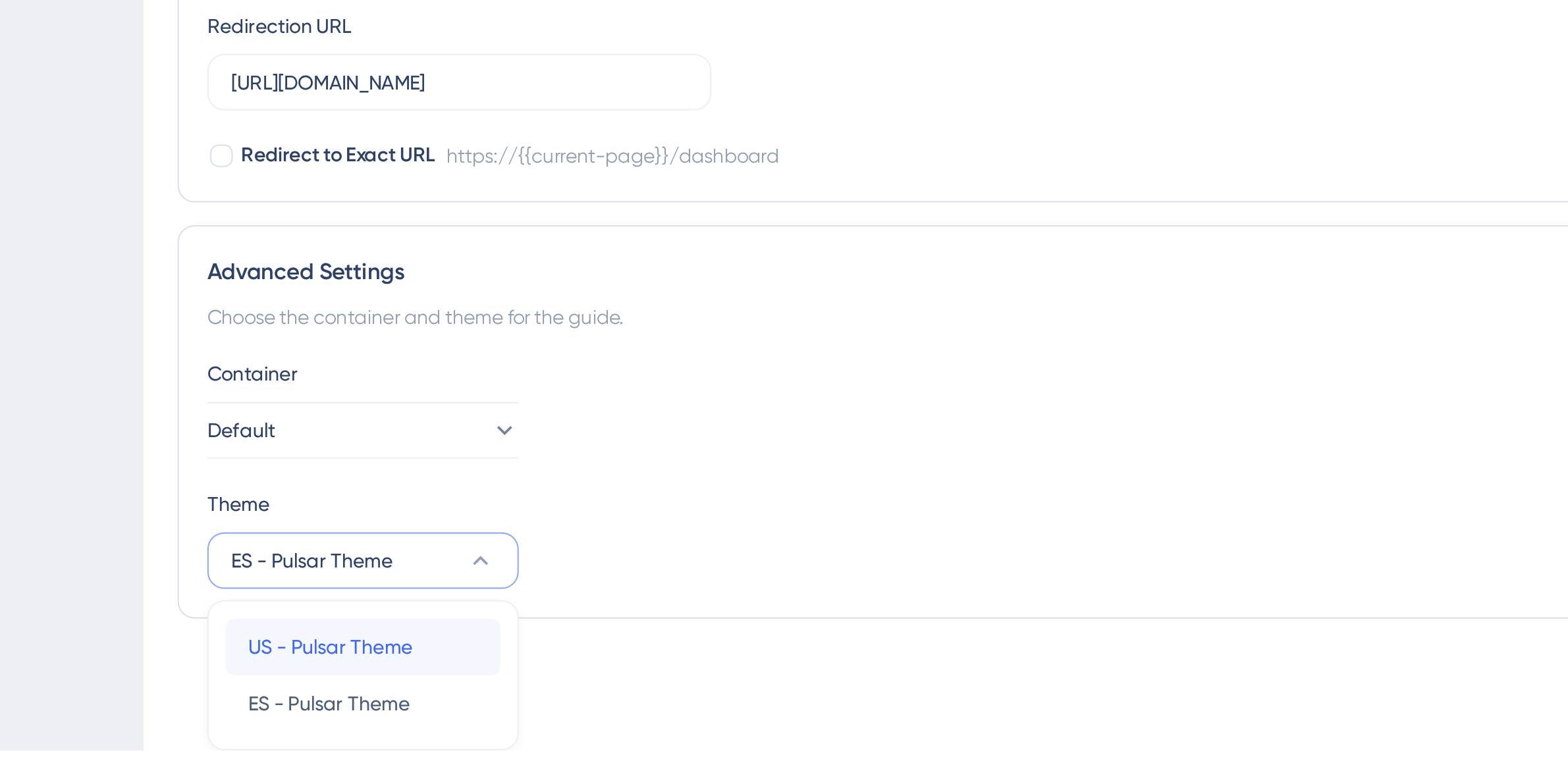
click at [253, 716] on span "US - Pulsar Theme" at bounding box center [245, 716] width 76 height 15
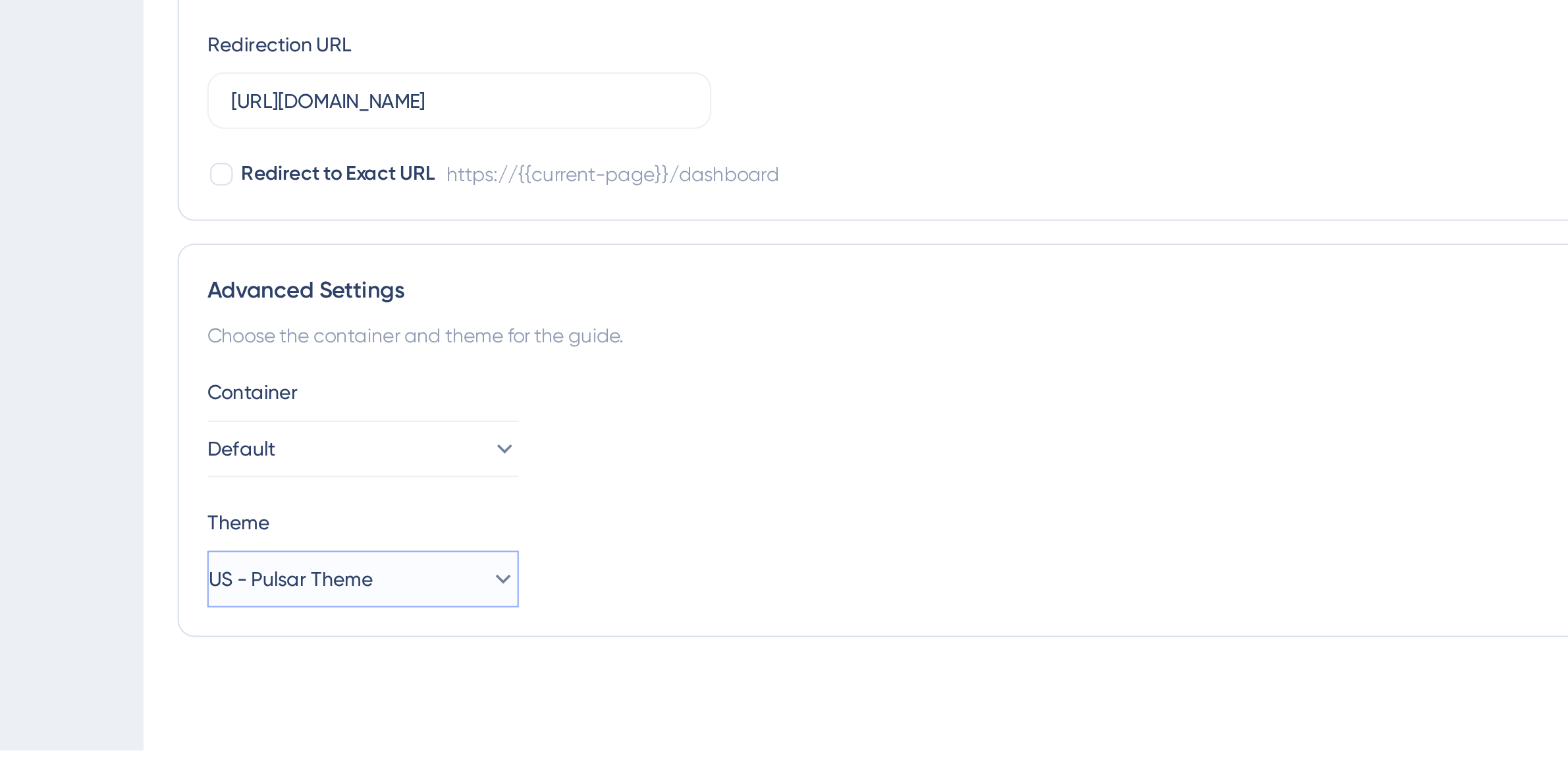
click at [289, 674] on button "US - Pulsar Theme" at bounding box center [260, 685] width 145 height 26
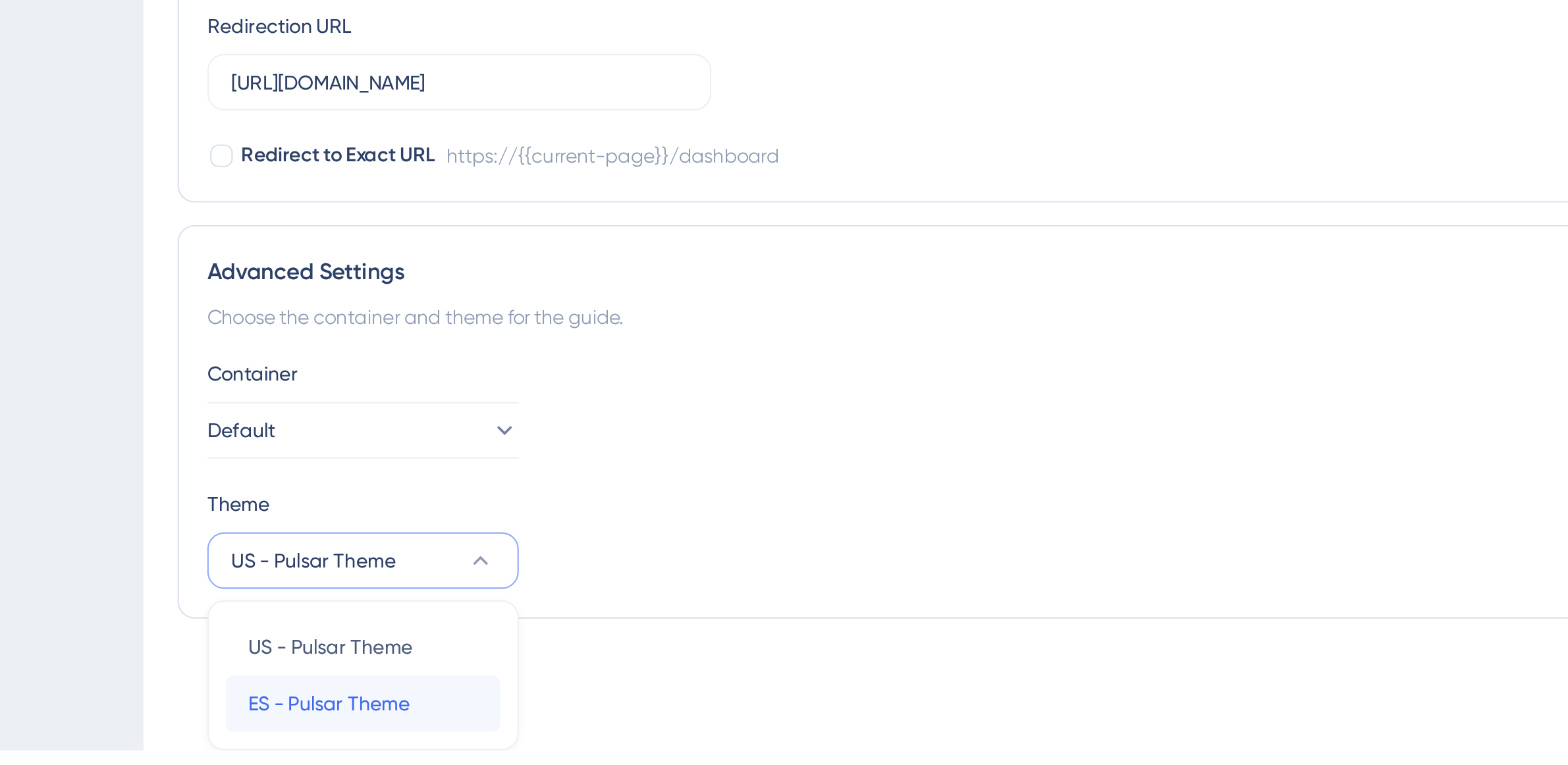
click at [256, 741] on span "ES - Pulsar Theme" at bounding box center [244, 743] width 75 height 15
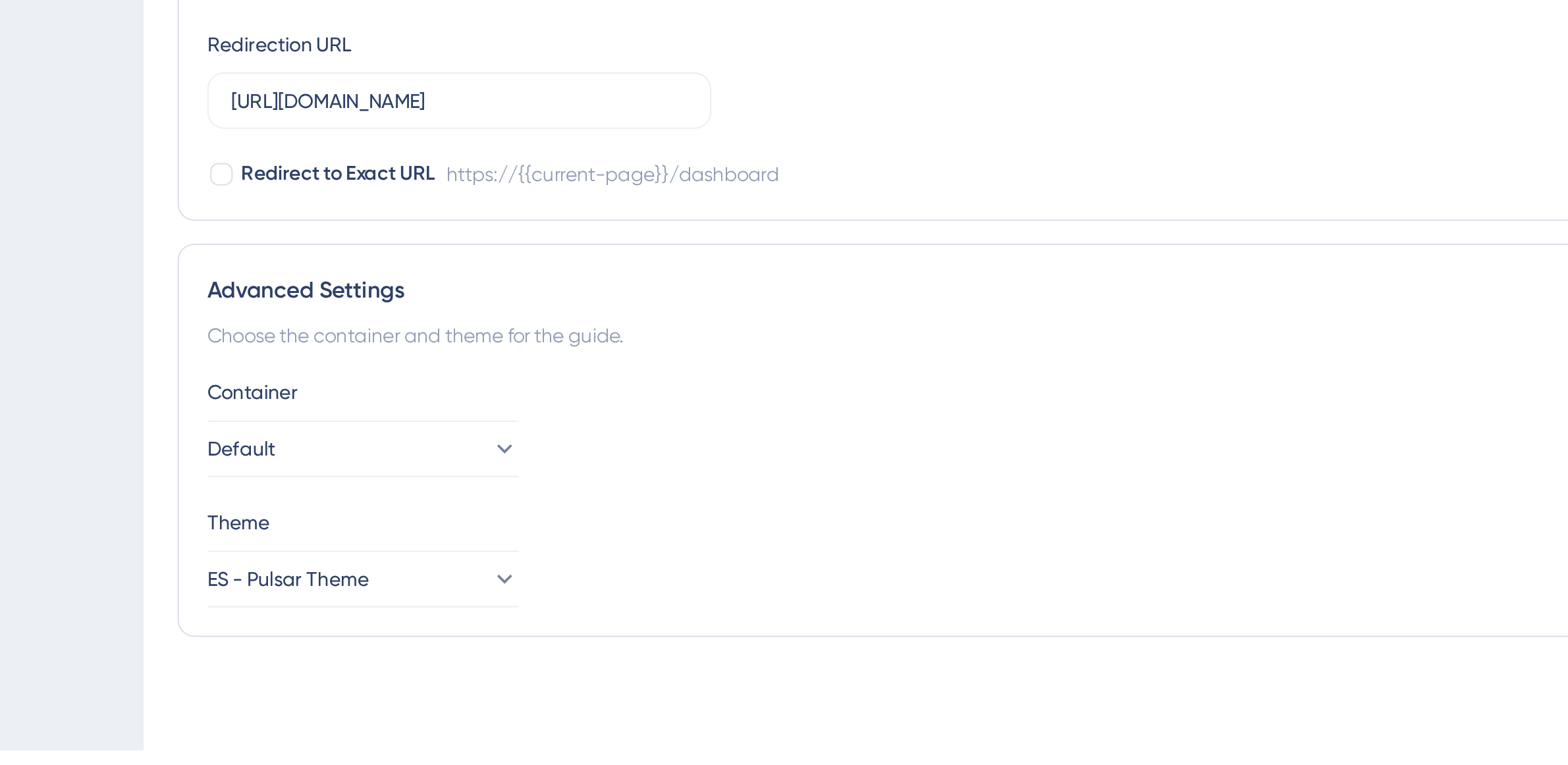
click at [430, 639] on div "Container Default Theme ES - Pulsar Theme" at bounding box center [862, 644] width 1350 height 108
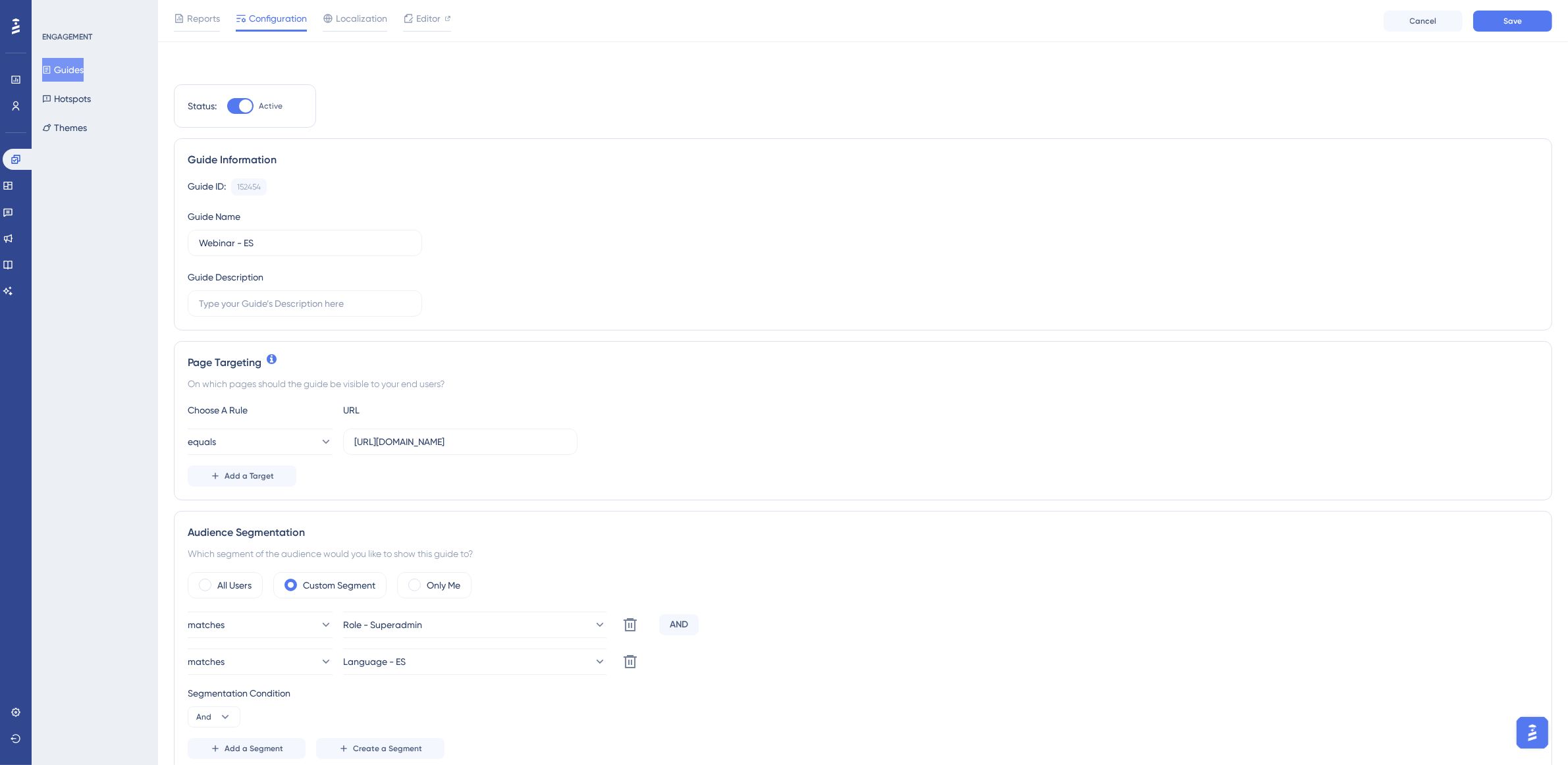
scroll to position [890, 0]
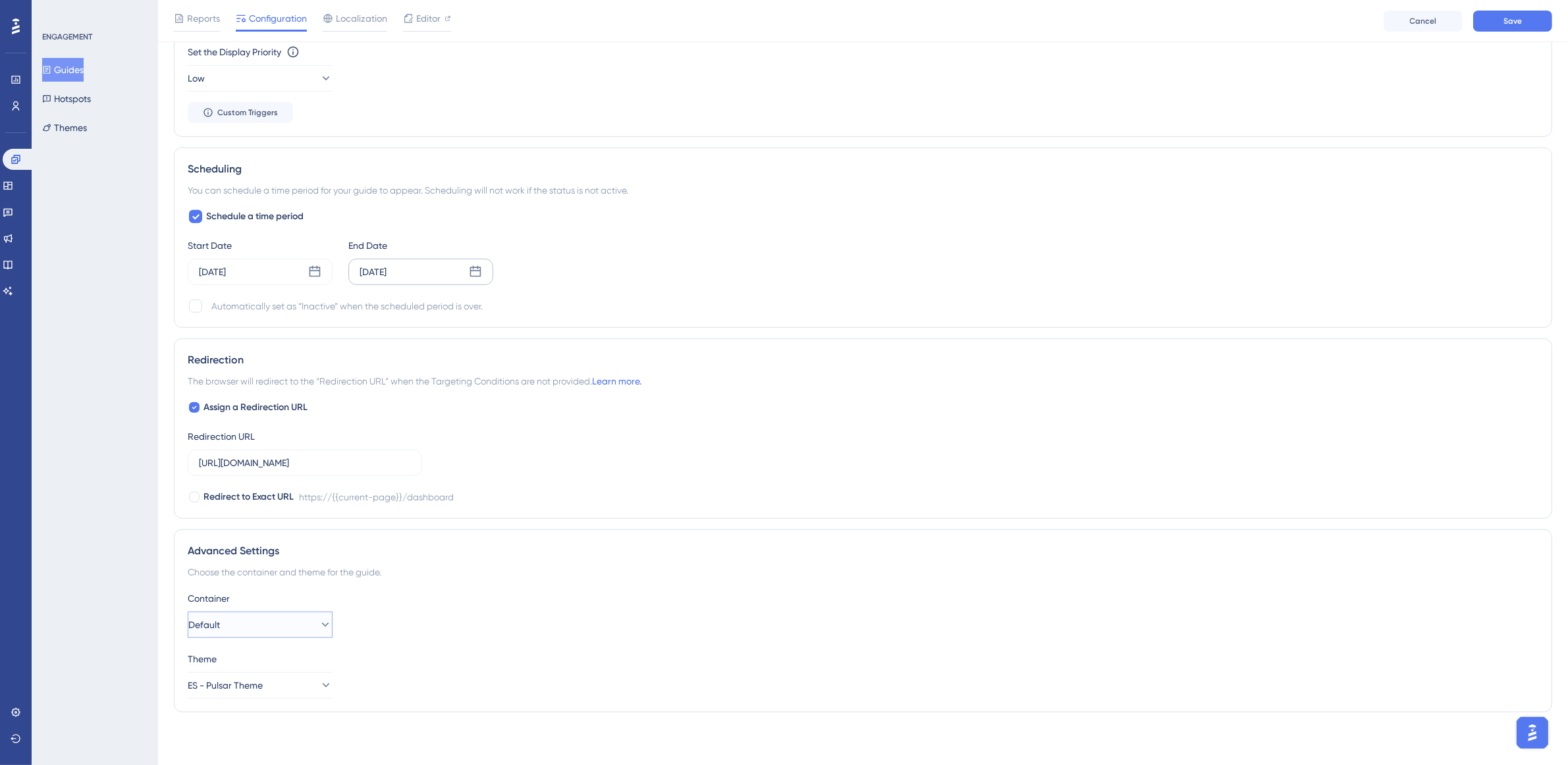
click at [249, 626] on button "Default" at bounding box center [260, 625] width 145 height 26
click at [446, 642] on div "Container Default Default Default Theme ES - Pulsar Theme" at bounding box center [862, 644] width 1350 height 108
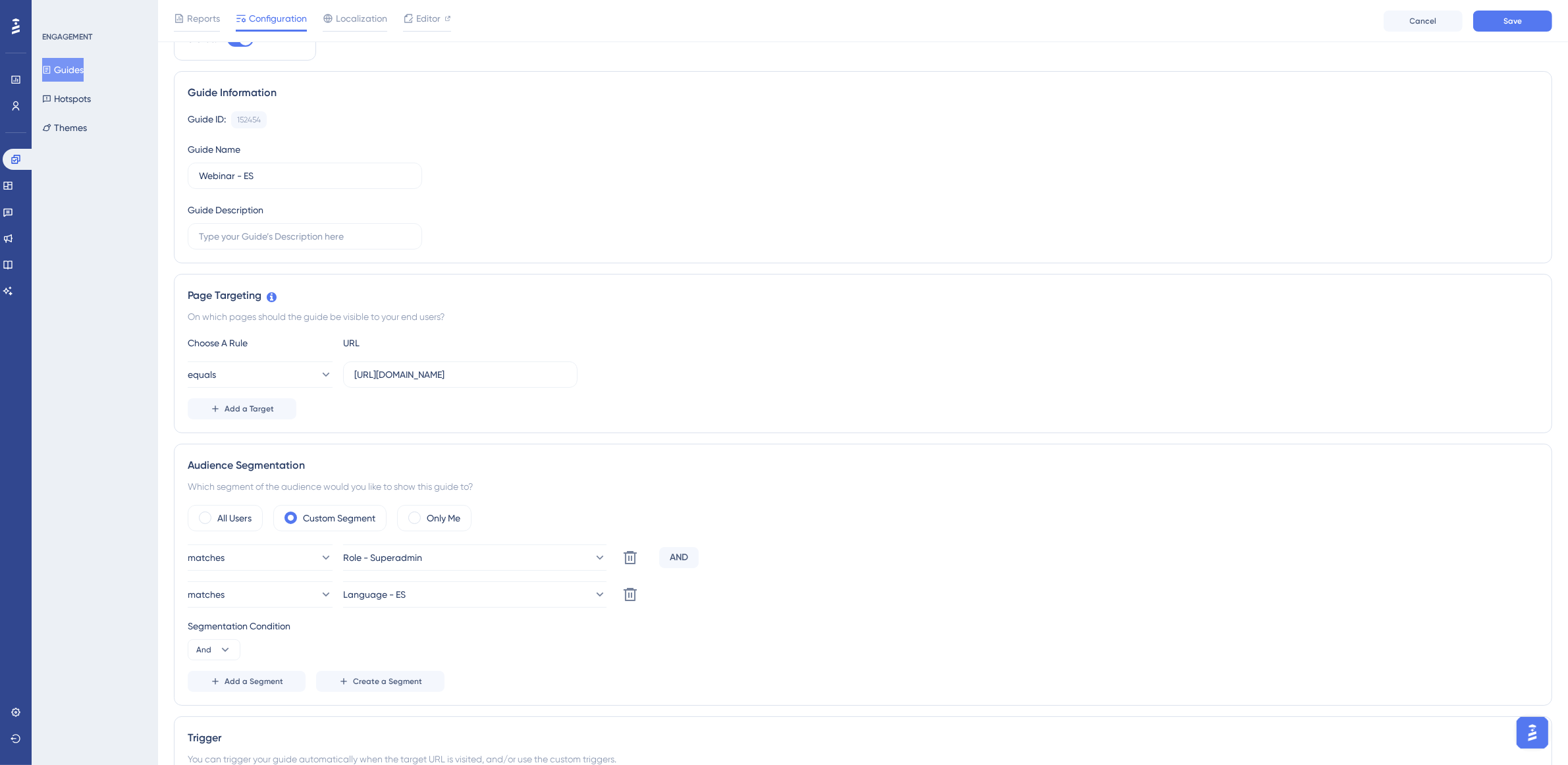
scroll to position [0, 0]
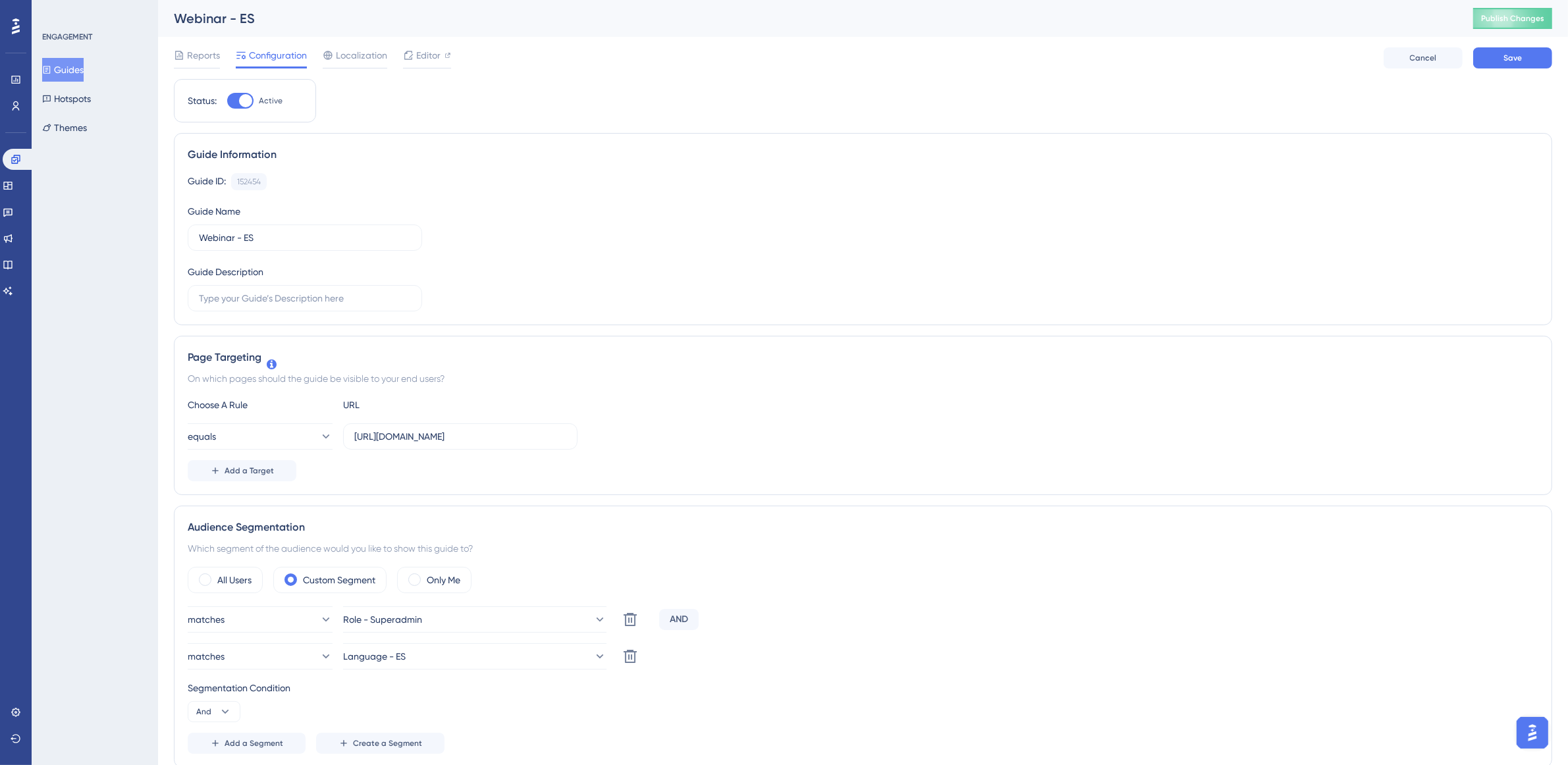
click at [361, 64] on div "Localization" at bounding box center [354, 58] width 64 height 21
click at [371, 54] on span "Localization" at bounding box center [361, 54] width 51 height 15
click at [369, 59] on span "Localization" at bounding box center [361, 54] width 51 height 15
click at [278, 51] on span "Configuration" at bounding box center [278, 54] width 58 height 15
click at [431, 53] on span "Editor" at bounding box center [429, 54] width 24 height 15
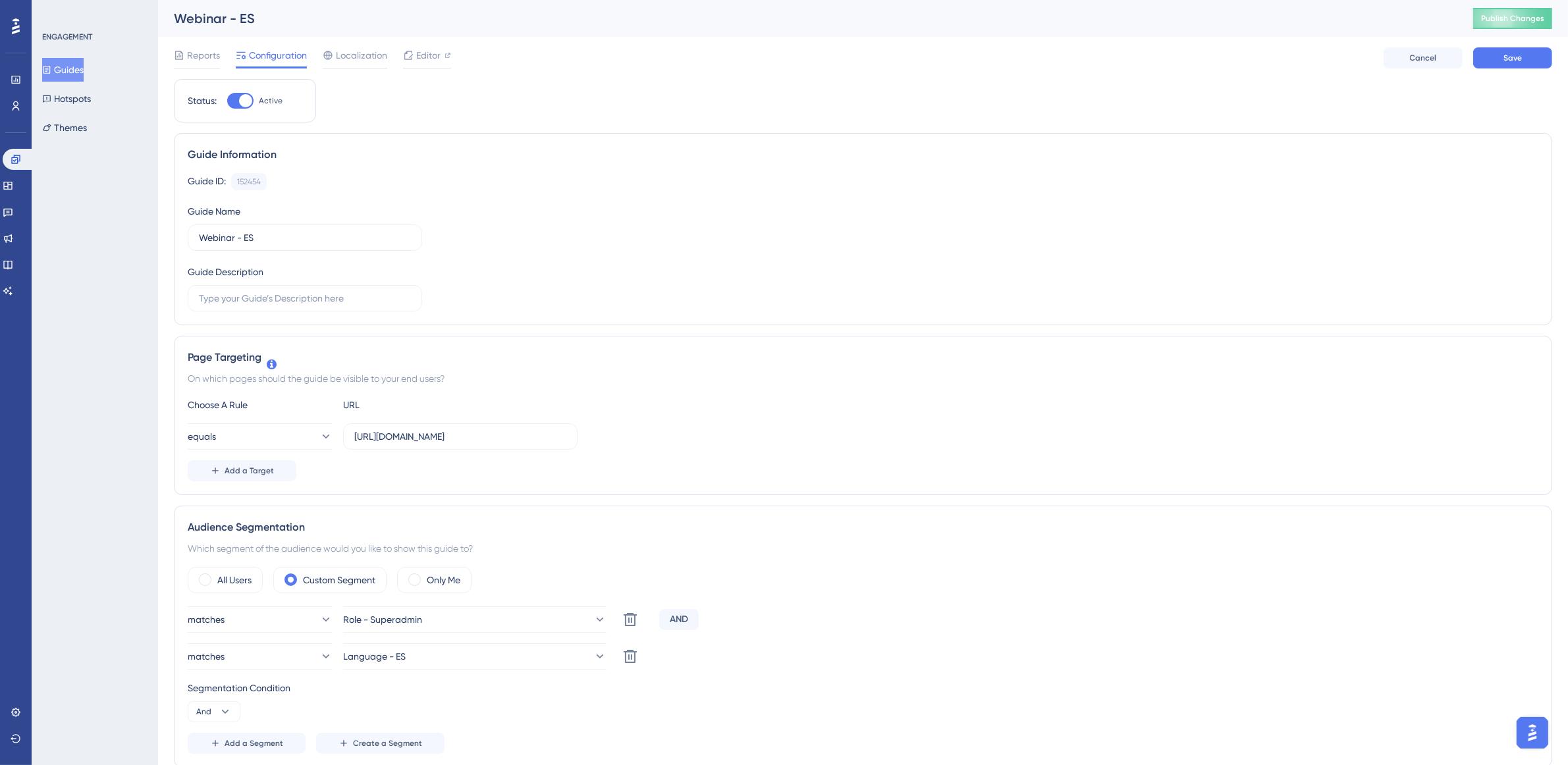
click at [350, 50] on span "Localization" at bounding box center [361, 54] width 51 height 15
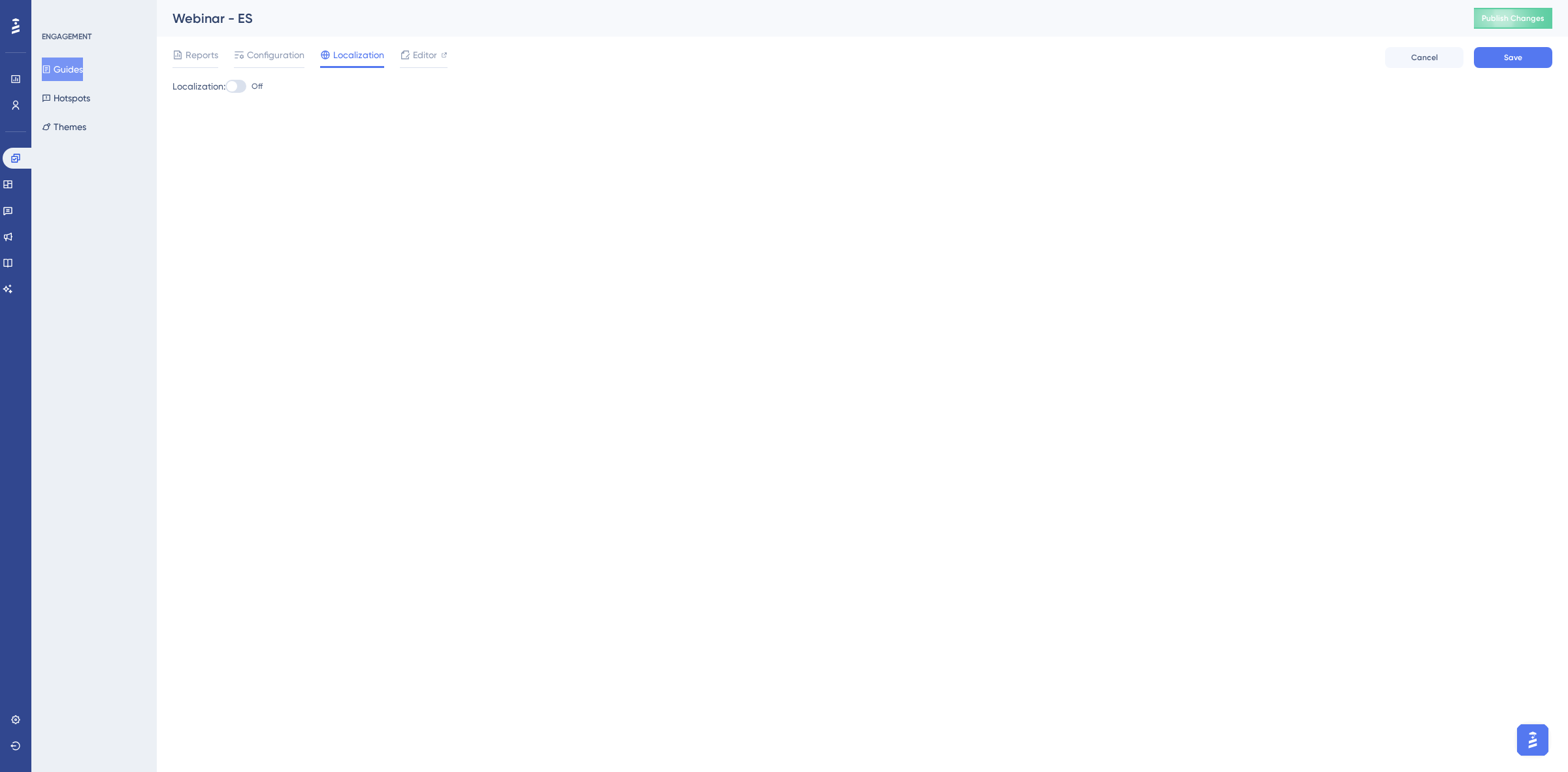
click at [243, 81] on div at bounding box center [236, 86] width 21 height 13
click at [226, 86] on input "Off" at bounding box center [225, 86] width 1 height 1
checkbox input "true"
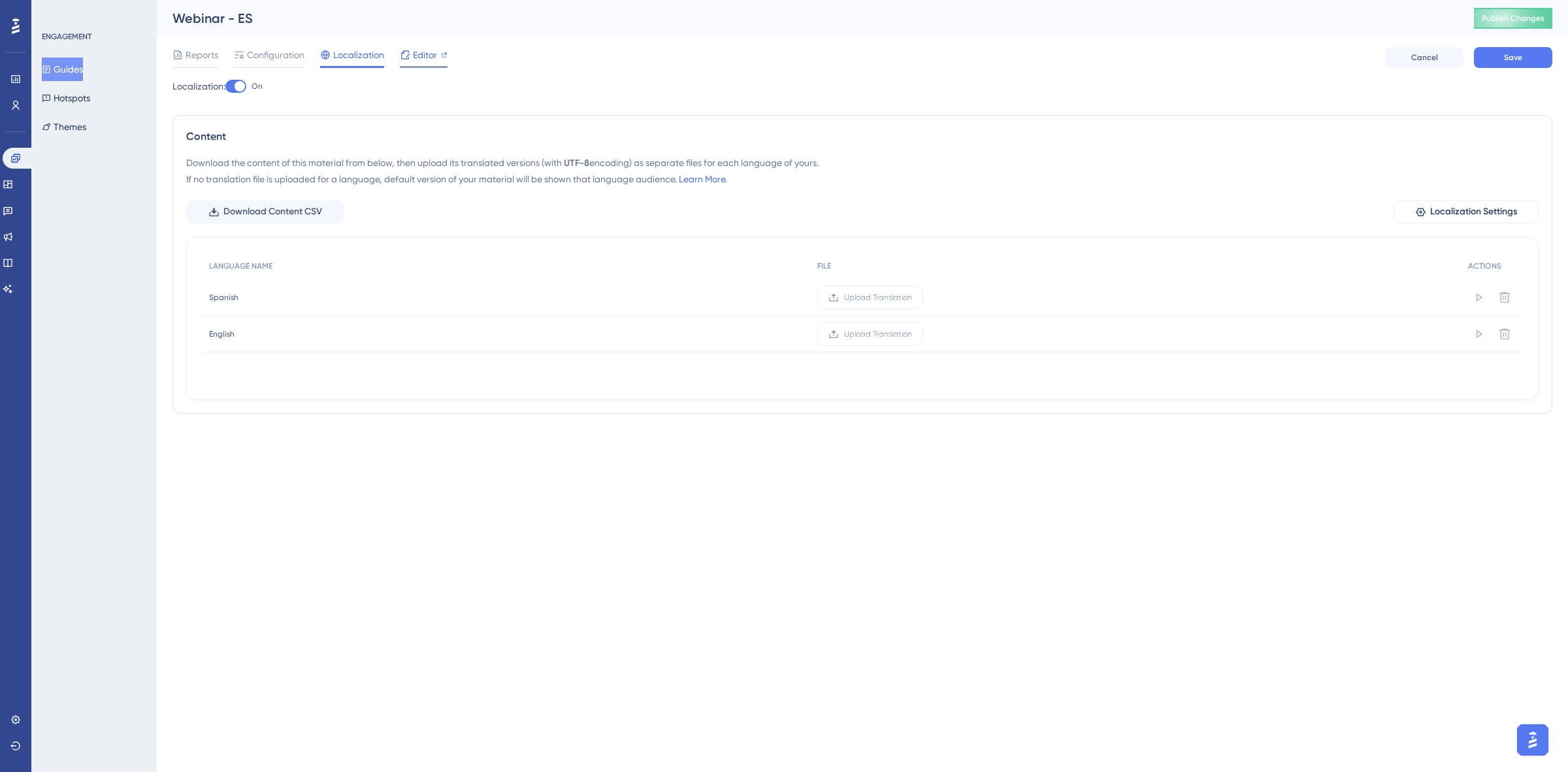
click at [426, 48] on span "Editor" at bounding box center [425, 54] width 24 height 15
click at [80, 92] on button "Hotspots" at bounding box center [66, 98] width 48 height 23
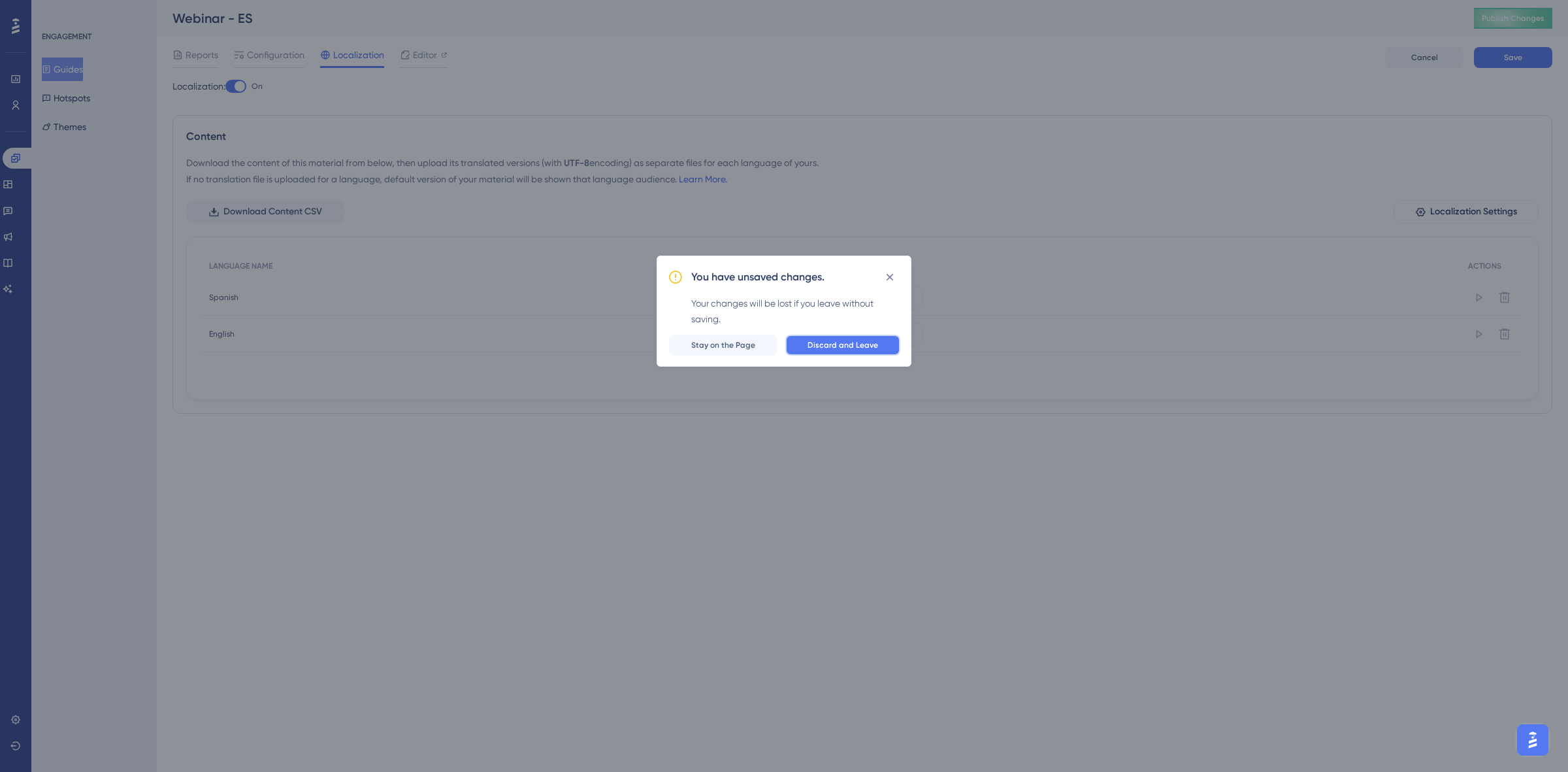
click at [835, 350] on span "Discard and Leave" at bounding box center [843, 345] width 71 height 10
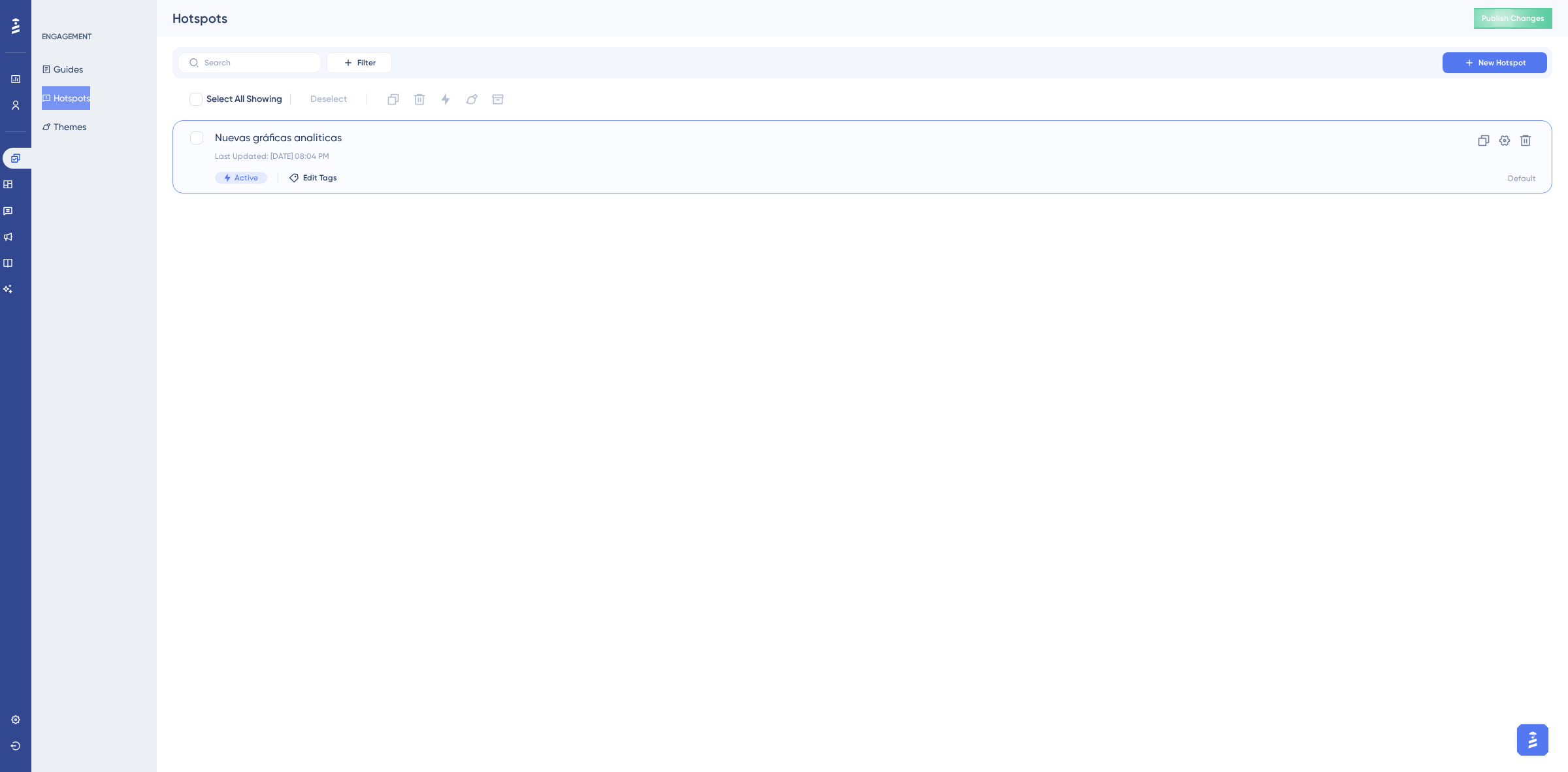
click at [364, 161] on div "Nuevas gráficas analiticas Last Updated: [DATE] 08:04 PM Active Edit Tags" at bounding box center [811, 156] width 1191 height 53
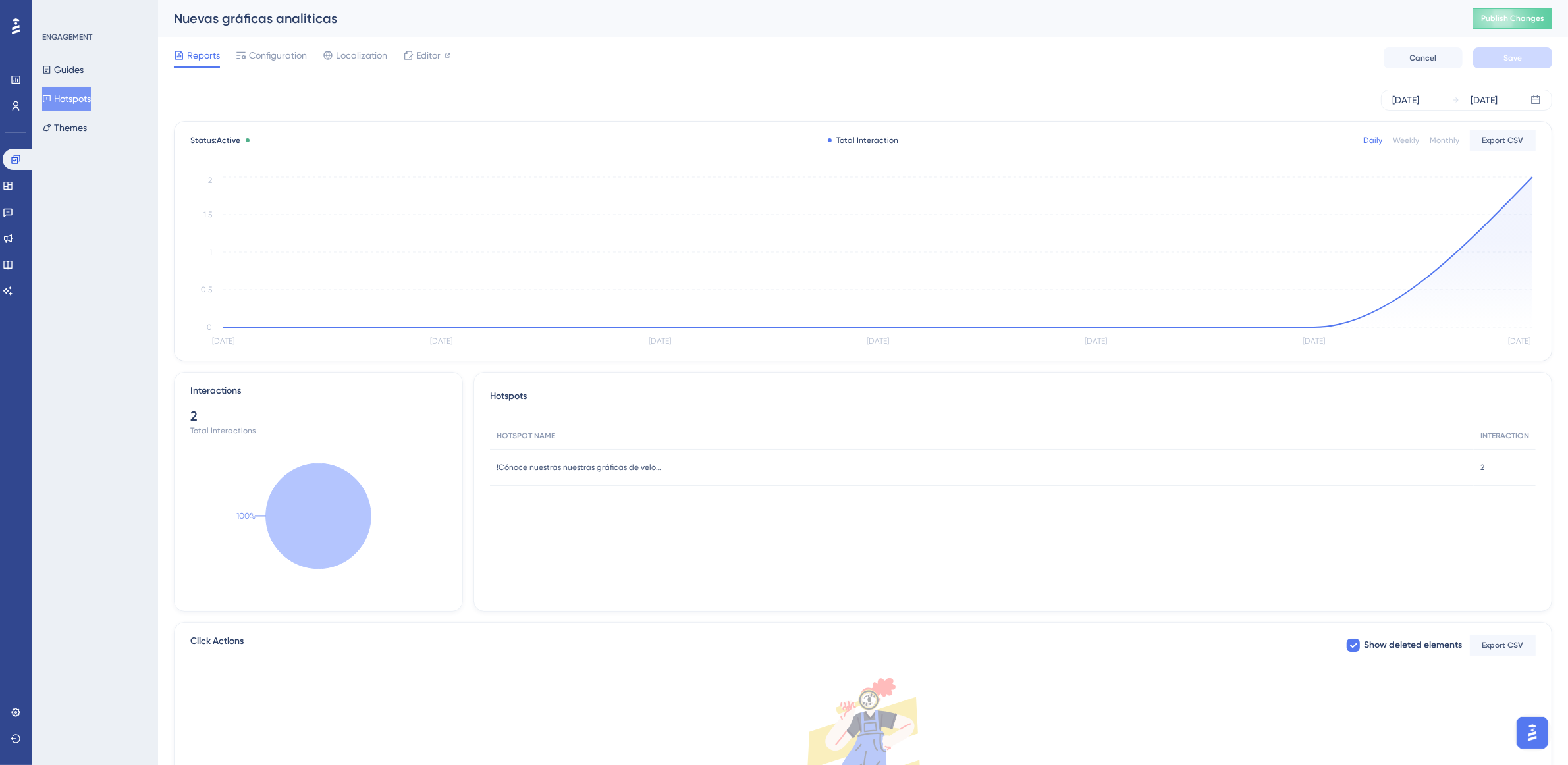
click at [280, 45] on div "Reports Configuration Localization Editor Cancel Save" at bounding box center [862, 58] width 1378 height 42
click at [284, 50] on span "Configuration" at bounding box center [278, 54] width 58 height 15
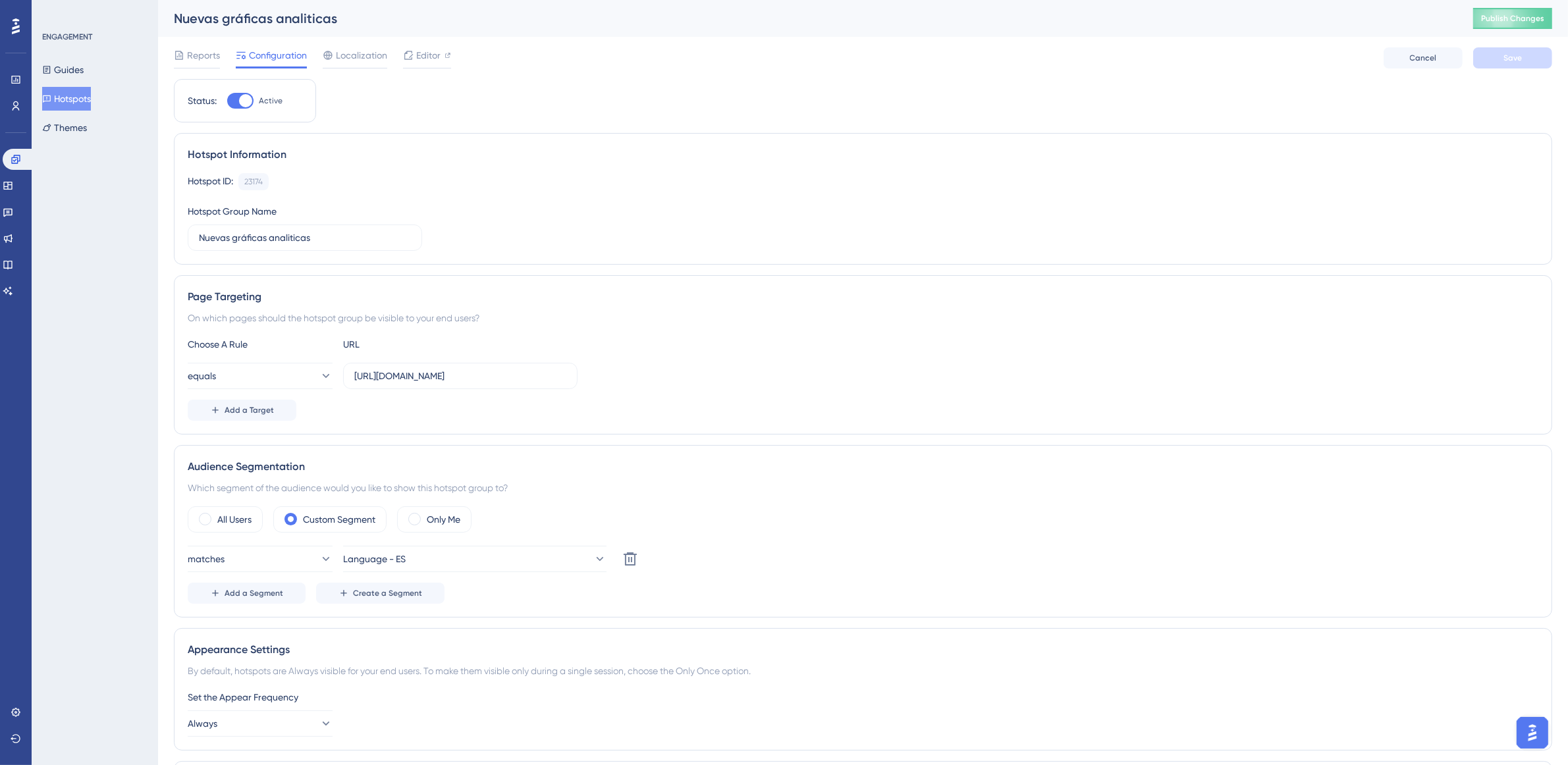
drag, startPoint x: 362, startPoint y: 59, endPoint x: 695, endPoint y: 407, distance: 481.7
click at [362, 58] on span "Localization" at bounding box center [361, 54] width 51 height 15
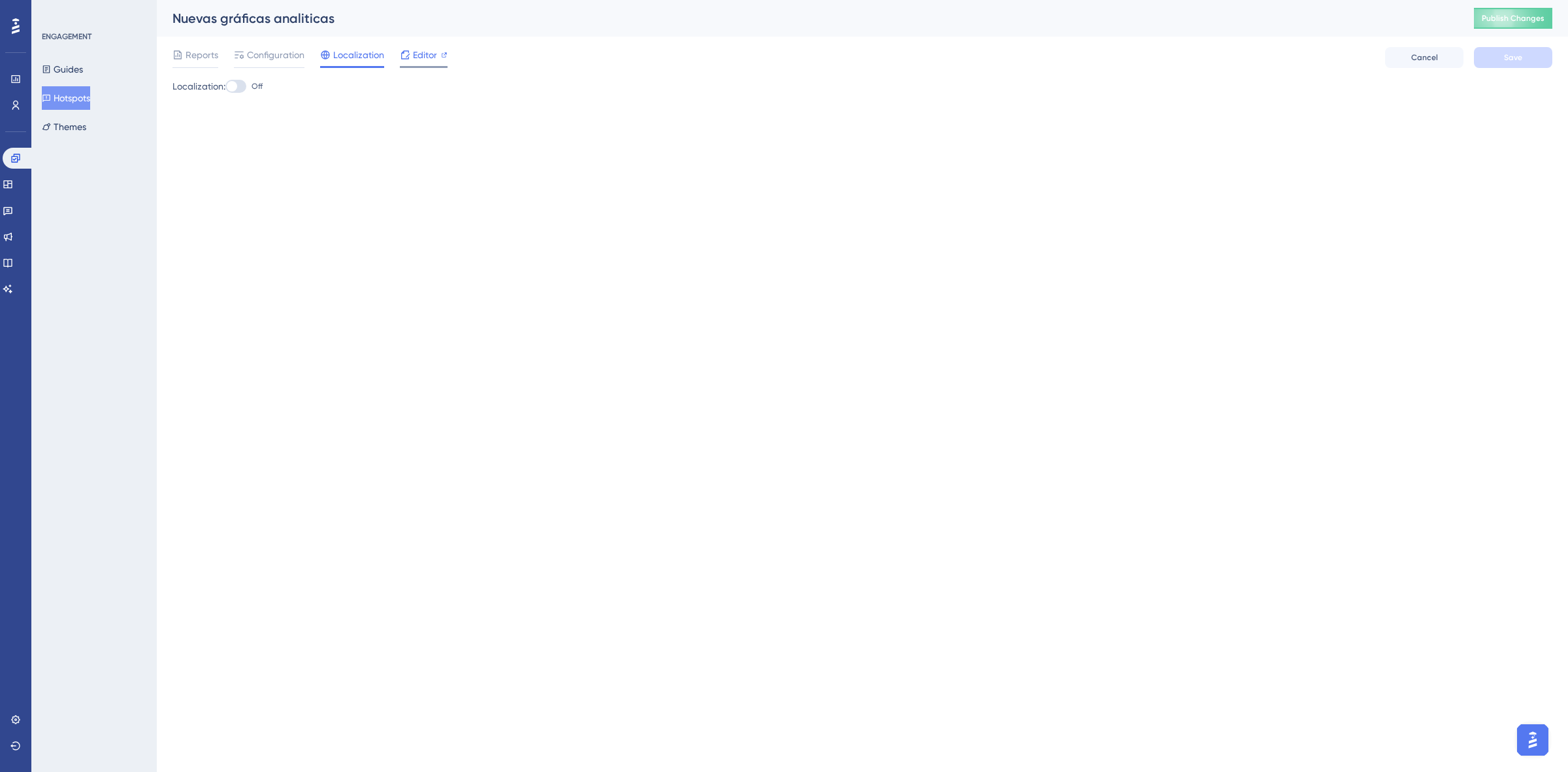
click at [423, 56] on span "Editor" at bounding box center [425, 54] width 24 height 15
click at [59, 128] on button "Themes" at bounding box center [64, 127] width 44 height 23
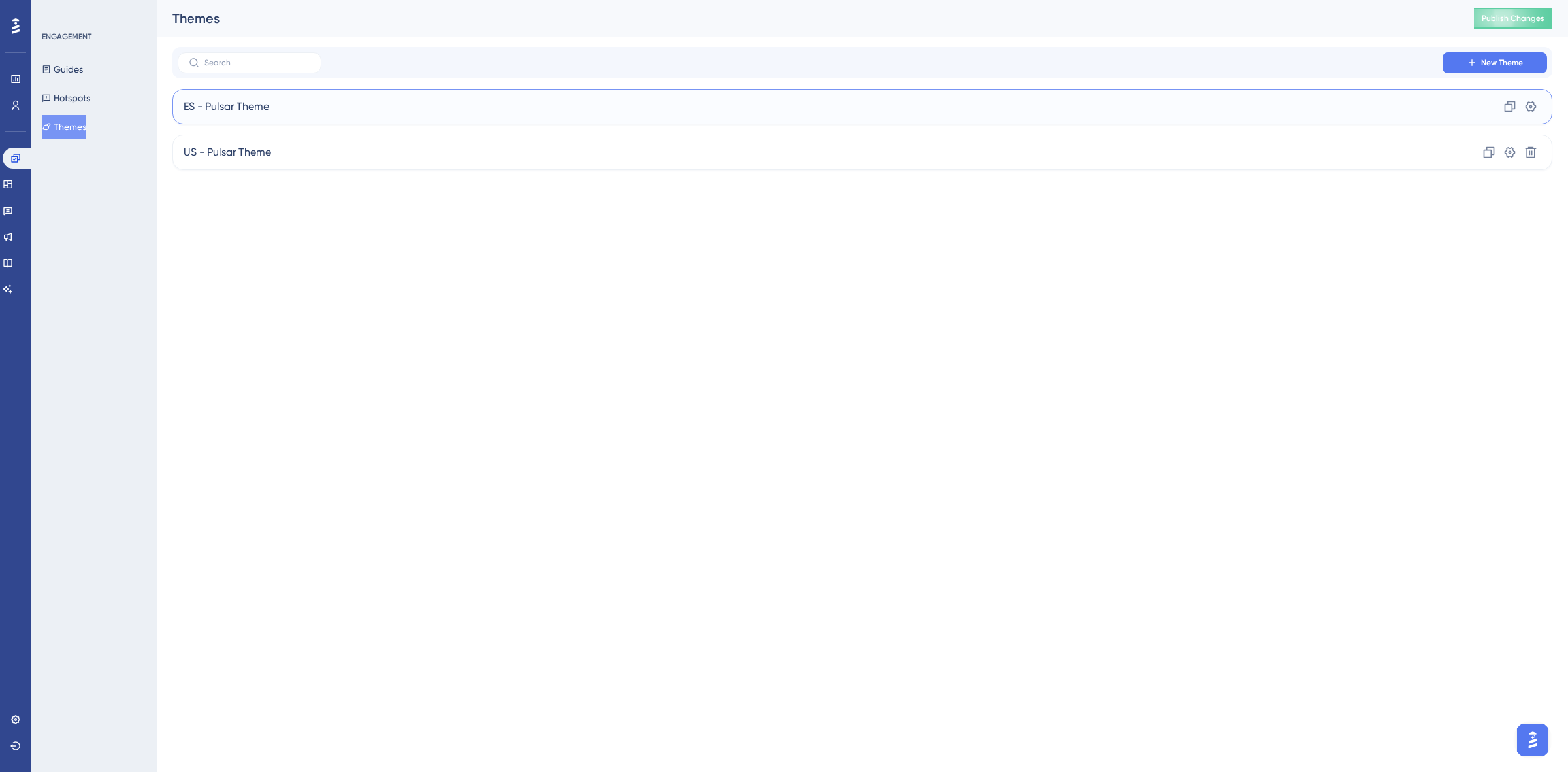
click at [305, 102] on div "ES - Pulsar Theme Clone Settings" at bounding box center [862, 106] width 1380 height 35
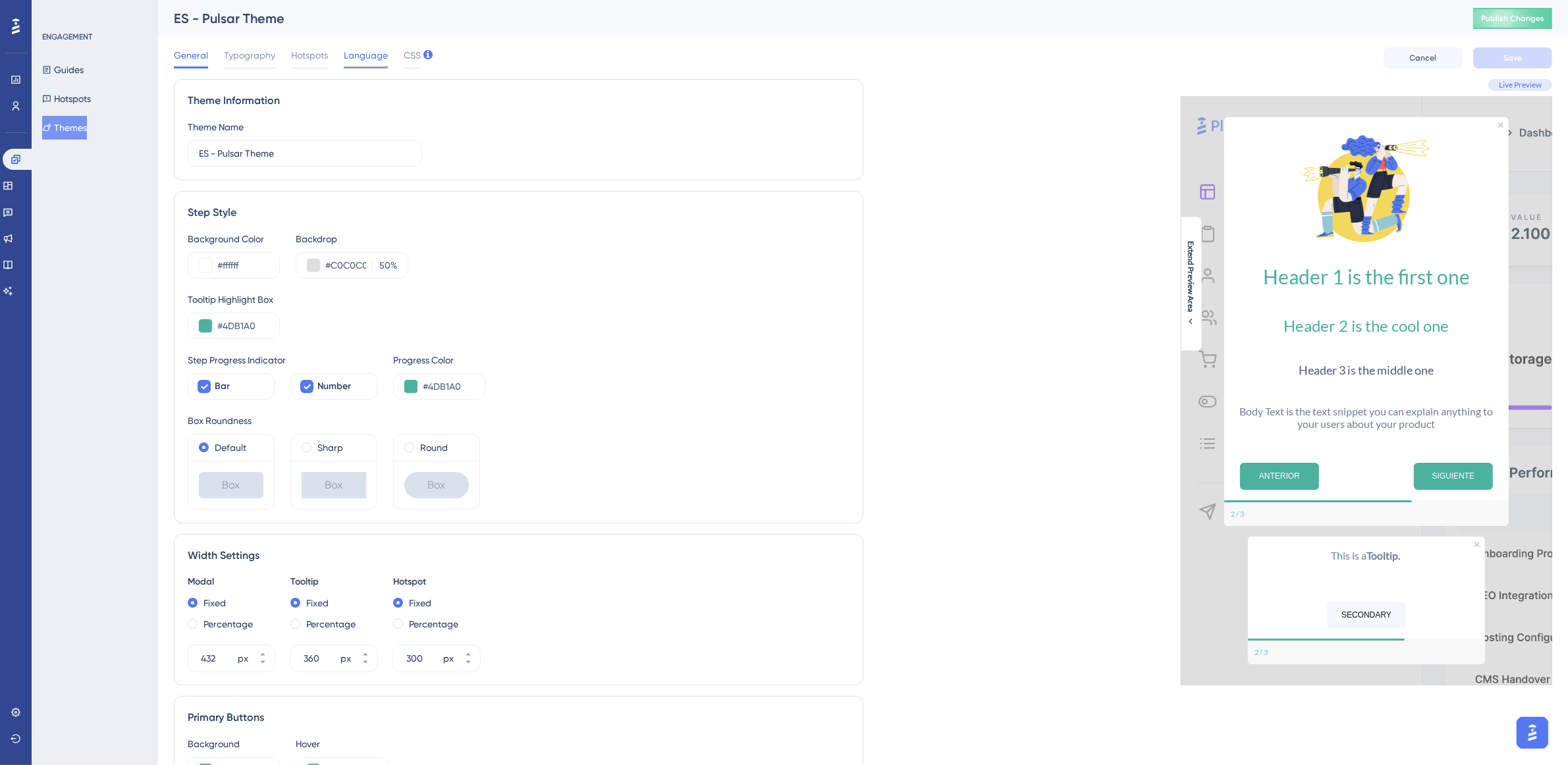
click at [343, 58] on span "Language" at bounding box center [365, 54] width 44 height 15
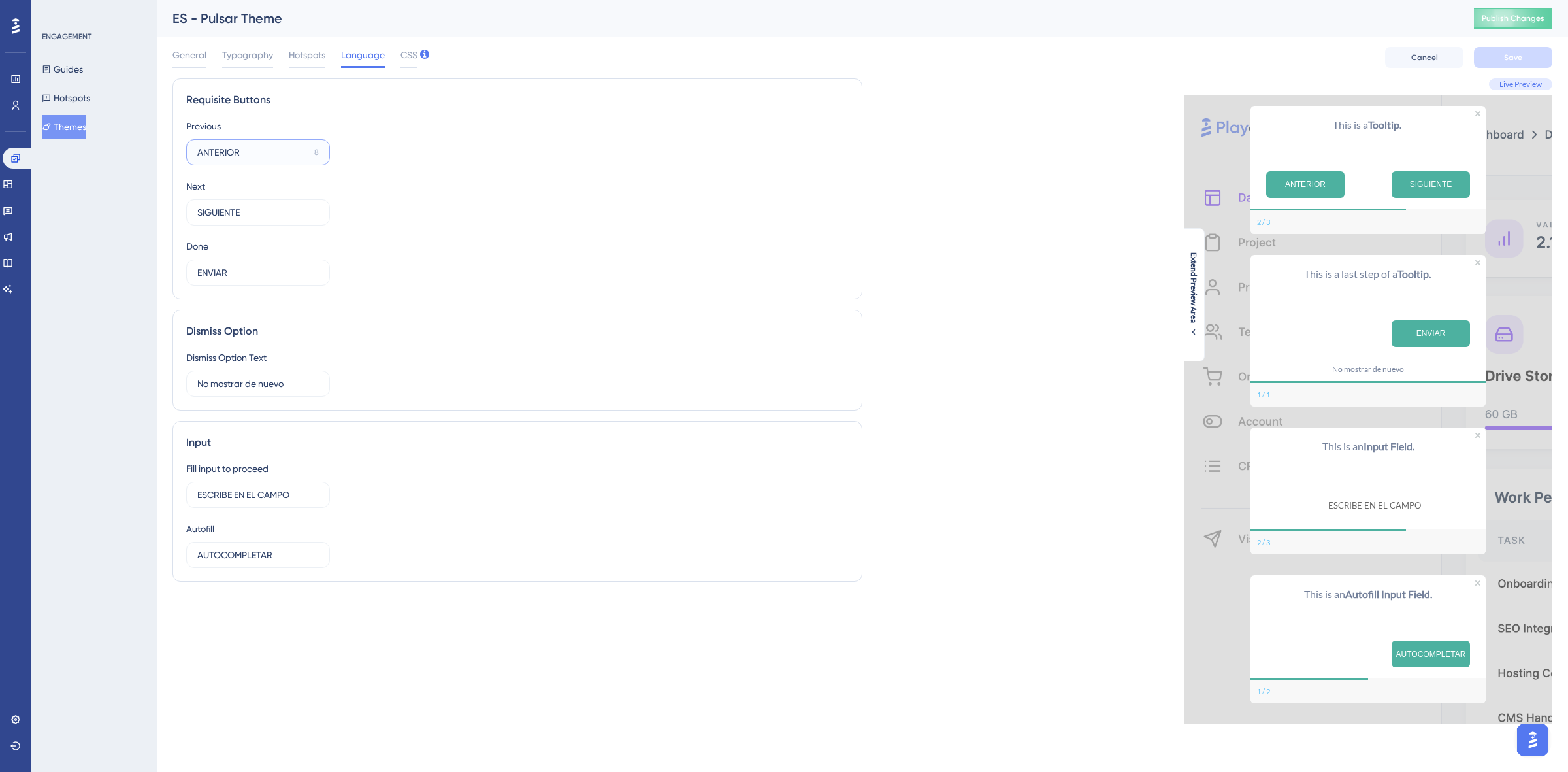
click at [232, 152] on input "ANTERIOR" at bounding box center [253, 152] width 112 height 15
click at [240, 204] on label "SIGUIENTE 7" at bounding box center [258, 212] width 143 height 26
click at [240, 205] on input "SIGUIENTE" at bounding box center [253, 213] width 112 height 15
click at [249, 276] on input "ENVIAR" at bounding box center [251, 272] width 109 height 15
drag, startPoint x: 248, startPoint y: 377, endPoint x: 254, endPoint y: 467, distance: 90.2
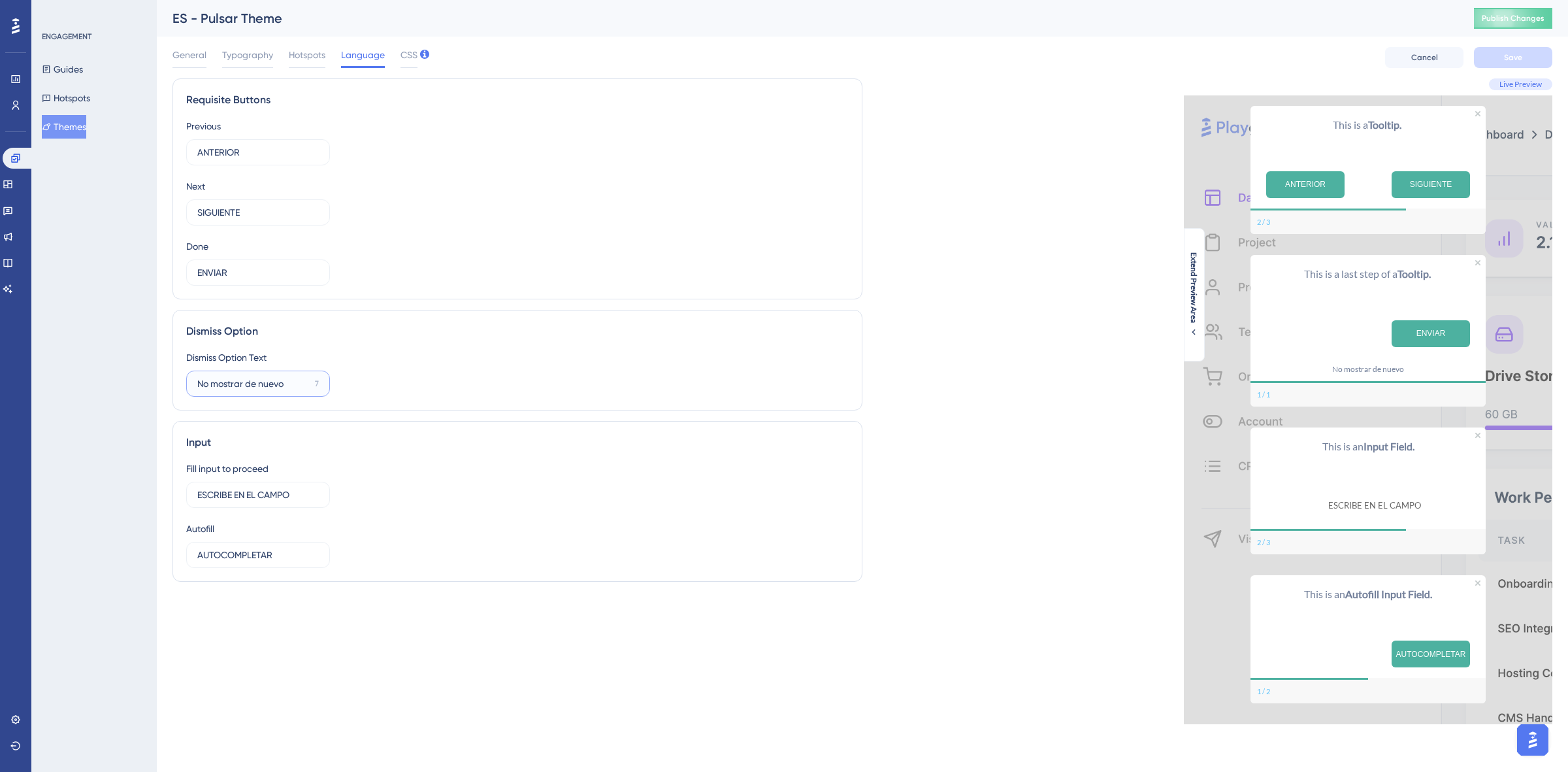
click at [247, 378] on input "No mostrar de nuevo" at bounding box center [253, 384] width 112 height 15
click at [259, 498] on input "ESCRIBE EN EL CAMPO" at bounding box center [253, 495] width 112 height 15
drag, startPoint x: 250, startPoint y: 550, endPoint x: 260, endPoint y: 542, distance: 12.8
drag, startPoint x: 260, startPoint y: 542, endPoint x: 205, endPoint y: 53, distance: 492.1
click at [205, 53] on span "General" at bounding box center [189, 54] width 34 height 15
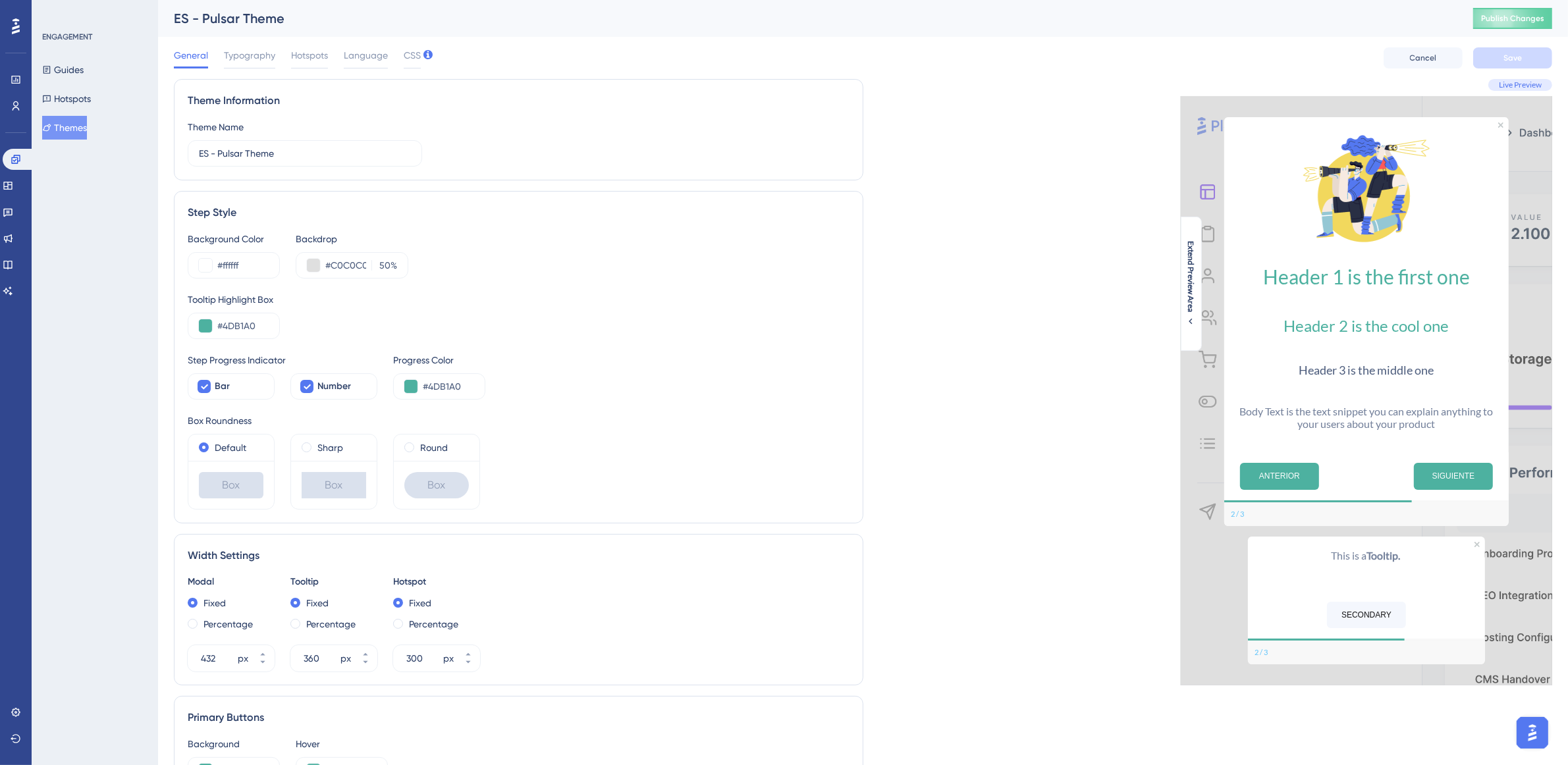
click at [87, 126] on button "Themes" at bounding box center [64, 128] width 45 height 24
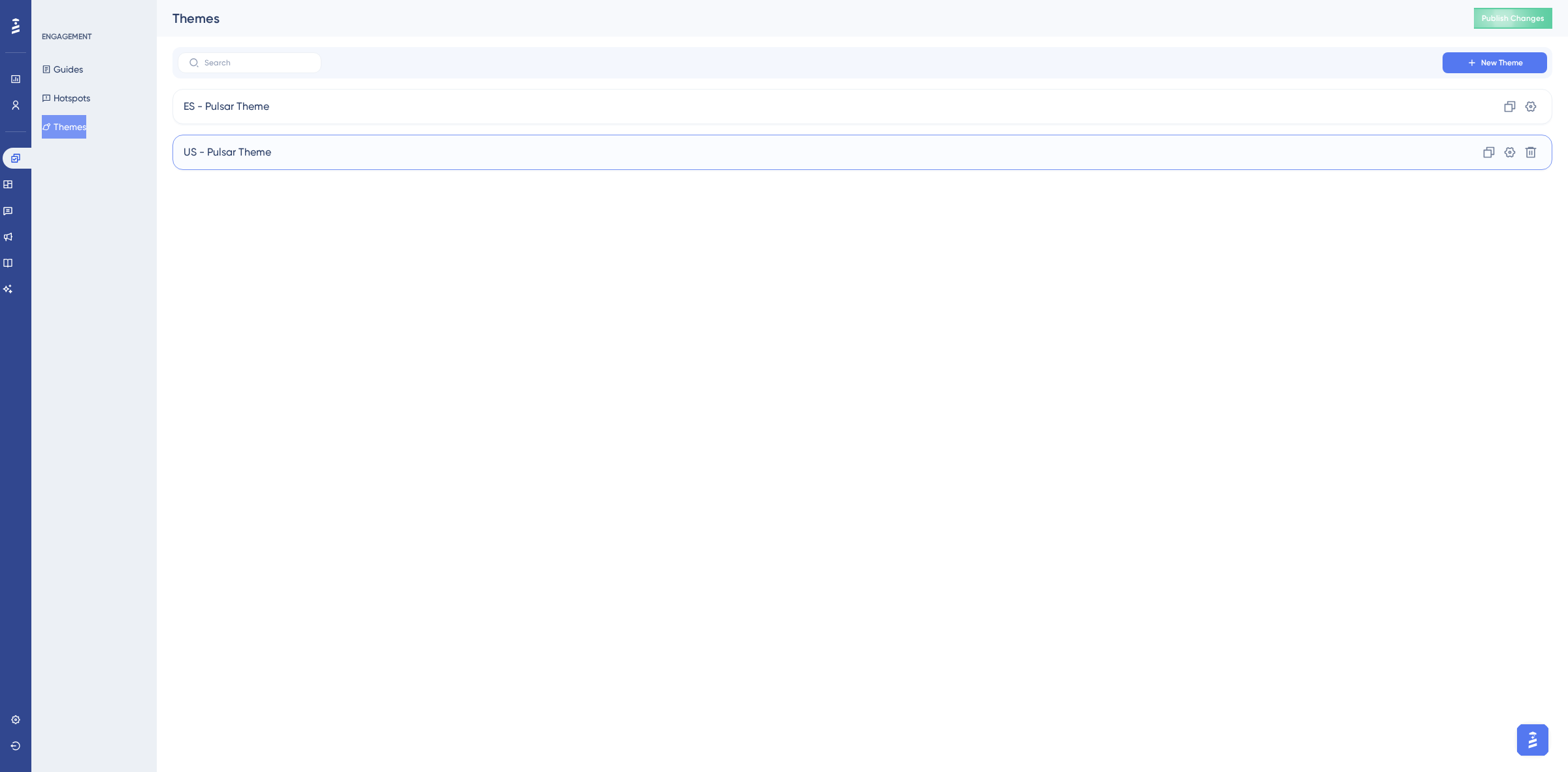
click at [301, 164] on div "US - Pulsar Theme Clone Settings Delete" at bounding box center [862, 152] width 1380 height 35
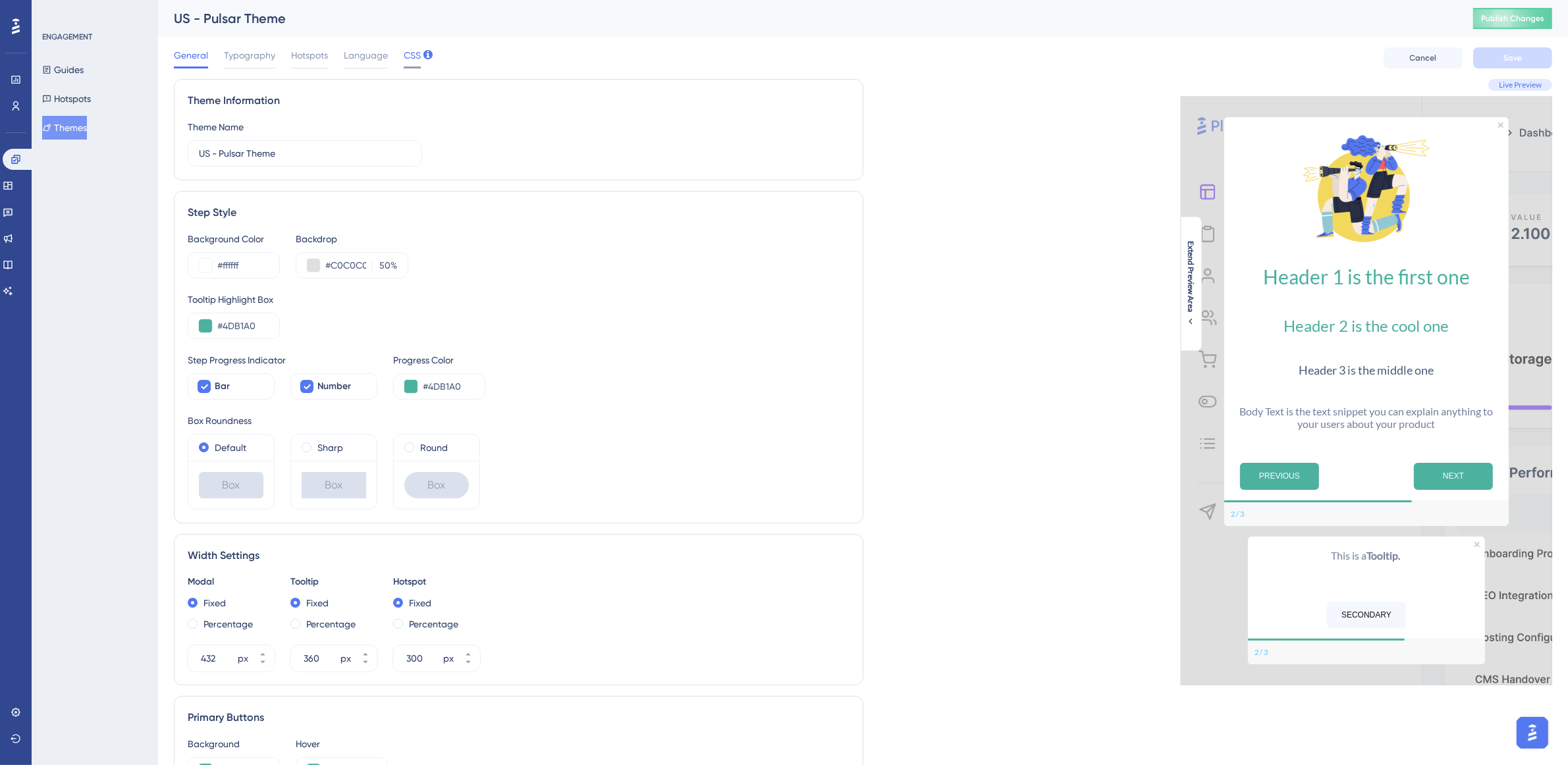
click at [404, 57] on span "CSS" at bounding box center [412, 54] width 17 height 15
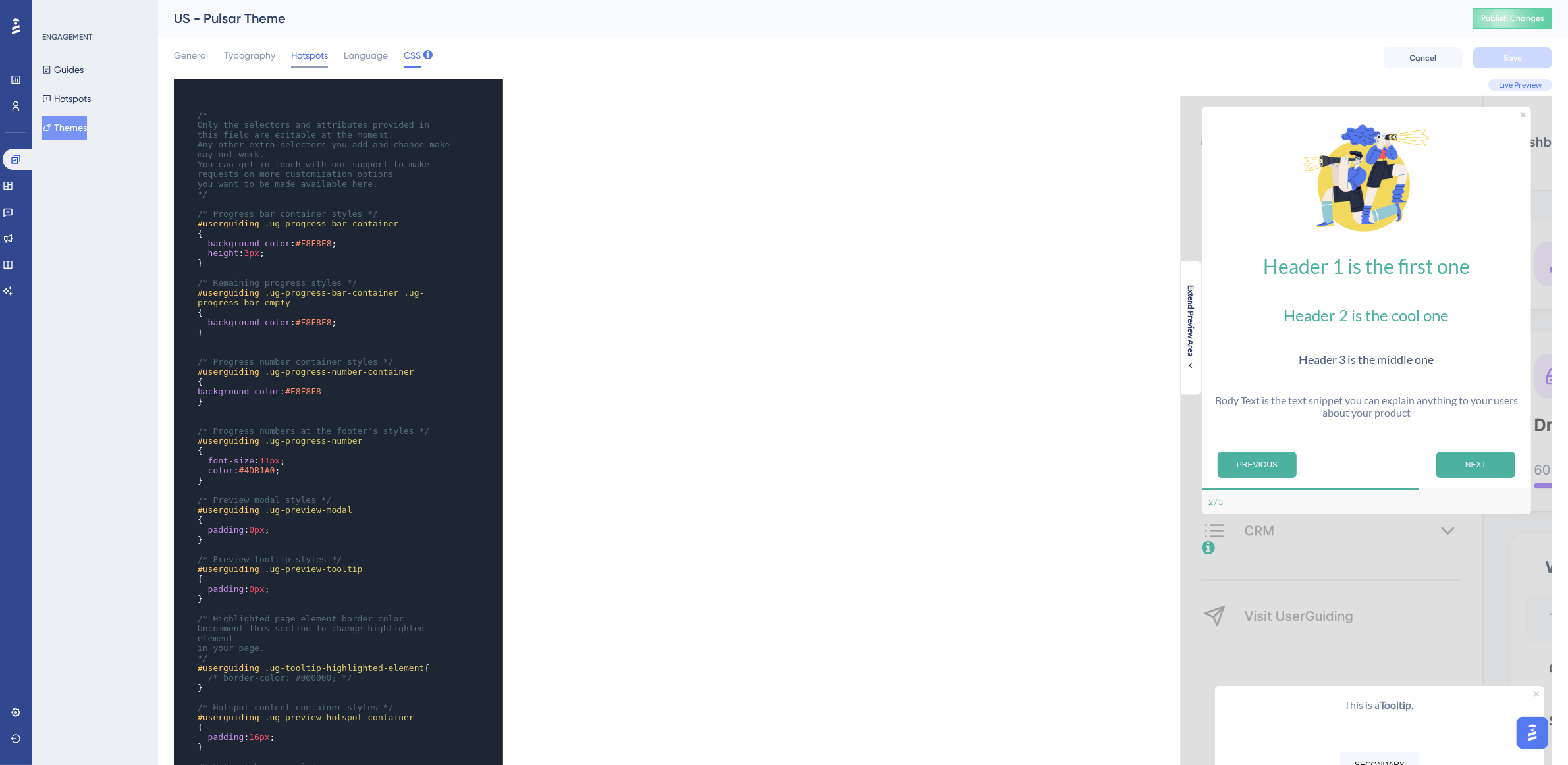
click at [323, 51] on span "Hotspots" at bounding box center [309, 54] width 37 height 15
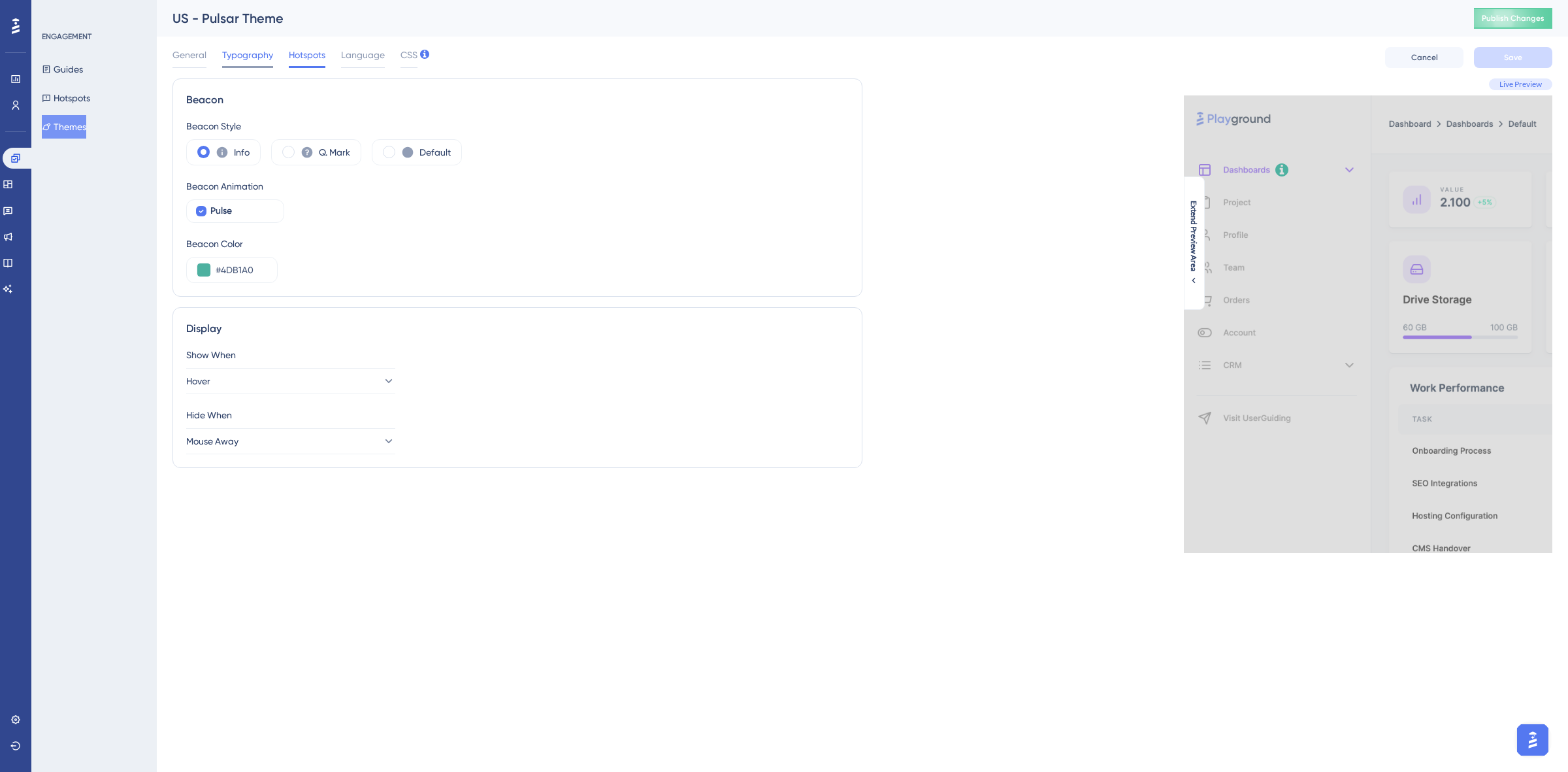
click at [257, 56] on span "Typography" at bounding box center [247, 54] width 51 height 15
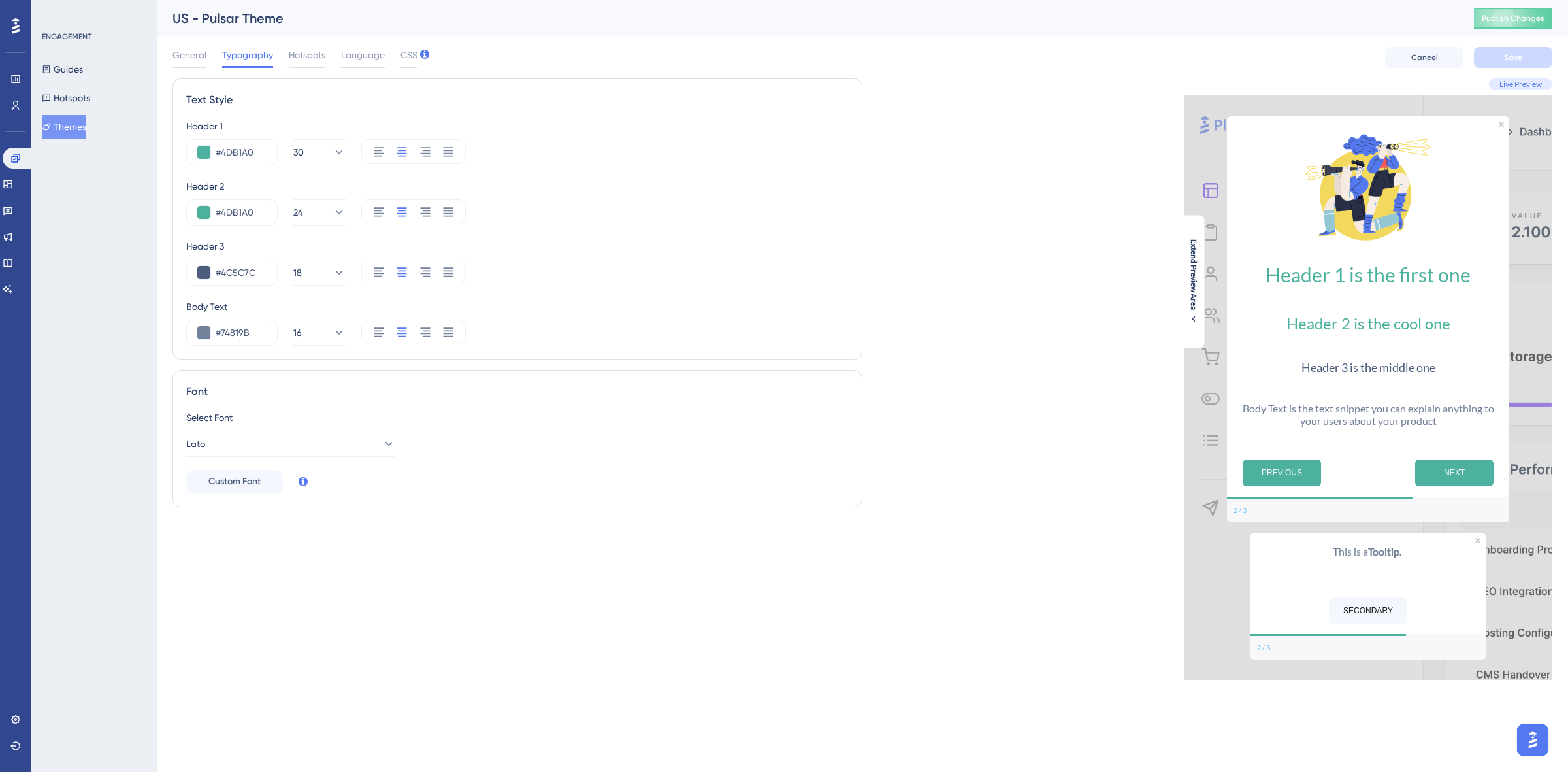
click at [340, 50] on div "General Typography Hotspots Language CSS" at bounding box center [295, 57] width 245 height 21
click at [10, 714] on icon at bounding box center [15, 719] width 10 height 10
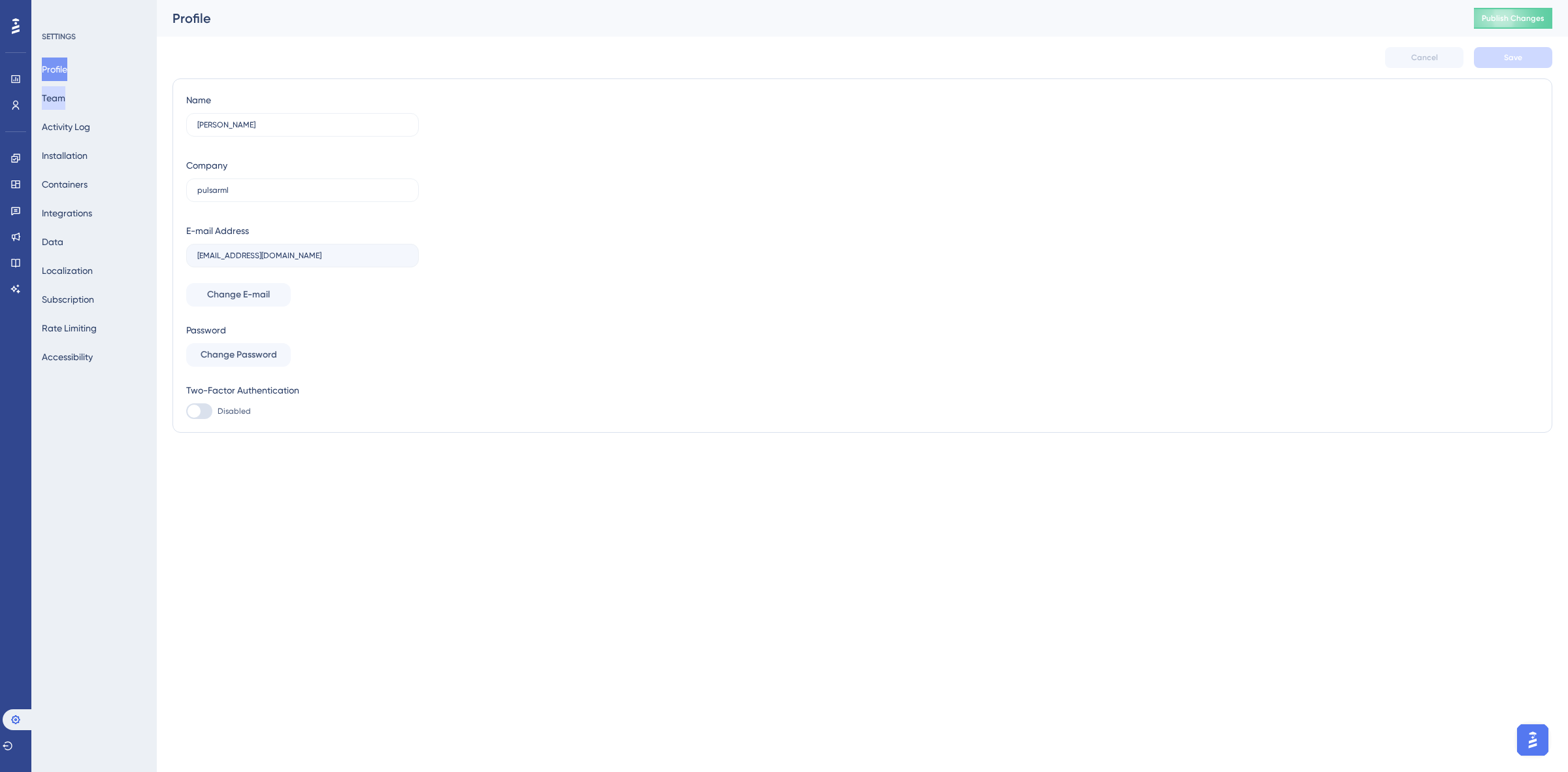
click at [59, 96] on button "Team" at bounding box center [53, 98] width 23 height 23
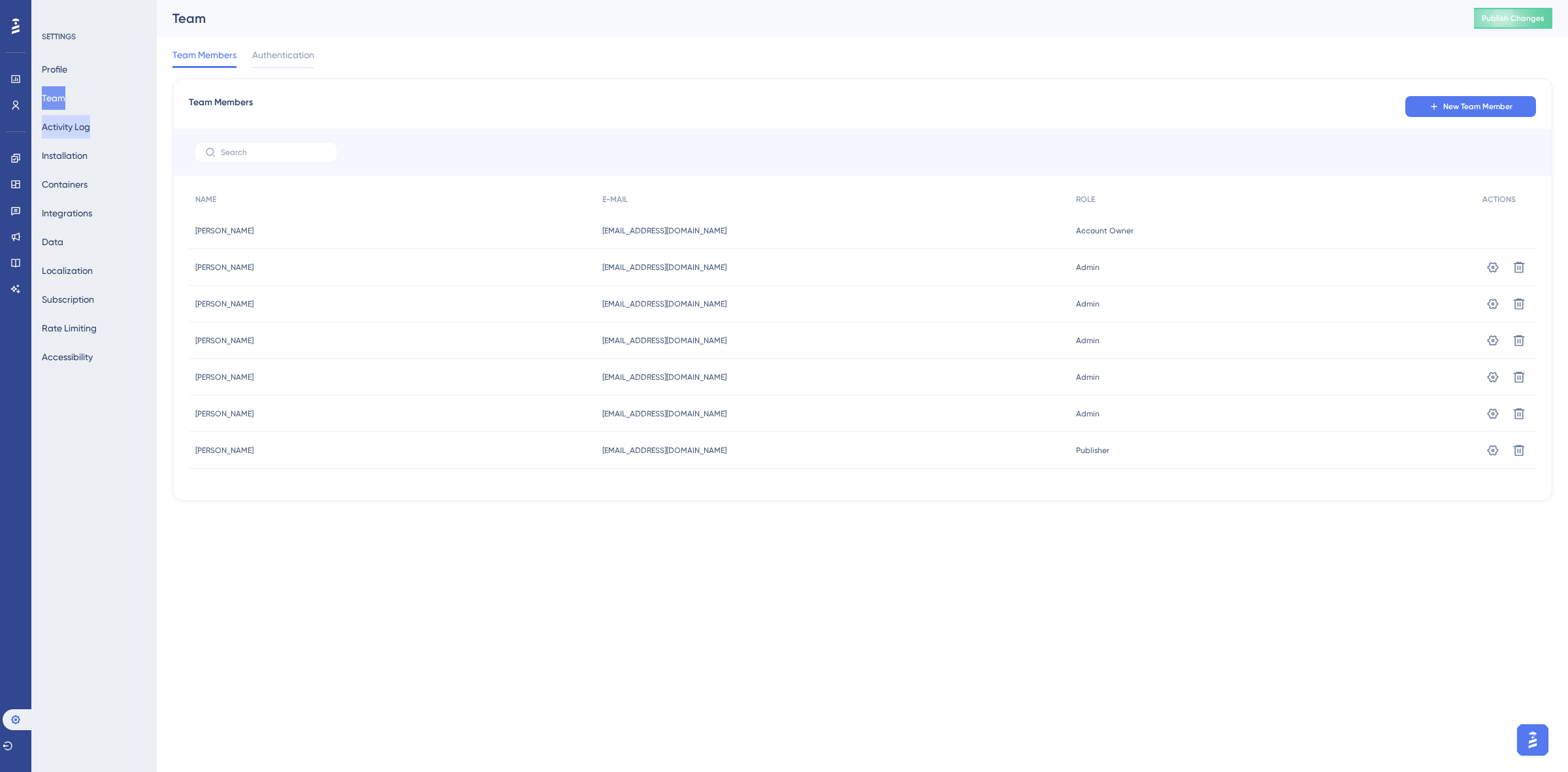
click at [81, 129] on button "Activity Log" at bounding box center [66, 127] width 48 height 23
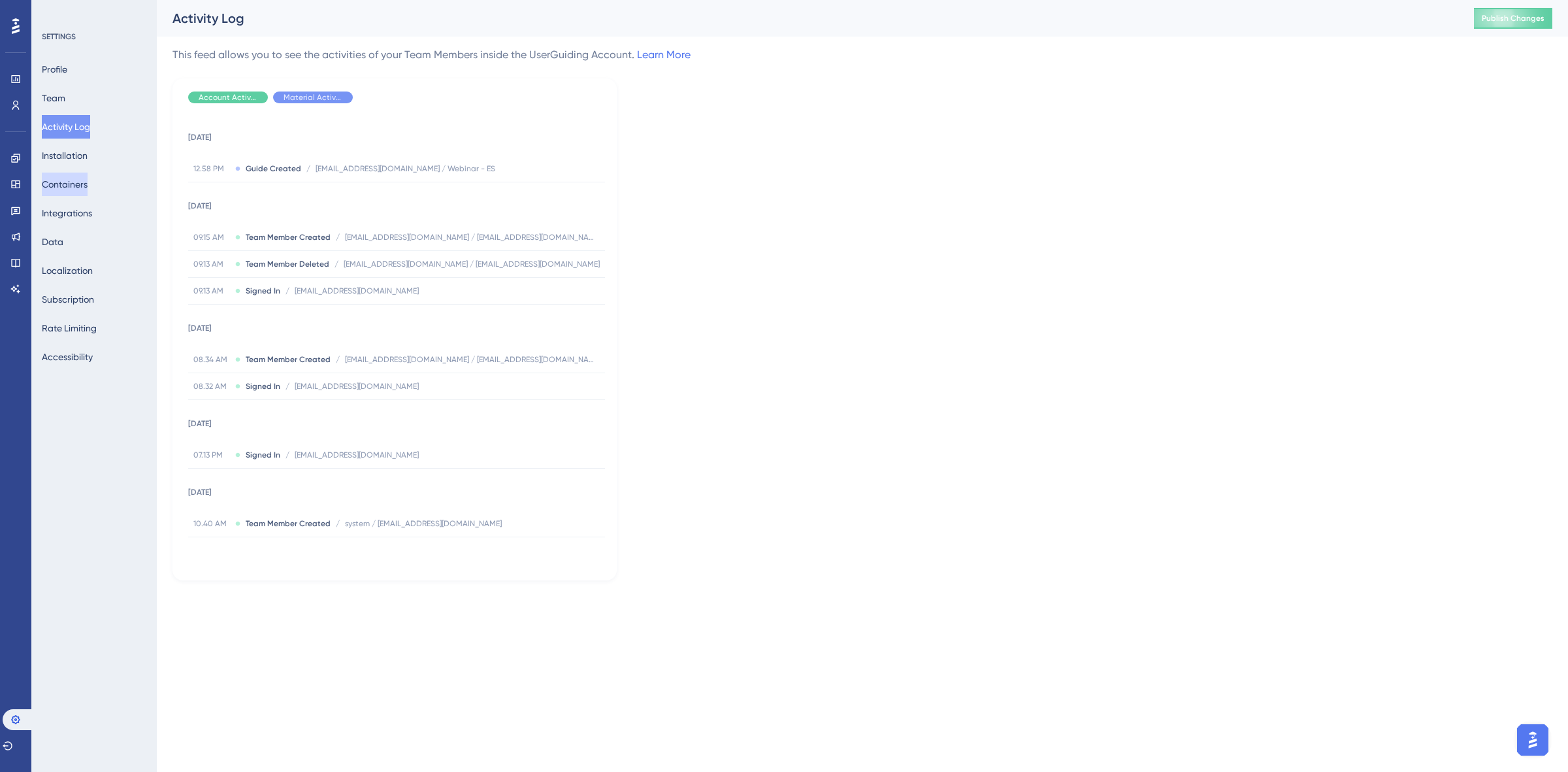
click at [83, 172] on button "Containers" at bounding box center [64, 184] width 46 height 23
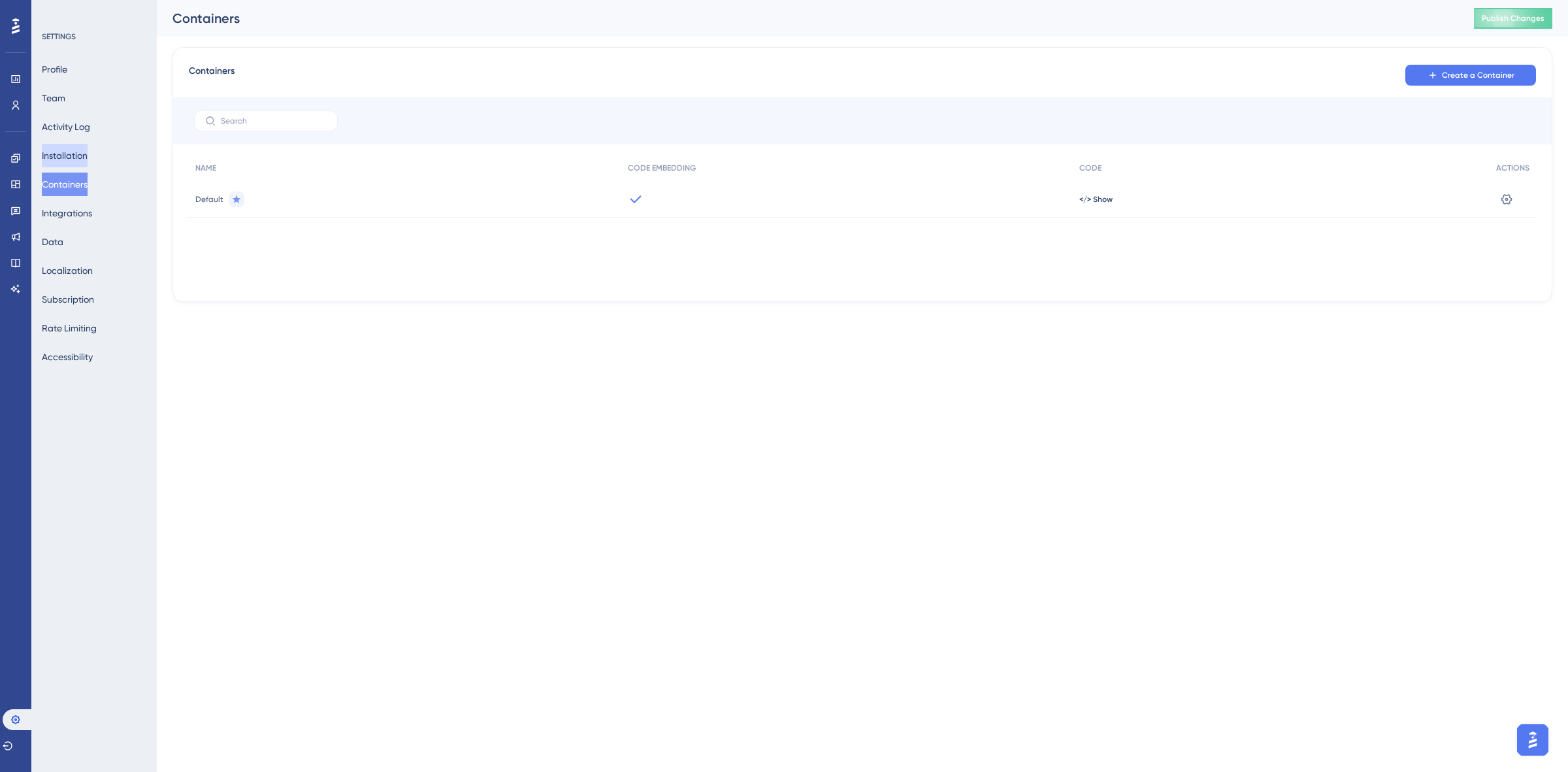
click at [73, 151] on button "Installation" at bounding box center [64, 155] width 46 height 23
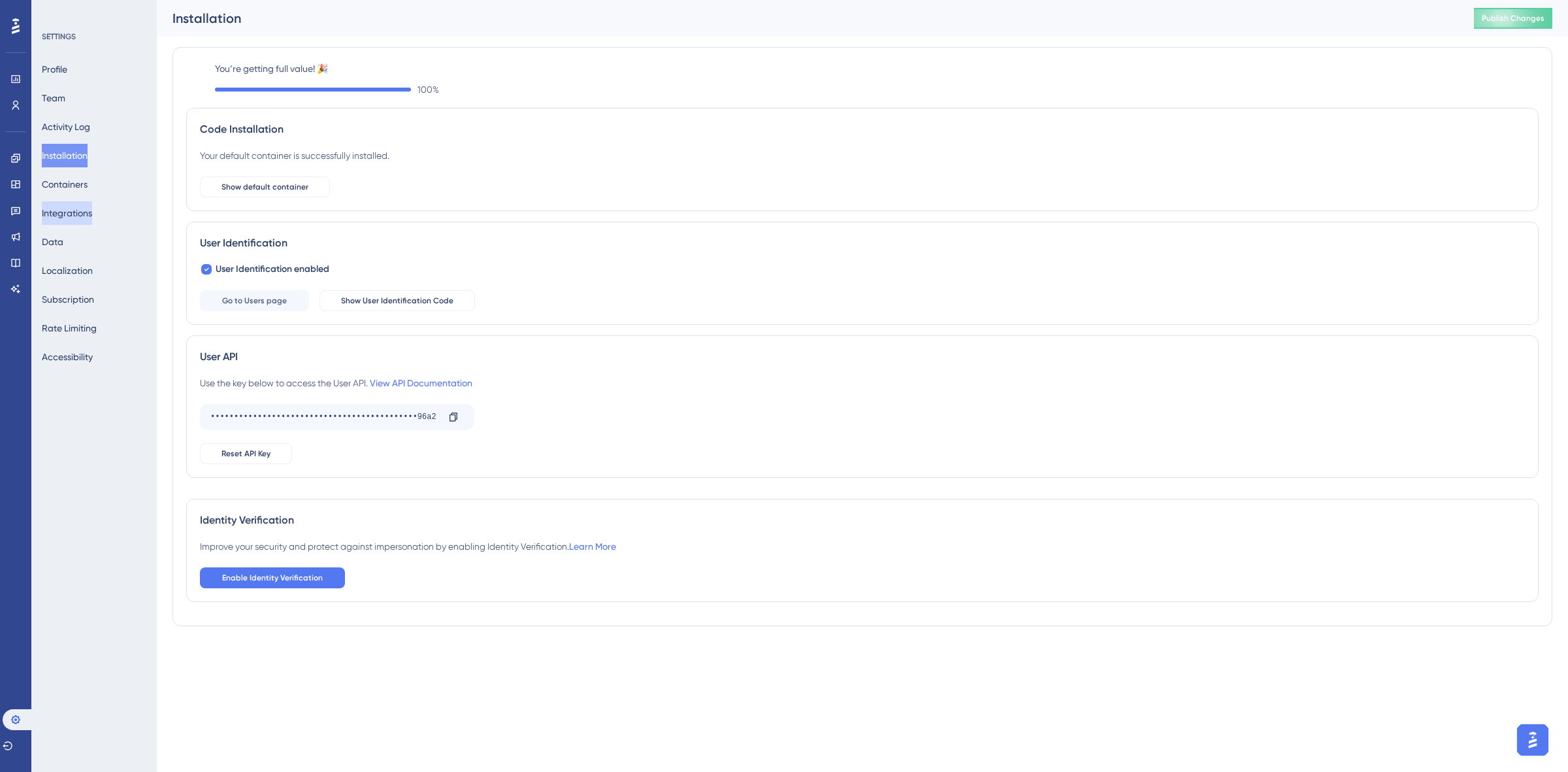
click at [71, 214] on button "Integrations" at bounding box center [67, 213] width 50 height 23
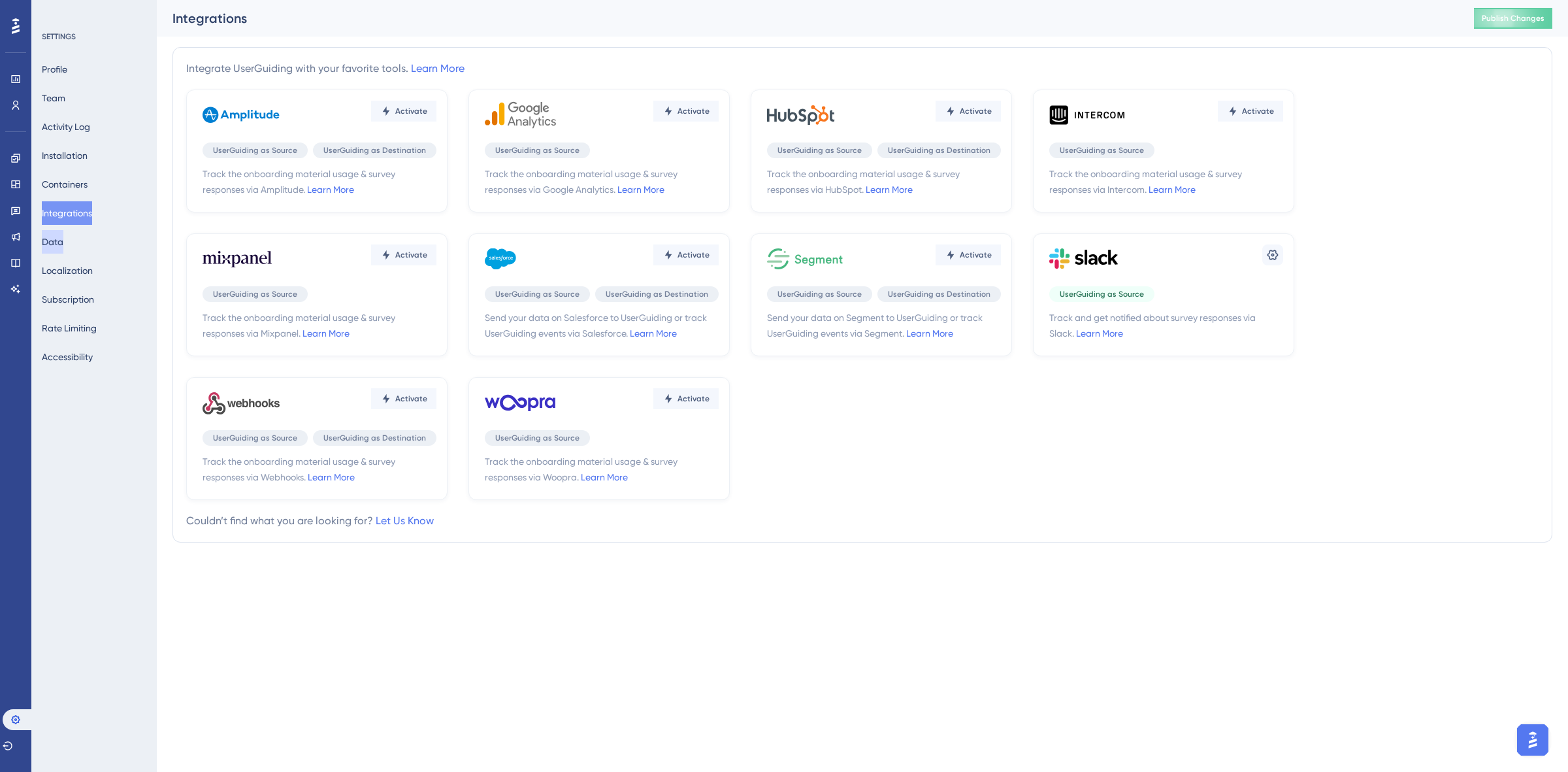
click at [56, 237] on button "Data" at bounding box center [52, 241] width 22 height 23
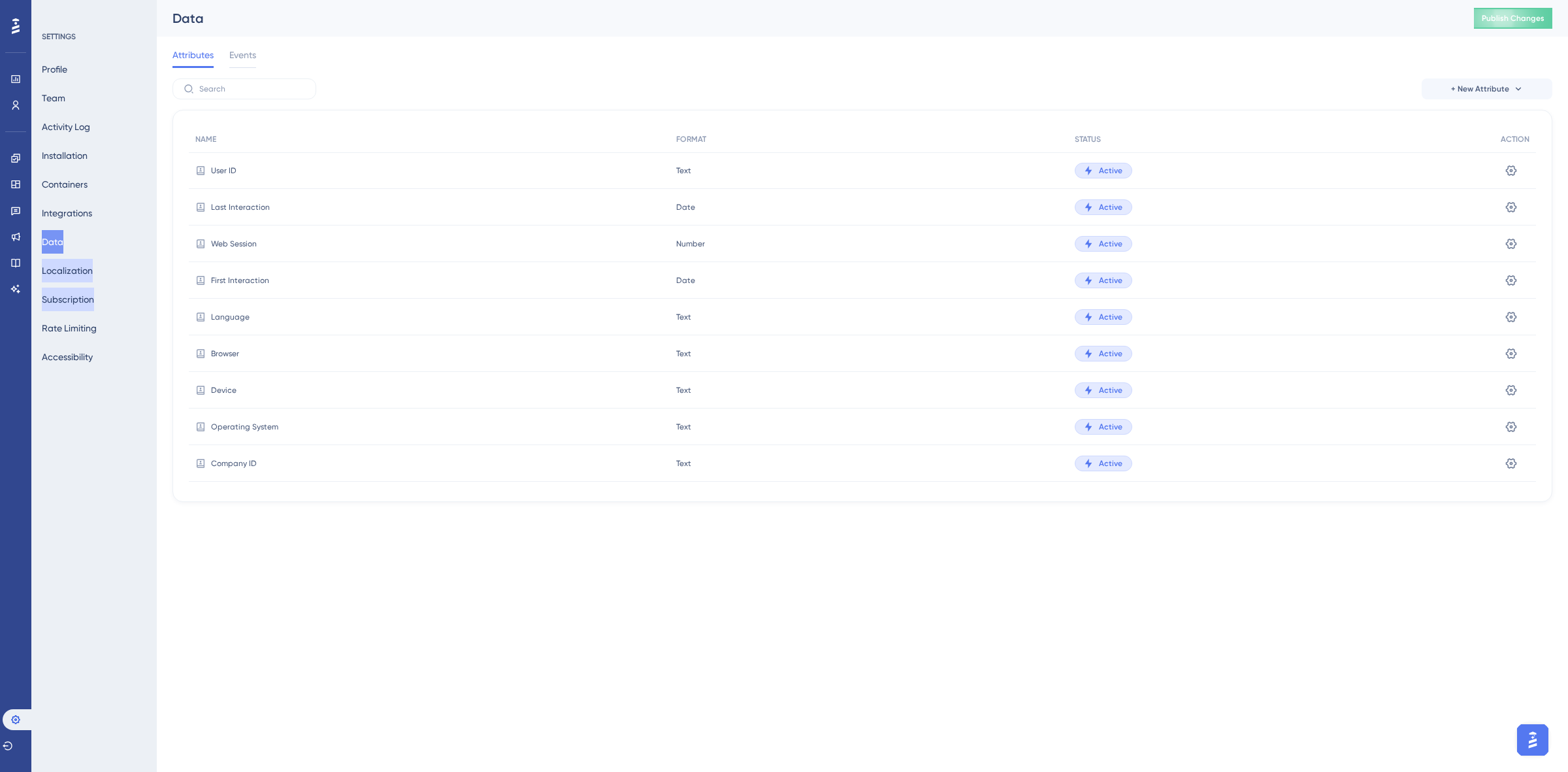
drag, startPoint x: 88, startPoint y: 272, endPoint x: 92, endPoint y: 298, distance: 26.3
click at [88, 272] on button "Localization" at bounding box center [67, 270] width 51 height 23
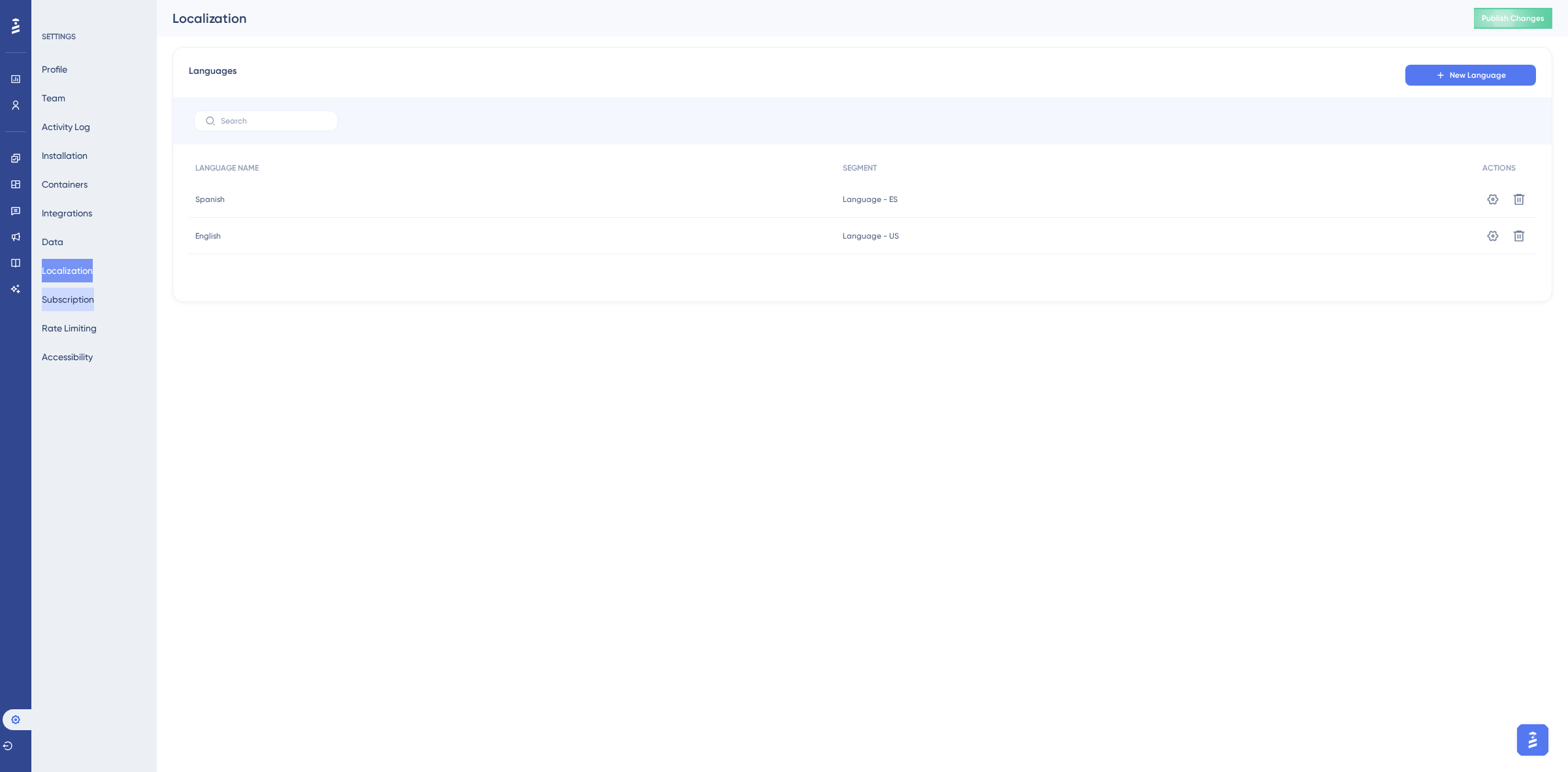
click at [88, 292] on button "Subscription" at bounding box center [68, 299] width 52 height 23
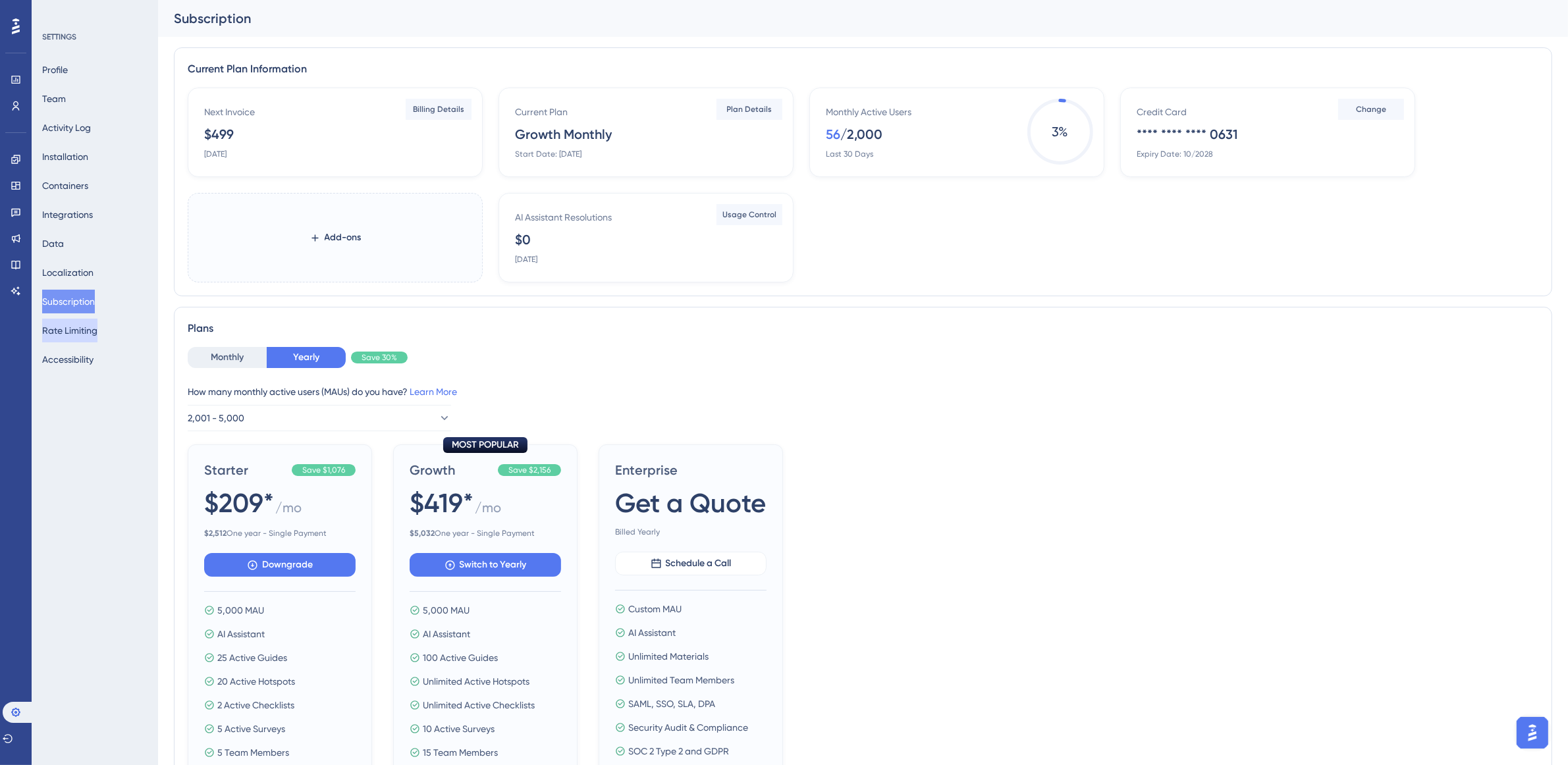
click at [93, 326] on button "Rate Limiting" at bounding box center [70, 330] width 55 height 24
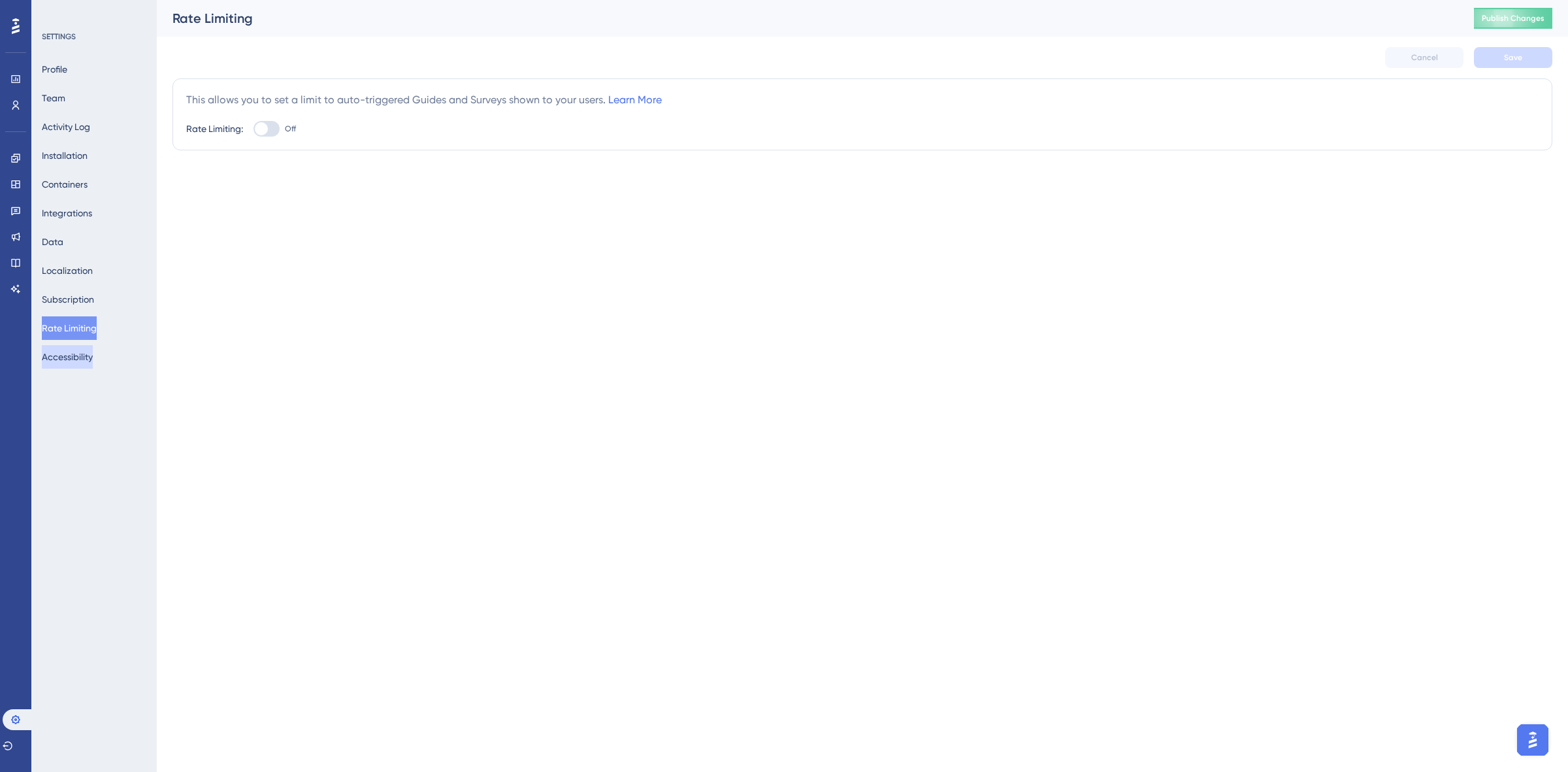
click at [93, 363] on button "Accessibility" at bounding box center [67, 356] width 51 height 23
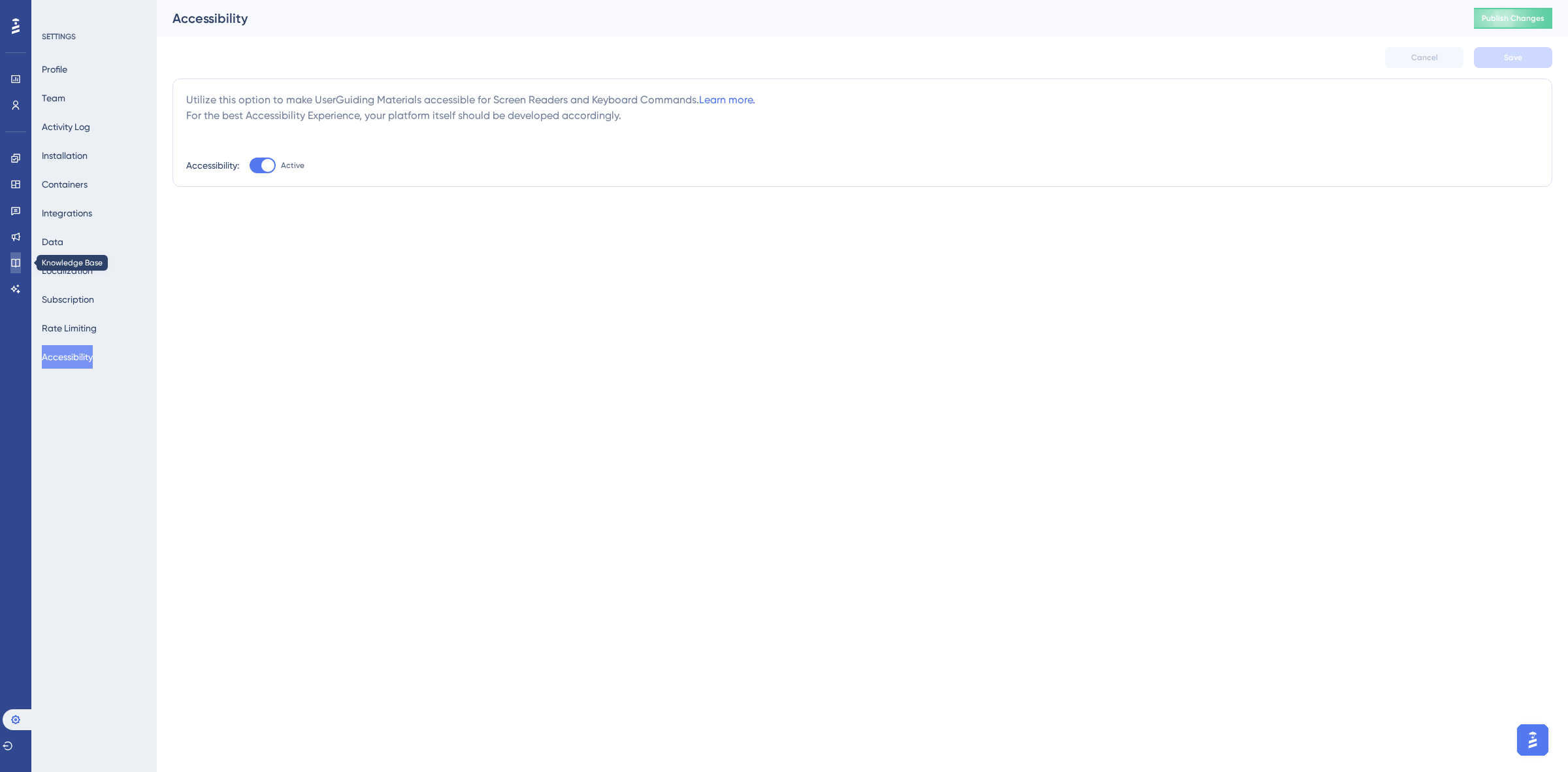
click at [21, 264] on link at bounding box center [15, 263] width 10 height 21
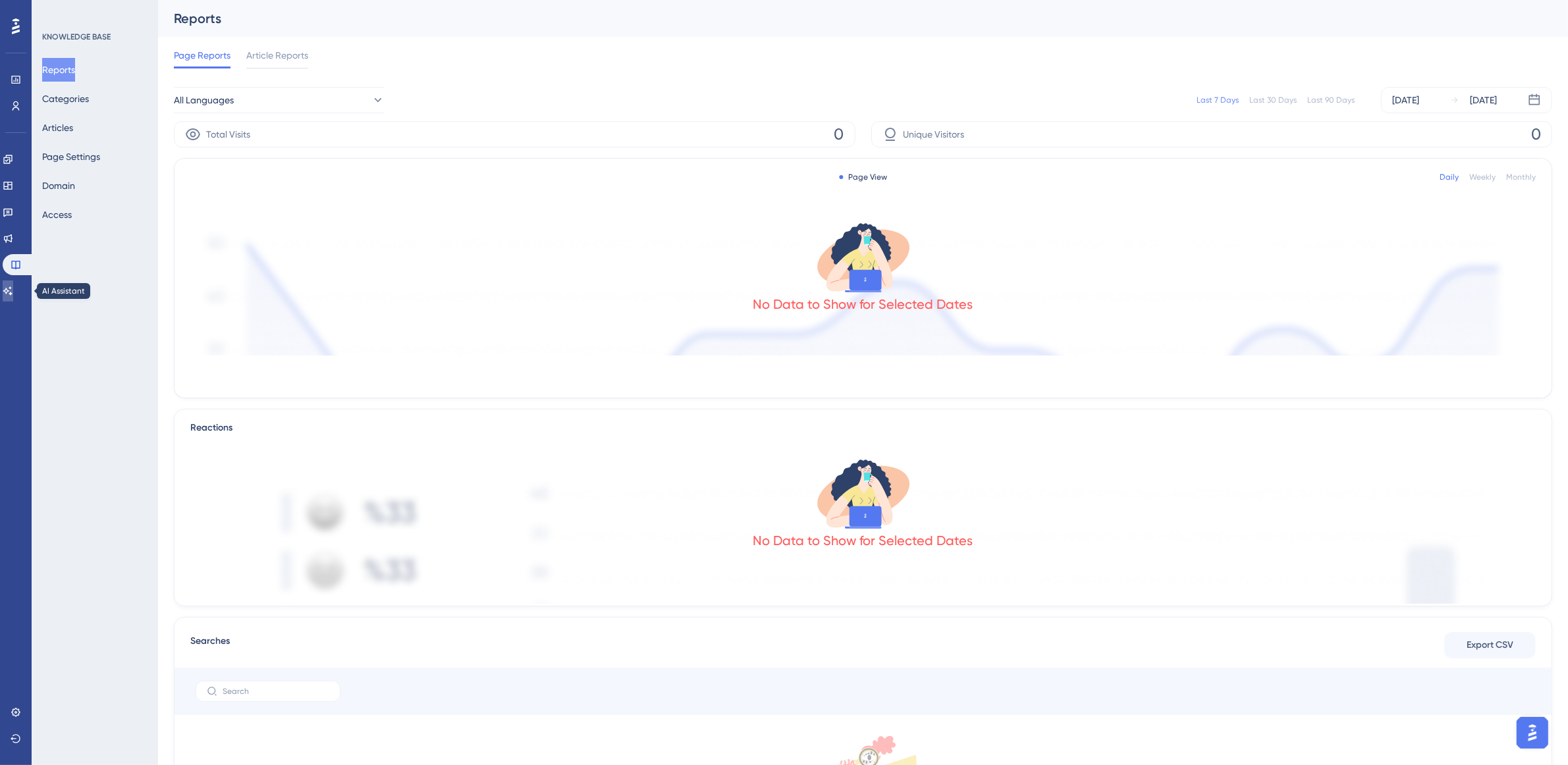
click at [11, 290] on icon at bounding box center [7, 291] width 11 height 11
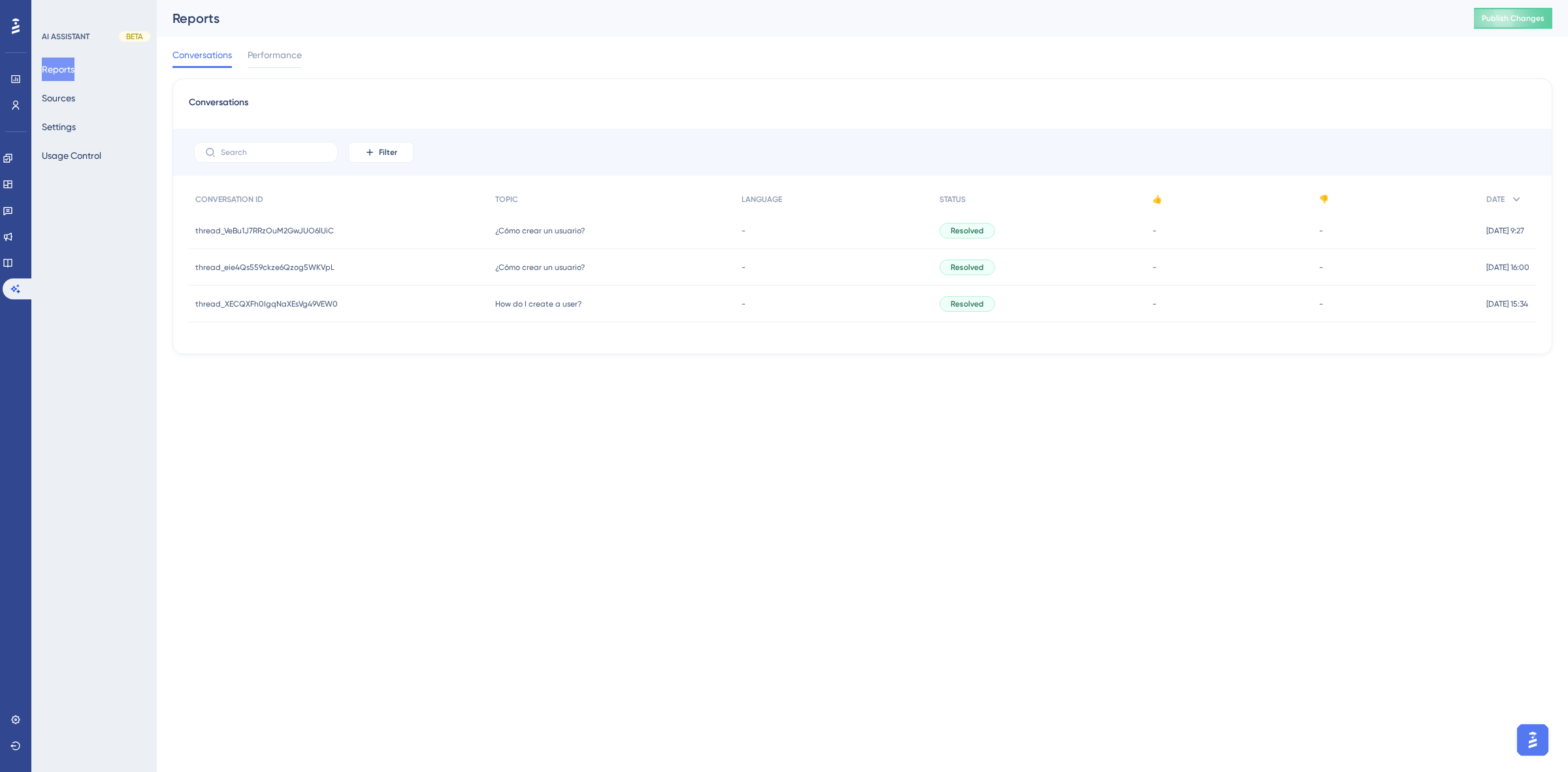
click at [85, 172] on div "AI ASSISTANT BETA Reports Sources Settings Usage Control" at bounding box center [94, 386] width 126 height 772
click at [87, 160] on button "Usage Control" at bounding box center [72, 155] width 60 height 23
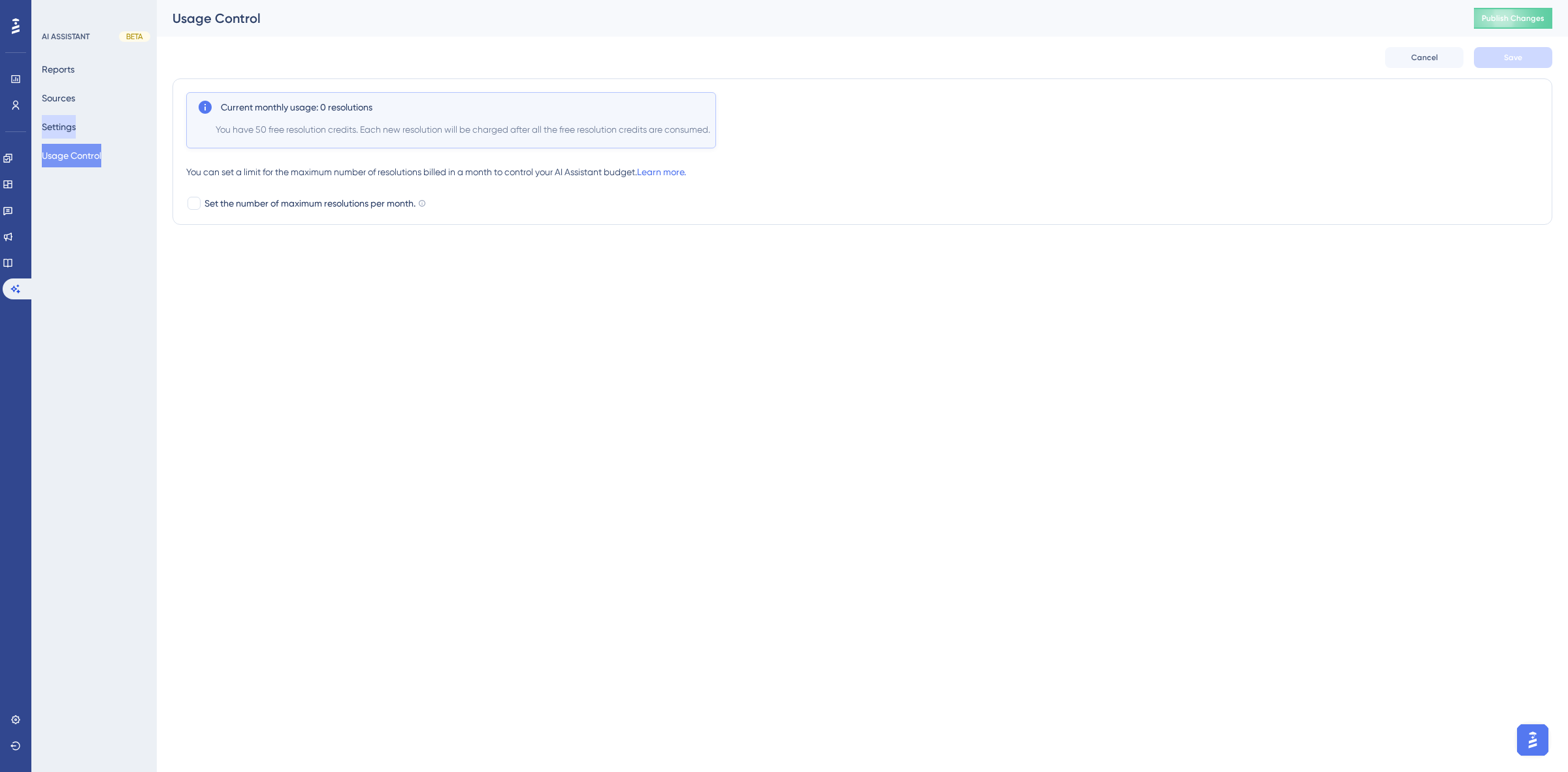
click at [68, 122] on button "Settings" at bounding box center [59, 127] width 34 height 23
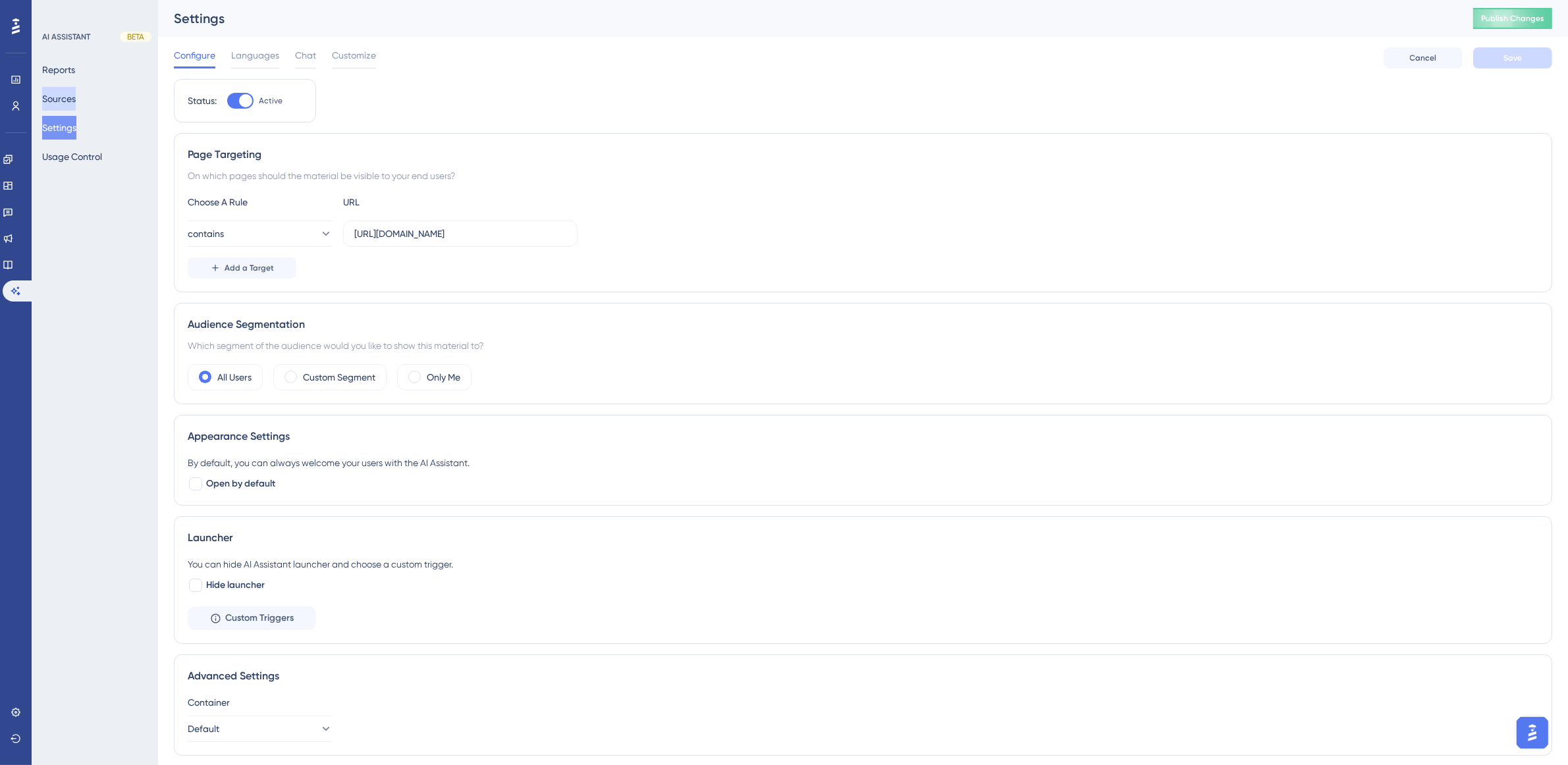
click at [66, 101] on button "Sources" at bounding box center [58, 98] width 33 height 24
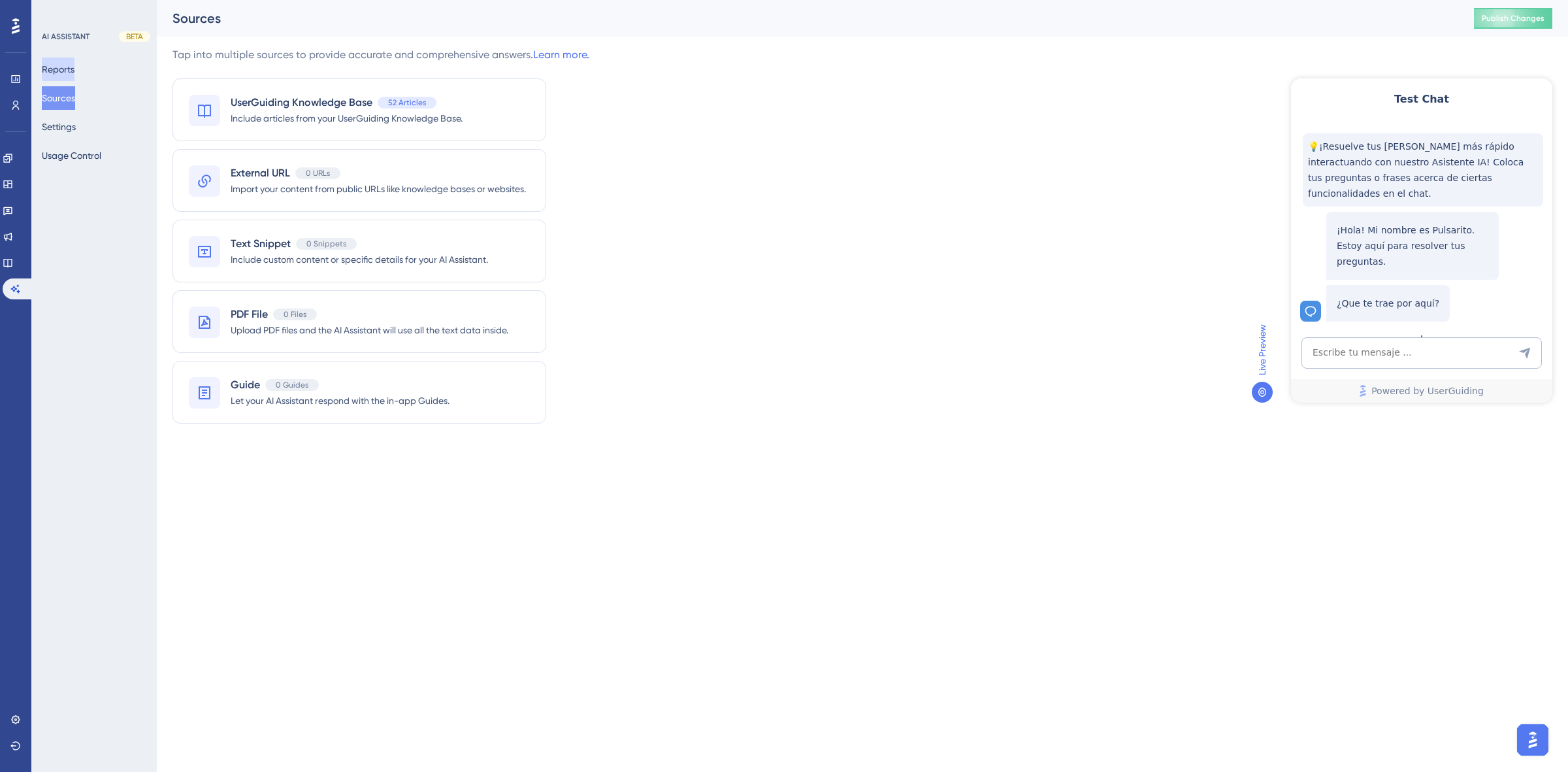
drag, startPoint x: 74, startPoint y: 65, endPoint x: 343, endPoint y: 131, distance: 277.0
click at [74, 66] on button "Reports" at bounding box center [58, 68] width 33 height 23
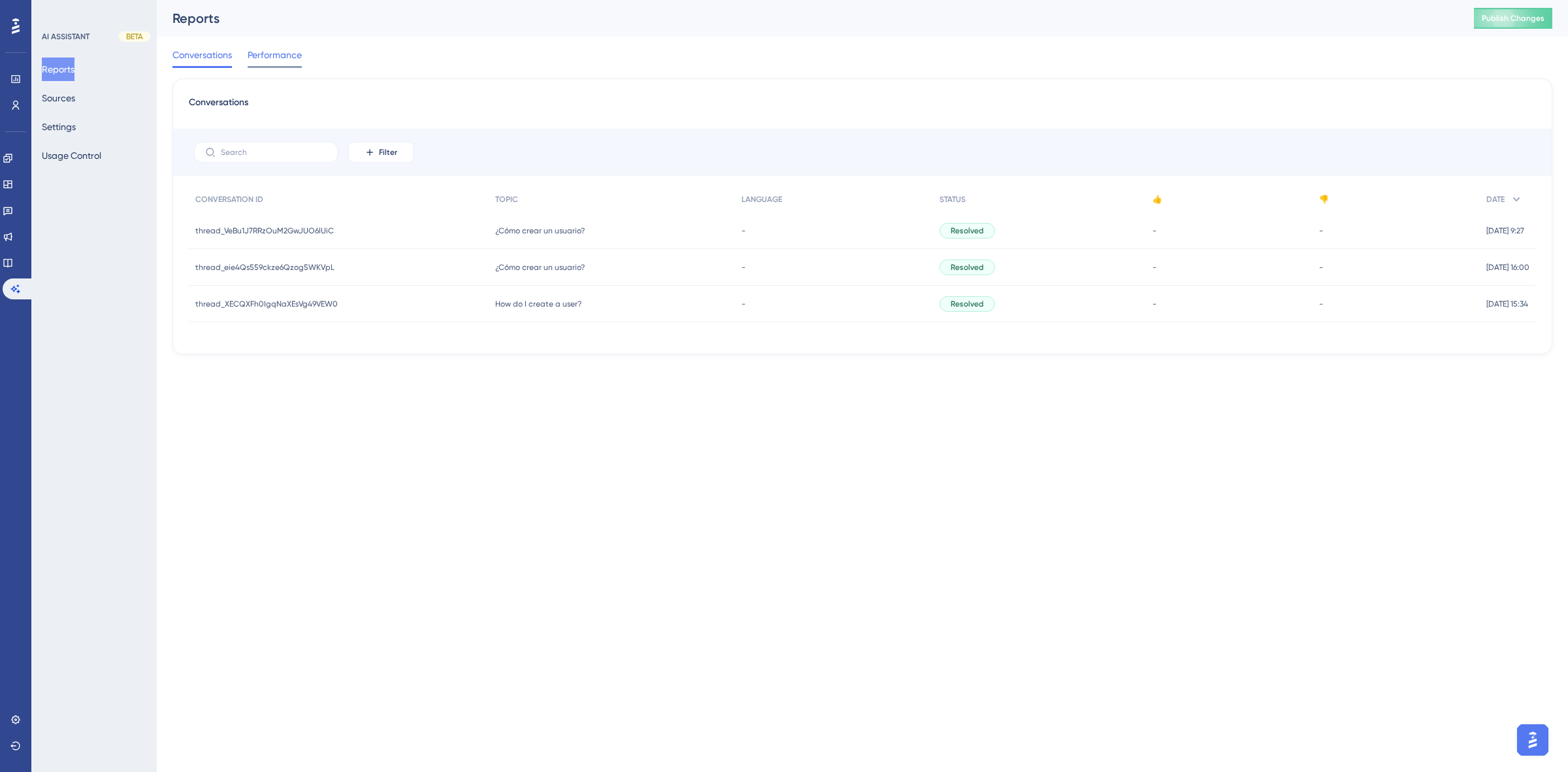
click at [299, 50] on span "Performance" at bounding box center [274, 54] width 54 height 15
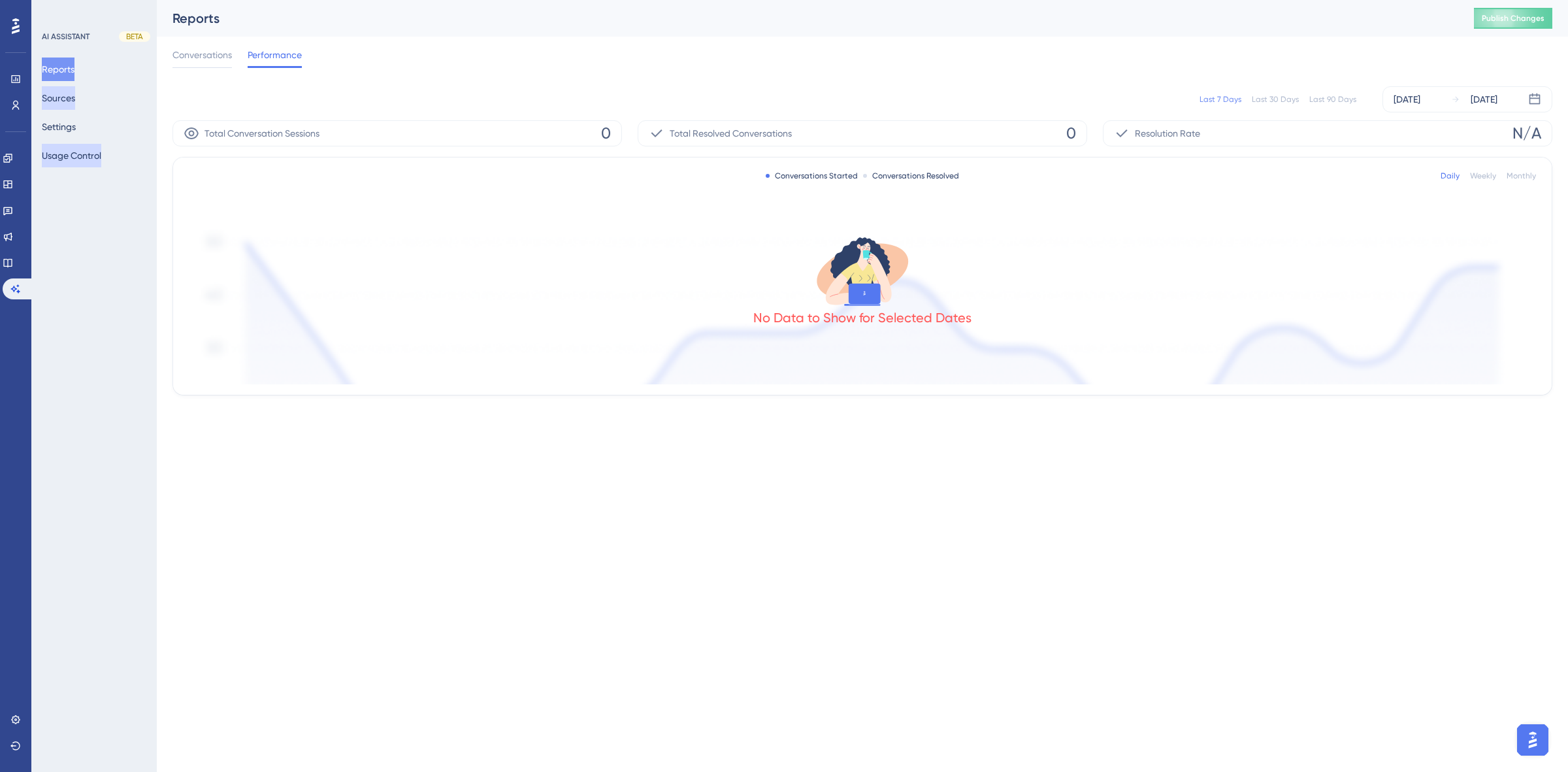
click at [60, 106] on button "Sources" at bounding box center [58, 98] width 33 height 23
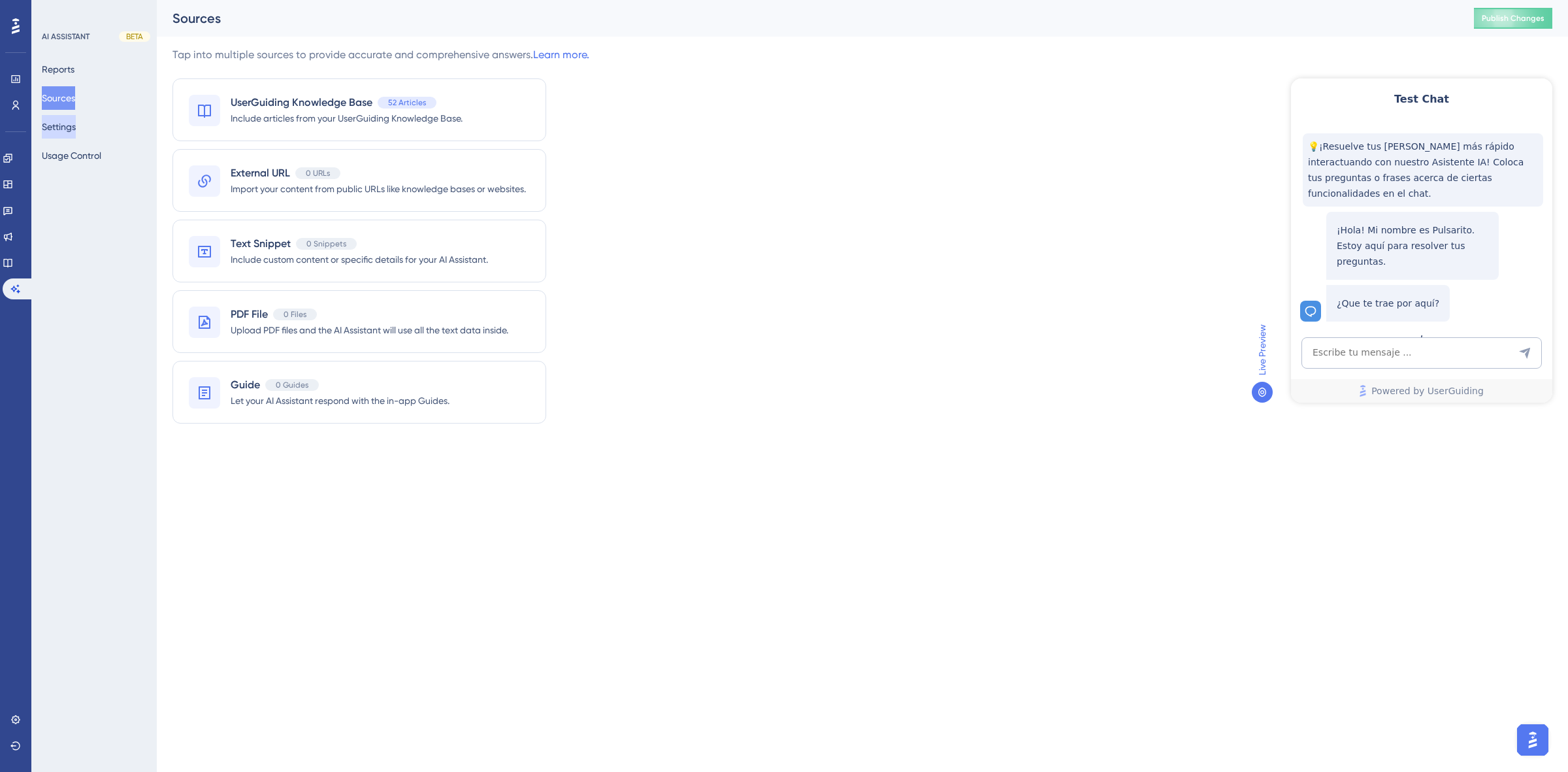
click at [62, 127] on button "Settings" at bounding box center [59, 127] width 34 height 23
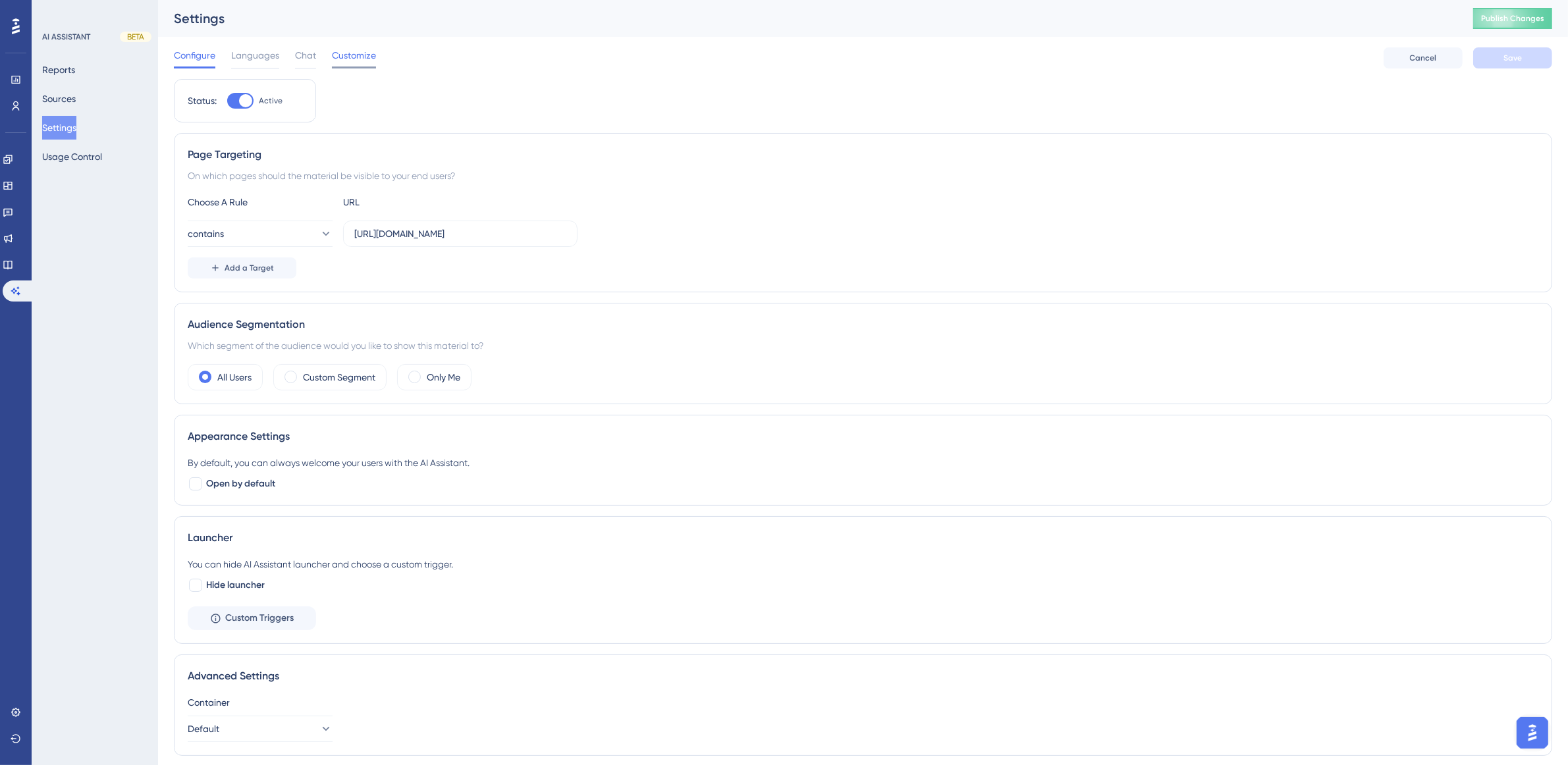
click at [332, 58] on span "Customize" at bounding box center [354, 54] width 44 height 15
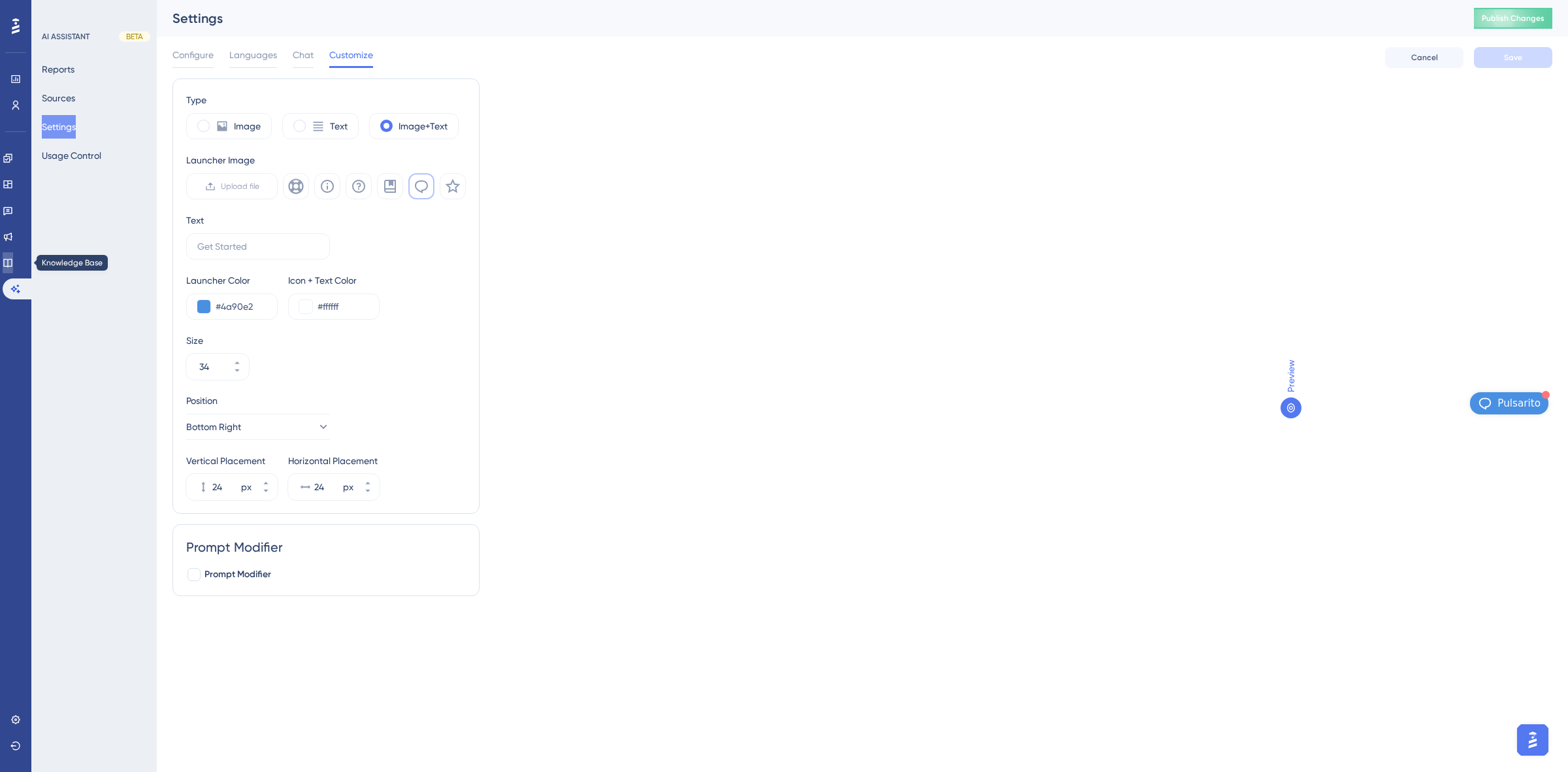
click at [12, 262] on icon at bounding box center [7, 263] width 9 height 9
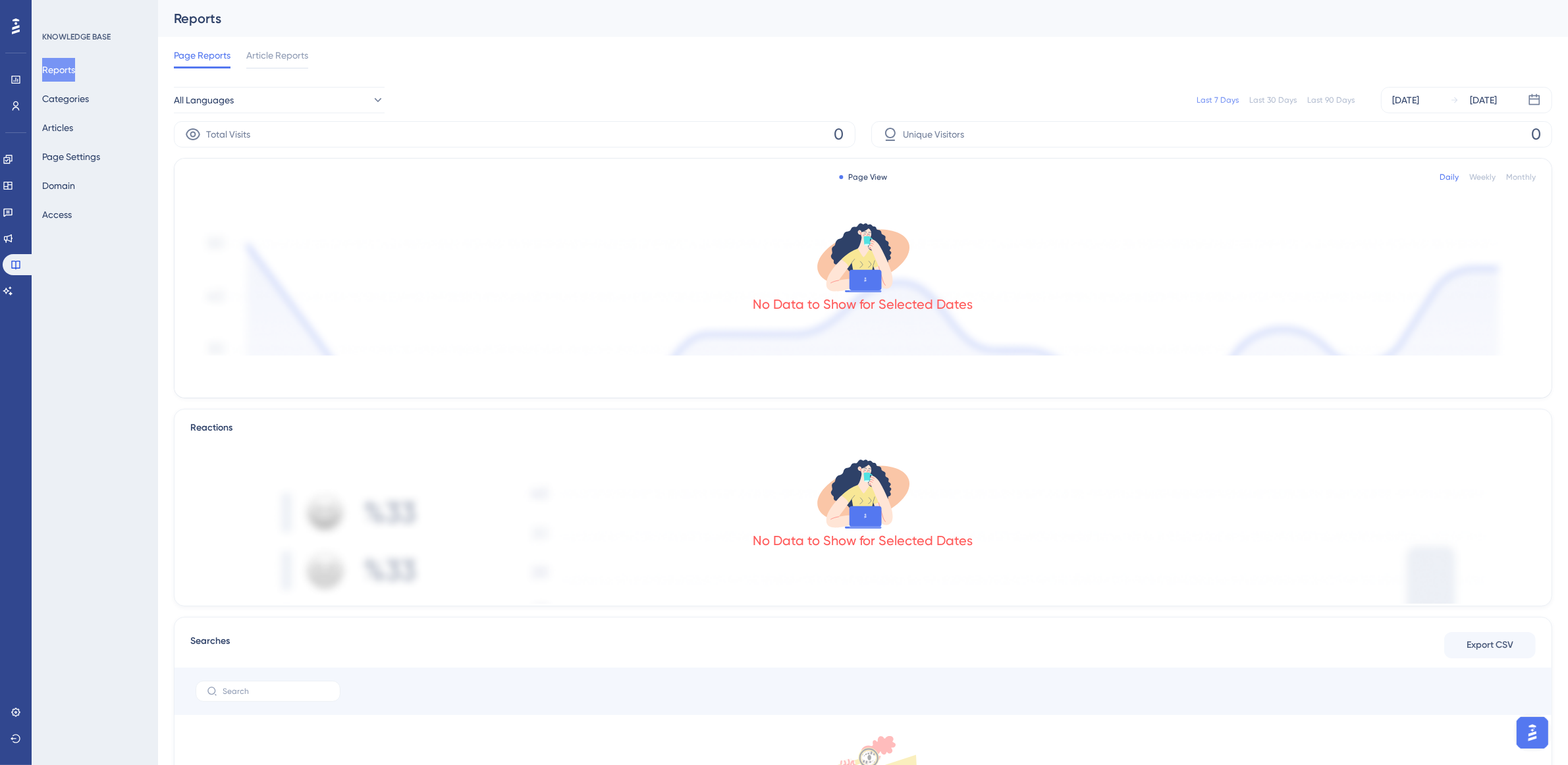
click at [83, 113] on div "Reports Categories Articles Page Settings Domain Access" at bounding box center [95, 142] width 106 height 169
click at [83, 103] on button "Categories" at bounding box center [66, 98] width 47 height 24
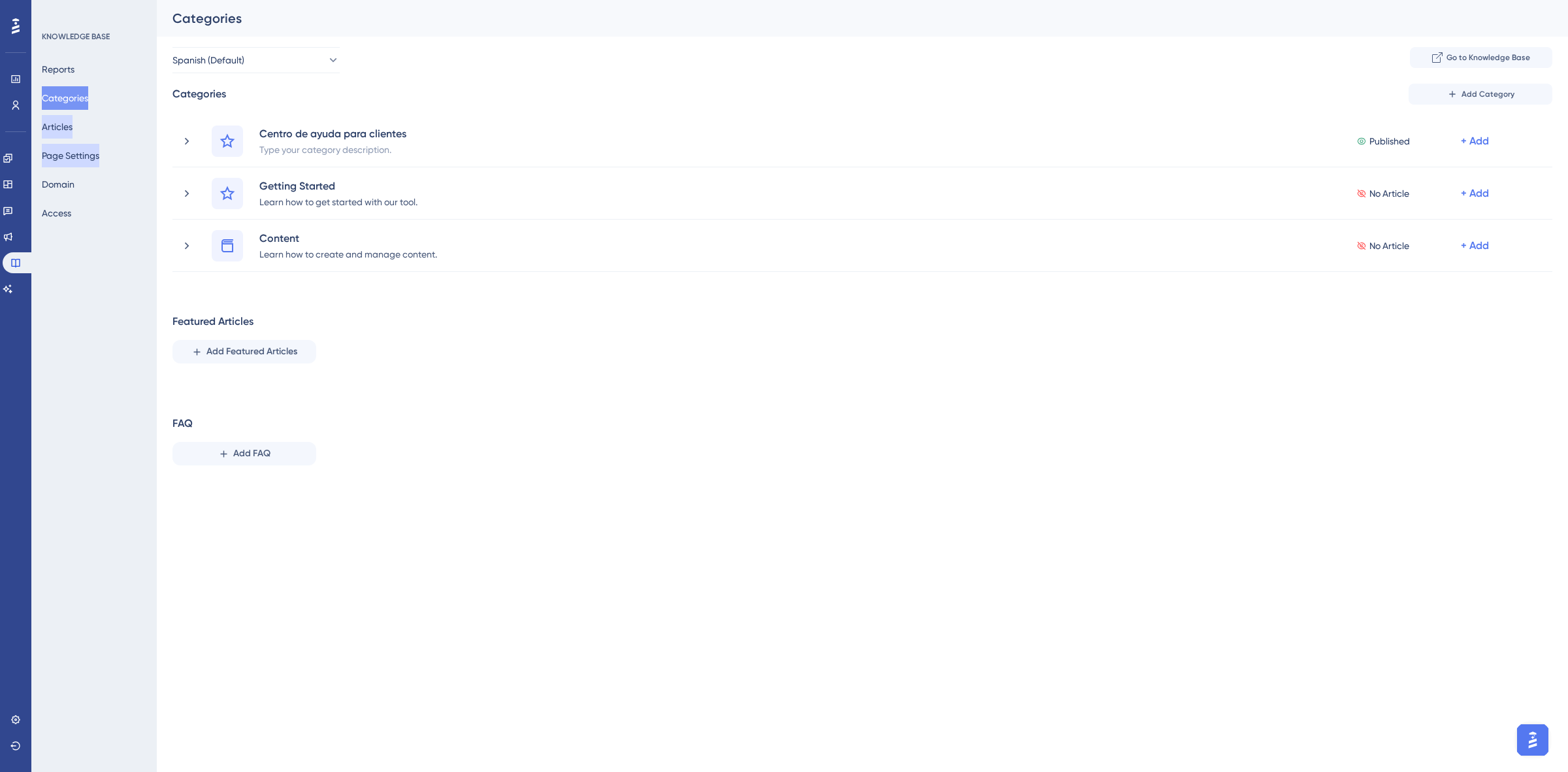
drag, startPoint x: 64, startPoint y: 130, endPoint x: 78, endPoint y: 152, distance: 26.1
click at [64, 130] on button "Articles" at bounding box center [57, 127] width 31 height 23
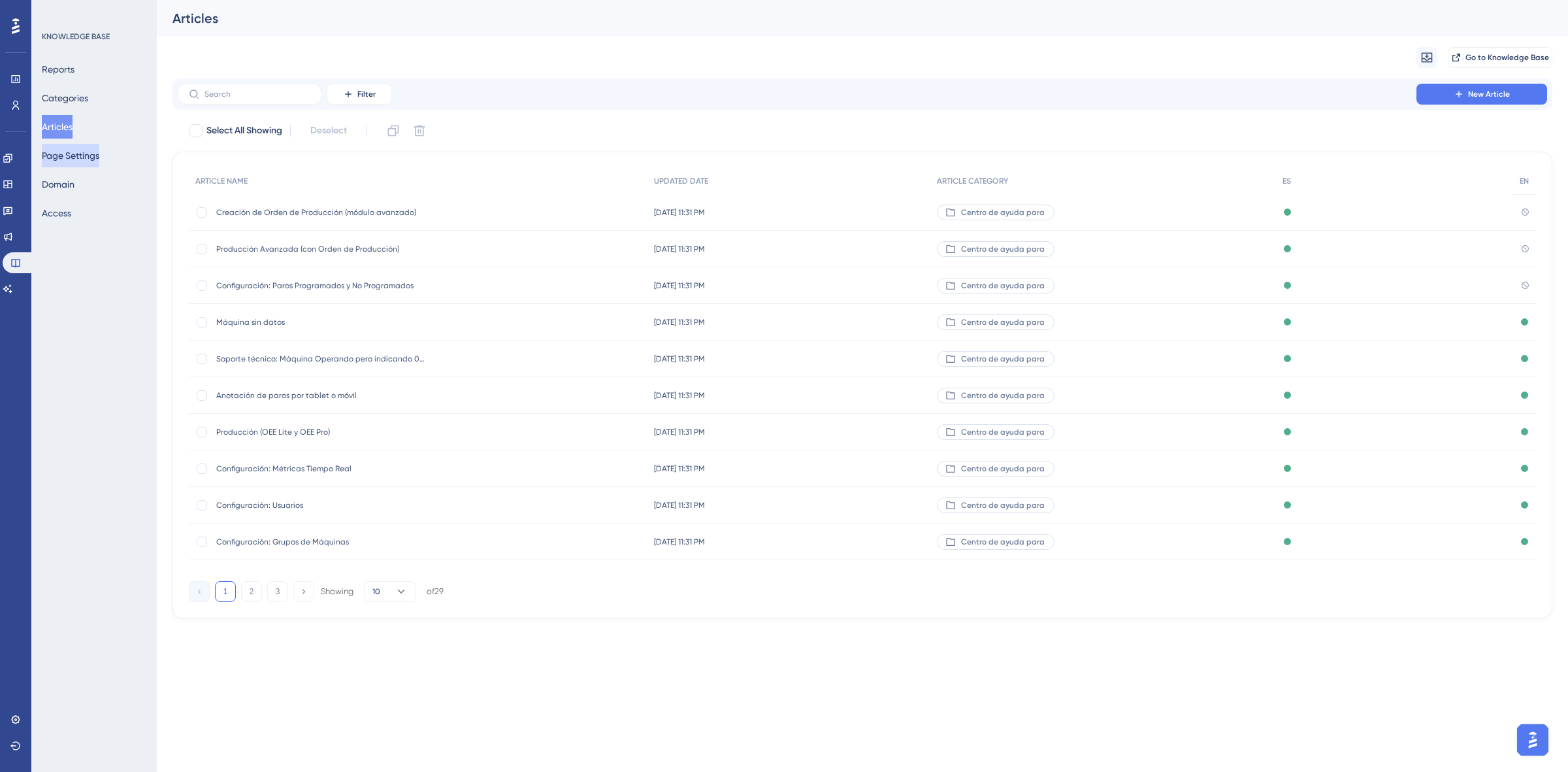
click at [78, 160] on button "Page Settings" at bounding box center [70, 155] width 57 height 23
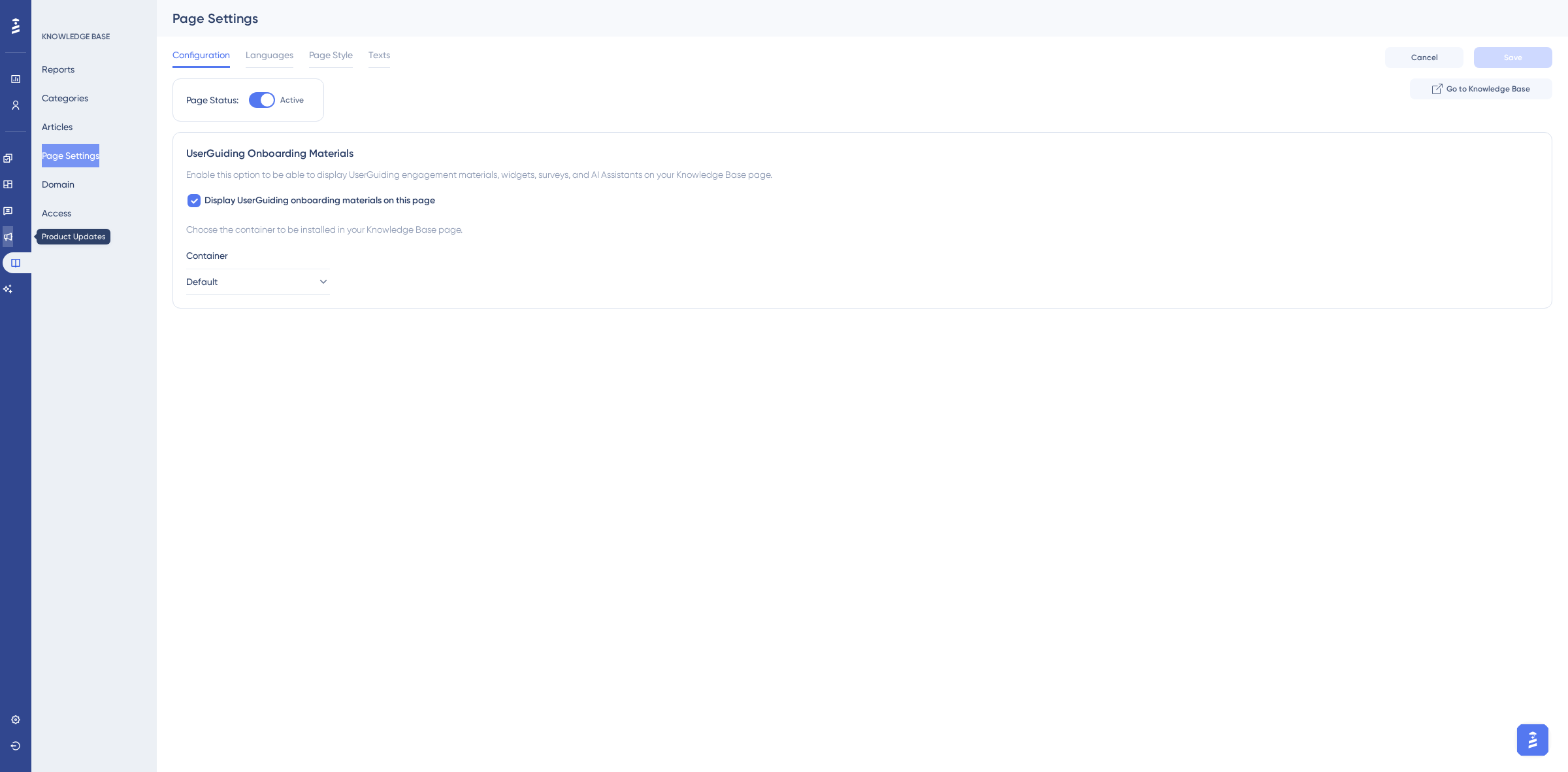
click at [13, 235] on icon at bounding box center [7, 236] width 10 height 10
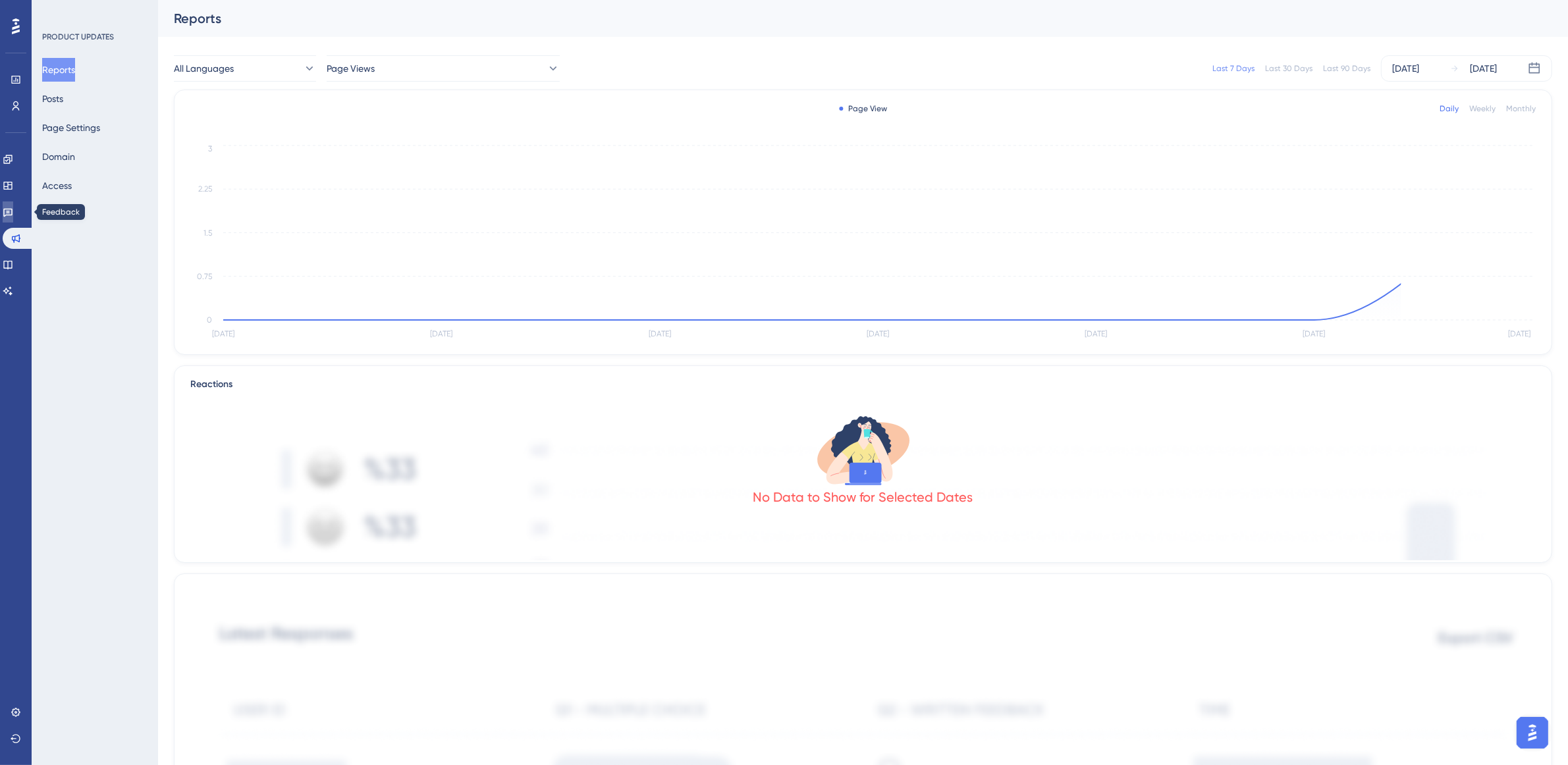
click at [11, 204] on link at bounding box center [7, 212] width 11 height 21
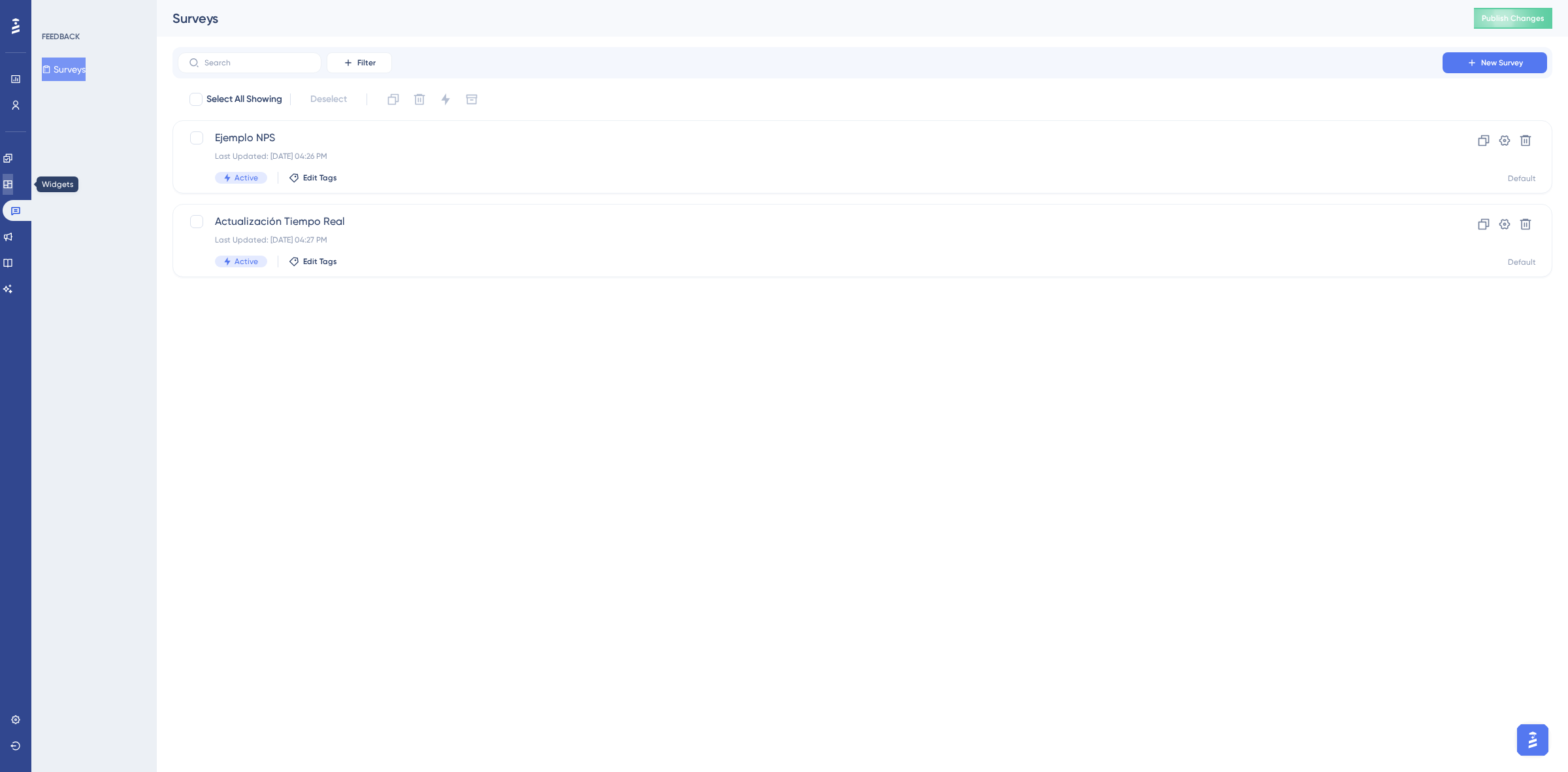
click at [13, 176] on link at bounding box center [7, 185] width 10 height 21
click at [10, 141] on div "Engagement Widgets Feedback Product Updates Knowledge Base AI Assistant" at bounding box center [15, 208] width 26 height 184
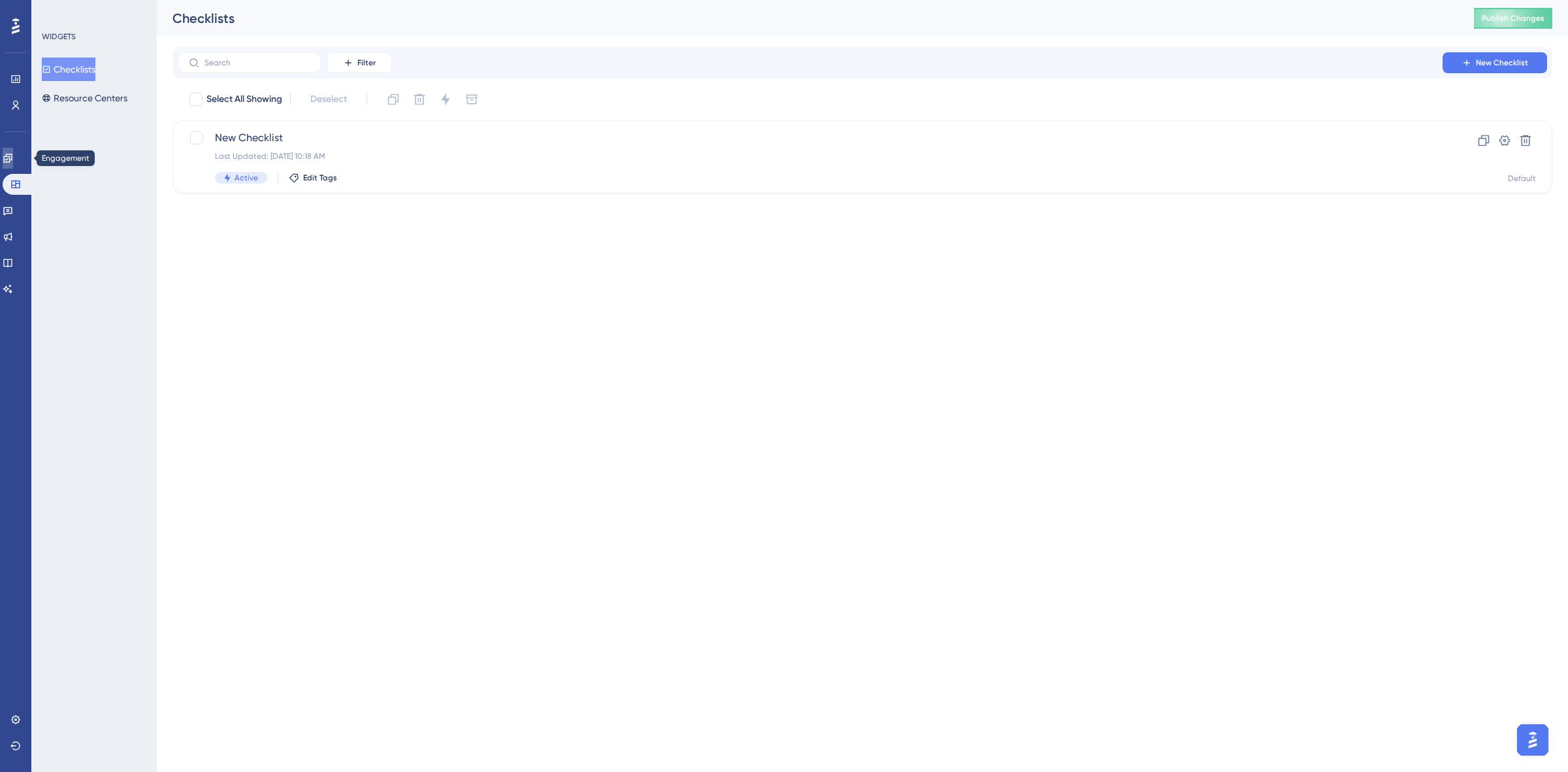
drag, startPoint x: 14, startPoint y: 151, endPoint x: 22, endPoint y: 158, distance: 10.6
click at [13, 151] on link at bounding box center [7, 158] width 10 height 21
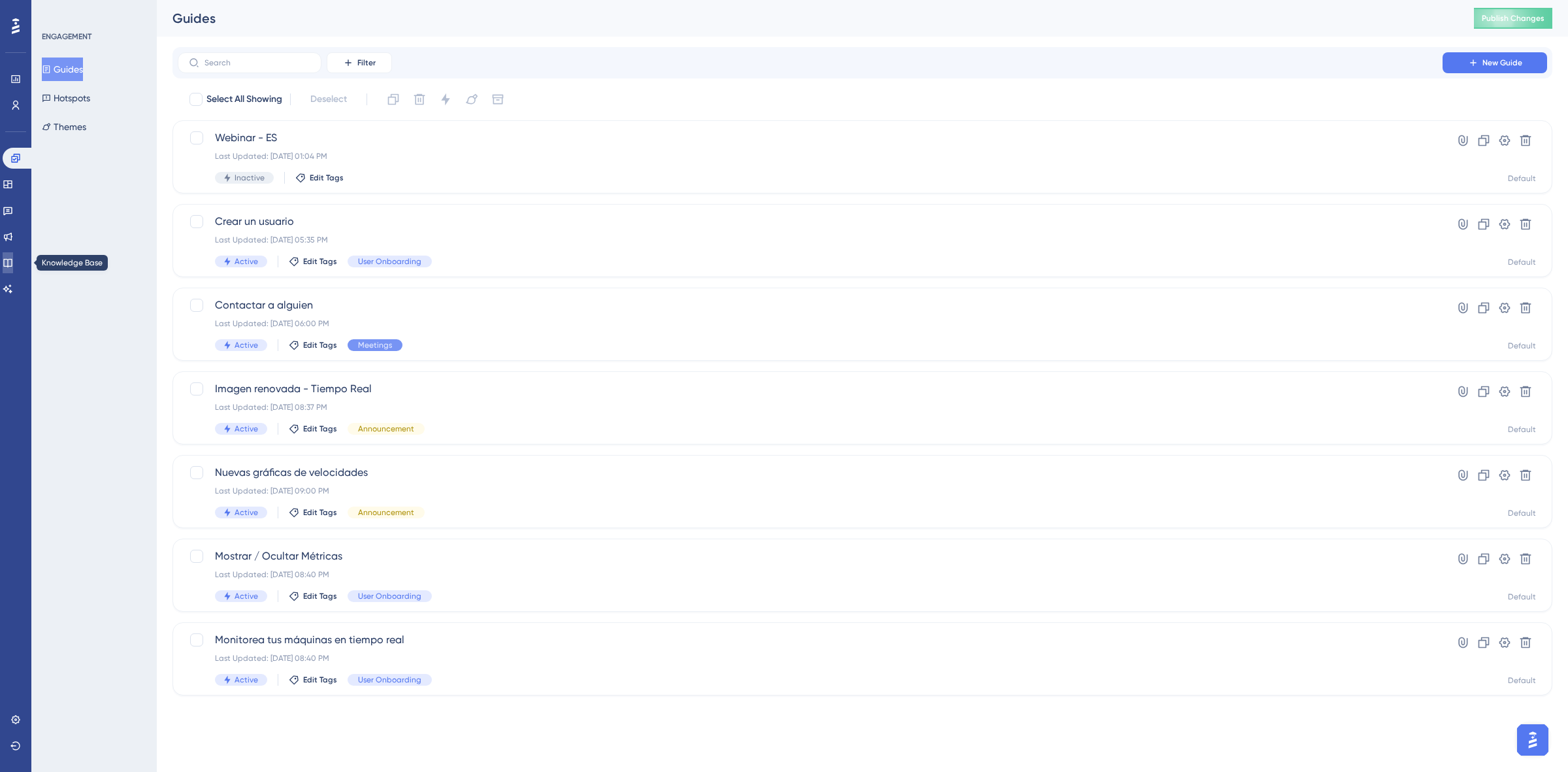
click at [13, 252] on link at bounding box center [7, 263] width 10 height 21
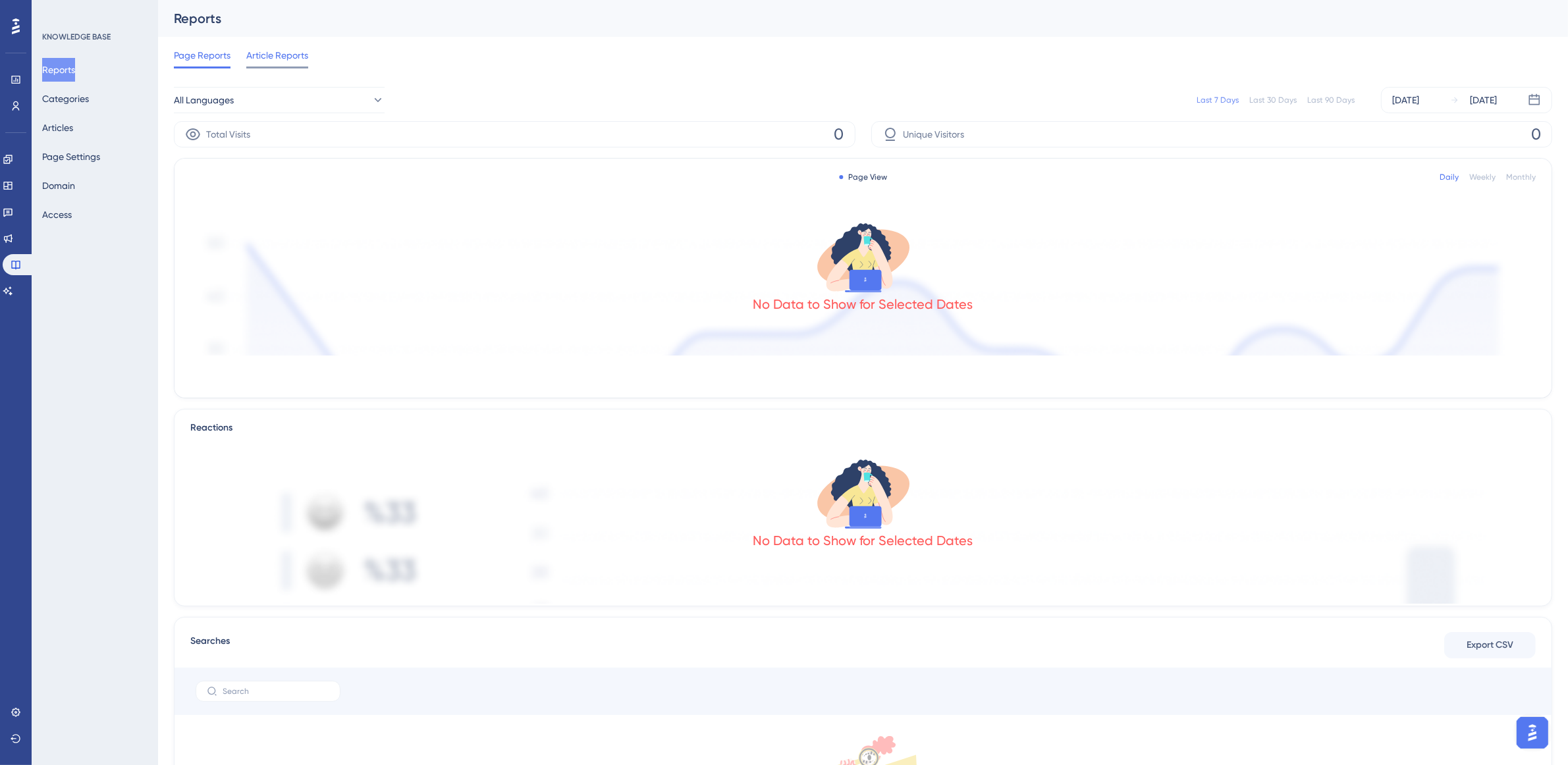
click at [277, 47] on span "Article Reports" at bounding box center [277, 54] width 62 height 15
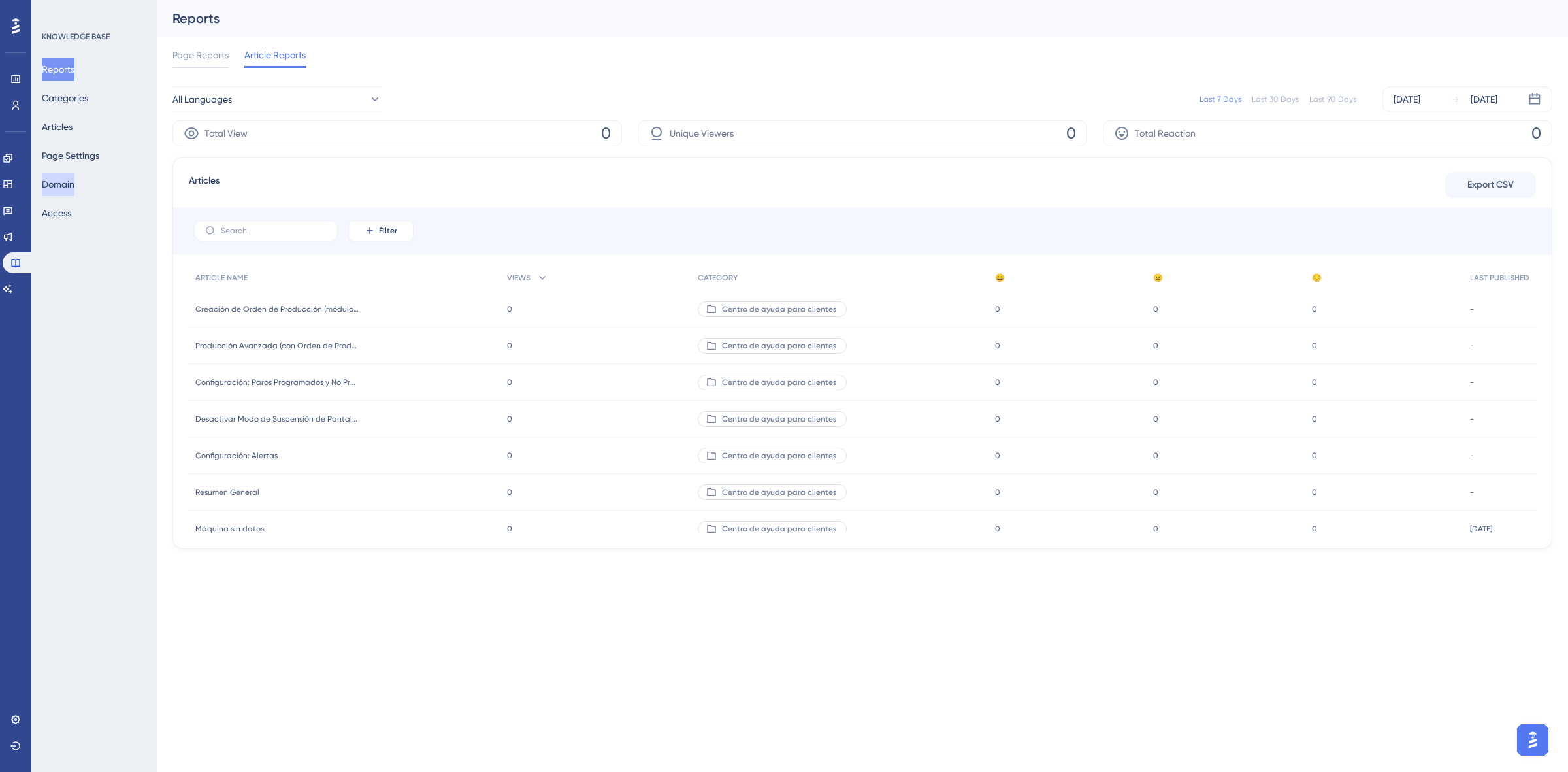
drag, startPoint x: 92, startPoint y: 181, endPoint x: 82, endPoint y: 184, distance: 10.4
click at [92, 181] on div "Reports Categories Articles Page Settings Domain Access" at bounding box center [94, 141] width 106 height 168
click at [74, 185] on button "Domain" at bounding box center [58, 184] width 33 height 23
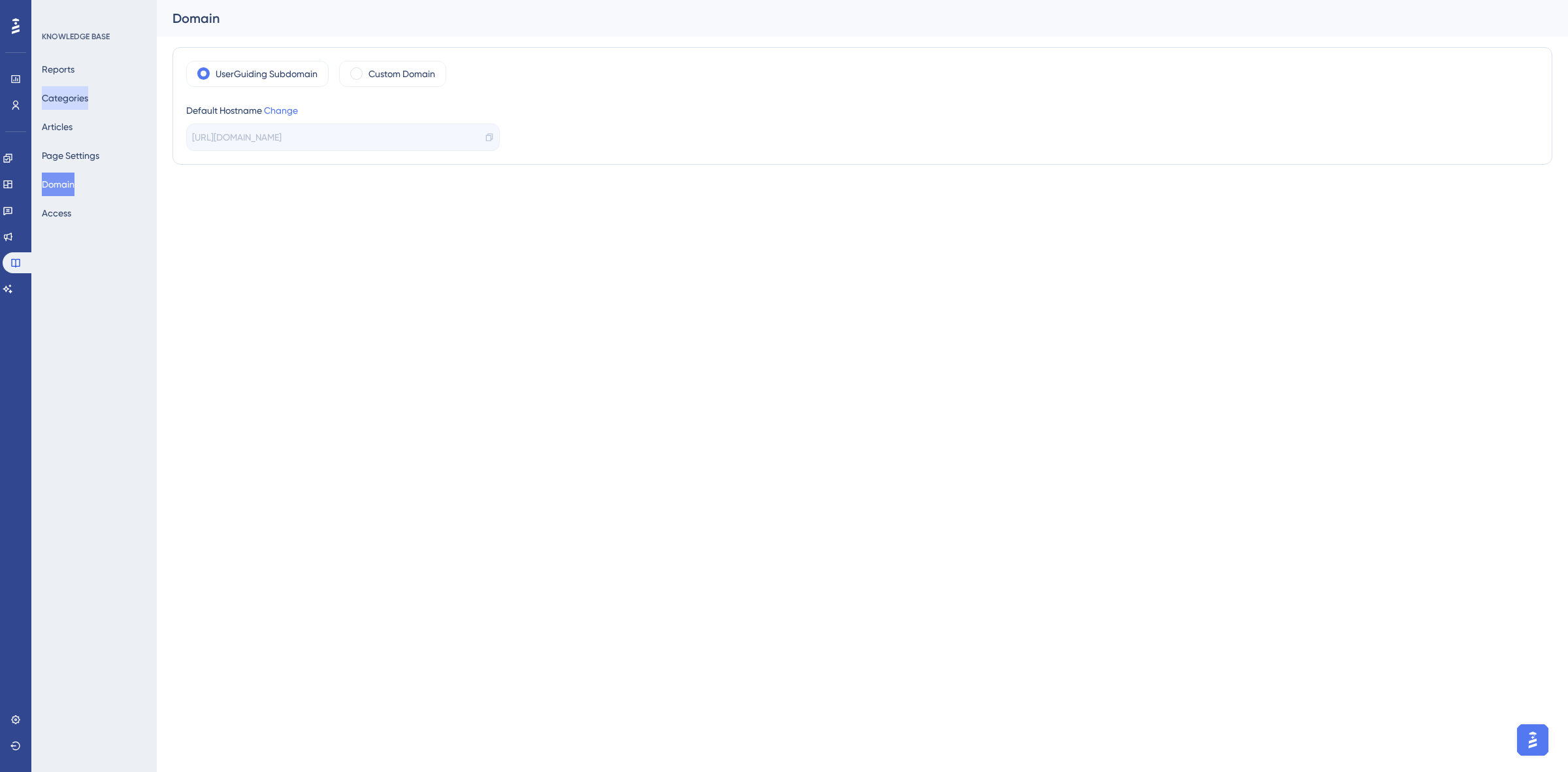
drag, startPoint x: 74, startPoint y: 95, endPoint x: 130, endPoint y: 292, distance: 204.8
click at [75, 95] on button "Categories" at bounding box center [65, 98] width 47 height 23
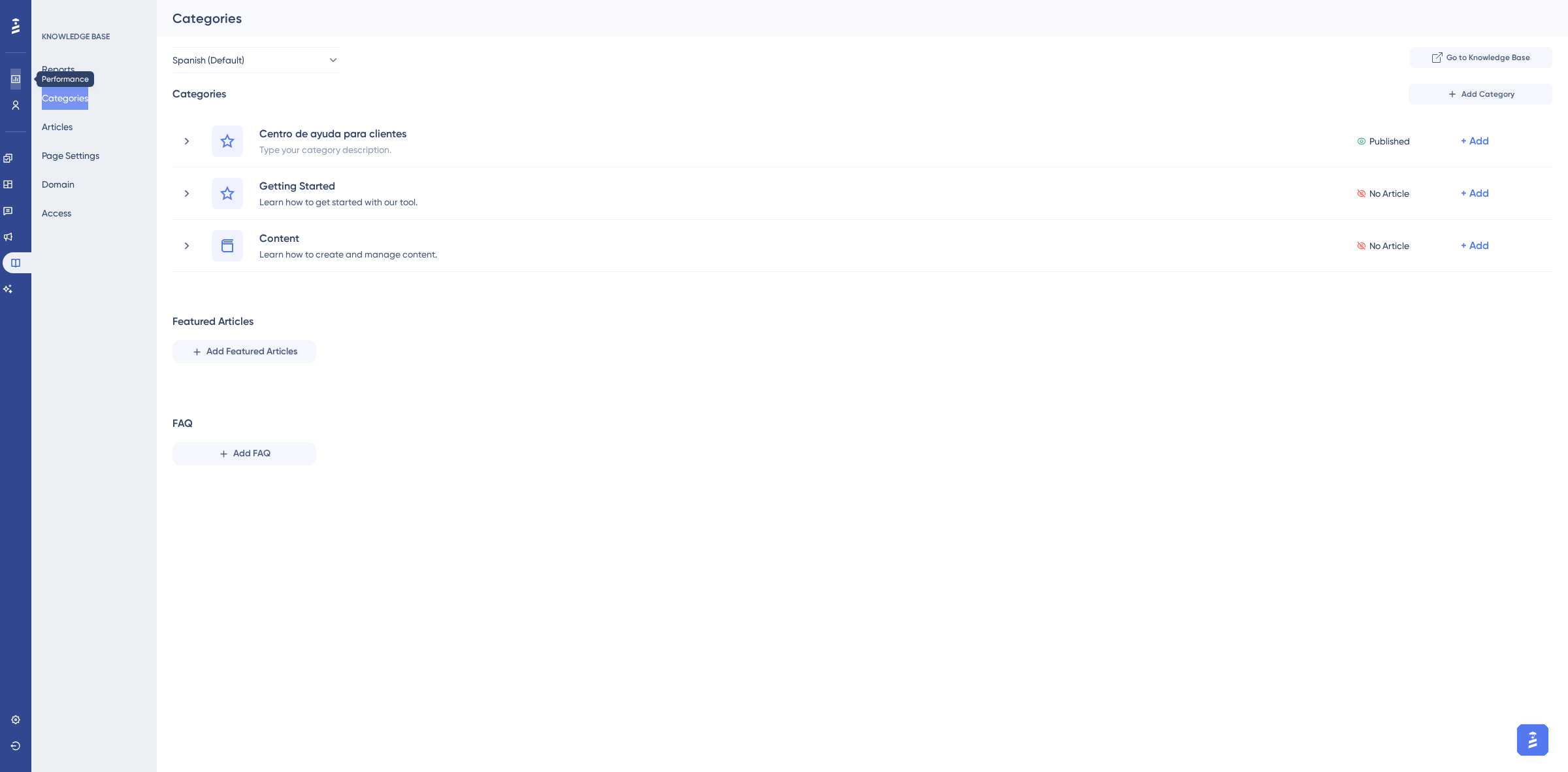
click at [20, 74] on icon at bounding box center [15, 79] width 10 height 10
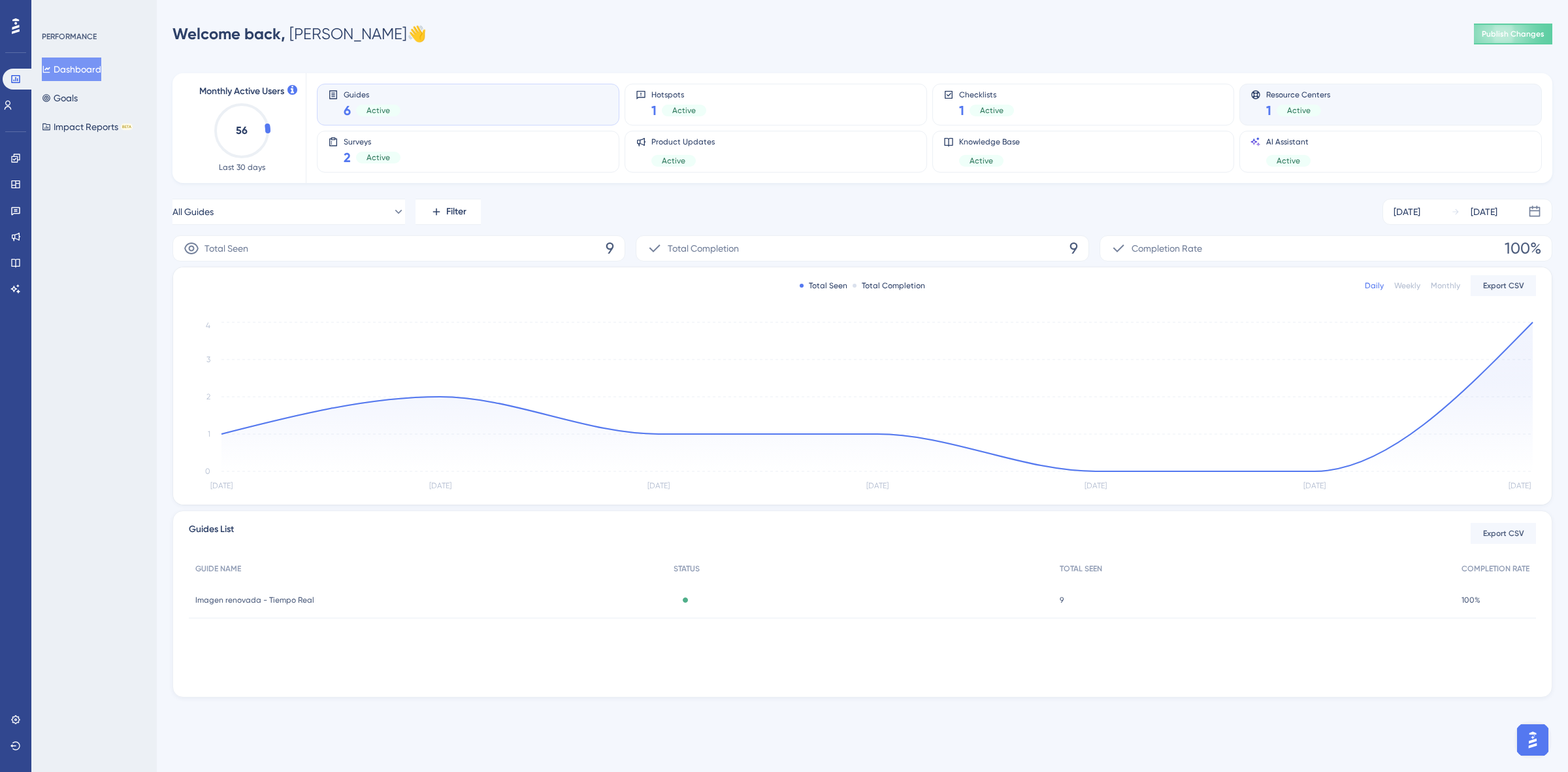
click at [1279, 95] on span "Resource Centers" at bounding box center [1298, 93] width 64 height 9
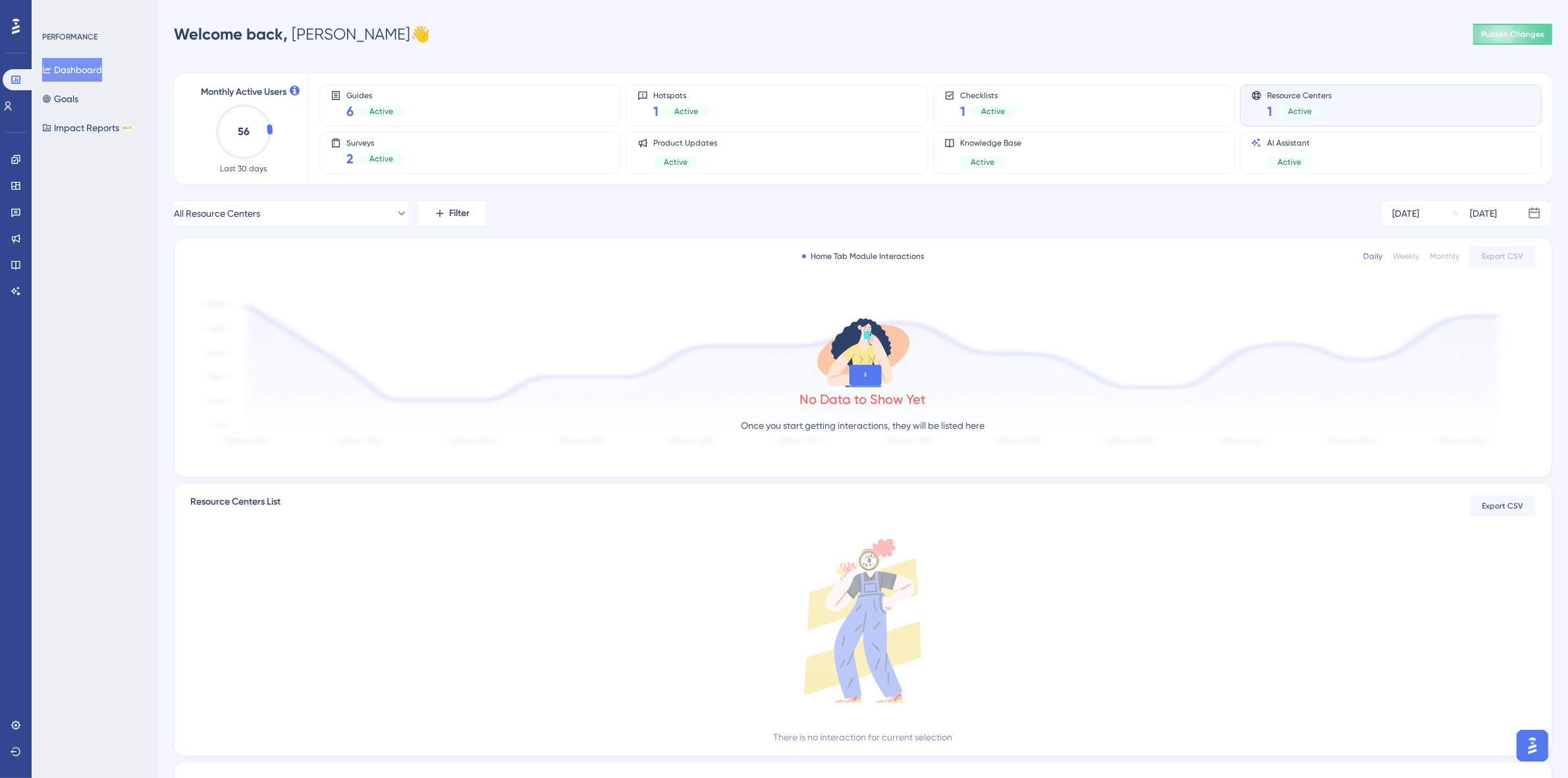
click at [1527, 741] on img "Open AI Assistant Launcher" at bounding box center [1531, 745] width 24 height 24
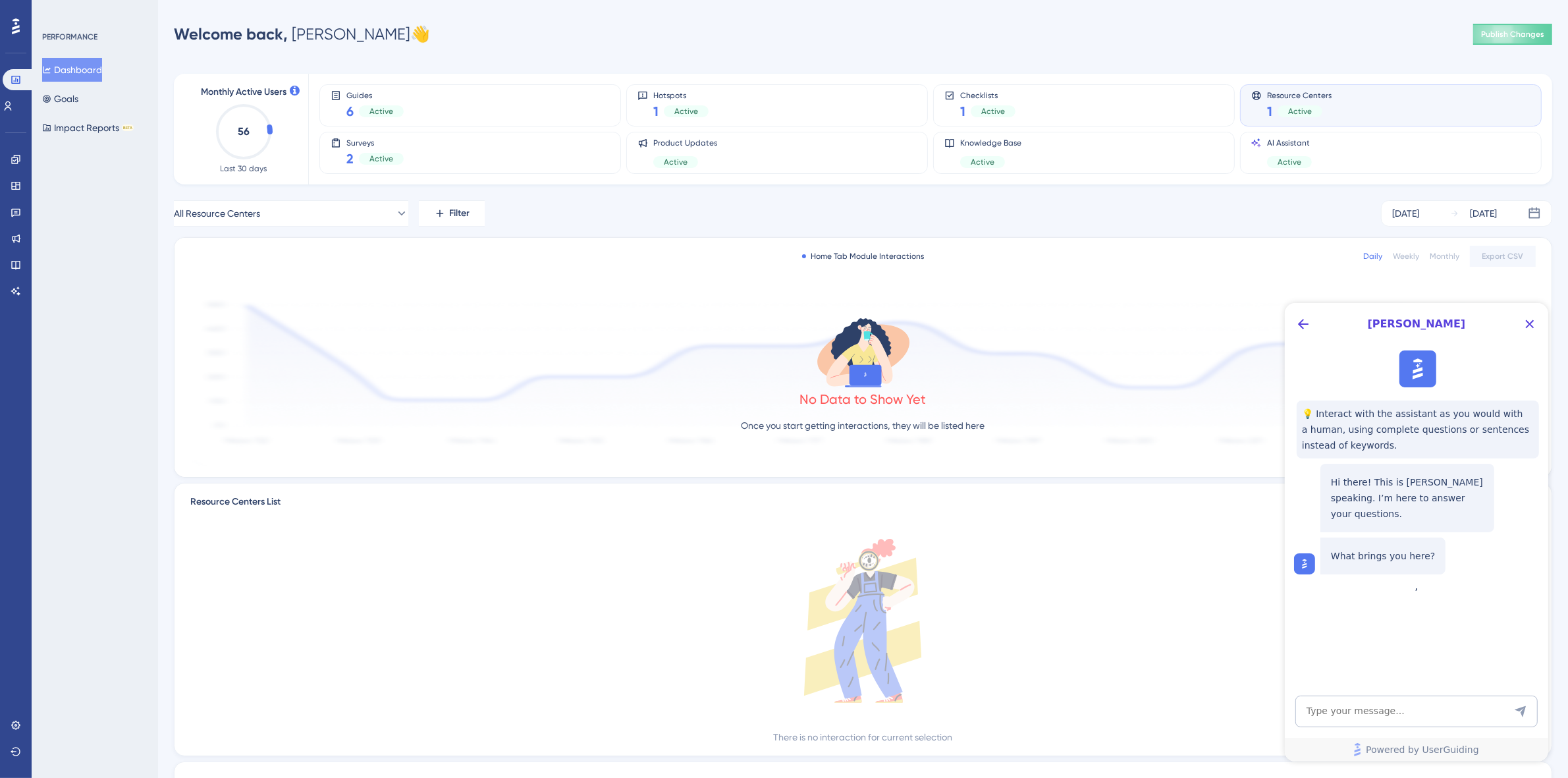
drag, startPoint x: 1304, startPoint y: 329, endPoint x: 1404, endPoint y: 335, distance: 100.2
click at [1317, 337] on div "[PERSON_NAME]" at bounding box center [1415, 323] width 263 height 42
click at [1526, 326] on icon "Close Button" at bounding box center [1528, 322] width 15 height 15
